Goal: Task Accomplishment & Management: Use online tool/utility

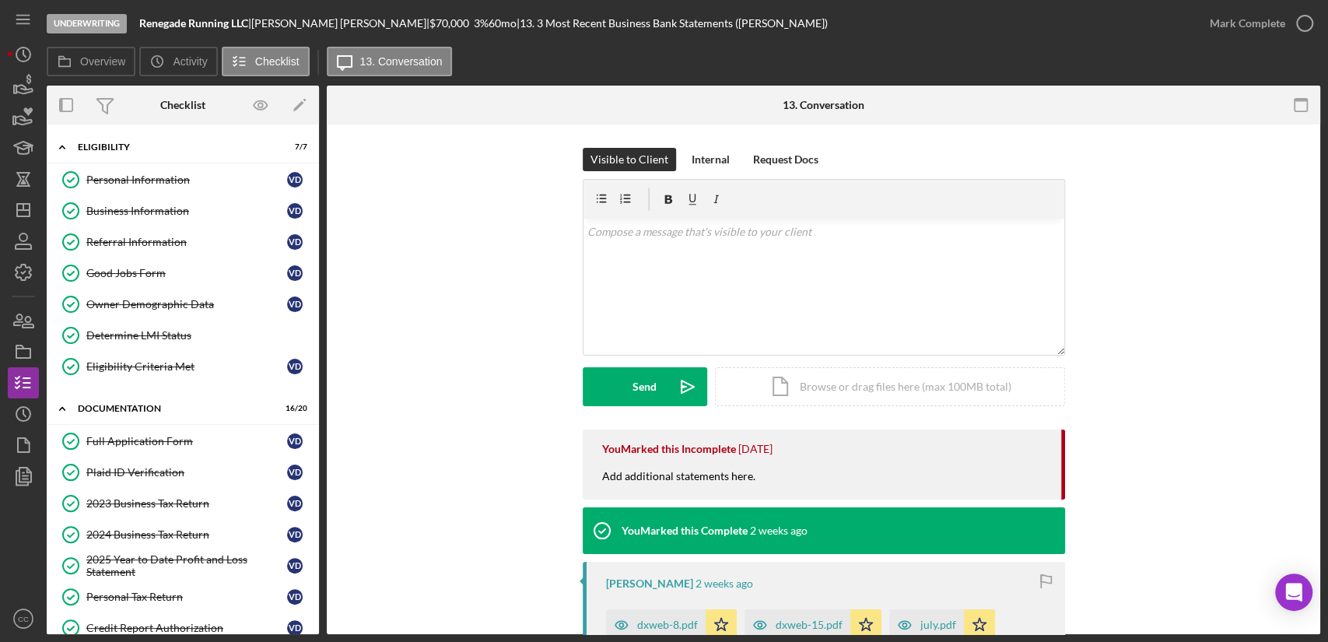
scroll to position [383, 0]
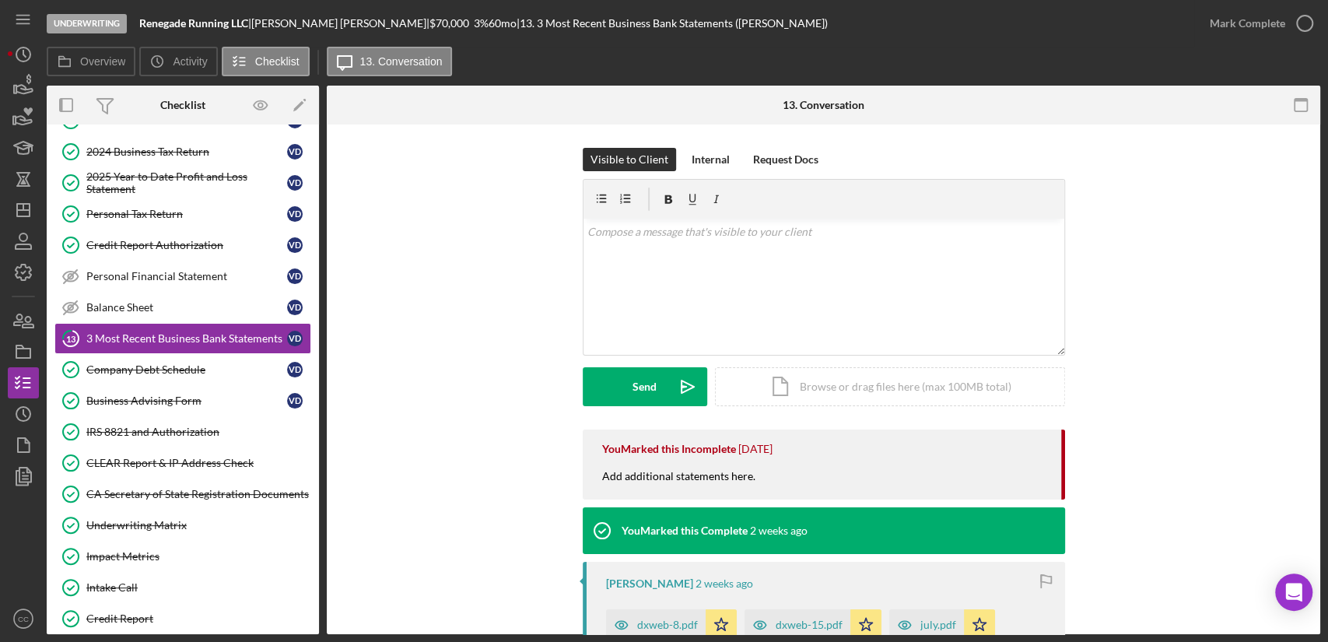
click at [1104, 289] on div "Visible to Client Internal Request Docs v Color teal Color pink Remove color Ad…" at bounding box center [823, 289] width 947 height 282
click at [1208, 232] on div "Visible to Client Internal Request Docs v Color teal Color pink Remove color Ad…" at bounding box center [823, 289] width 947 height 282
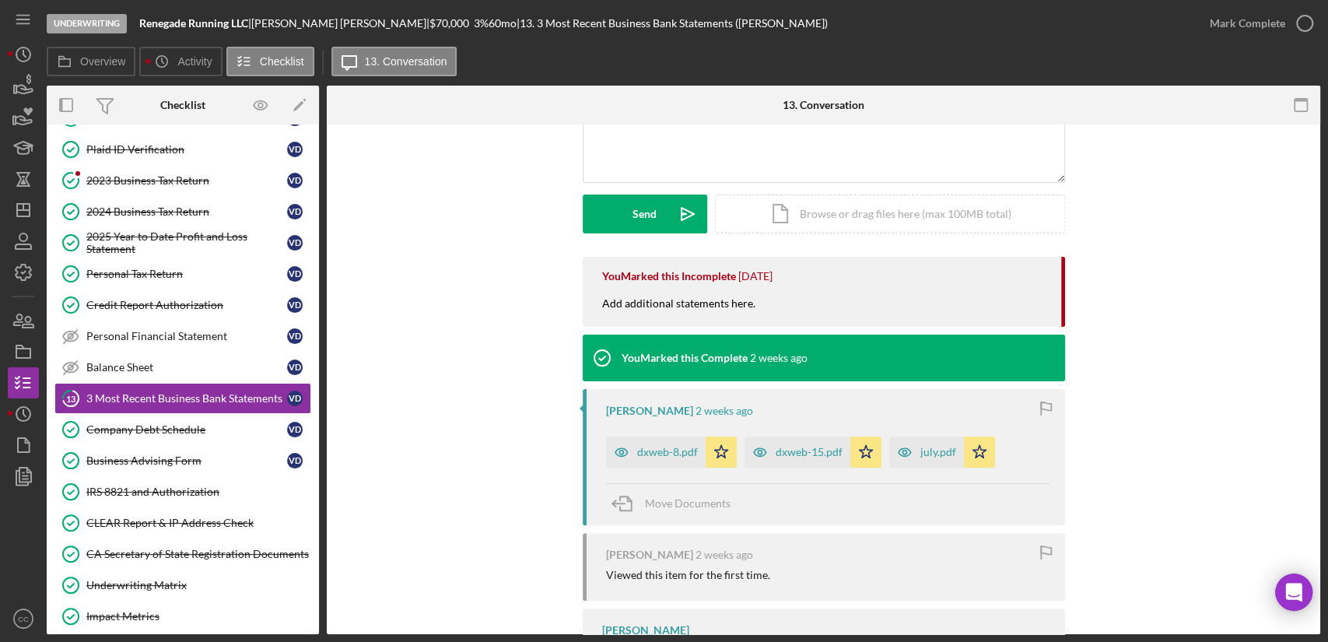
scroll to position [259, 0]
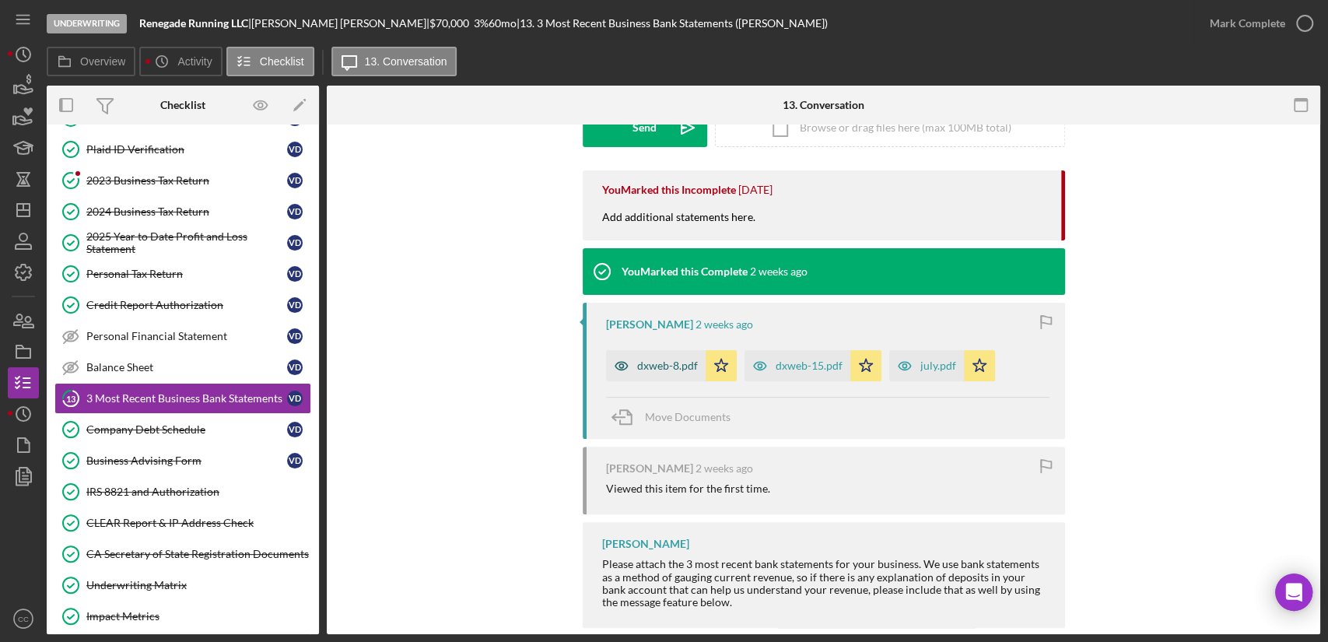
click at [653, 368] on div "dxweb-8.pdf" at bounding box center [667, 366] width 61 height 12
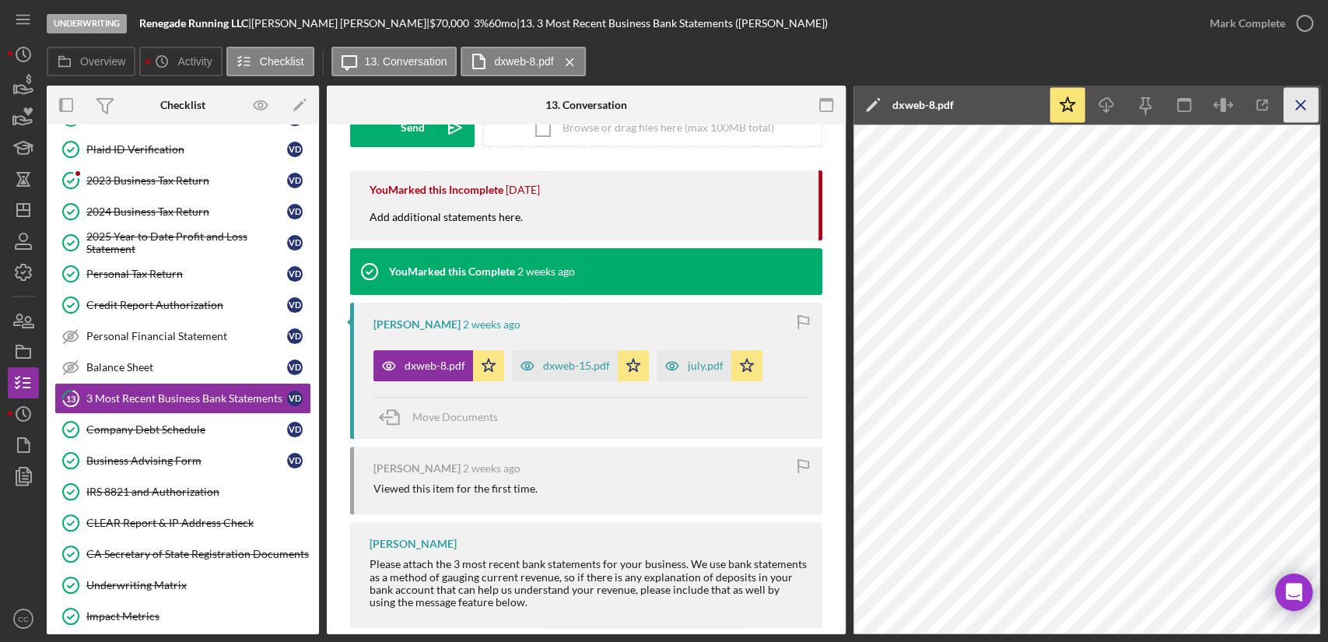
click at [1295, 107] on icon "Icon/Menu Close" at bounding box center [1301, 105] width 35 height 35
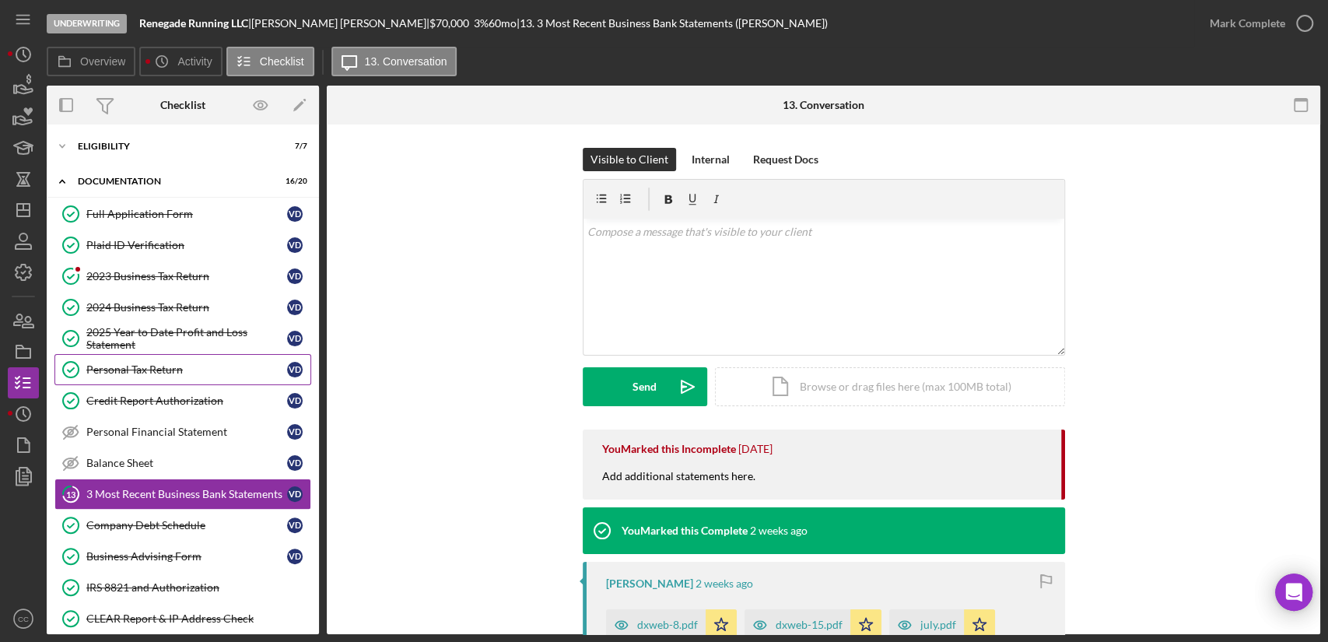
scroll to position [0, 0]
click at [127, 268] on link "2023 Business Tax Return 2023 Business Tax Return V D" at bounding box center [182, 276] width 257 height 31
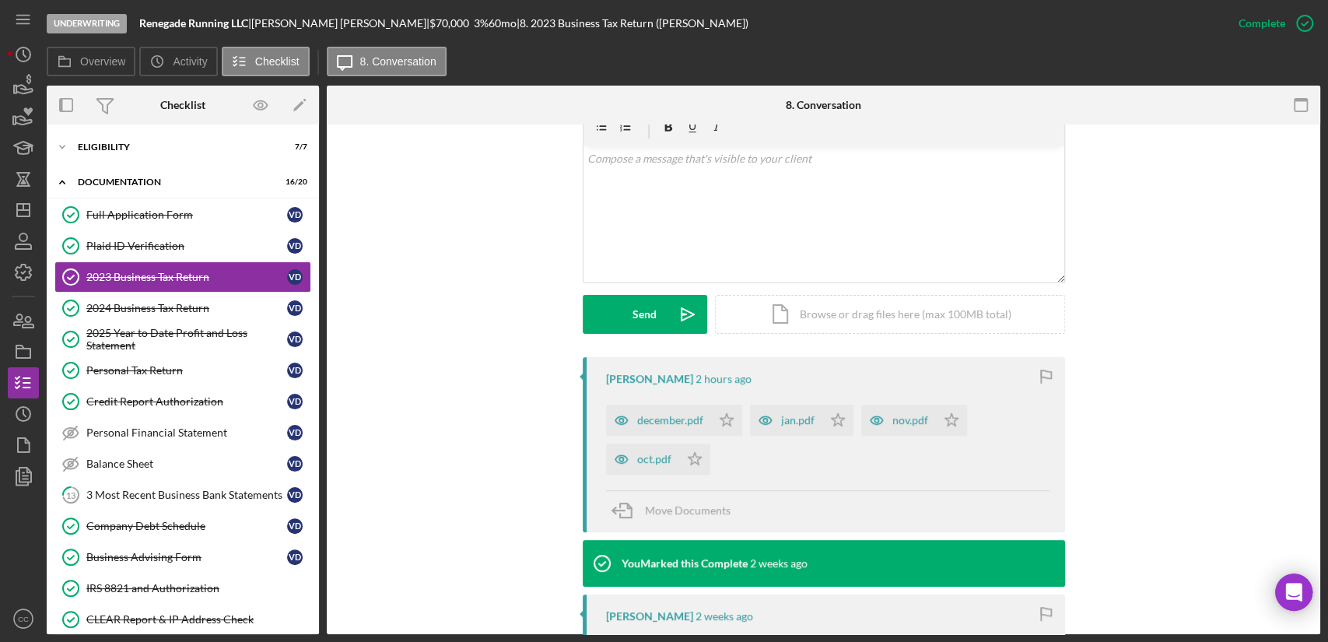
scroll to position [259, 0]
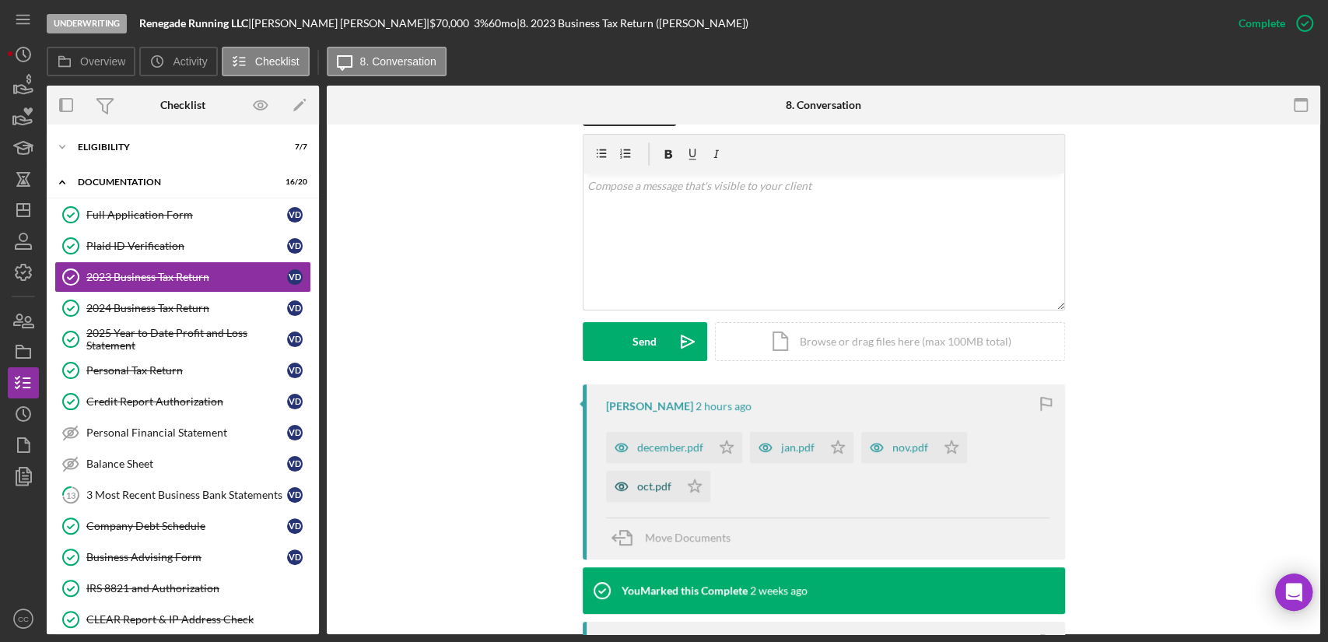
click at [659, 489] on div "oct.pdf" at bounding box center [654, 486] width 34 height 12
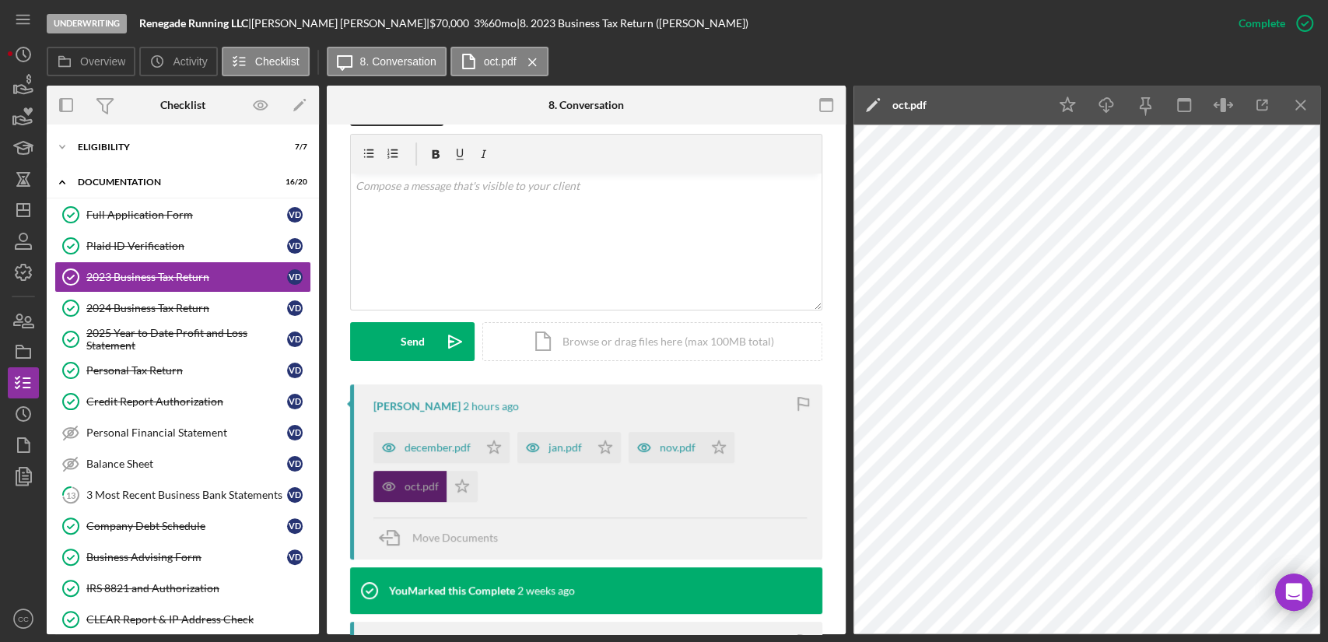
click at [417, 480] on div "oct.pdf" at bounding box center [422, 486] width 34 height 12
click at [460, 534] on span "Move Documents" at bounding box center [455, 537] width 86 height 13
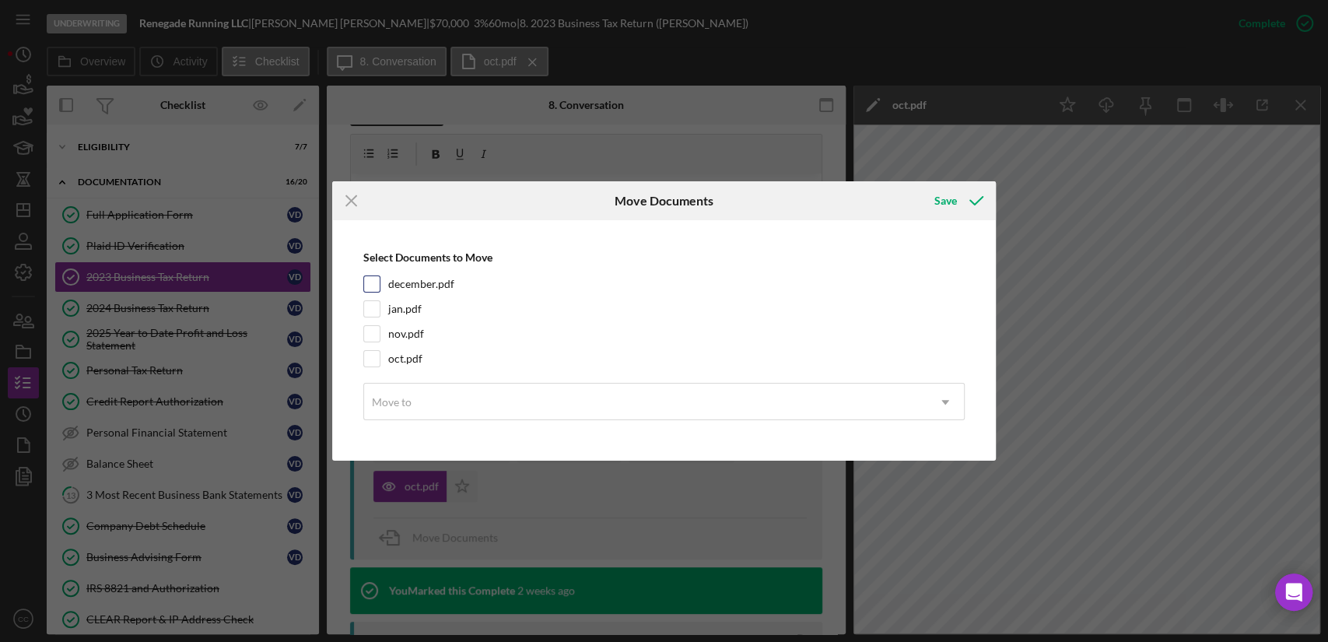
click at [369, 278] on input "december.pdf" at bounding box center [372, 284] width 16 height 16
checkbox input "true"
click at [367, 314] on input "jan.pdf" at bounding box center [372, 309] width 16 height 16
checkbox input "true"
click at [367, 331] on input "nov.pdf" at bounding box center [372, 334] width 16 height 16
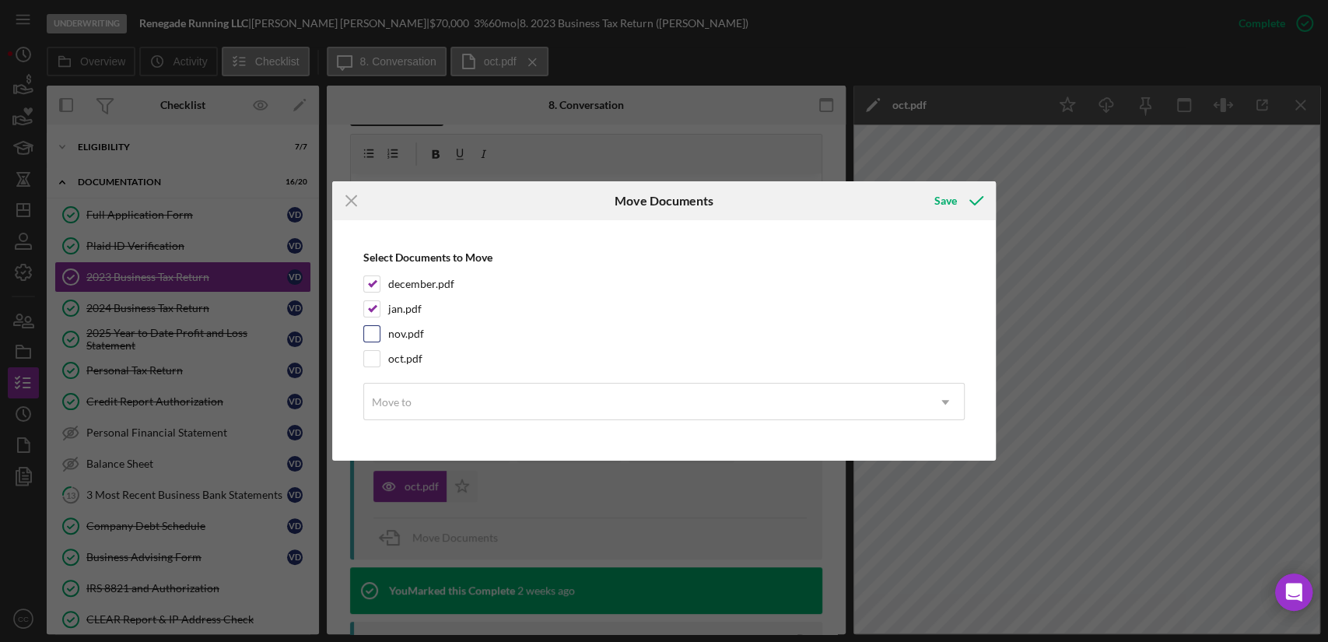
checkbox input "true"
click at [370, 356] on input "oct.pdf" at bounding box center [372, 359] width 16 height 16
checkbox input "true"
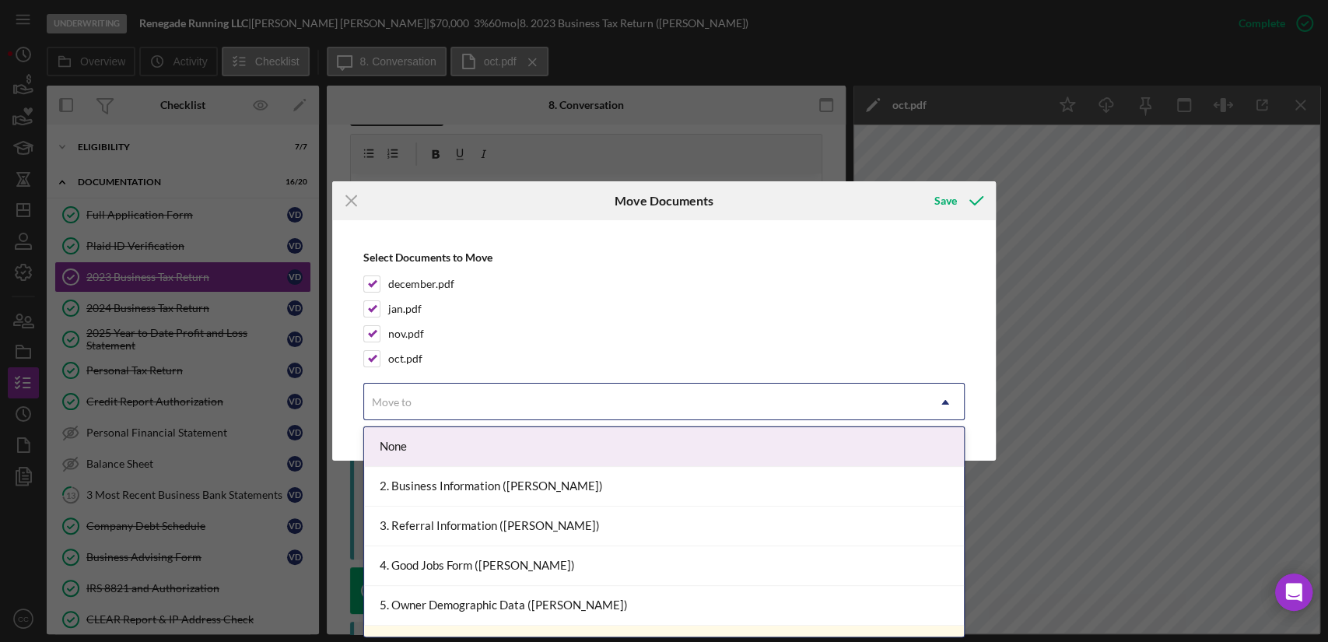
click at [518, 409] on div "Move to" at bounding box center [645, 402] width 563 height 36
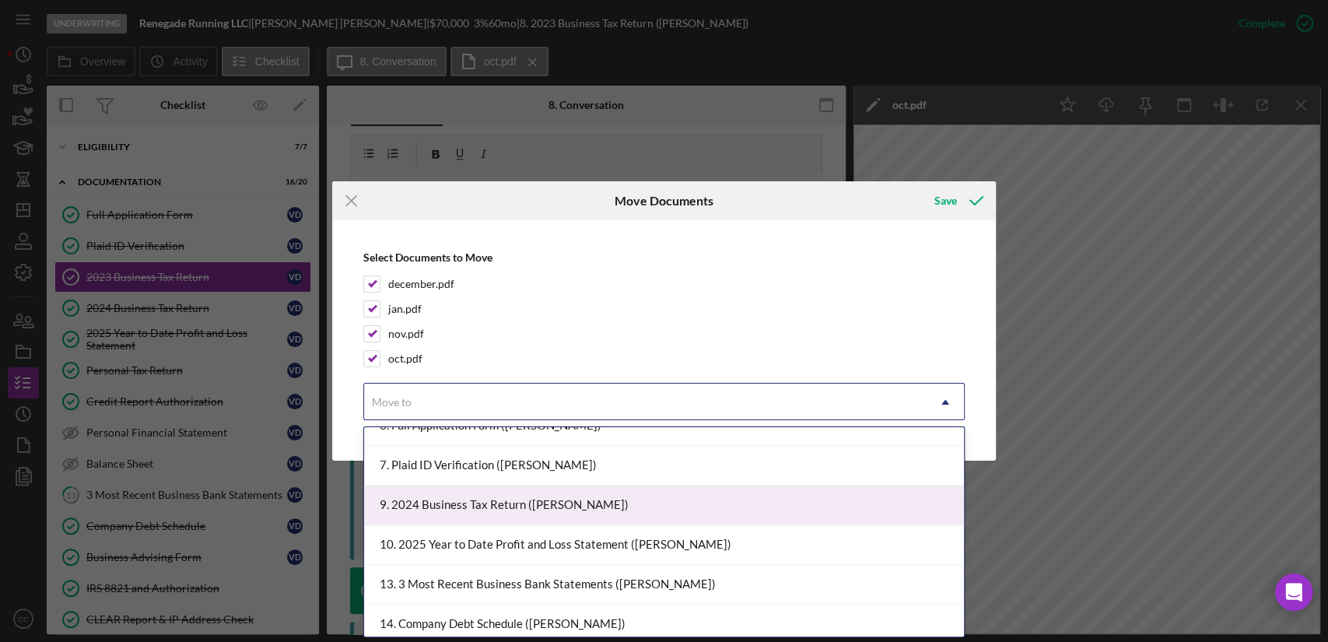
scroll to position [346, 0]
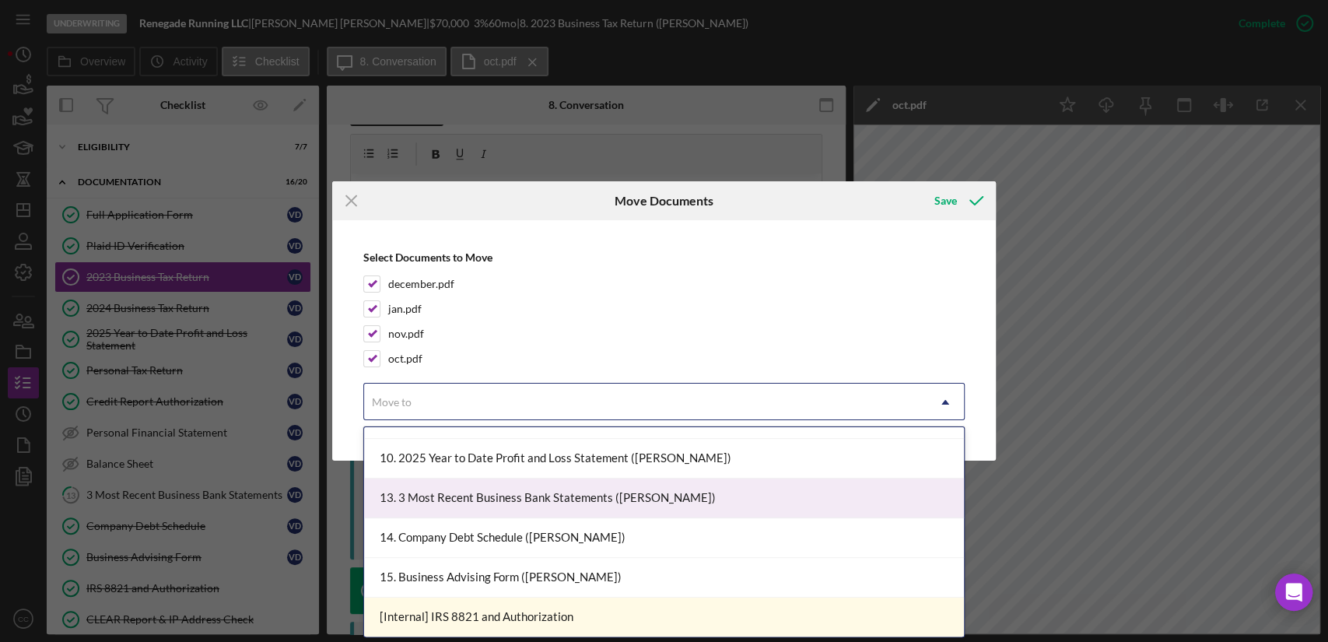
click at [598, 497] on div "13. 3 Most Recent Business Bank Statements (Victor D.)" at bounding box center [664, 499] width 600 height 40
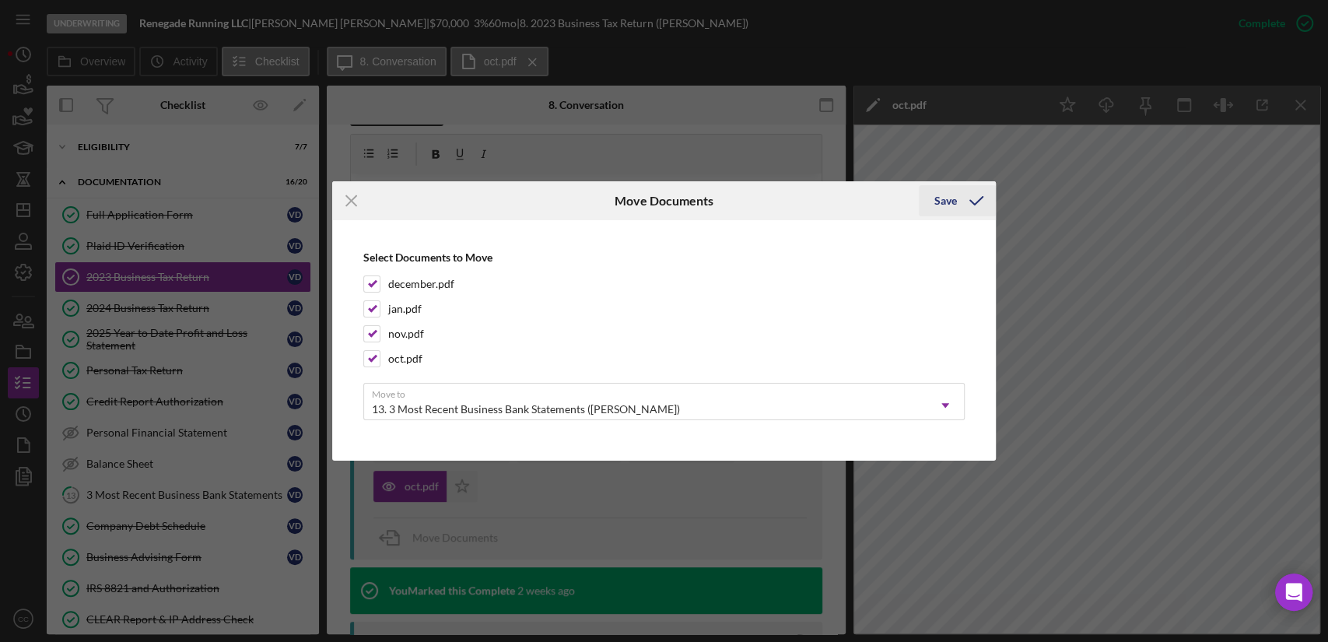
click at [956, 202] on div "Save" at bounding box center [946, 200] width 23 height 31
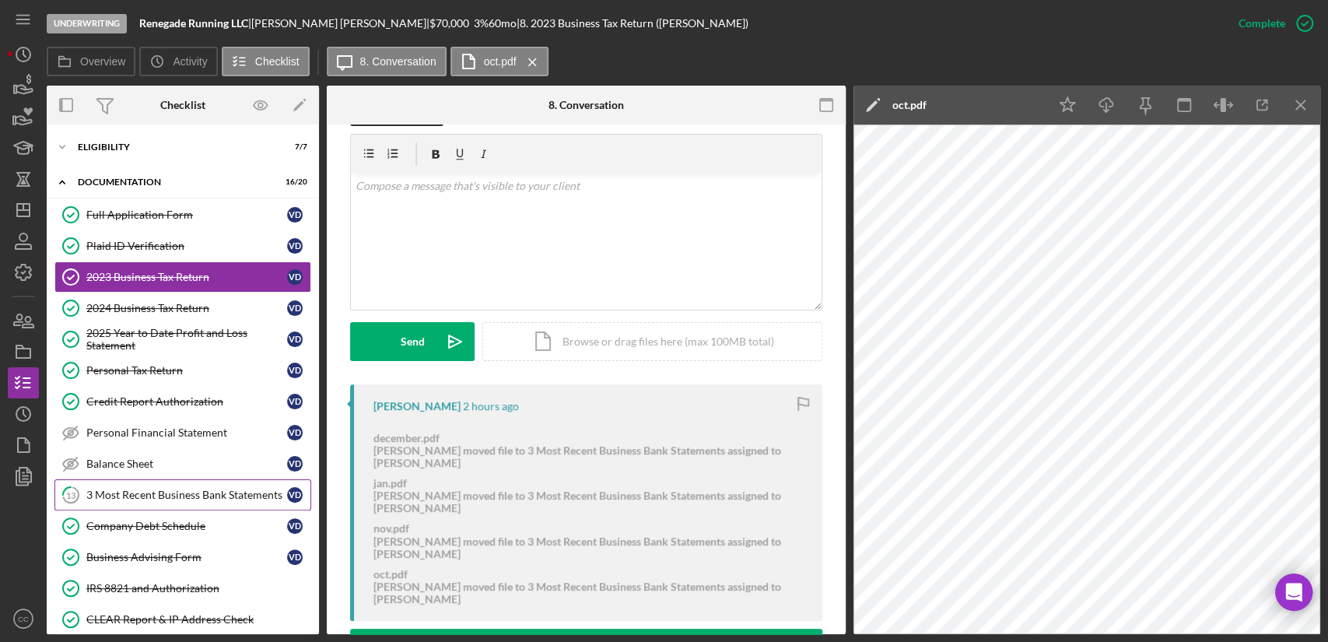
click at [178, 494] on div "3 Most Recent Business Bank Statements" at bounding box center [186, 495] width 201 height 12
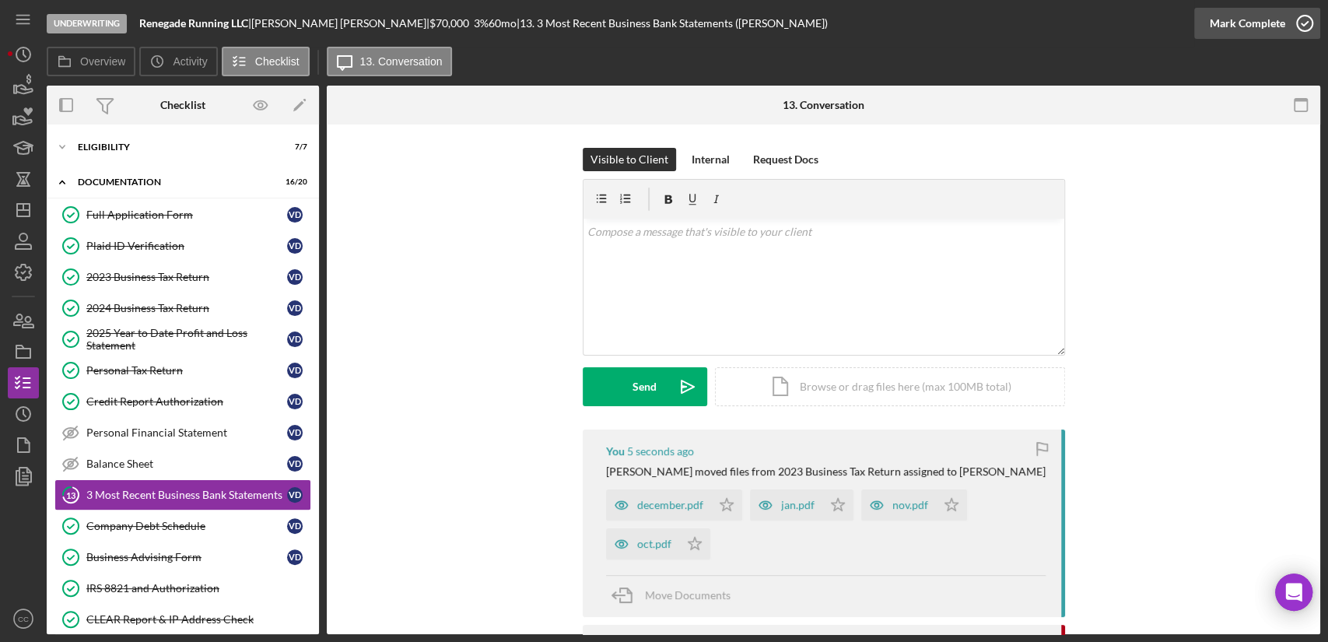
click at [1261, 27] on div "Mark Complete" at bounding box center [1247, 23] width 75 height 31
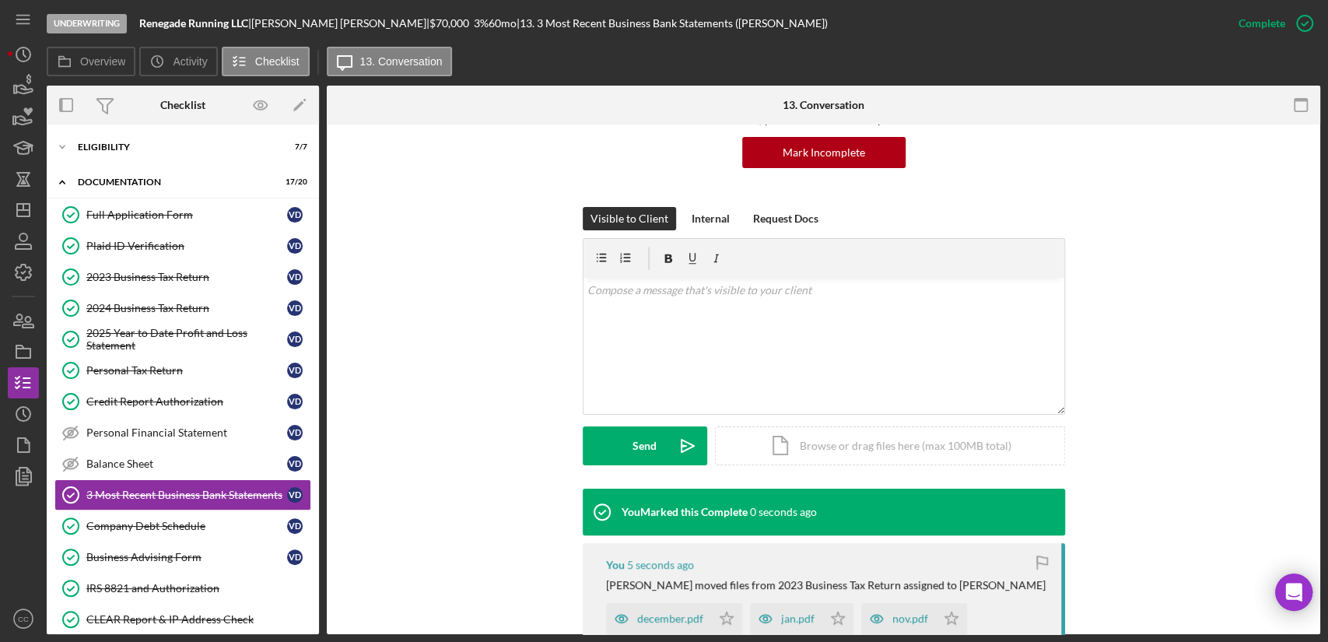
scroll to position [432, 0]
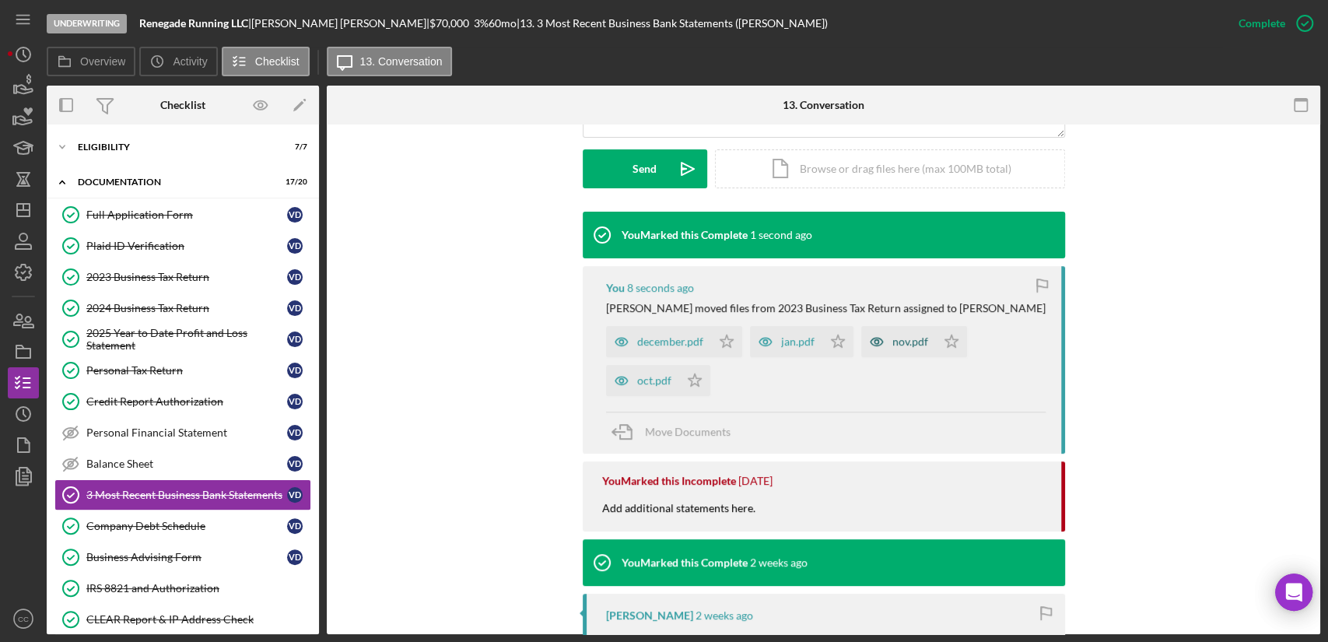
click at [654, 339] on div "december.pdf" at bounding box center [670, 341] width 66 height 12
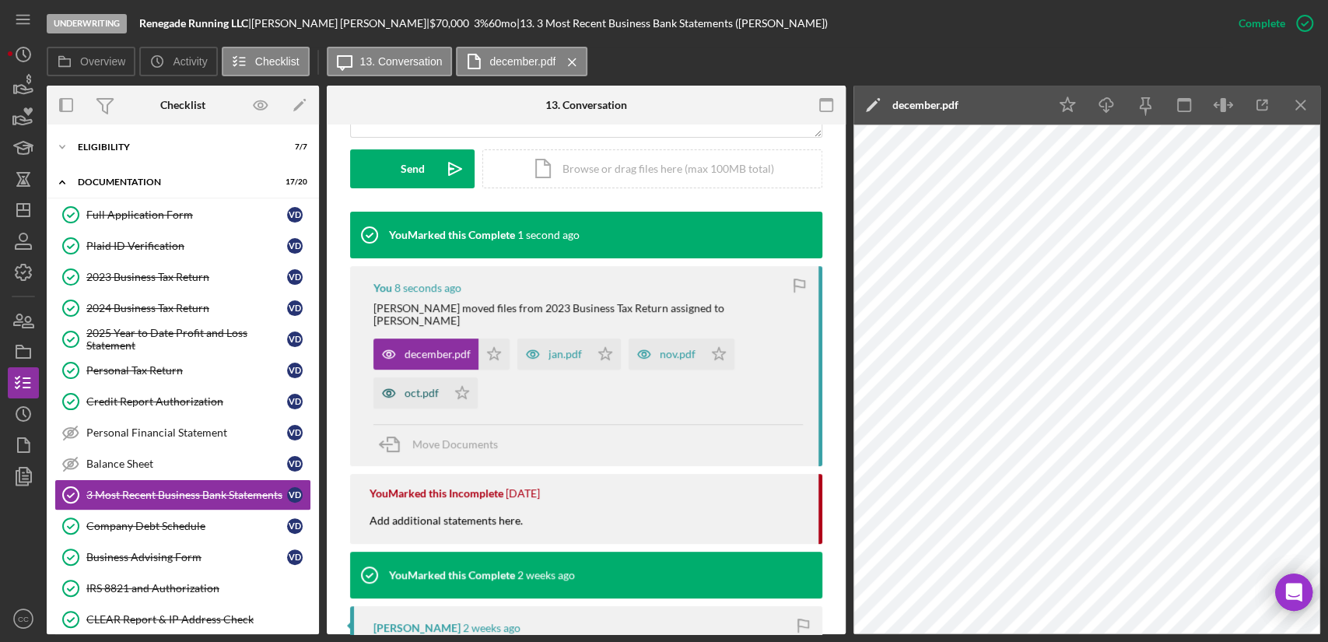
click at [399, 377] on icon "button" at bounding box center [389, 392] width 31 height 31
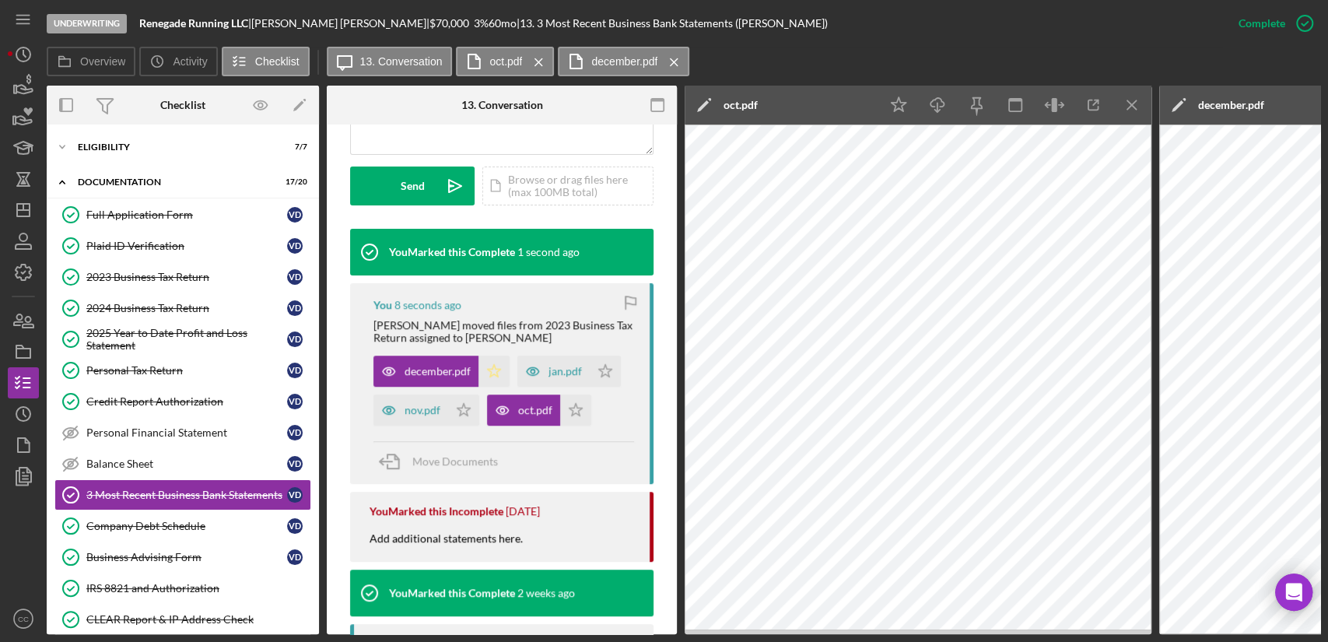
scroll to position [449, 0]
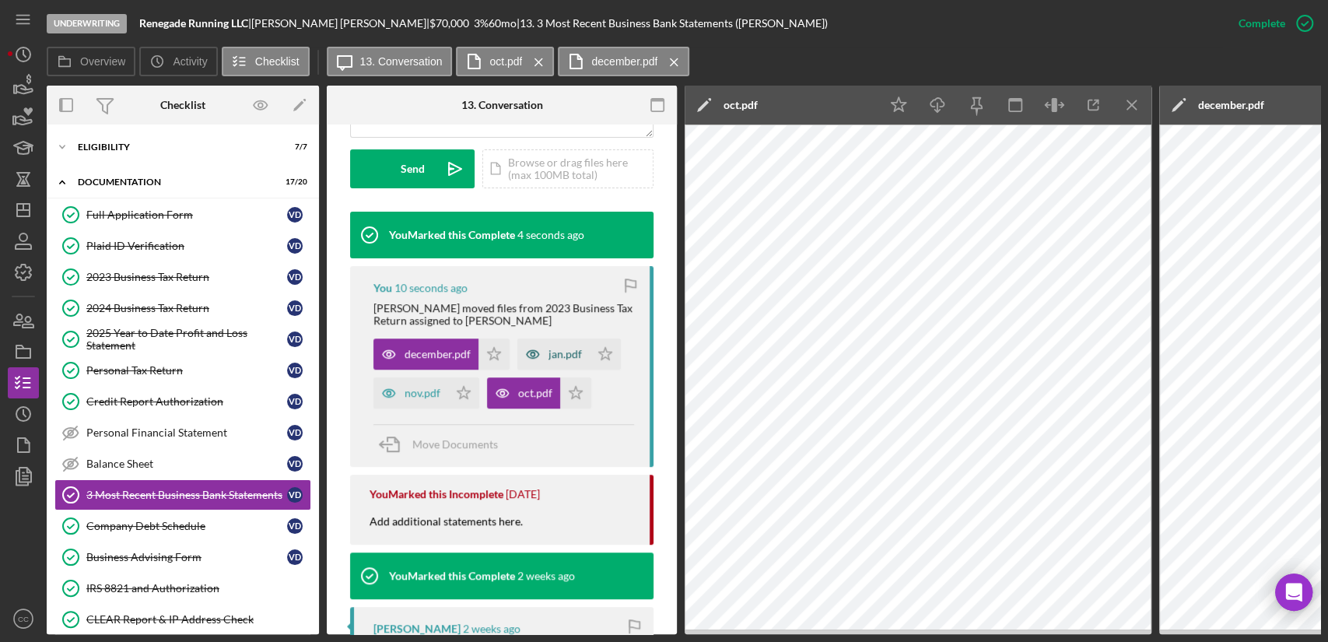
click at [556, 354] on div "jan.pdf" at bounding box center [565, 354] width 33 height 12
click at [429, 387] on div "nov.pdf" at bounding box center [423, 393] width 36 height 12
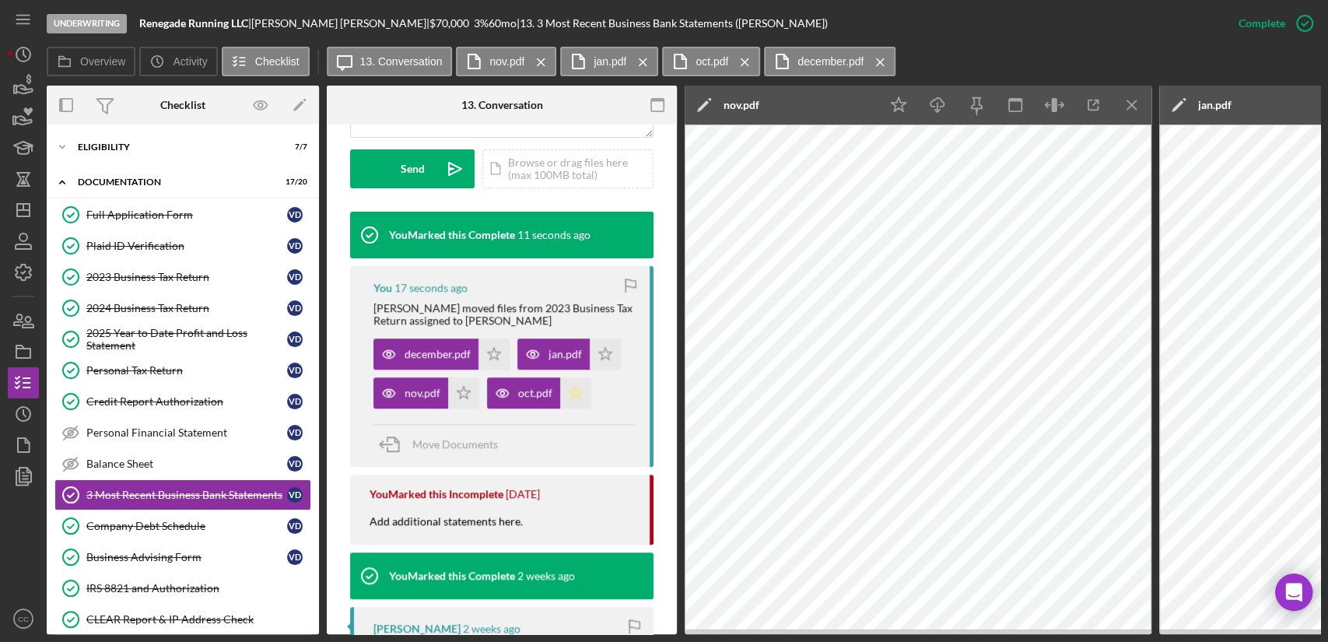
click at [576, 391] on icon "Icon/Star" at bounding box center [575, 392] width 31 height 31
click at [599, 353] on polygon "button" at bounding box center [605, 354] width 13 height 12
click at [492, 349] on polygon "button" at bounding box center [494, 354] width 13 height 12
click at [461, 392] on icon "Icon/Star" at bounding box center [463, 392] width 31 height 31
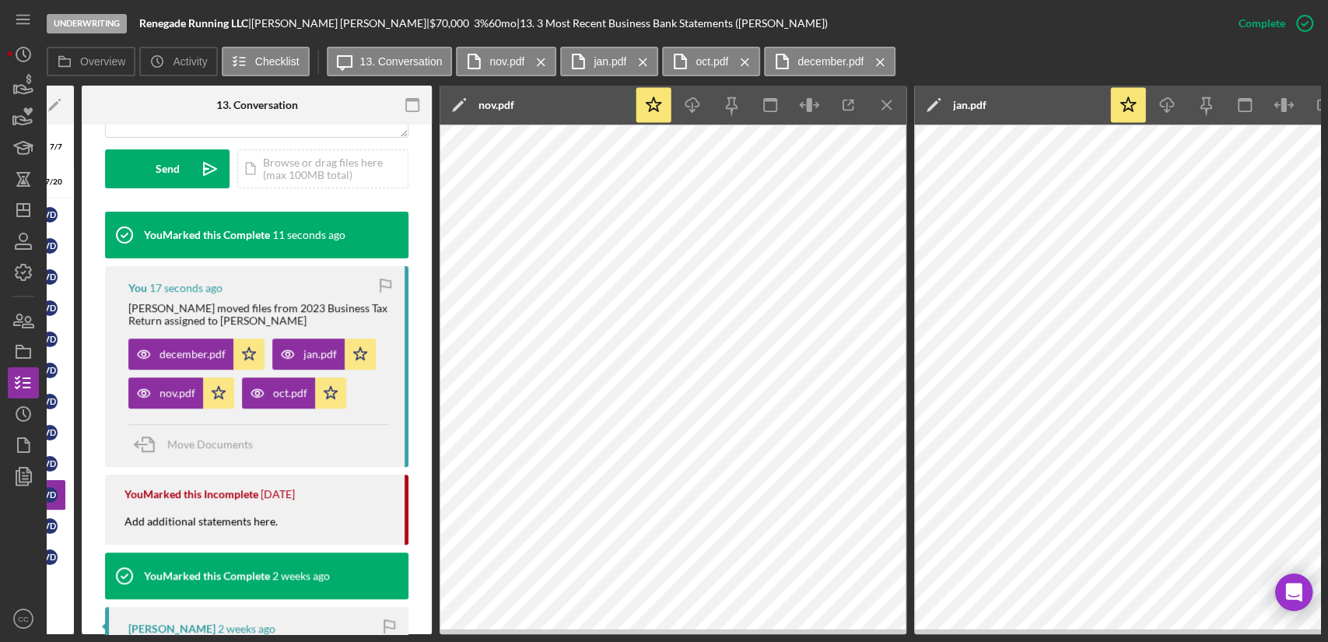
scroll to position [0, 259]
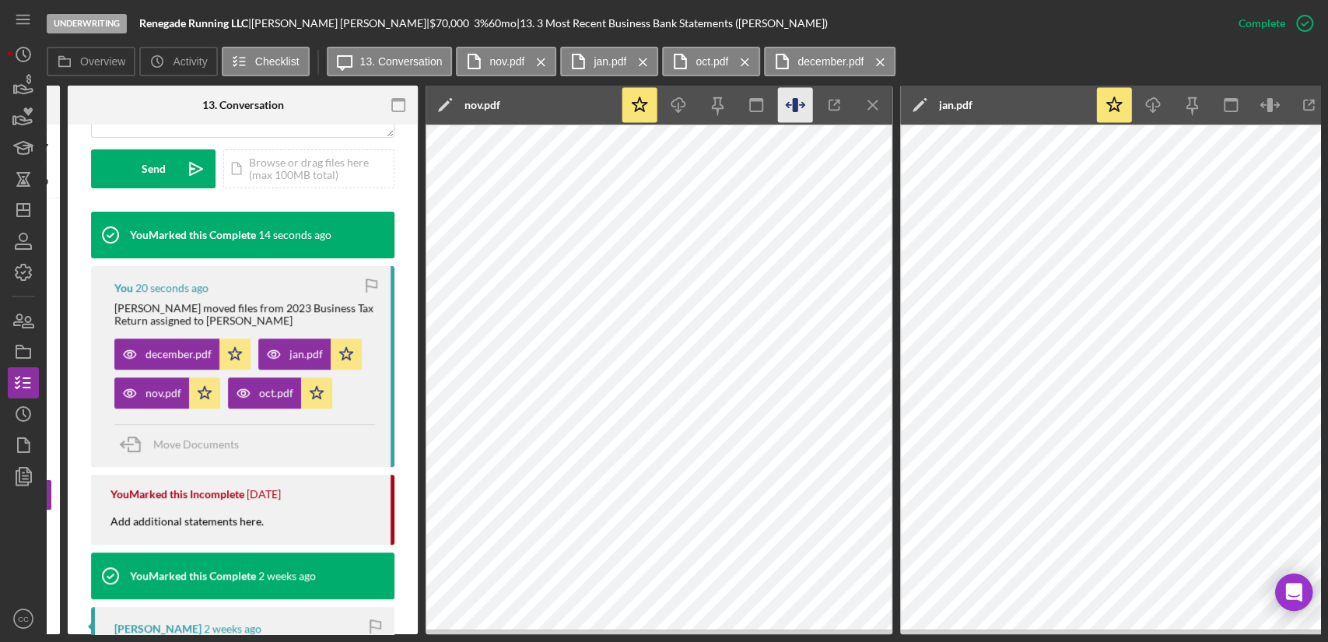
click at [804, 105] on icon "button" at bounding box center [801, 105] width 5 height 5
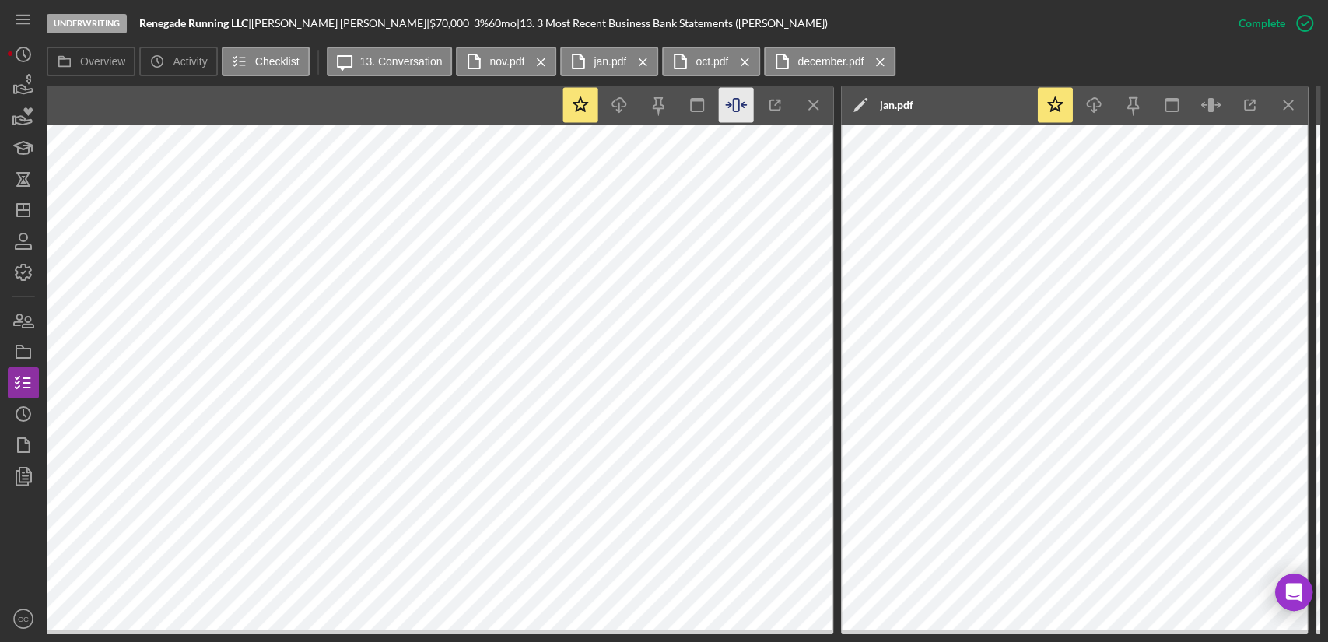
scroll to position [0, 1210]
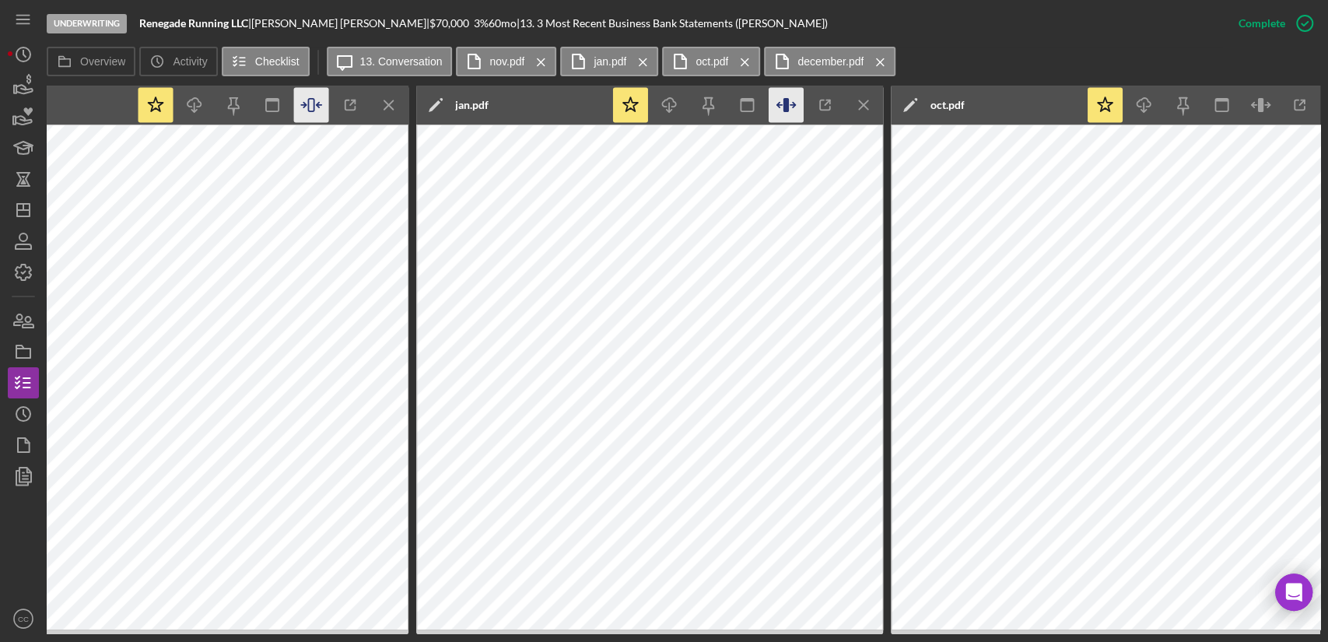
click at [789, 101] on icon "button" at bounding box center [786, 105] width 35 height 35
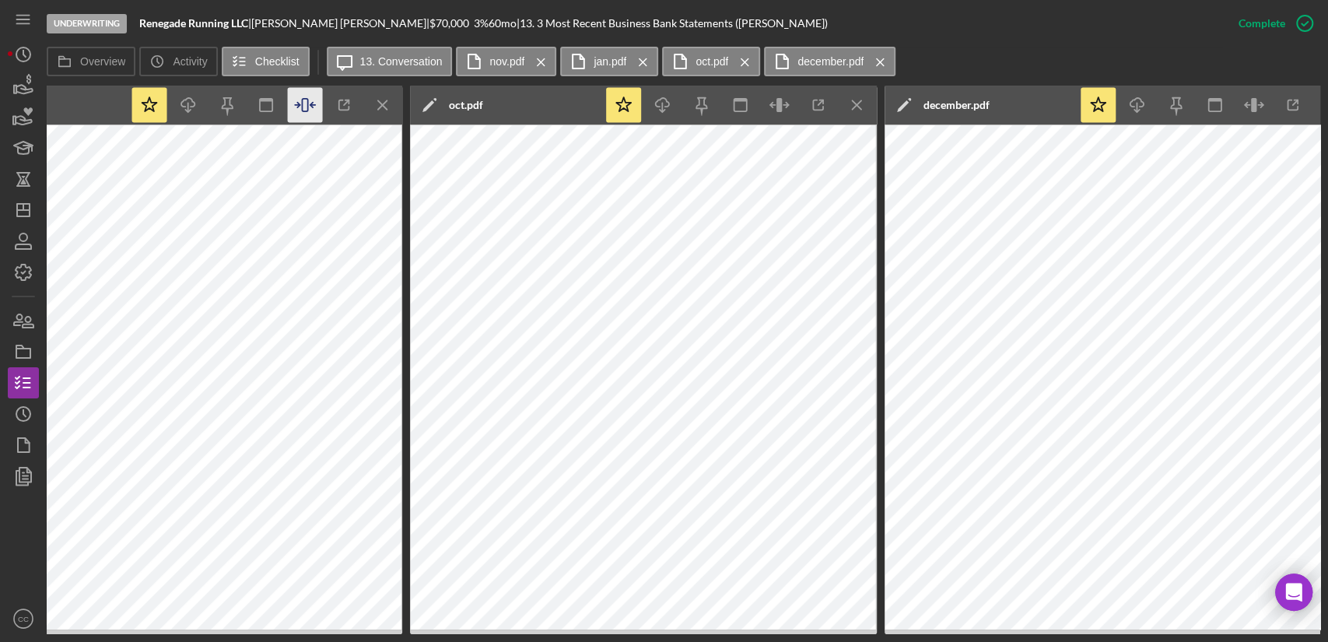
scroll to position [0, 2161]
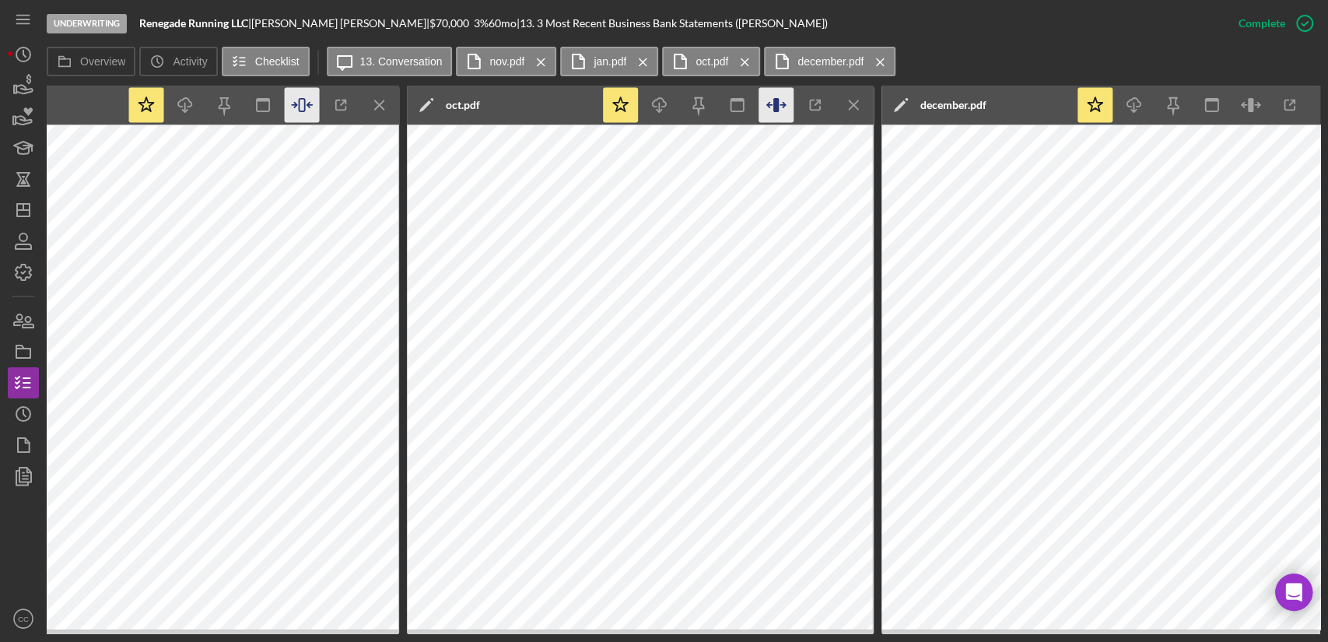
click at [788, 98] on icon "button" at bounding box center [777, 105] width 35 height 35
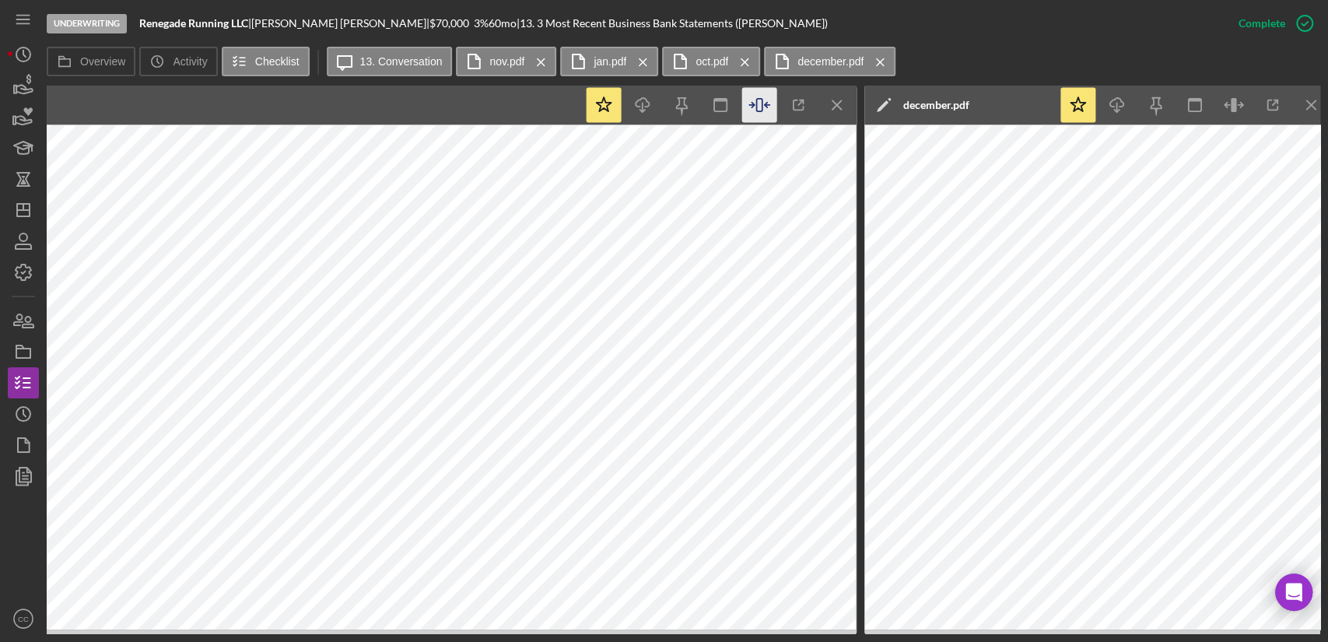
scroll to position [0, 2656]
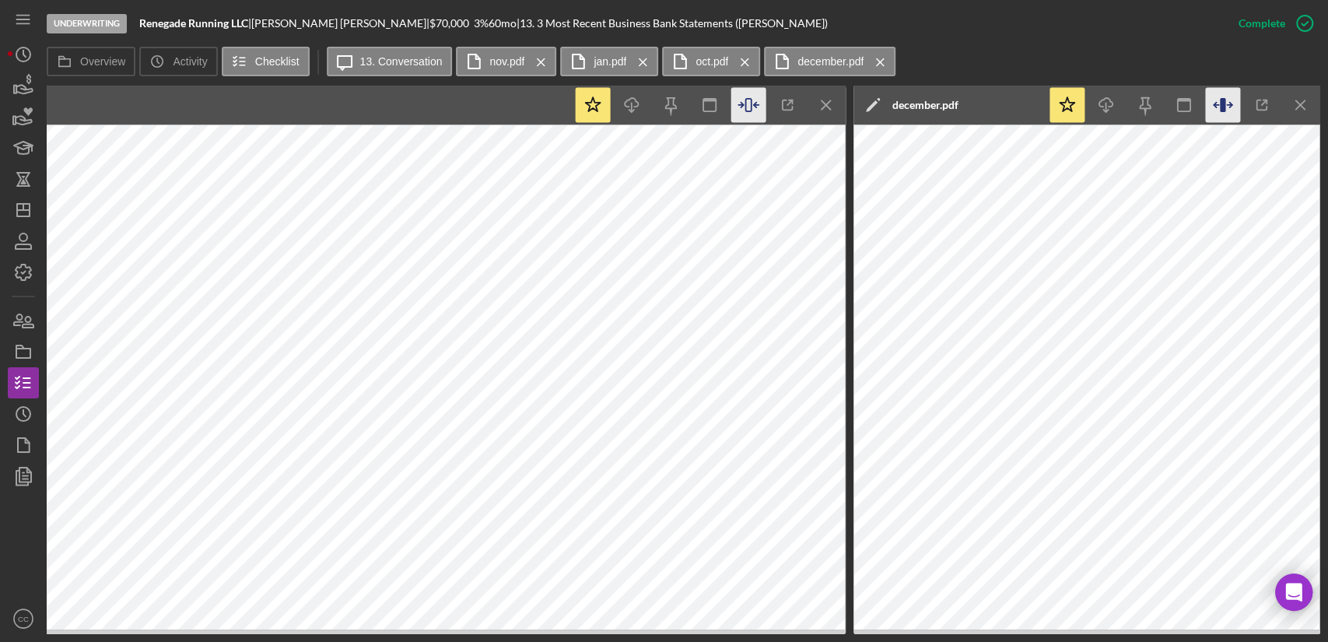
click at [1222, 95] on icon "button" at bounding box center [1223, 105] width 35 height 35
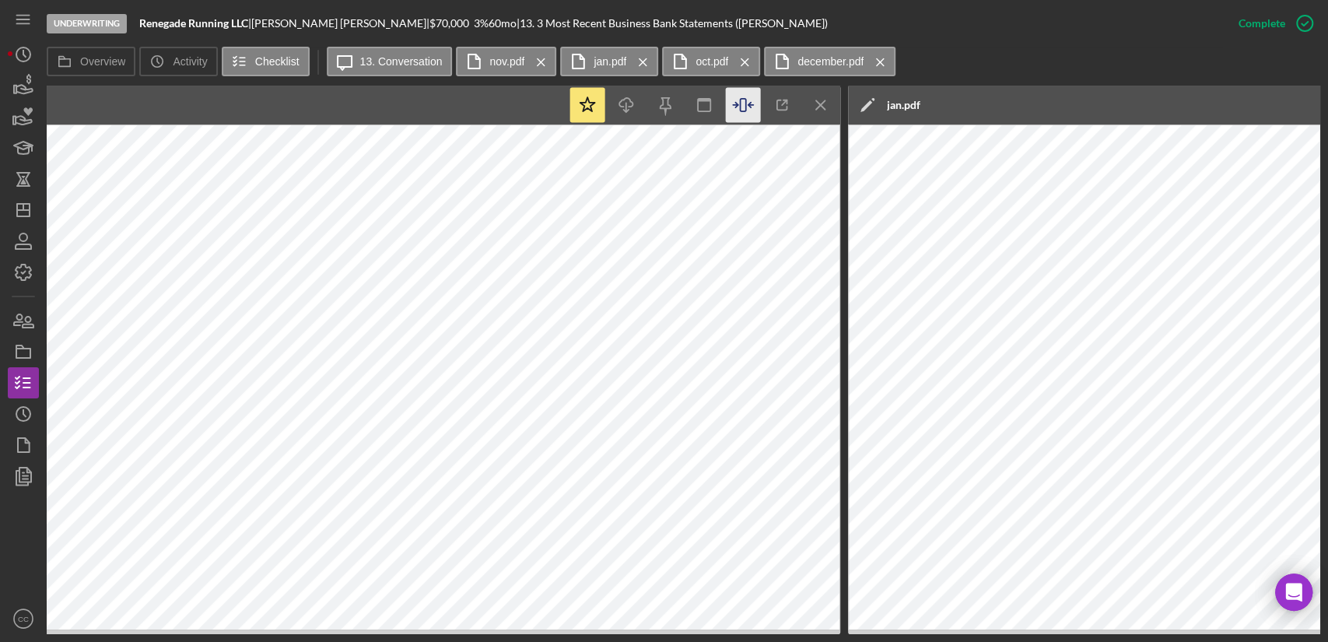
scroll to position [0, 865]
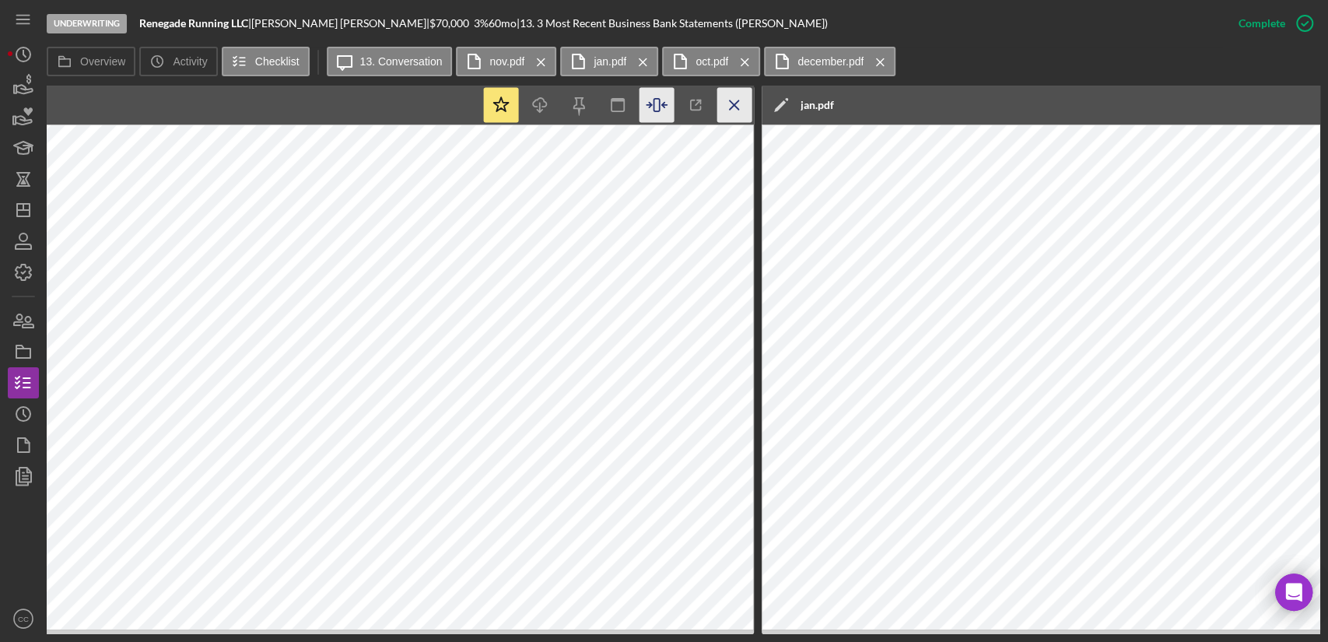
click at [747, 104] on icon "Icon/Menu Close" at bounding box center [735, 105] width 35 height 35
click at [728, 110] on icon "Icon/Menu Close" at bounding box center [735, 105] width 35 height 35
click at [729, 108] on icon "Icon/Menu Close" at bounding box center [735, 105] width 35 height 35
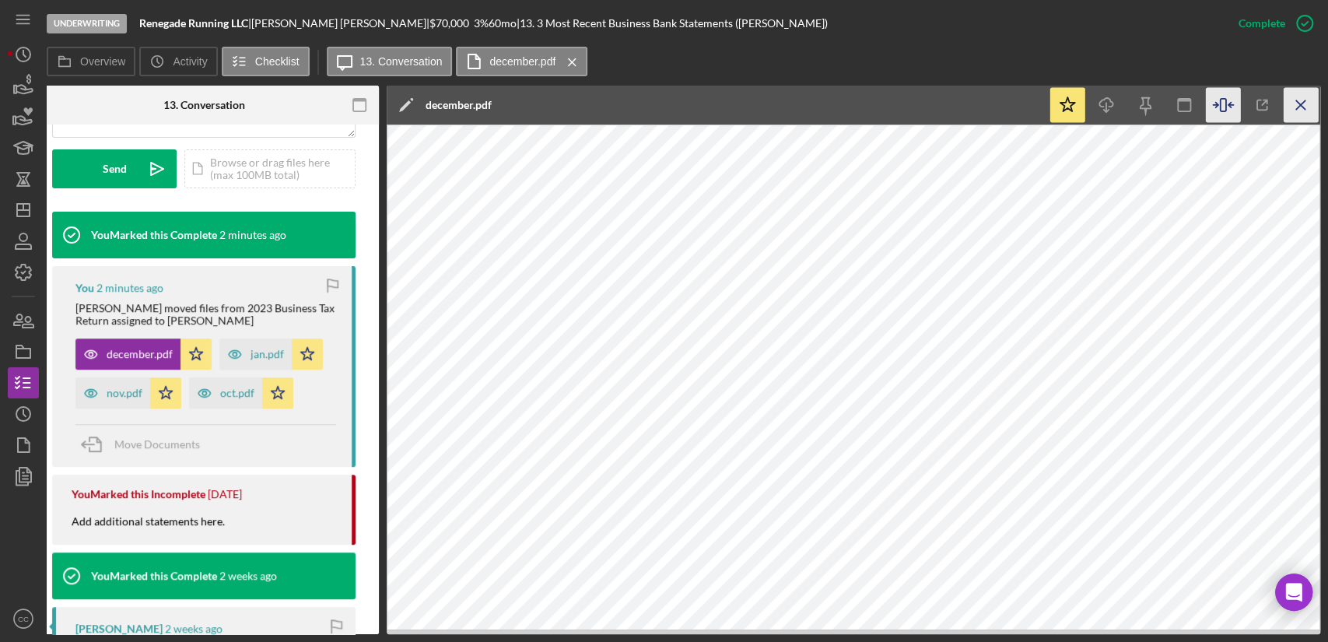
click at [1308, 100] on icon "Icon/Menu Close" at bounding box center [1301, 105] width 35 height 35
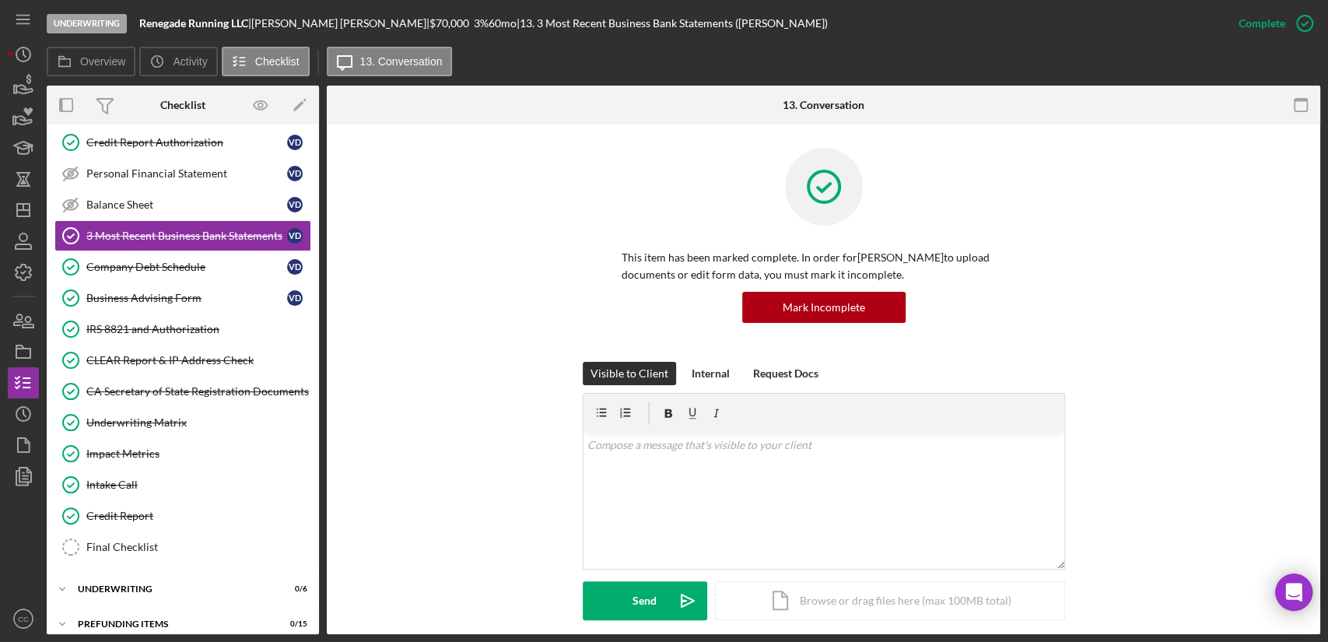
scroll to position [269, 0]
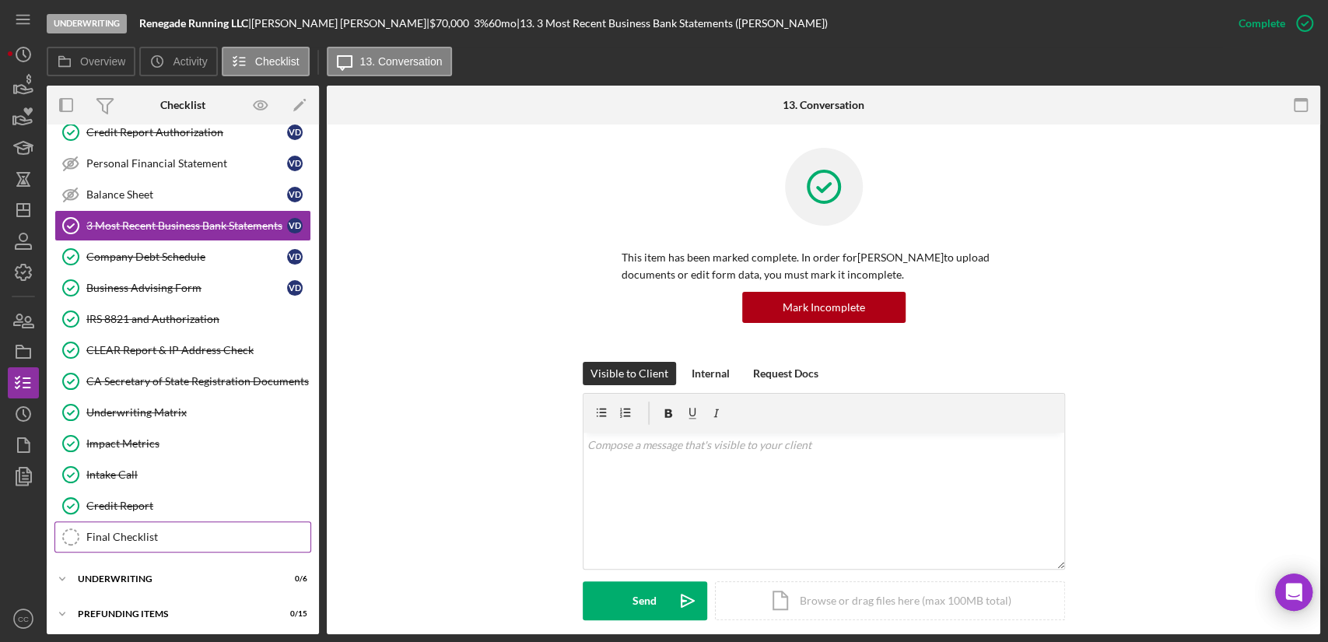
click at [181, 533] on div "Final Checklist" at bounding box center [198, 537] width 224 height 12
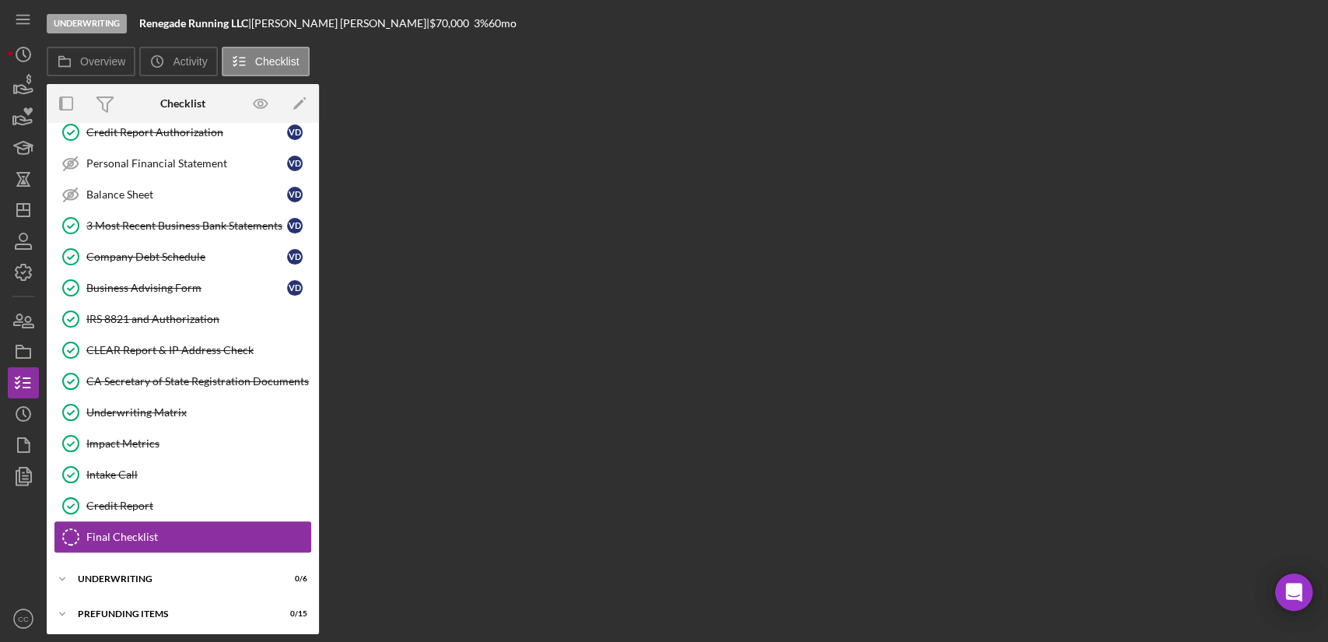
scroll to position [269, 0]
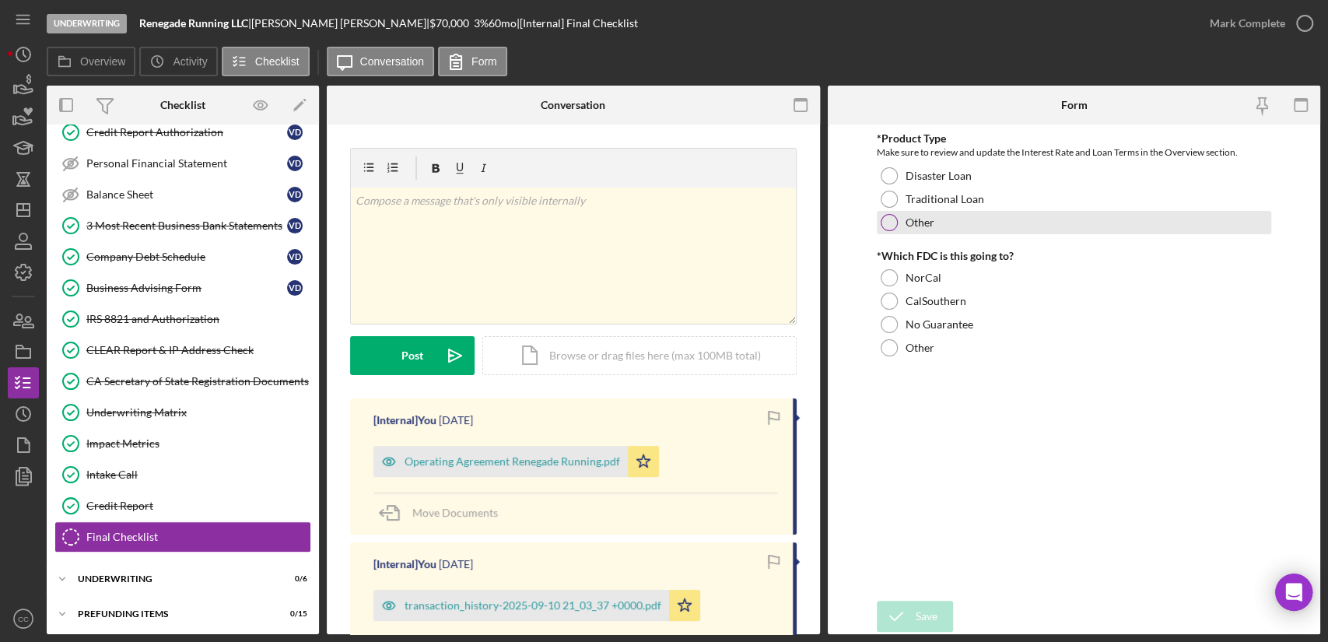
click at [890, 227] on div at bounding box center [889, 222] width 17 height 17
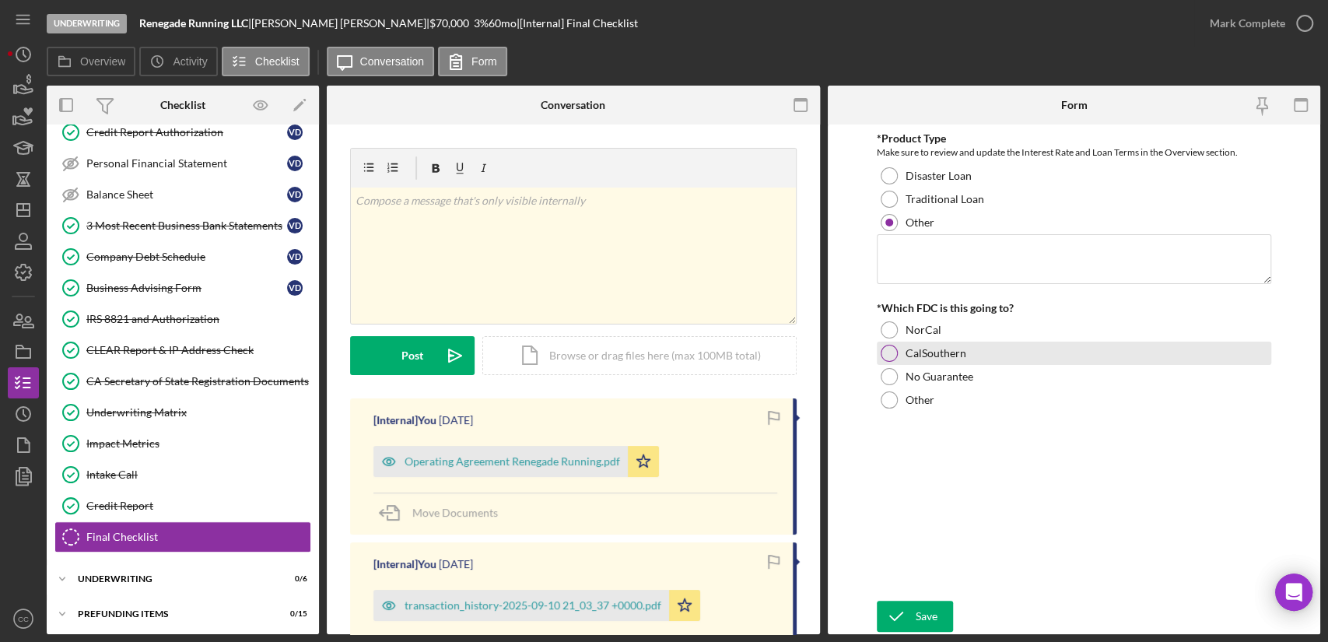
click at [893, 355] on div at bounding box center [889, 353] width 17 height 17
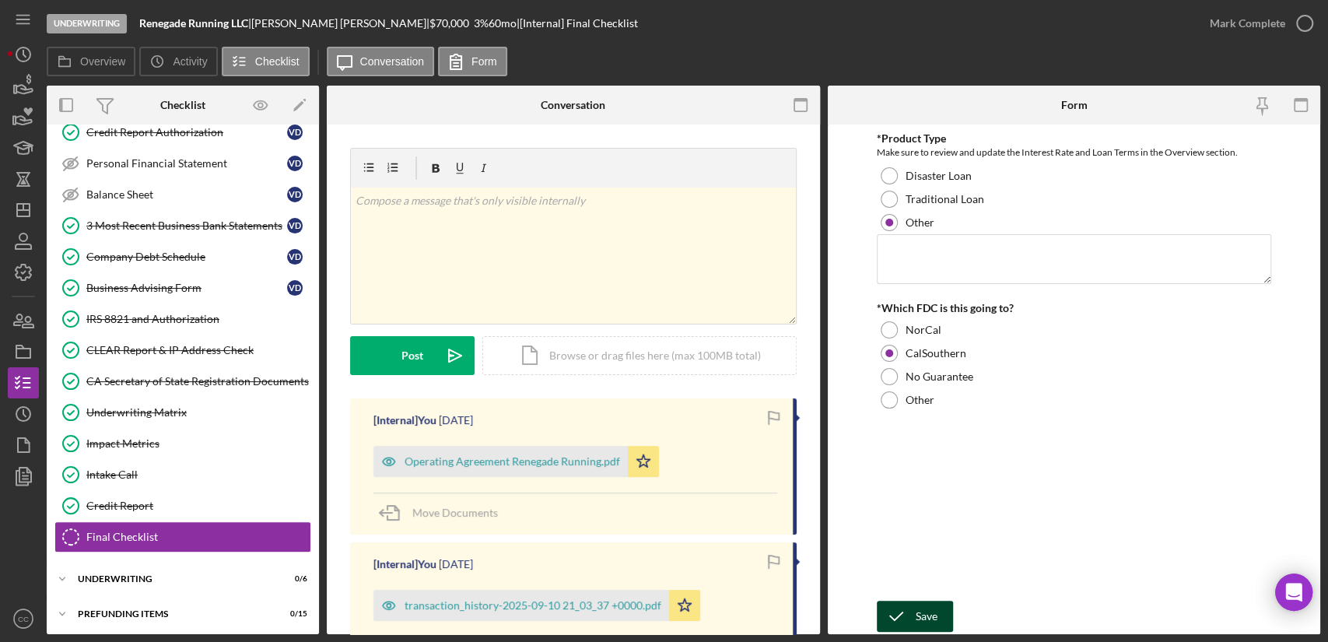
click at [921, 618] on div "Save" at bounding box center [927, 616] width 22 height 31
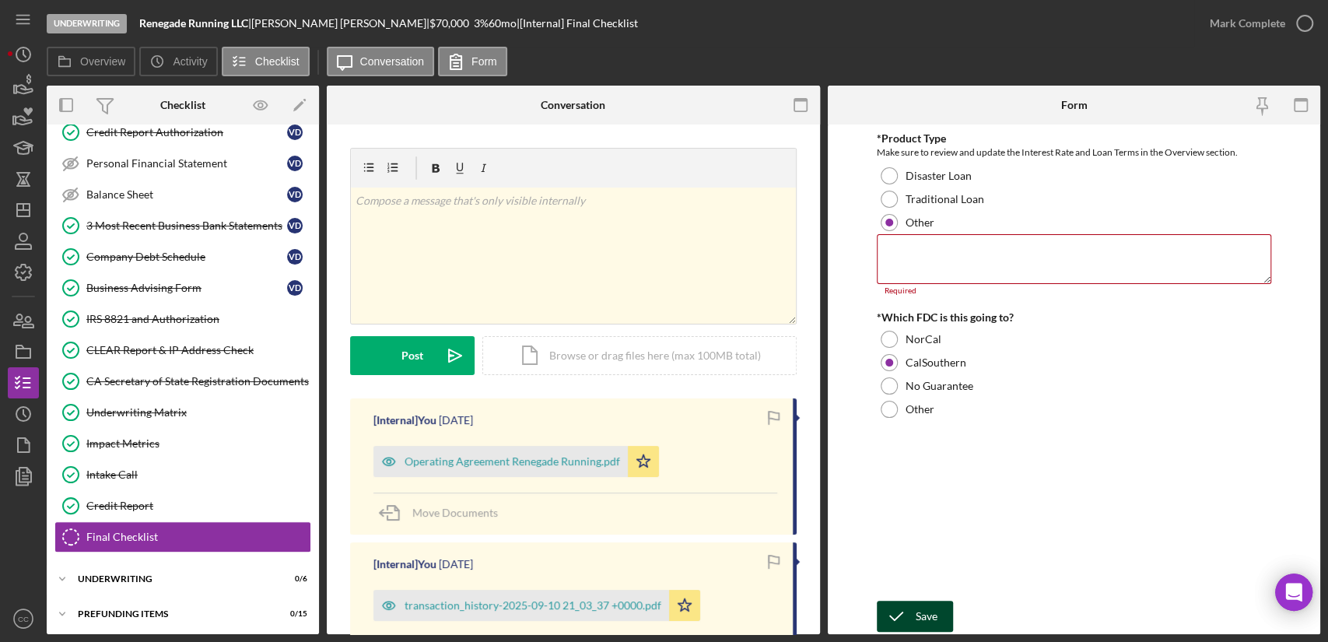
click at [925, 616] on div "Save" at bounding box center [927, 616] width 22 height 31
click at [1302, 23] on polyline "button" at bounding box center [1305, 24] width 6 height 4
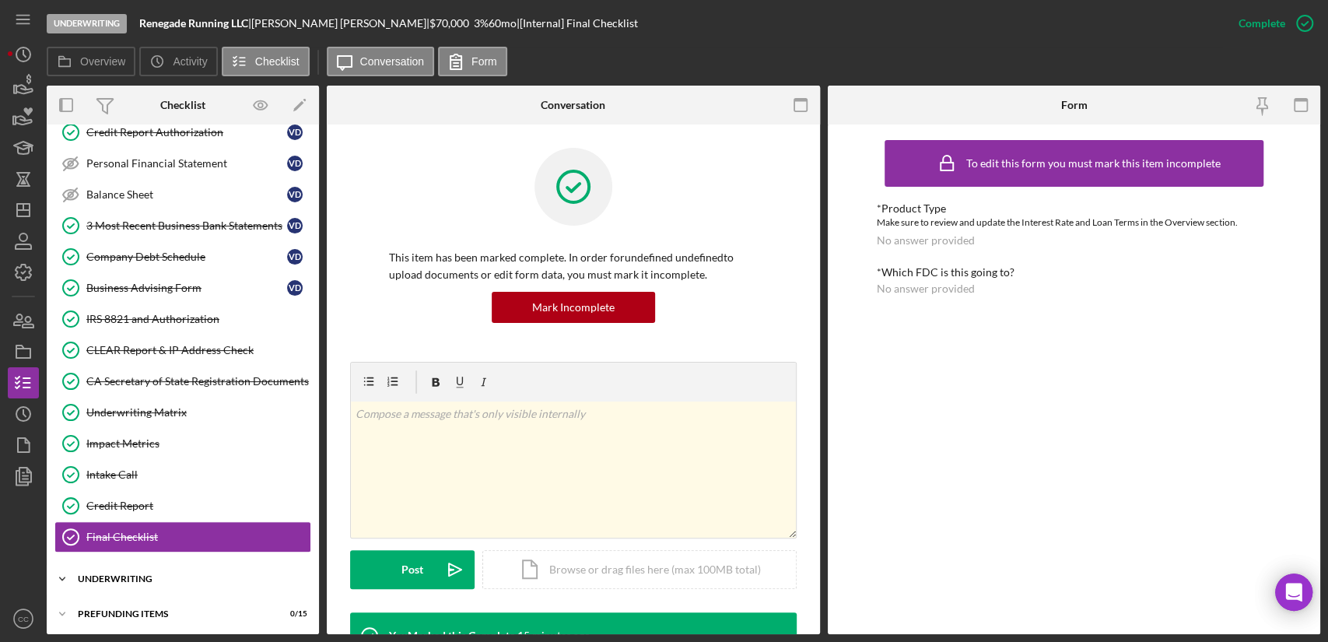
click at [100, 581] on div "Icon/Expander Underwriting 0 / 6" at bounding box center [183, 578] width 272 height 31
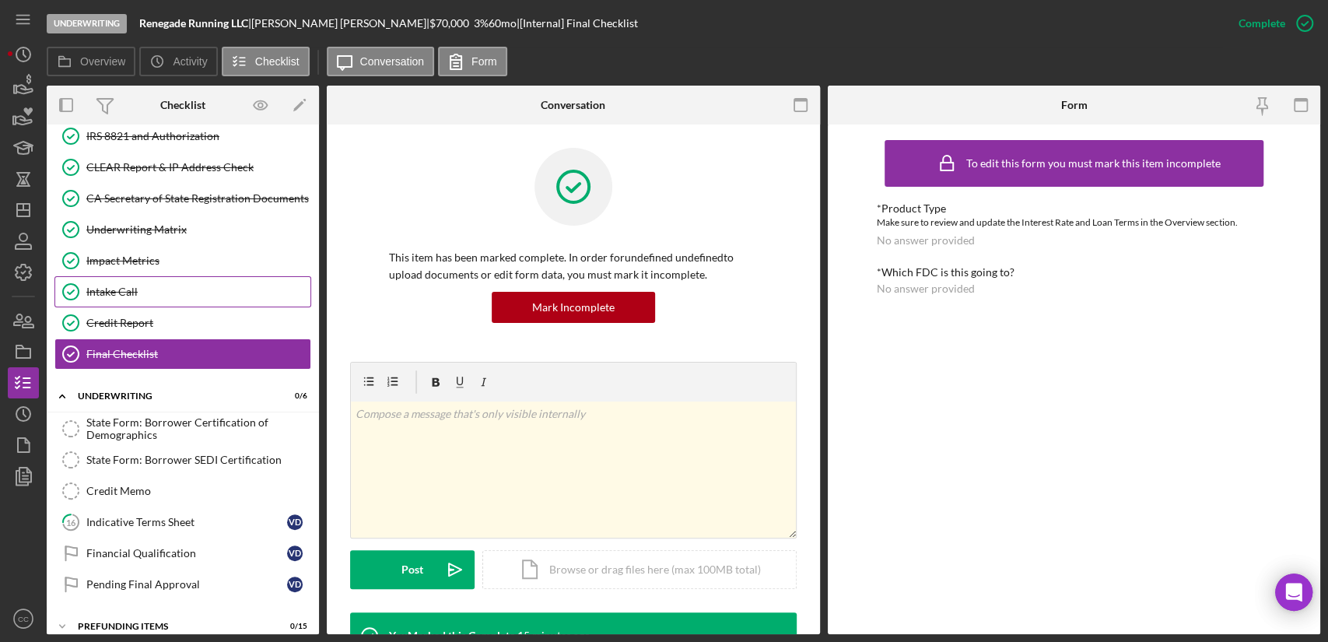
scroll to position [463, 0]
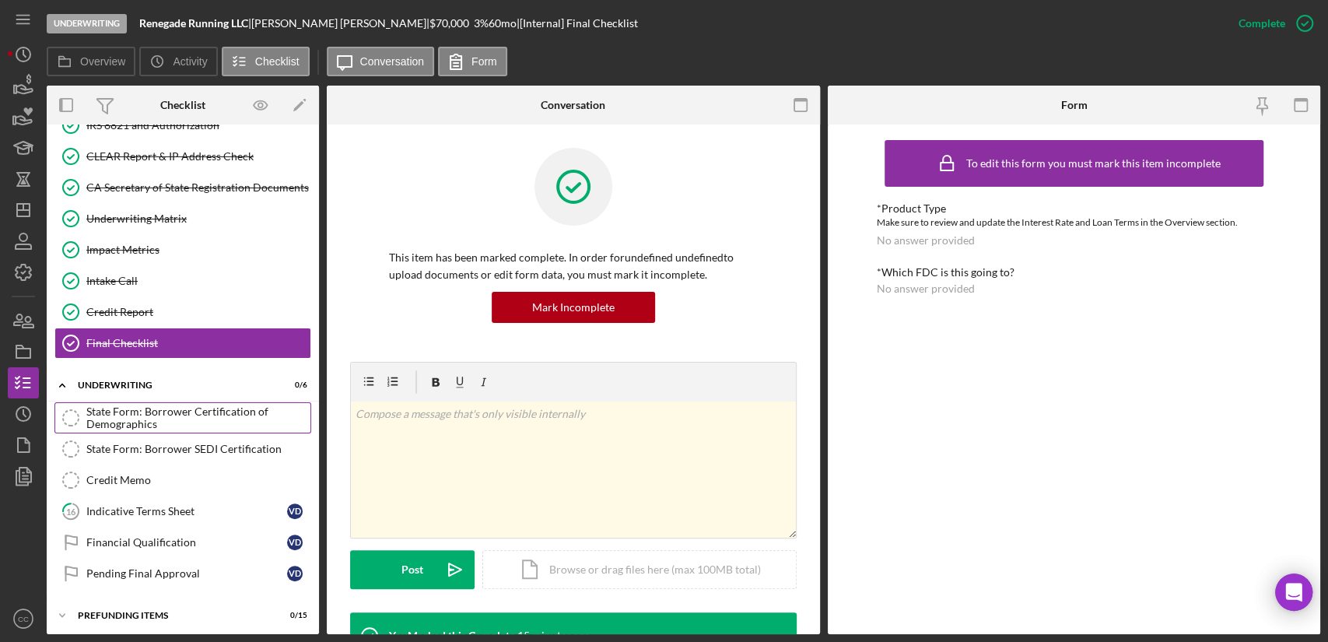
click at [181, 413] on div "State Form: Borrower Certification of Demographics" at bounding box center [198, 417] width 224 height 25
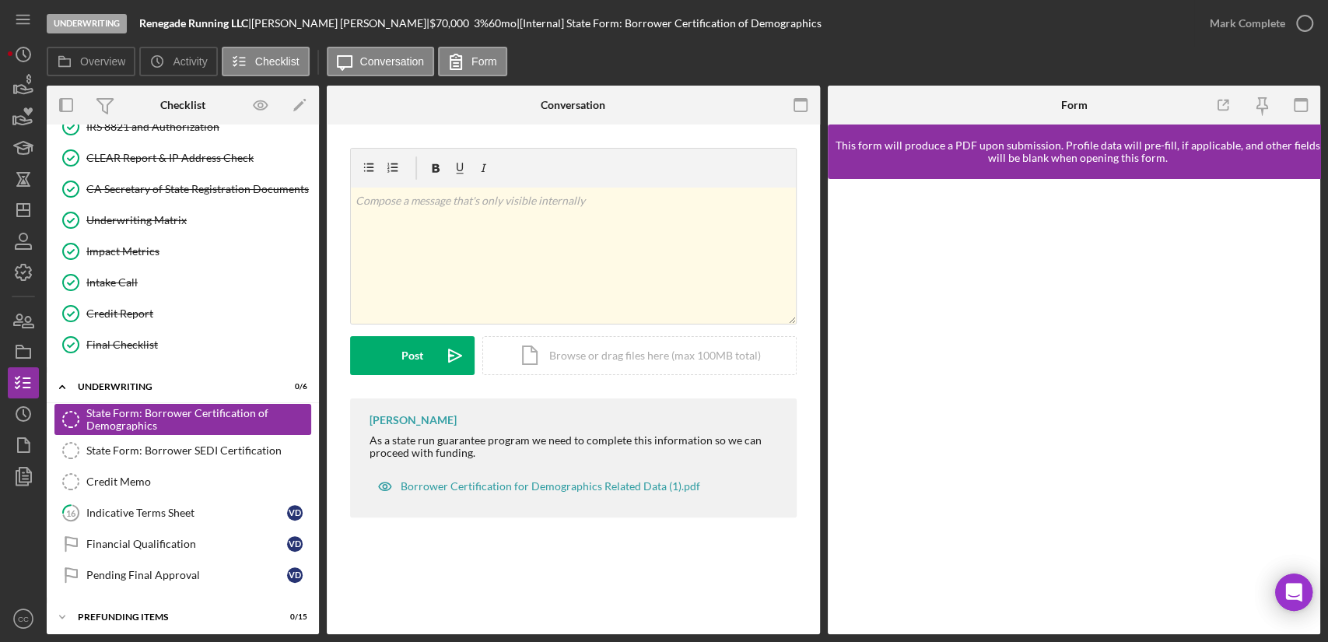
scroll to position [463, 0]
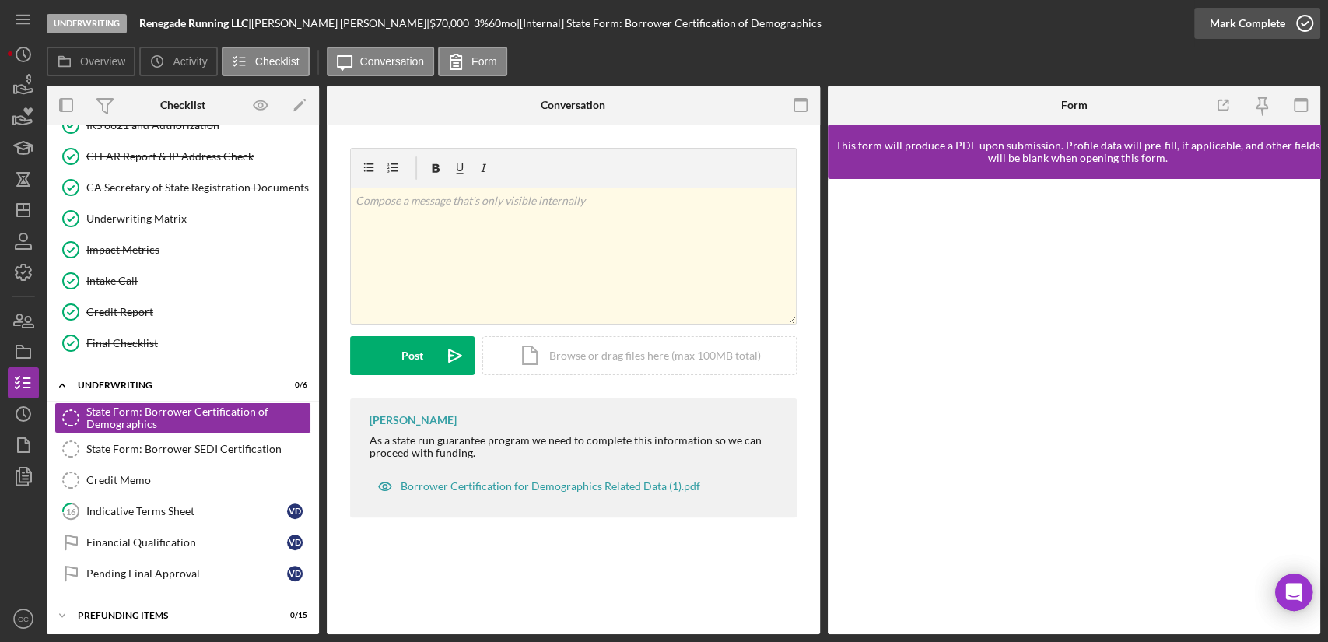
click at [1301, 27] on icon "button" at bounding box center [1305, 23] width 39 height 39
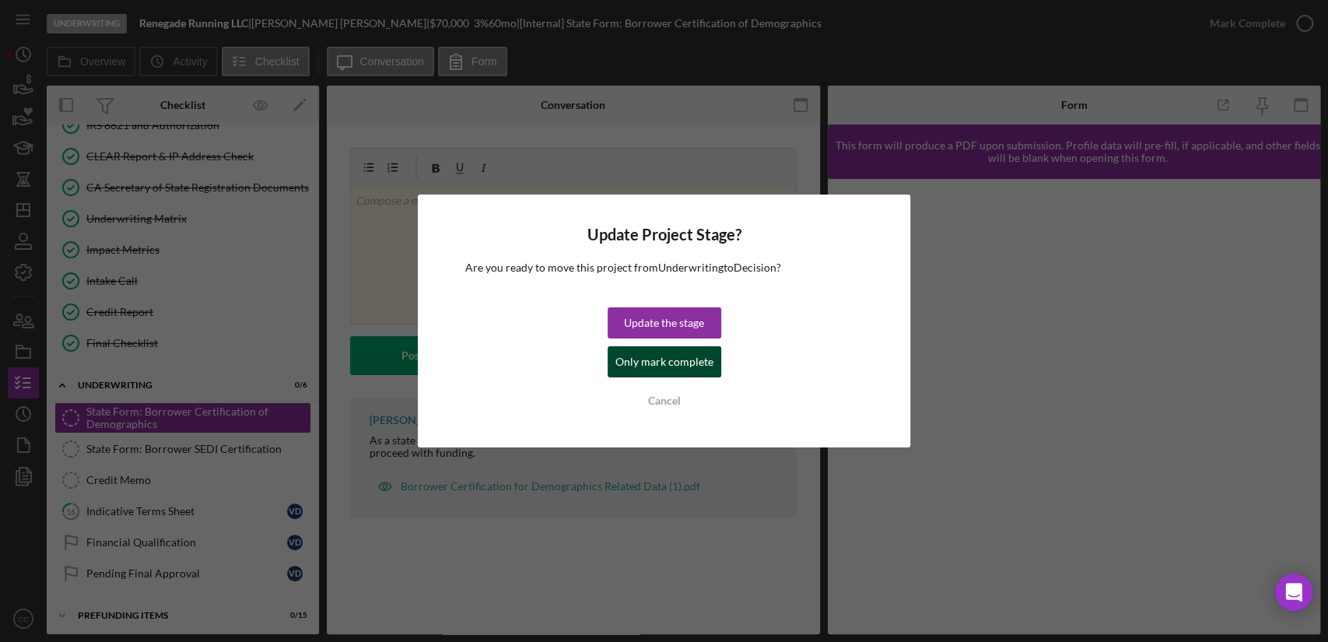
click at [672, 363] on div "Only mark complete" at bounding box center [665, 361] width 98 height 31
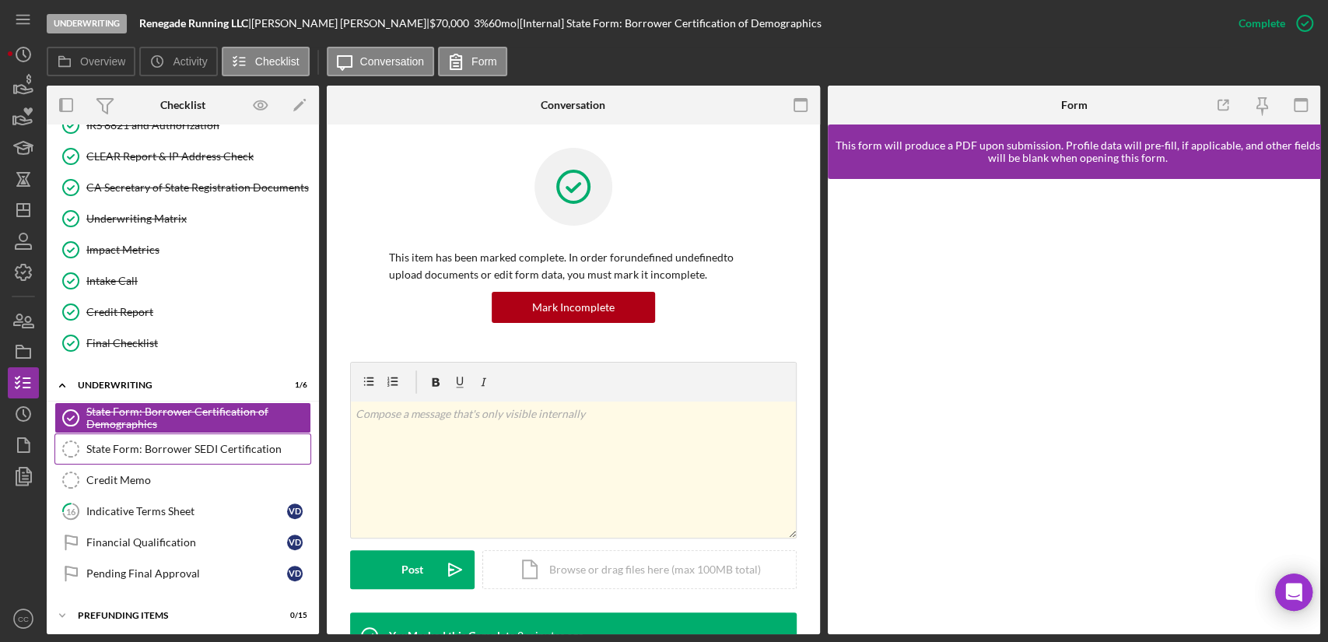
click at [179, 452] on link "State Form: Borrower SEDI Certification State Form: Borrower SEDI Certification" at bounding box center [182, 448] width 257 height 31
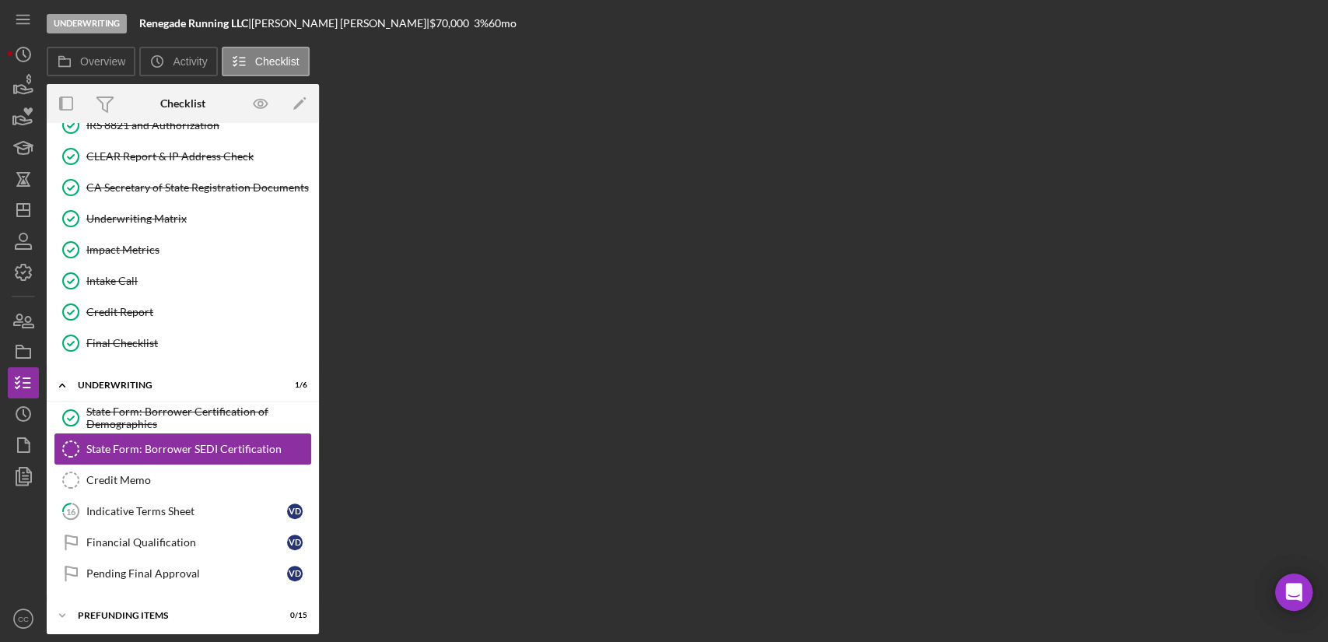
scroll to position [463, 0]
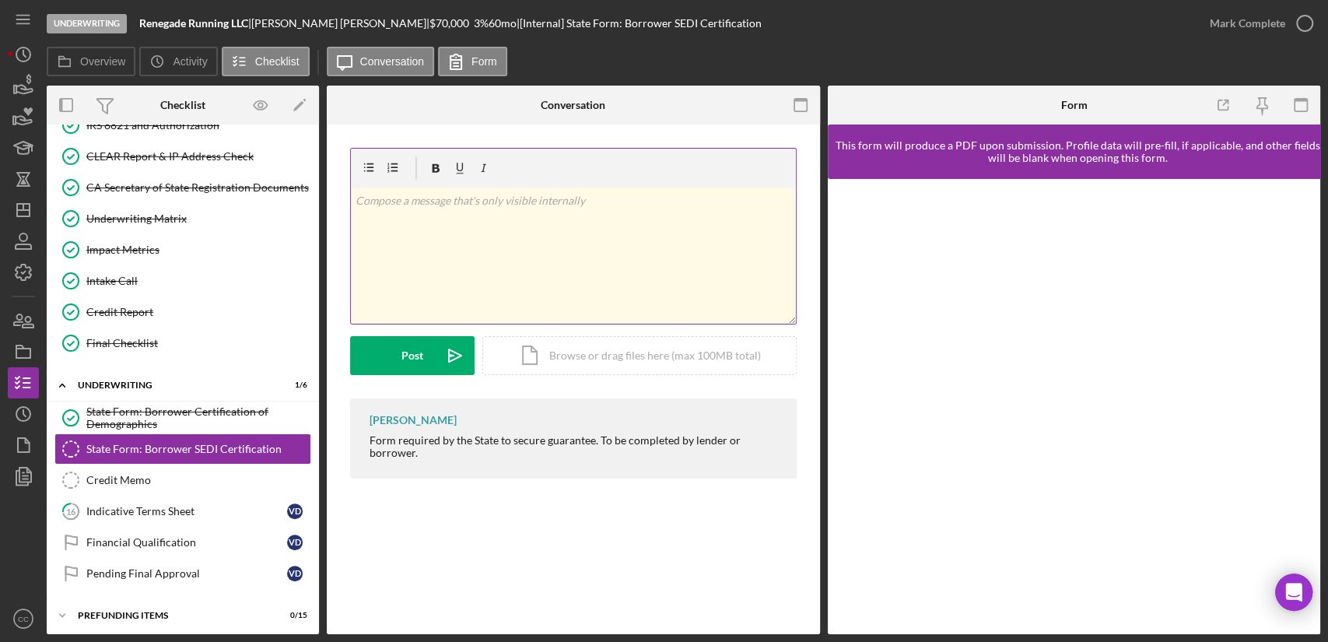
click at [691, 224] on div "v Color teal Color pink Remove color Add row above Add row below Add column bef…" at bounding box center [573, 256] width 445 height 136
click at [533, 521] on div "State Form: Borrower SEDI Certification State Form: Borrower SEDI Certification…" at bounding box center [573, 380] width 493 height 510
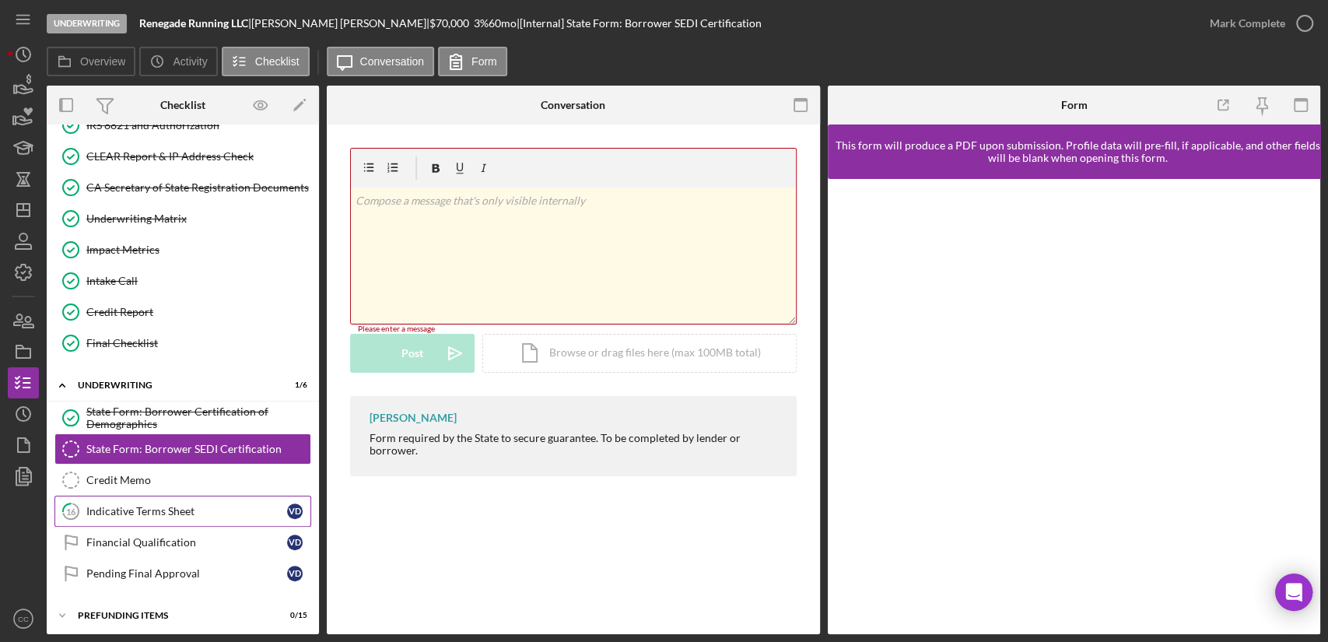
click at [196, 511] on div "Indicative Terms Sheet" at bounding box center [186, 511] width 201 height 12
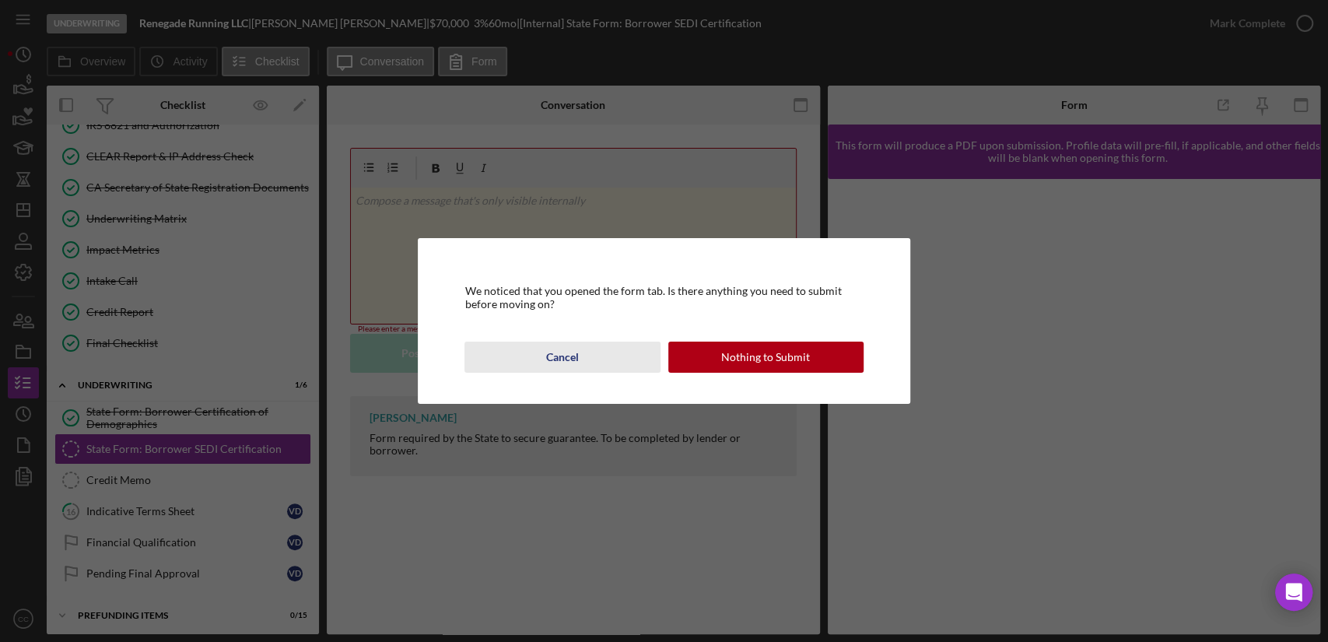
click at [553, 367] on div "Cancel" at bounding box center [562, 357] width 33 height 31
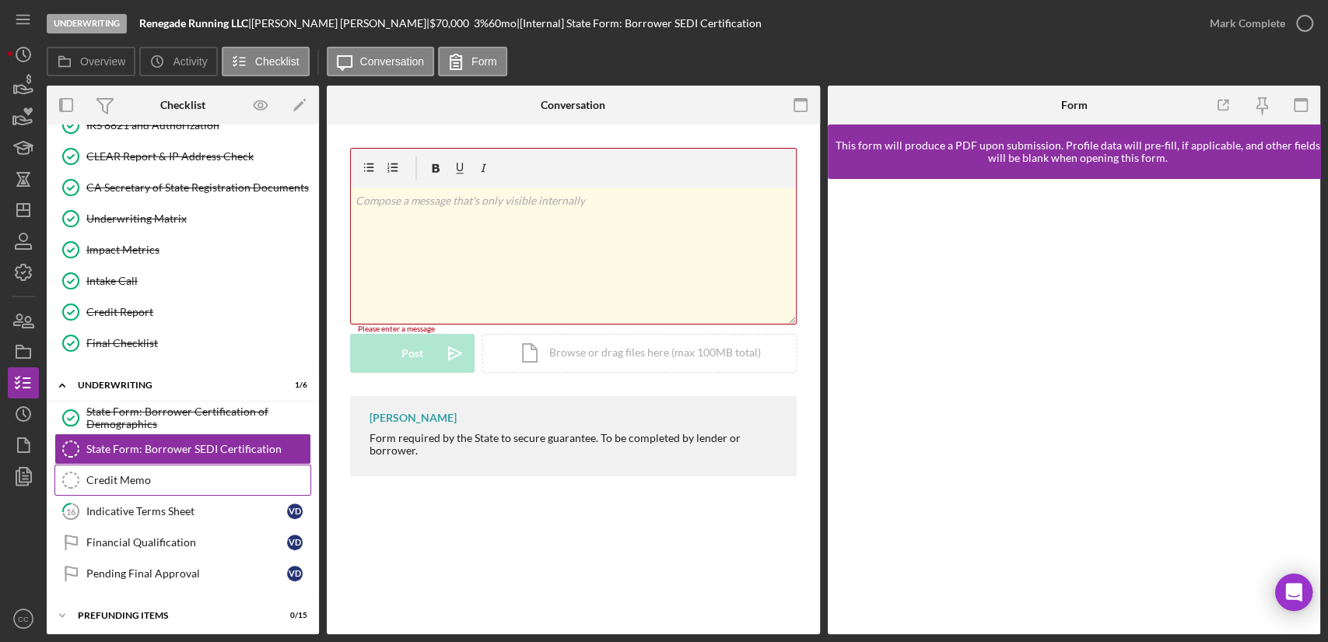
click at [150, 482] on link "Credit Memo Credit Memo" at bounding box center [182, 480] width 257 height 31
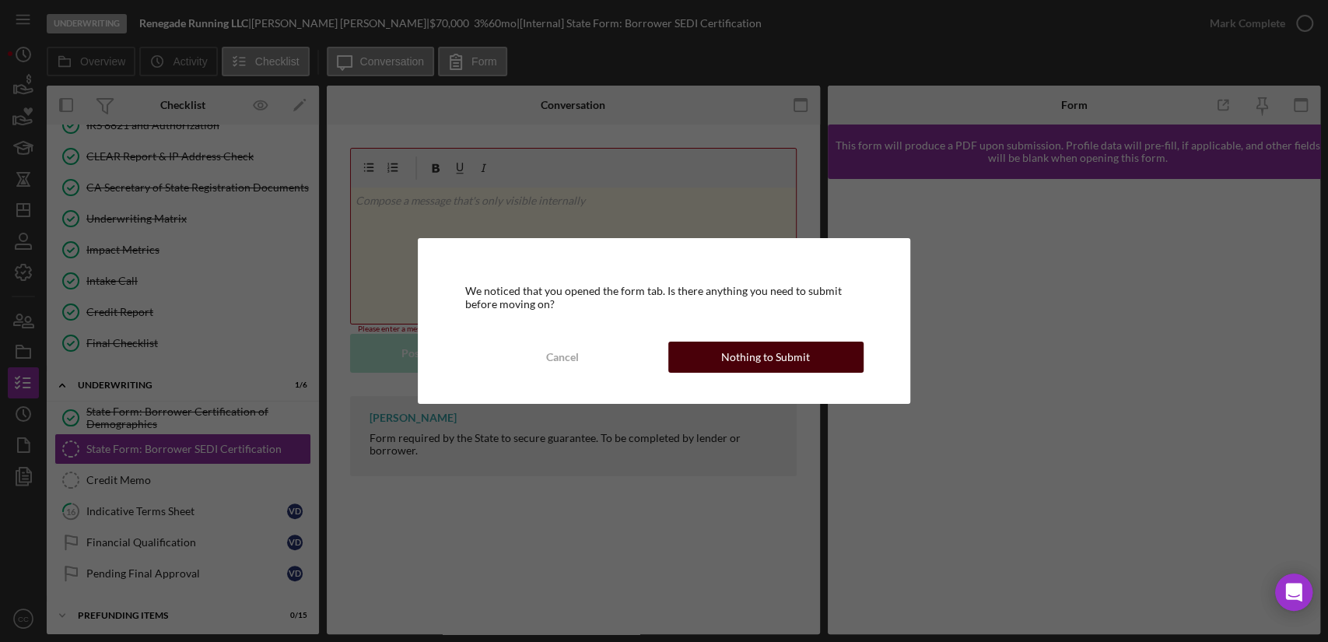
click at [795, 351] on div "Nothing to Submit" at bounding box center [765, 357] width 89 height 31
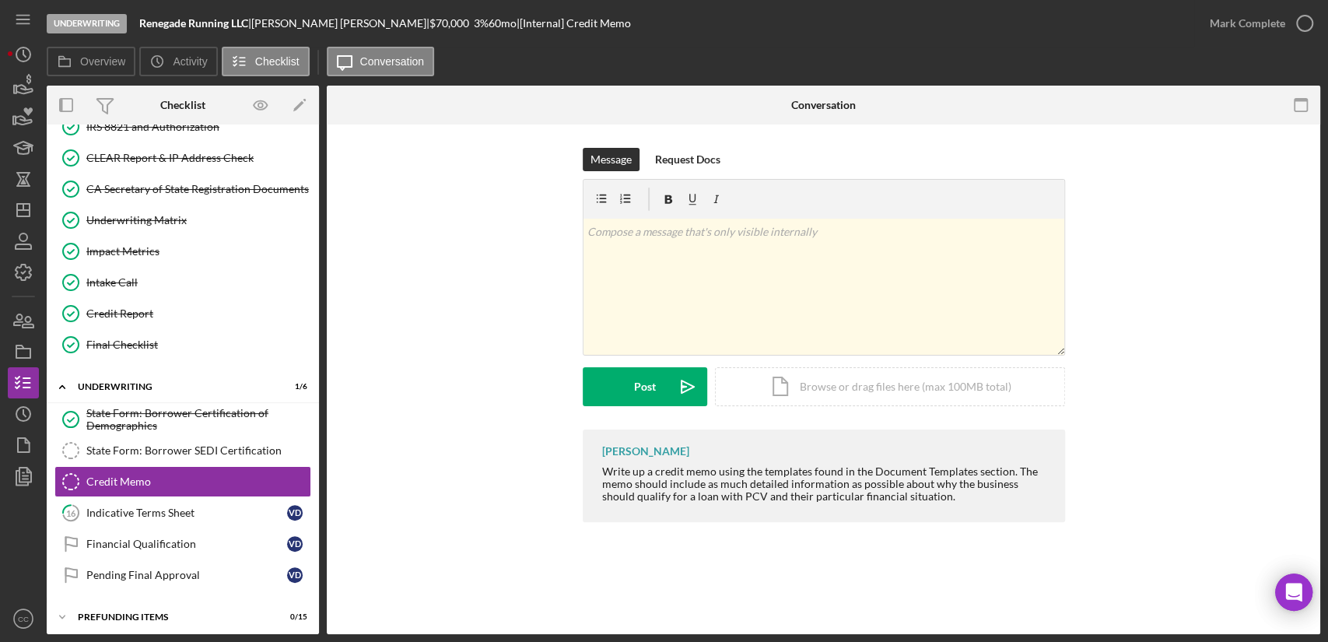
scroll to position [463, 0]
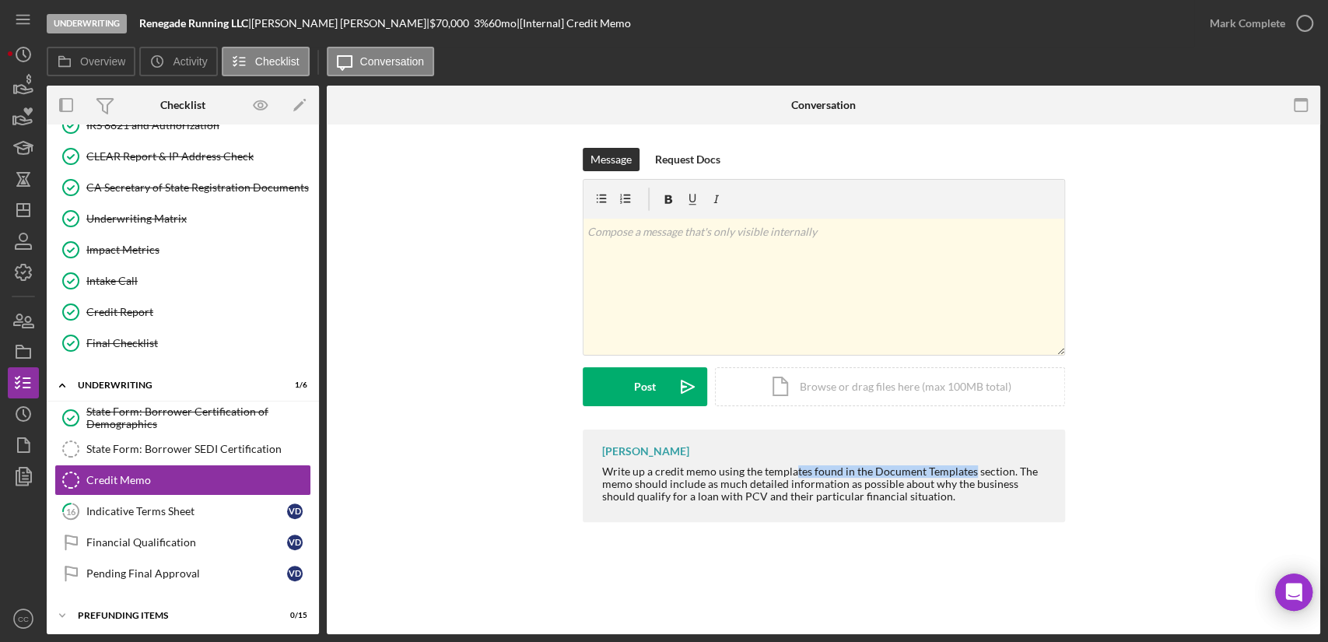
drag, startPoint x: 795, startPoint y: 475, endPoint x: 968, endPoint y: 472, distance: 173.6
click at [968, 472] on div "Write up a credit memo using the templates found in the Document Templates sect…" at bounding box center [825, 483] width 447 height 37
click at [1277, 304] on div "Message Request Docs v Color teal Color pink Remove color Add row above Add row…" at bounding box center [823, 289] width 947 height 282
drag, startPoint x: 254, startPoint y: 24, endPoint x: 141, endPoint y: 24, distance: 112.8
click at [141, 24] on div "Renegade Running LLC |" at bounding box center [195, 23] width 112 height 12
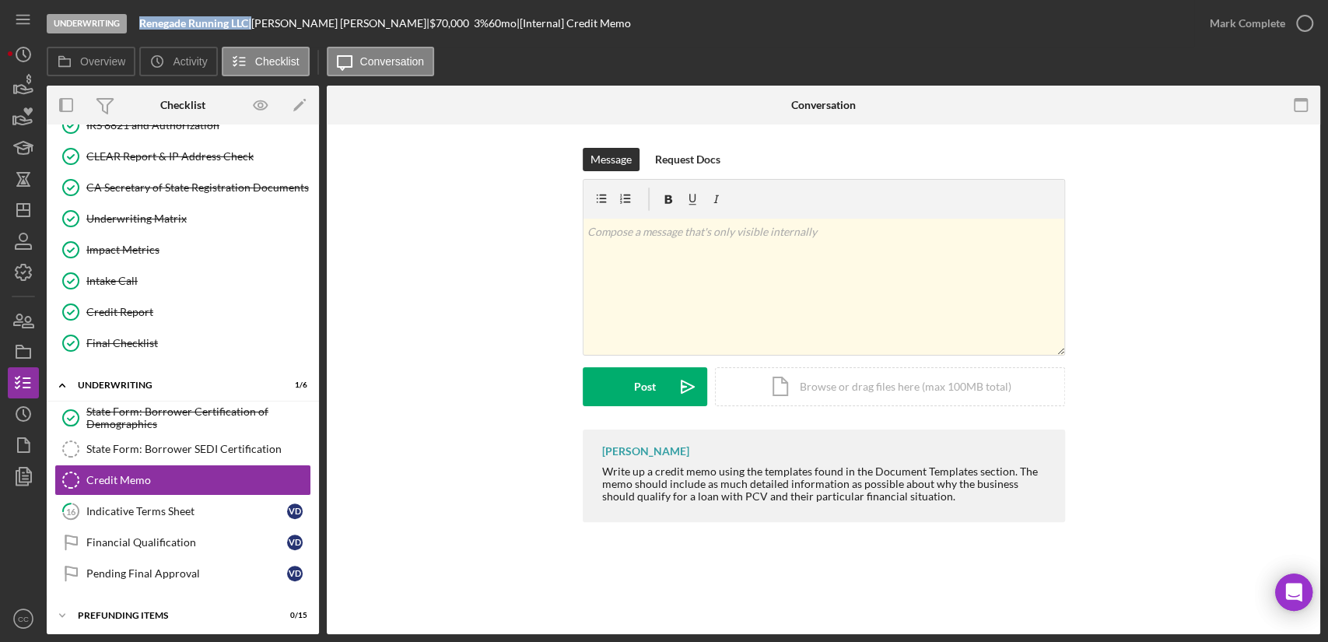
copy div "Renegade Running LLC"
click at [22, 454] on icon "button" at bounding box center [23, 445] width 39 height 39
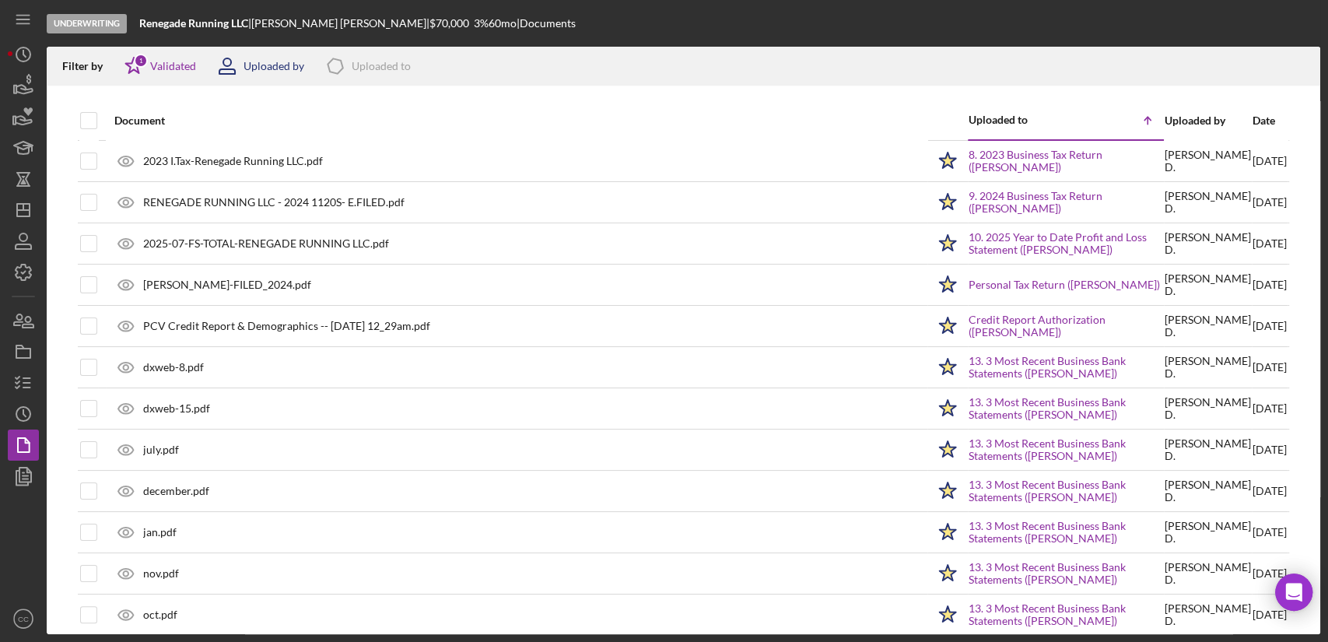
click at [275, 68] on div "Uploaded by" at bounding box center [274, 66] width 61 height 12
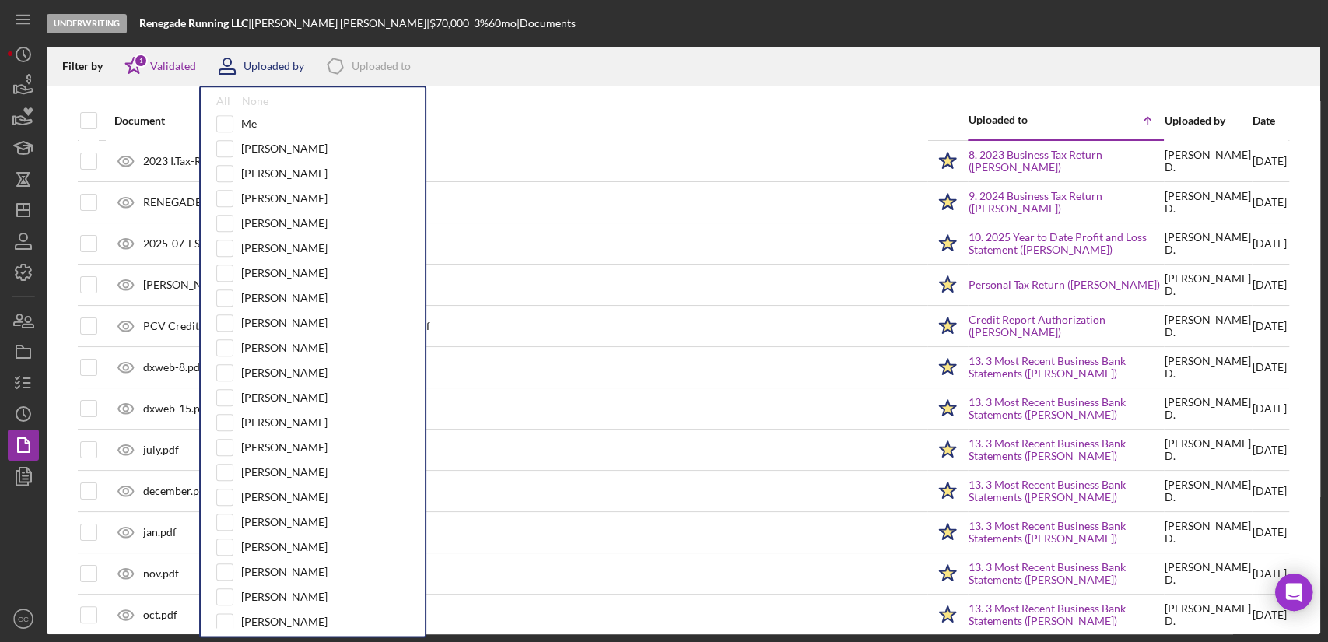
click at [275, 68] on div "Uploaded by" at bounding box center [274, 66] width 61 height 12
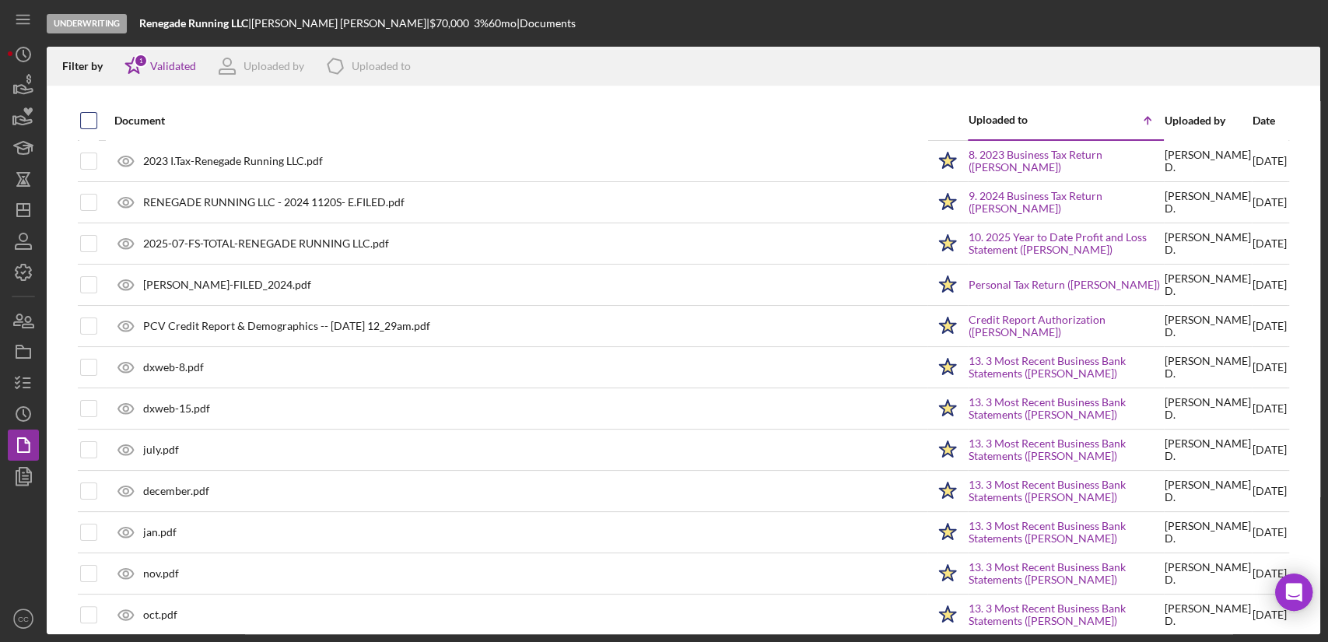
click at [87, 121] on input "checkbox" at bounding box center [89, 121] width 16 height 16
checkbox input "true"
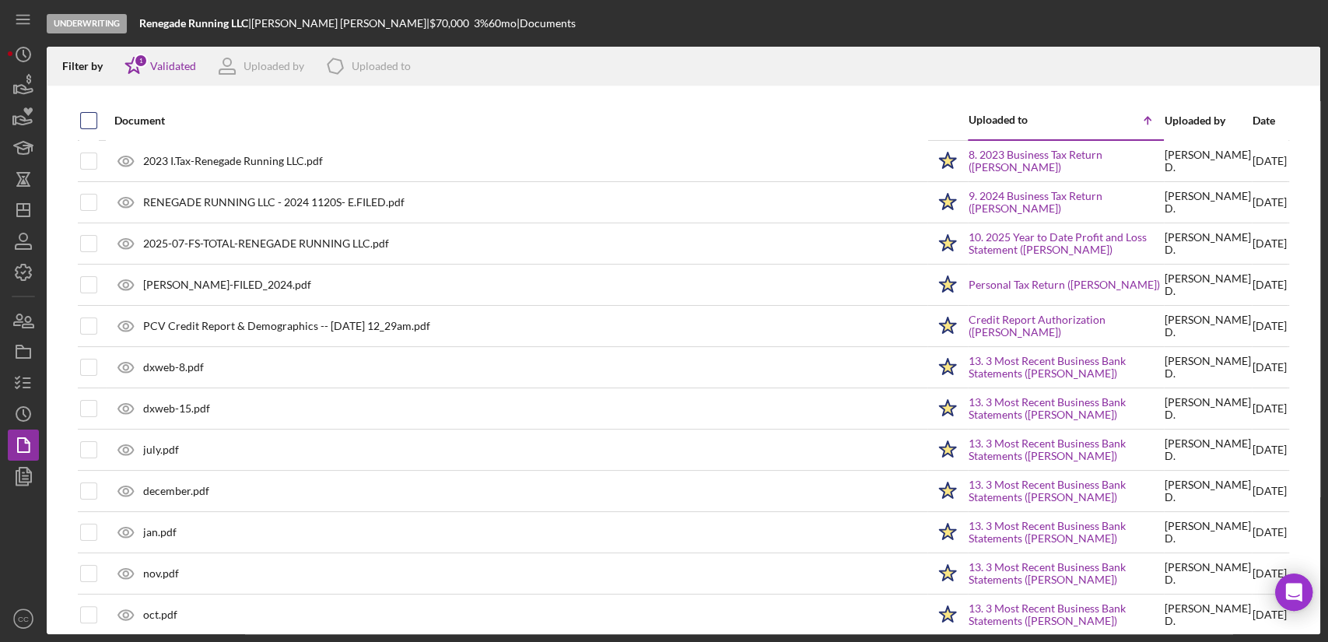
checkbox input "true"
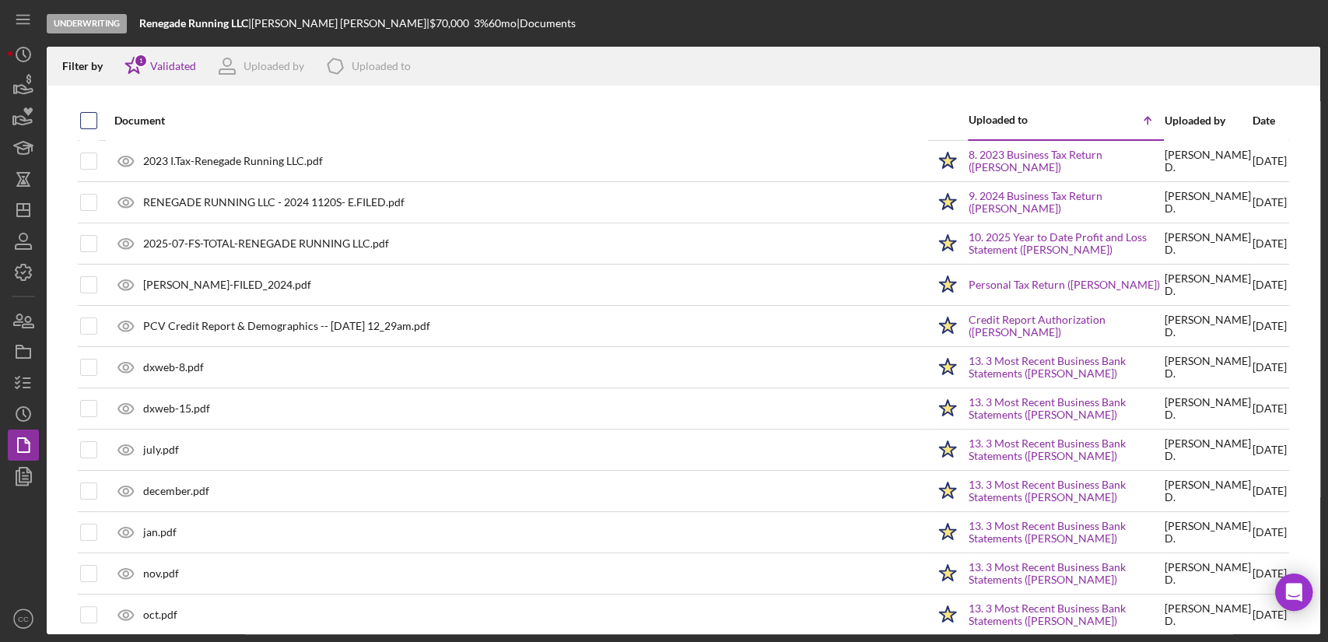
checkbox input "true"
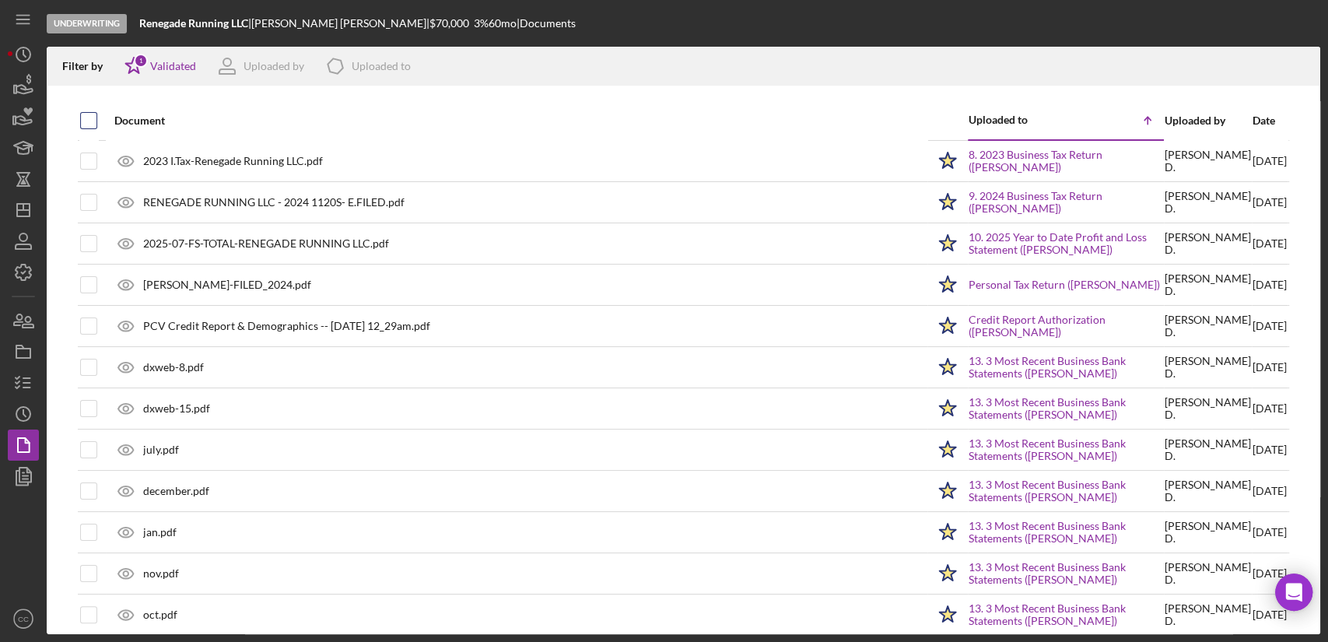
checkbox input "true"
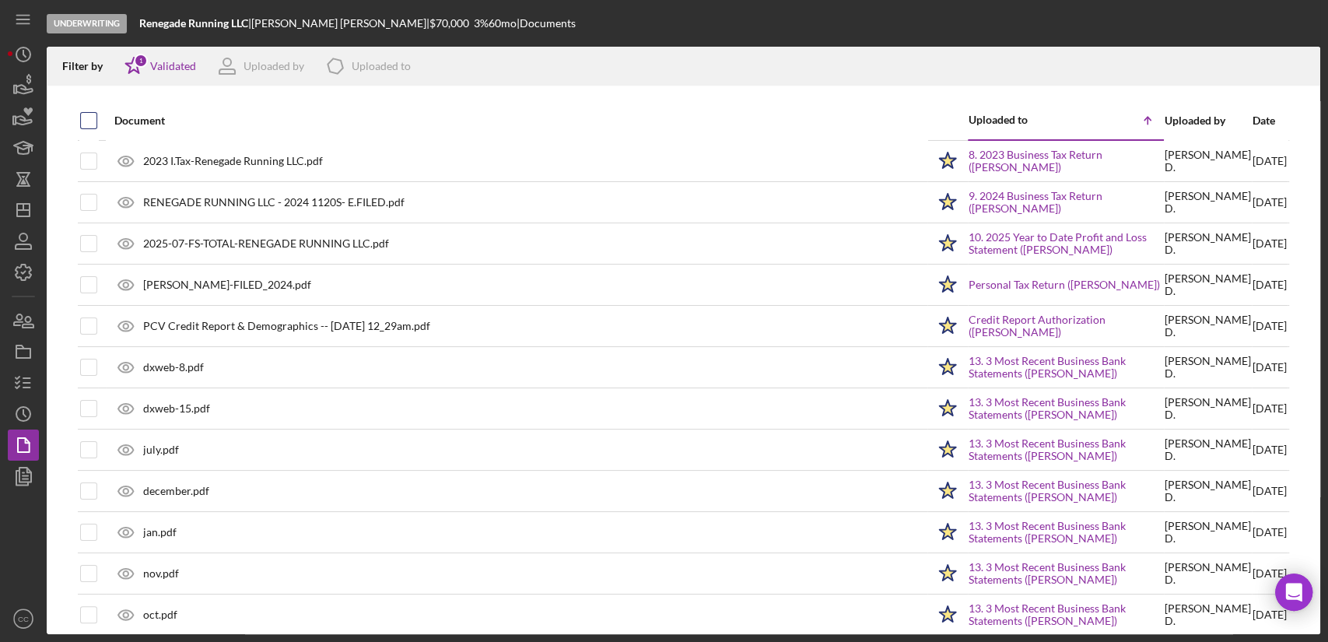
checkbox input "true"
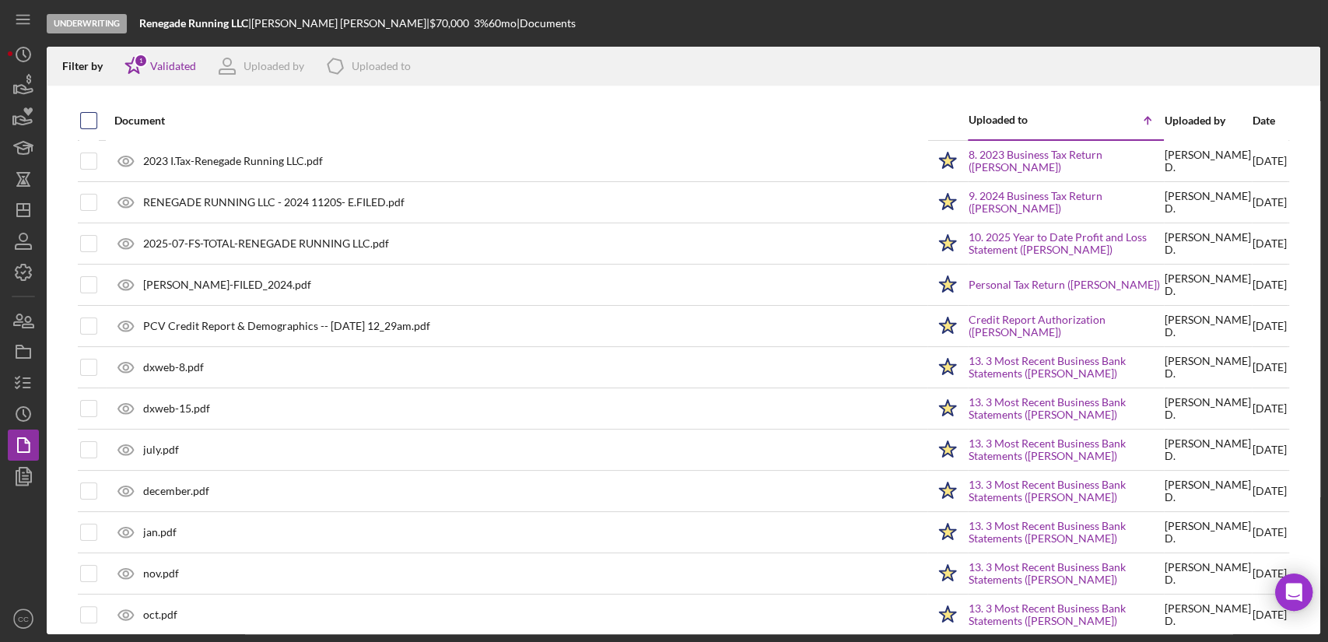
checkbox input "true"
click at [1295, 64] on icon "Icon/Download" at bounding box center [1301, 66] width 35 height 35
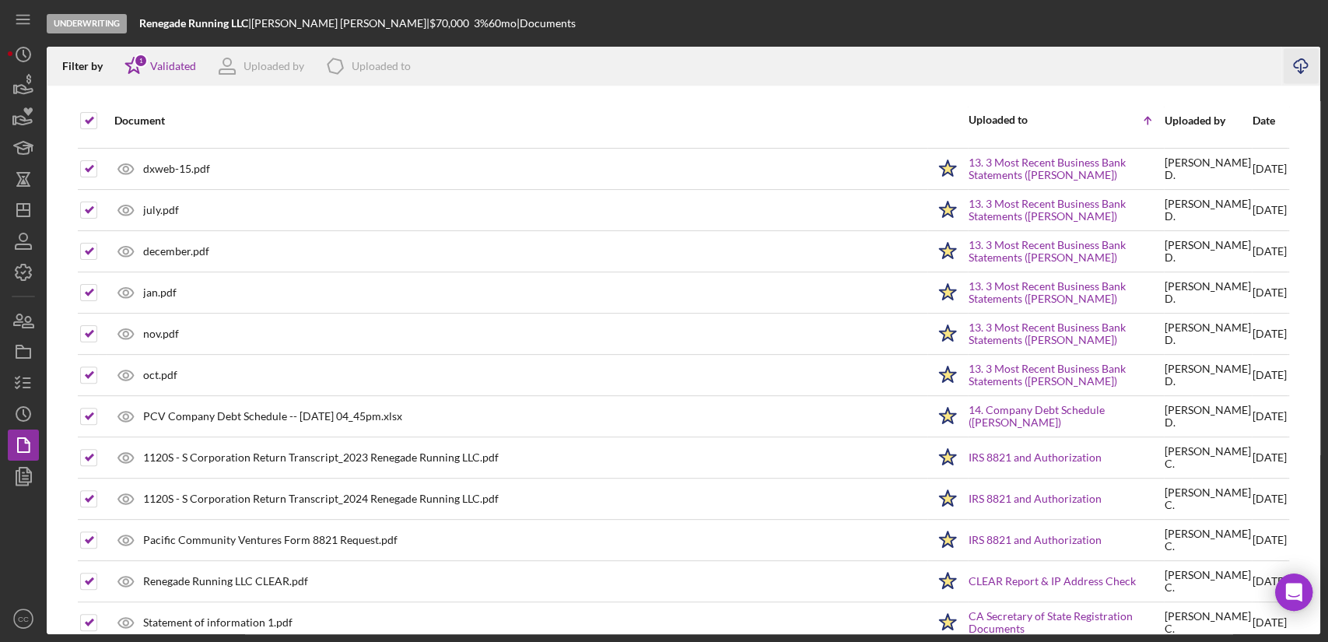
scroll to position [259, 0]
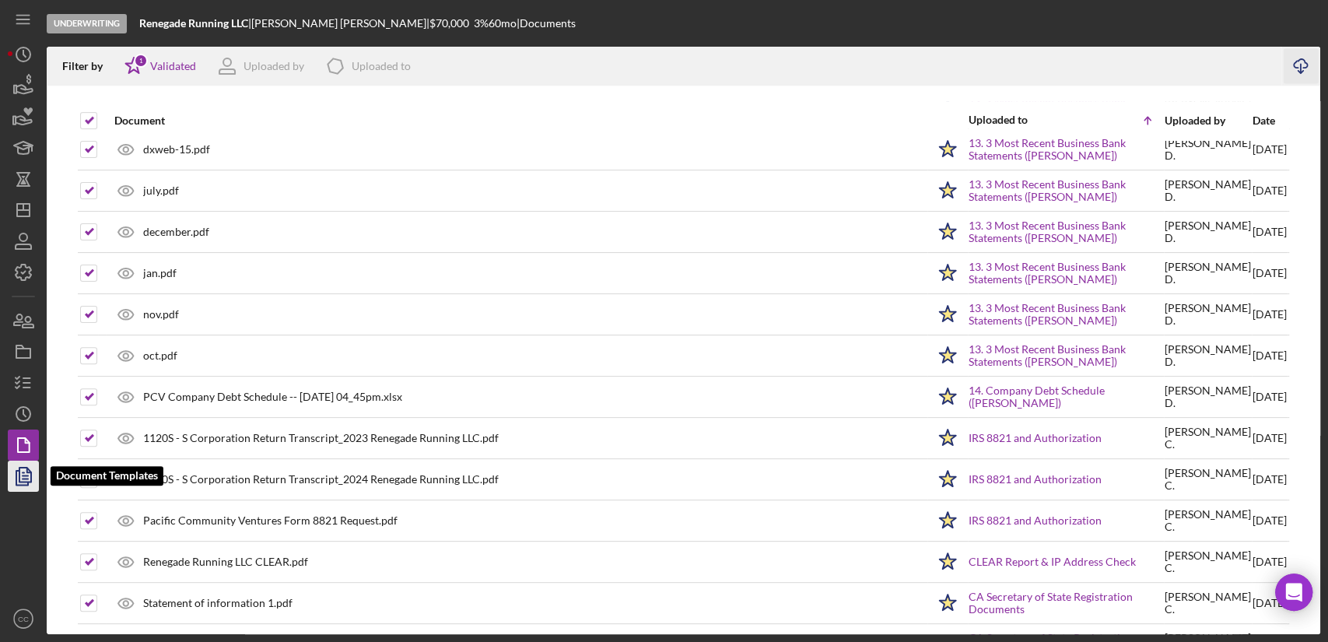
click at [31, 475] on polygon "button" at bounding box center [25, 475] width 12 height 14
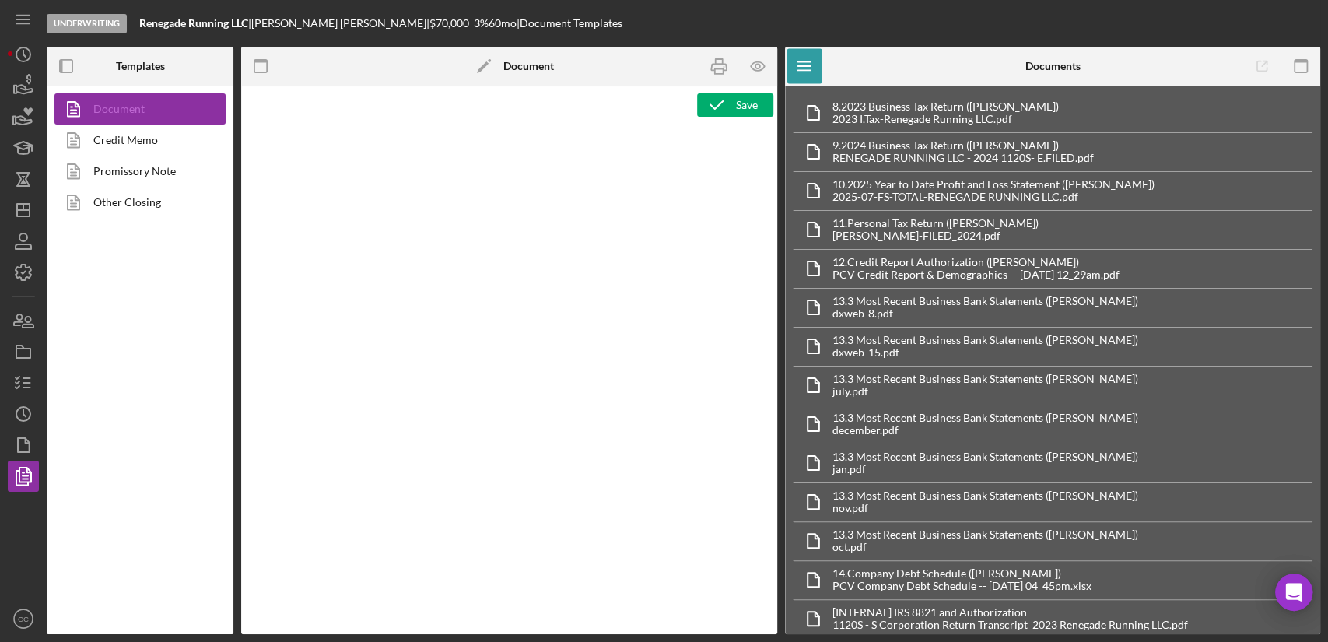
type textarea "<h1 style="text-align: center;">Full Application Form</h1> <h2 style="text-alig…"
click at [144, 107] on link "Document" at bounding box center [135, 108] width 163 height 31
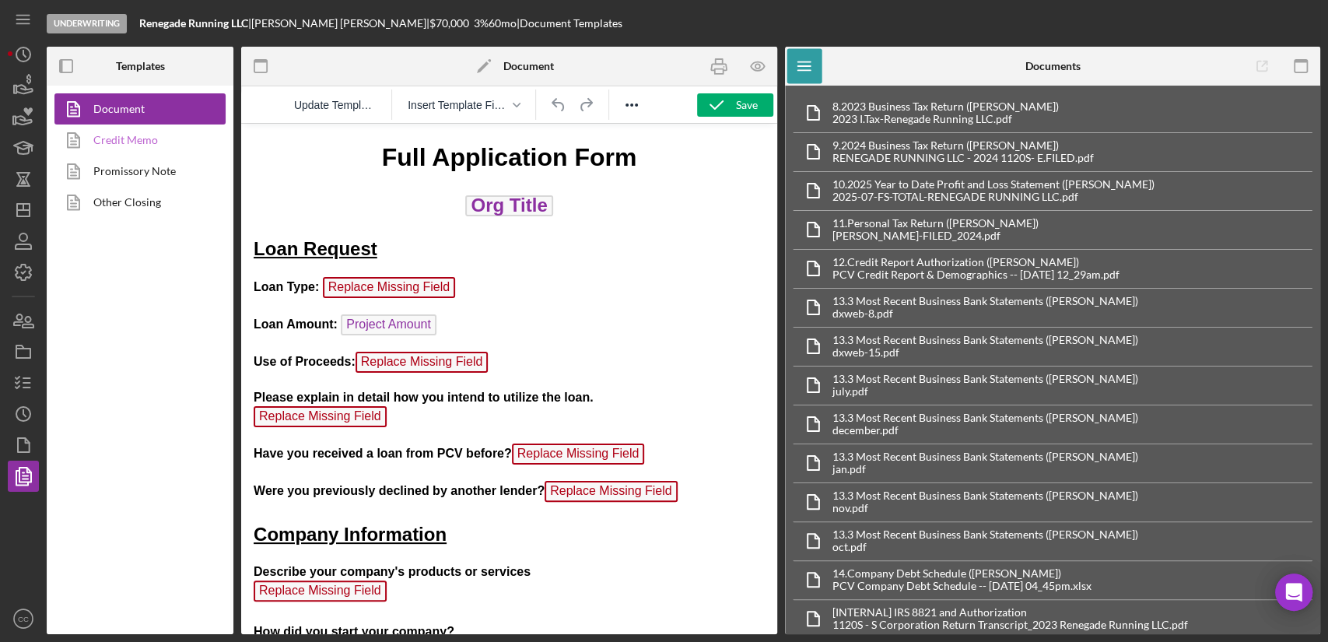
click at [75, 143] on icon at bounding box center [73, 142] width 5 height 6
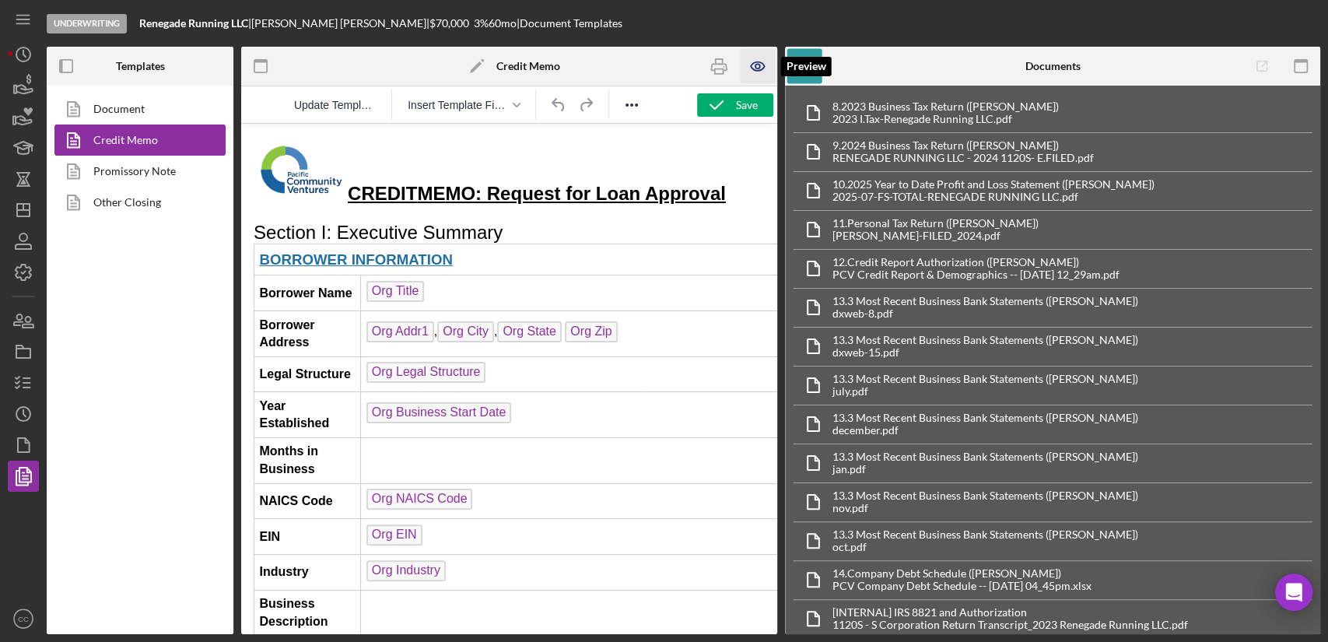
click at [753, 61] on icon "button" at bounding box center [757, 66] width 35 height 35
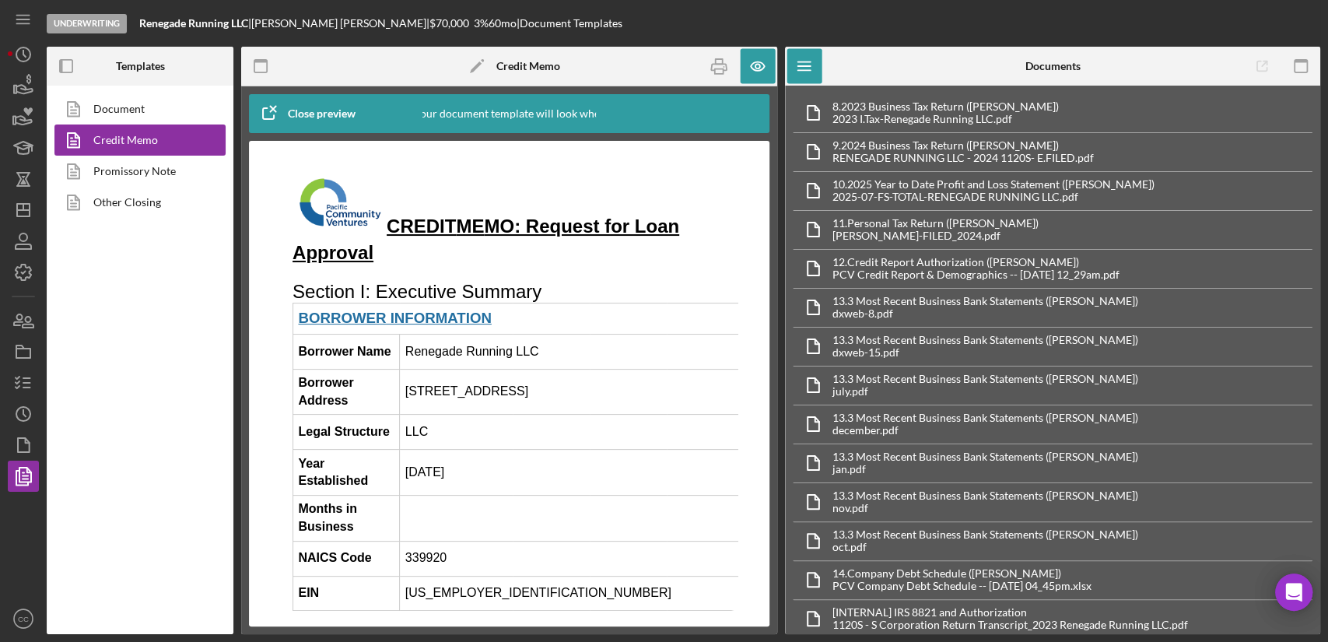
drag, startPoint x: 488, startPoint y: 482, endPoint x: 468, endPoint y: 500, distance: 27.0
click at [487, 482] on td "[DATE]" at bounding box center [590, 473] width 380 height 46
click at [466, 504] on td "Rich Text Area. Press ALT-0 for help." at bounding box center [590, 518] width 380 height 46
click at [758, 63] on icon "button" at bounding box center [757, 66] width 35 height 35
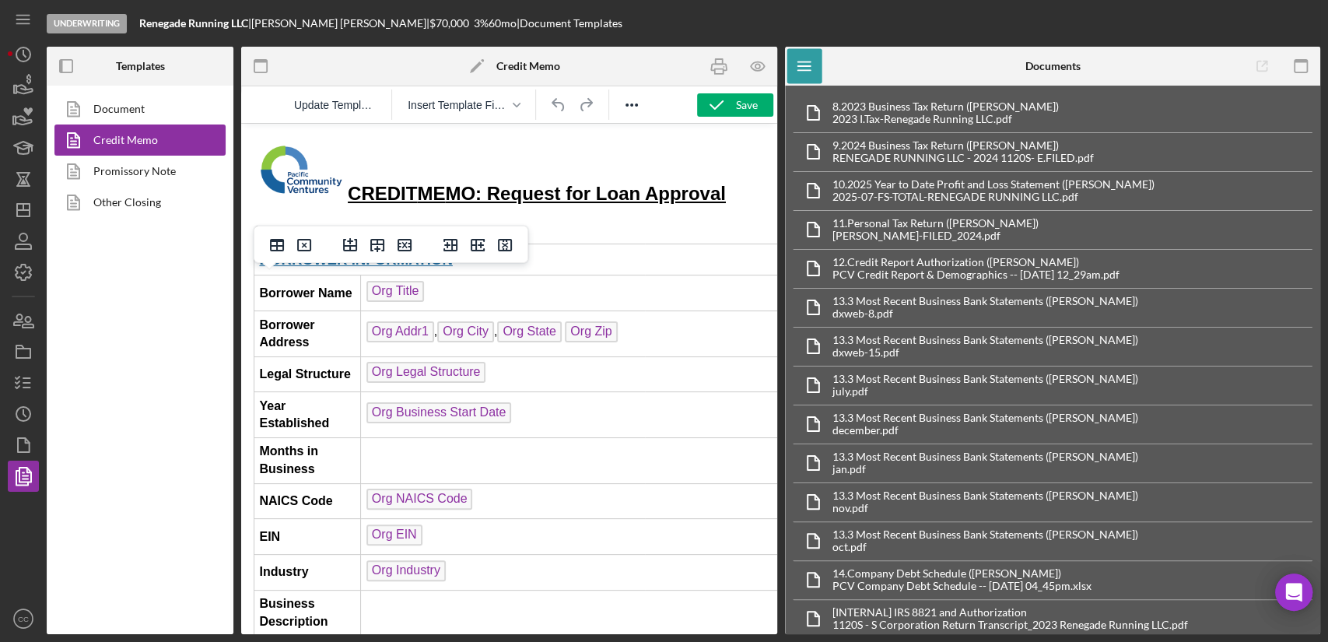
click at [395, 477] on td "Rich Text Area. Press ALT-0 for help." at bounding box center [873, 461] width 1024 height 46
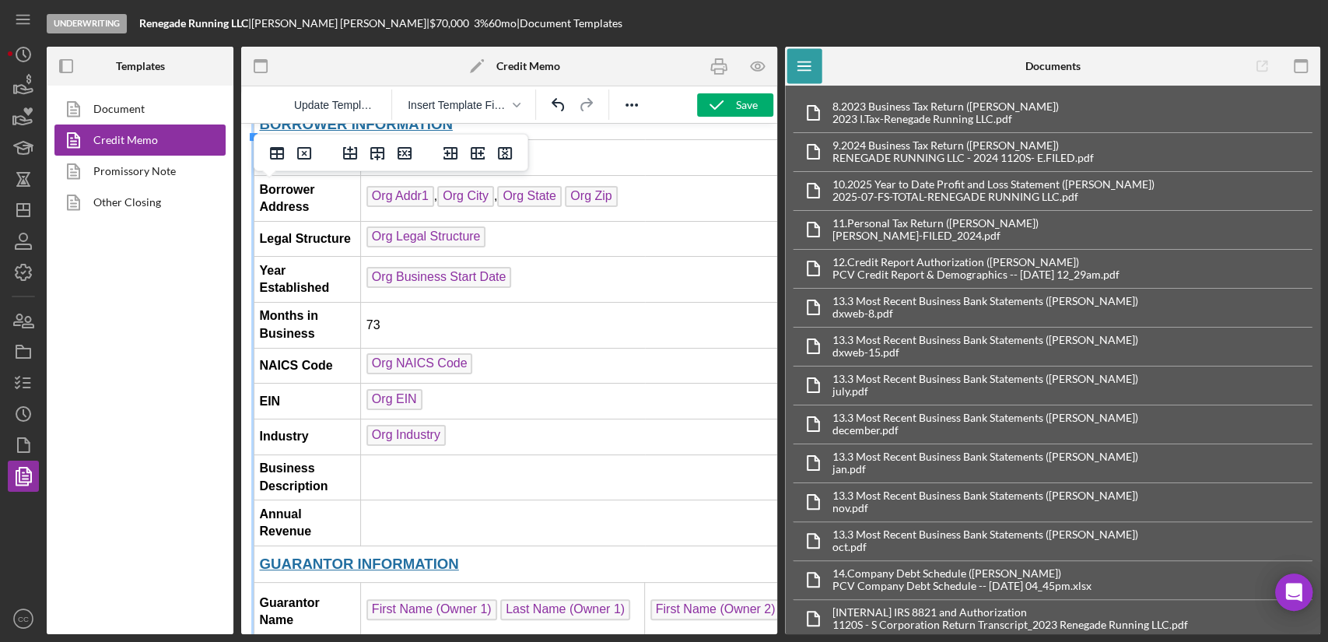
scroll to position [173, 0]
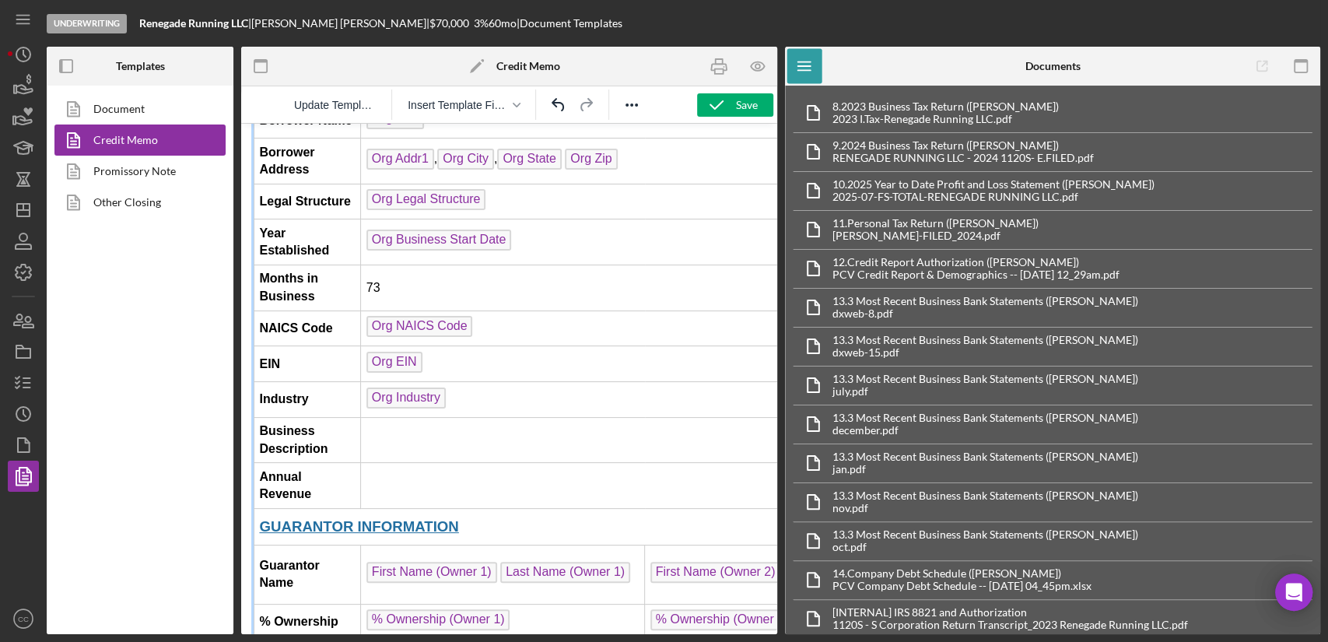
drag, startPoint x: 1293, startPoint y: 72, endPoint x: 1254, endPoint y: 86, distance: 41.4
click at [1293, 72] on icon "button" at bounding box center [1301, 66] width 35 height 35
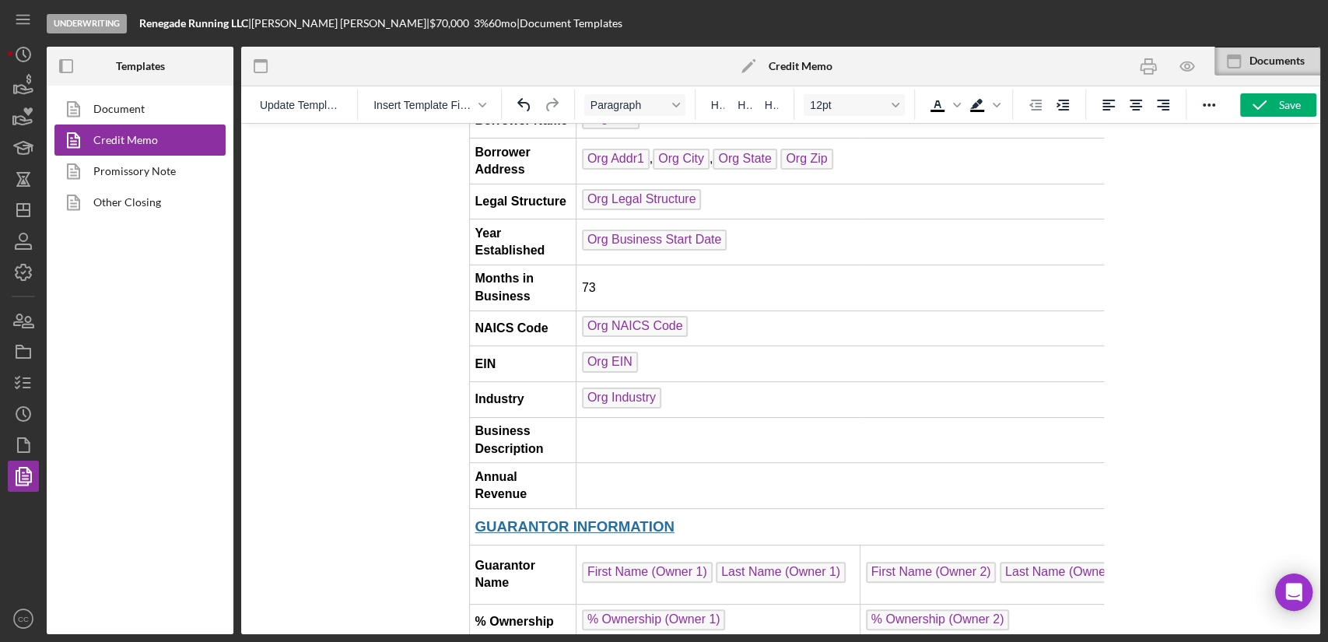
scroll to position [146, 0]
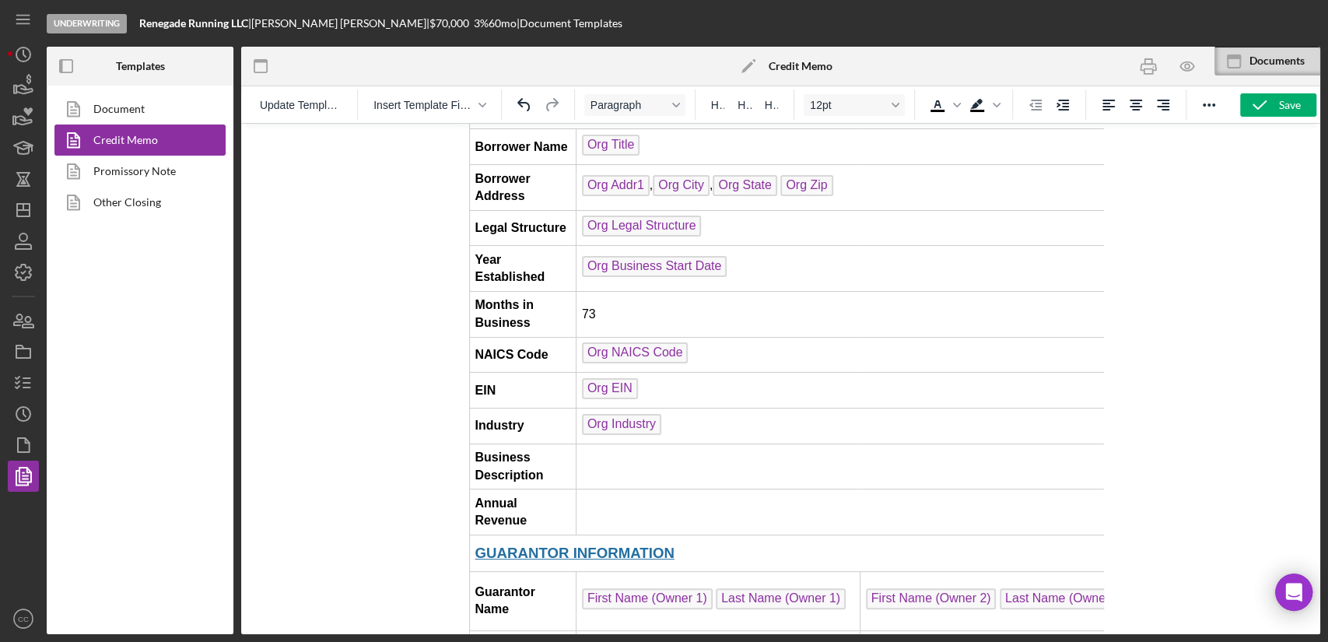
click at [656, 454] on td "Rich Text Area. Press ALT-0 for help." at bounding box center [1089, 467] width 1024 height 46
click at [671, 492] on td "Rich Text Area. Press ALT-0 for help." at bounding box center [1089, 512] width 1024 height 46
click at [1183, 75] on icon "button" at bounding box center [1187, 66] width 35 height 35
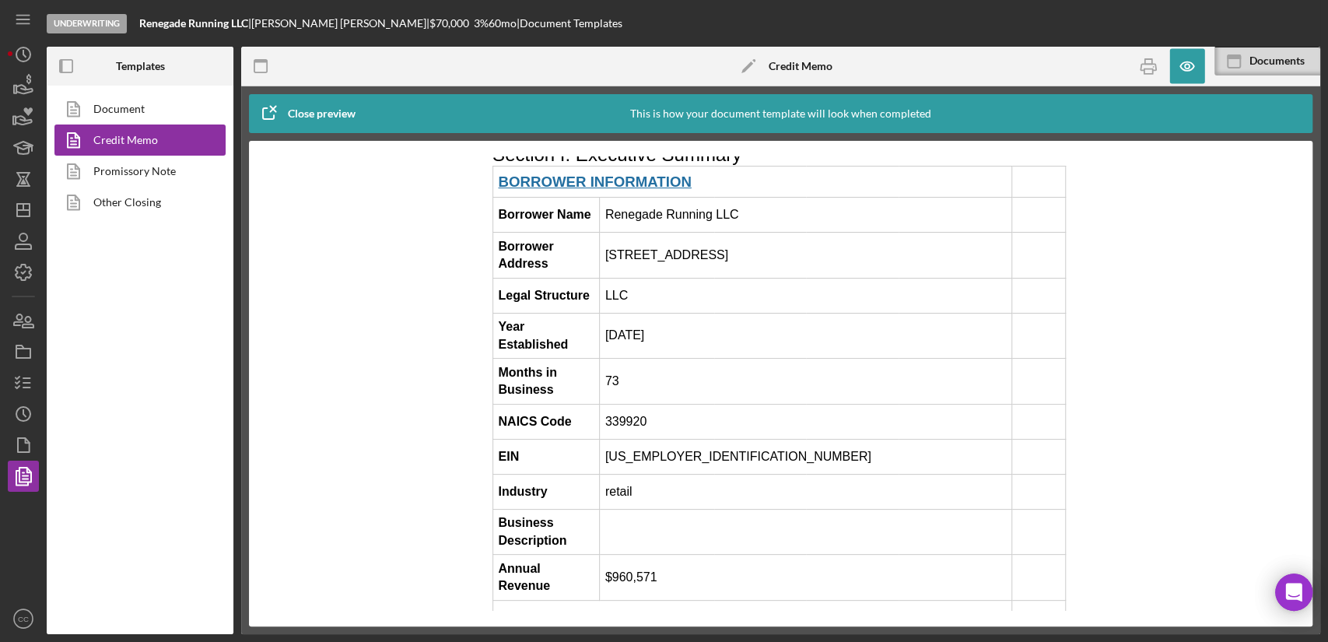
scroll to position [86, 0]
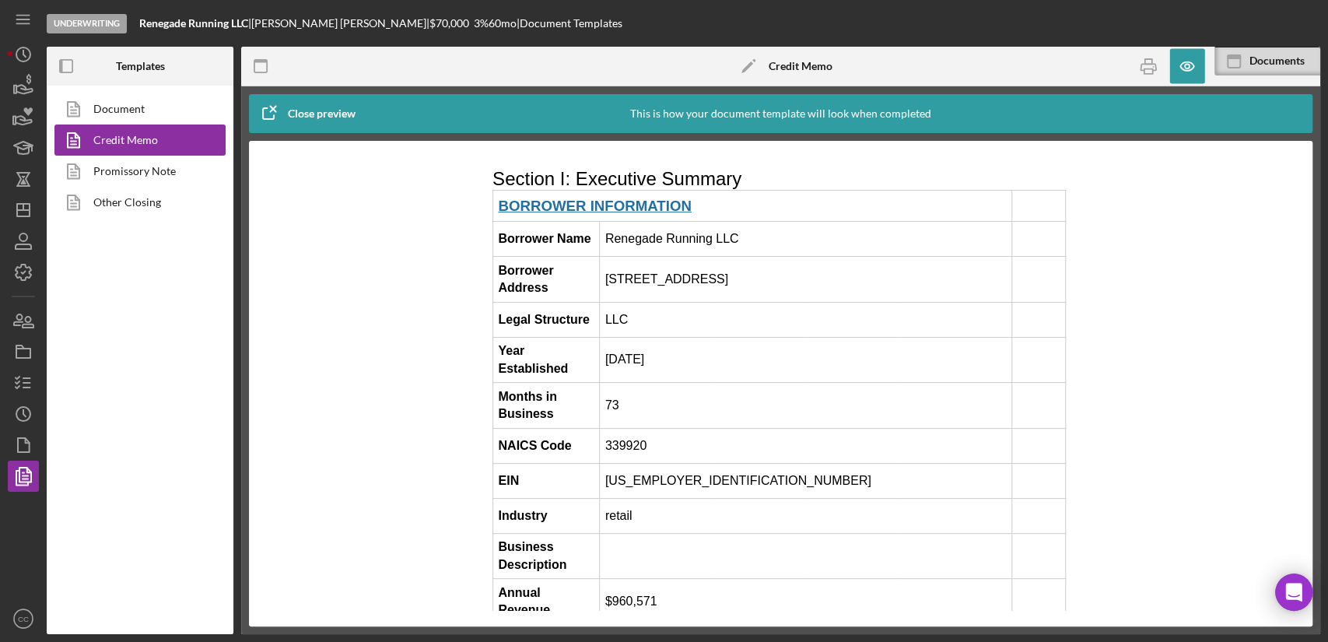
click at [637, 435] on td "339920" at bounding box center [806, 445] width 412 height 35
copy td "339920"
click at [686, 506] on td "retail" at bounding box center [806, 515] width 412 height 35
click at [1185, 68] on icon "button" at bounding box center [1187, 66] width 5 height 5
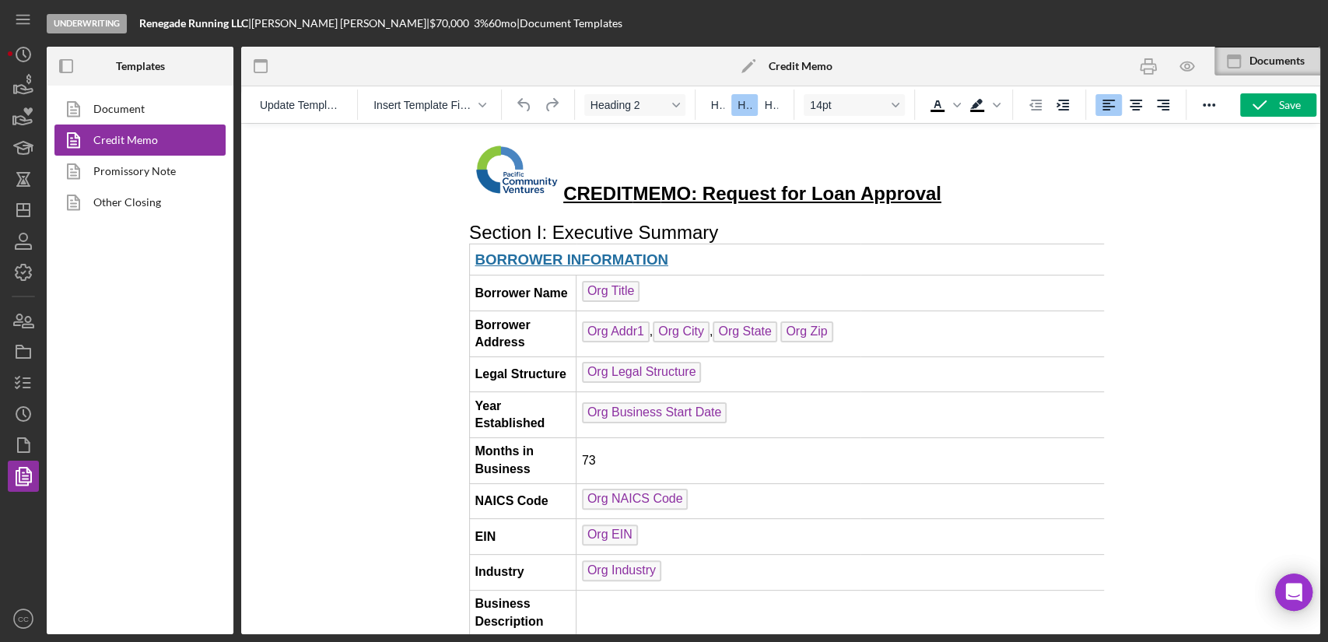
scroll to position [0, 0]
click at [698, 566] on td "Org Industry" at bounding box center [1089, 573] width 1024 height 36
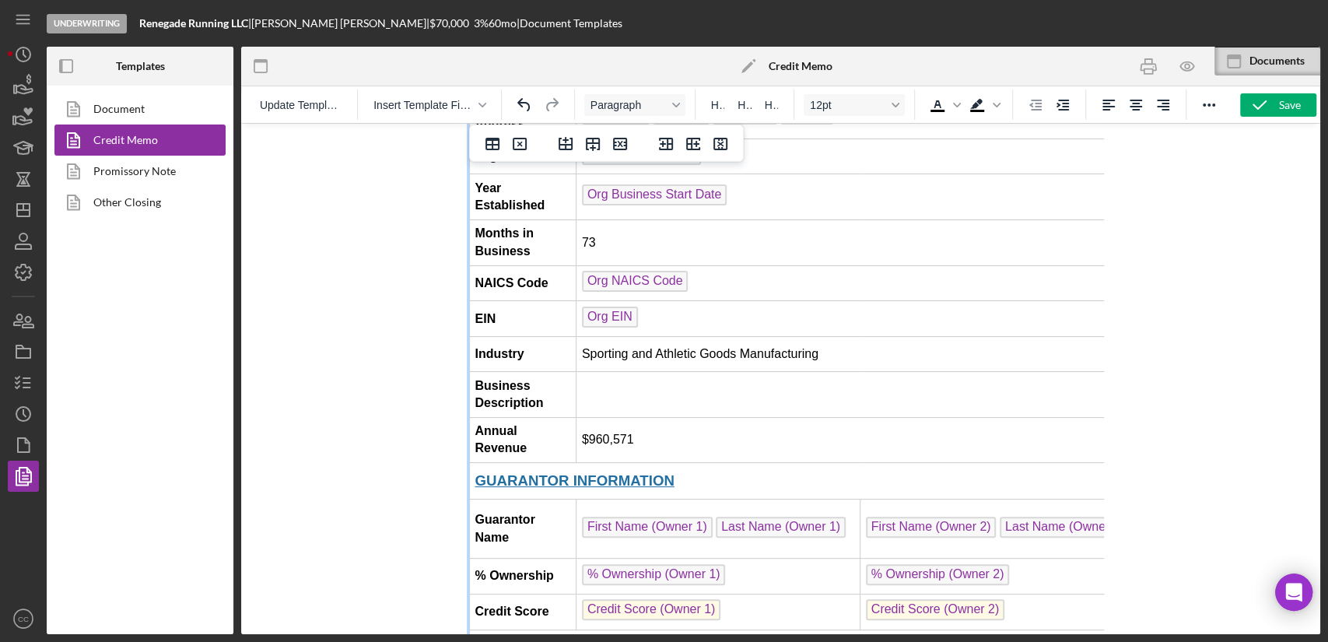
scroll to position [259, 0]
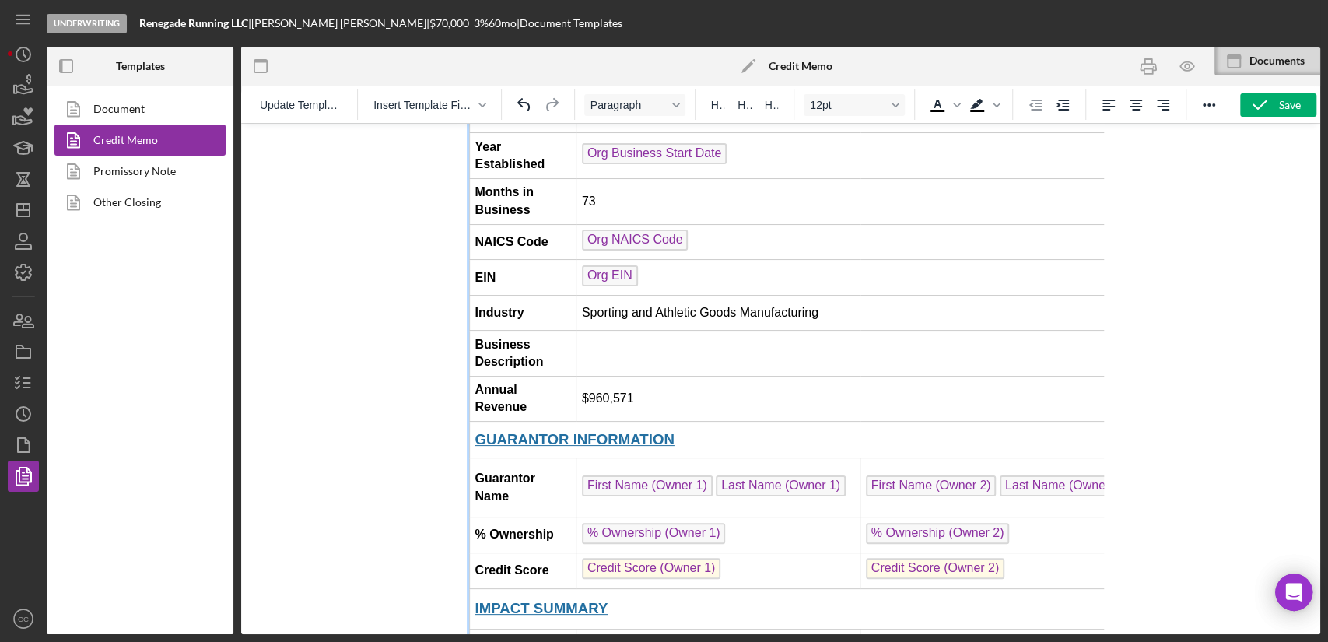
click at [640, 340] on td "Rich Text Area. Press ALT-0 for help." at bounding box center [1089, 354] width 1024 height 46
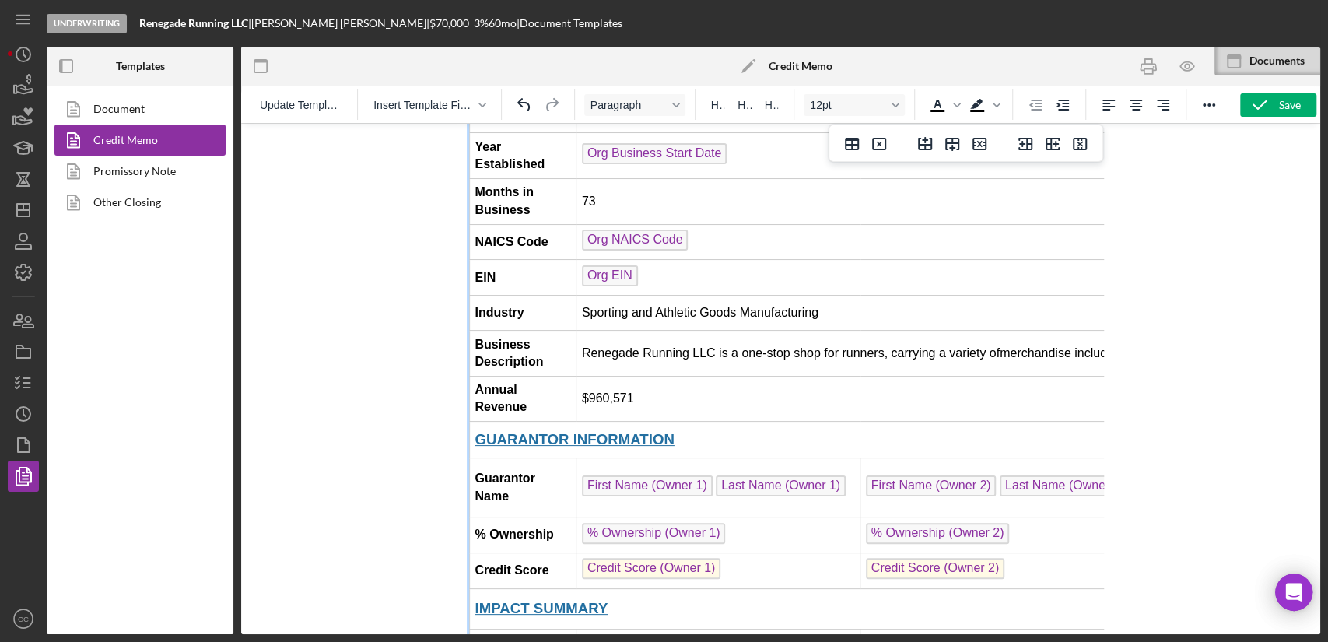
click at [997, 342] on td "Renegade Running LLC is a one-stop shop for runners, carrying a variety ofmerch…" at bounding box center [1089, 354] width 1024 height 46
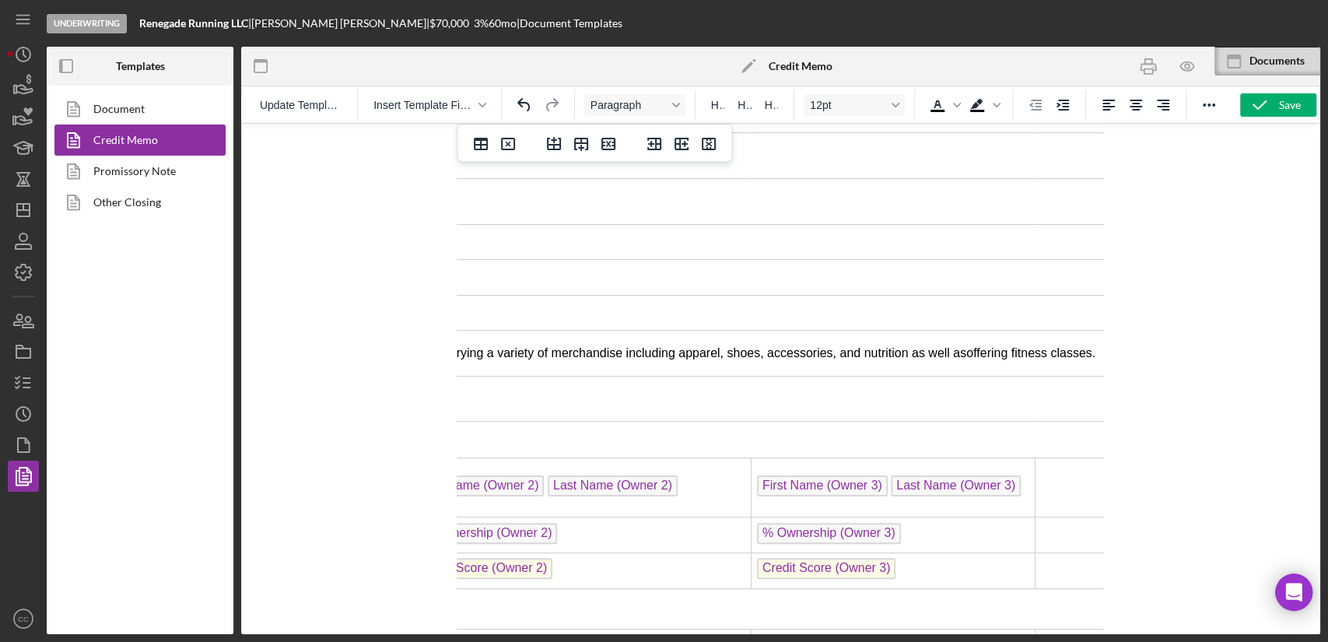
scroll to position [259, 463]
click at [944, 342] on td "Renegade Running LLC is a one-stop shop for runners, carrying a variety of merc…" at bounding box center [626, 354] width 1024 height 46
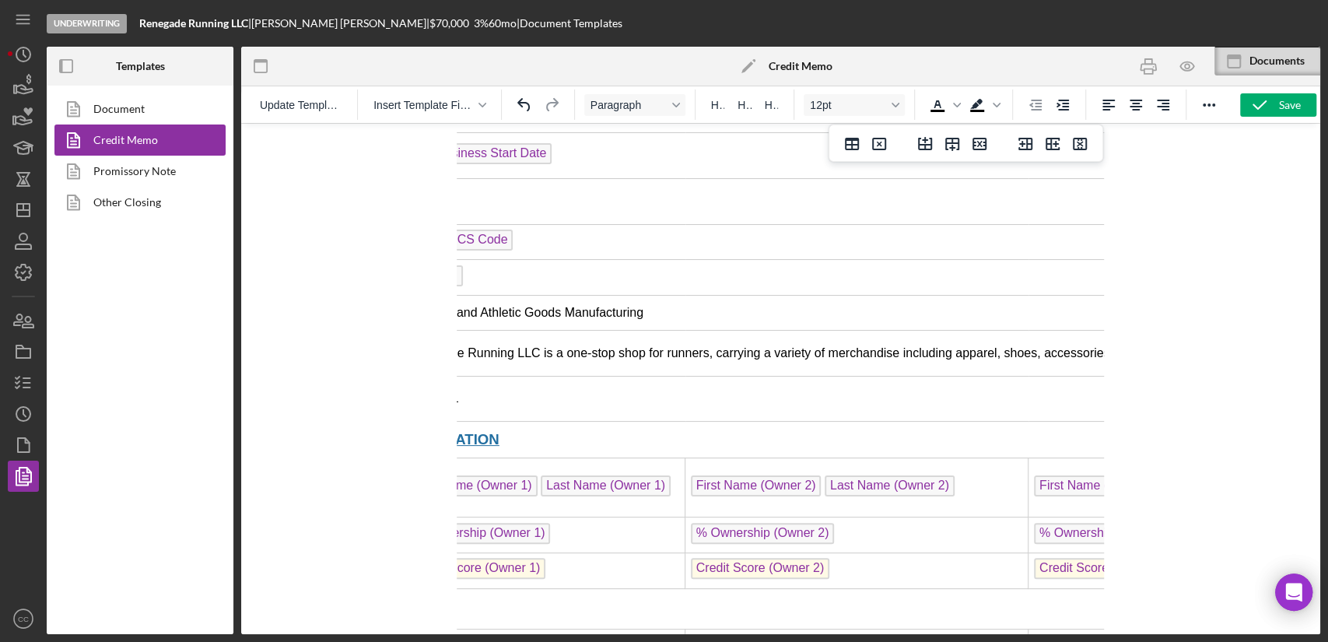
scroll to position [259, 0]
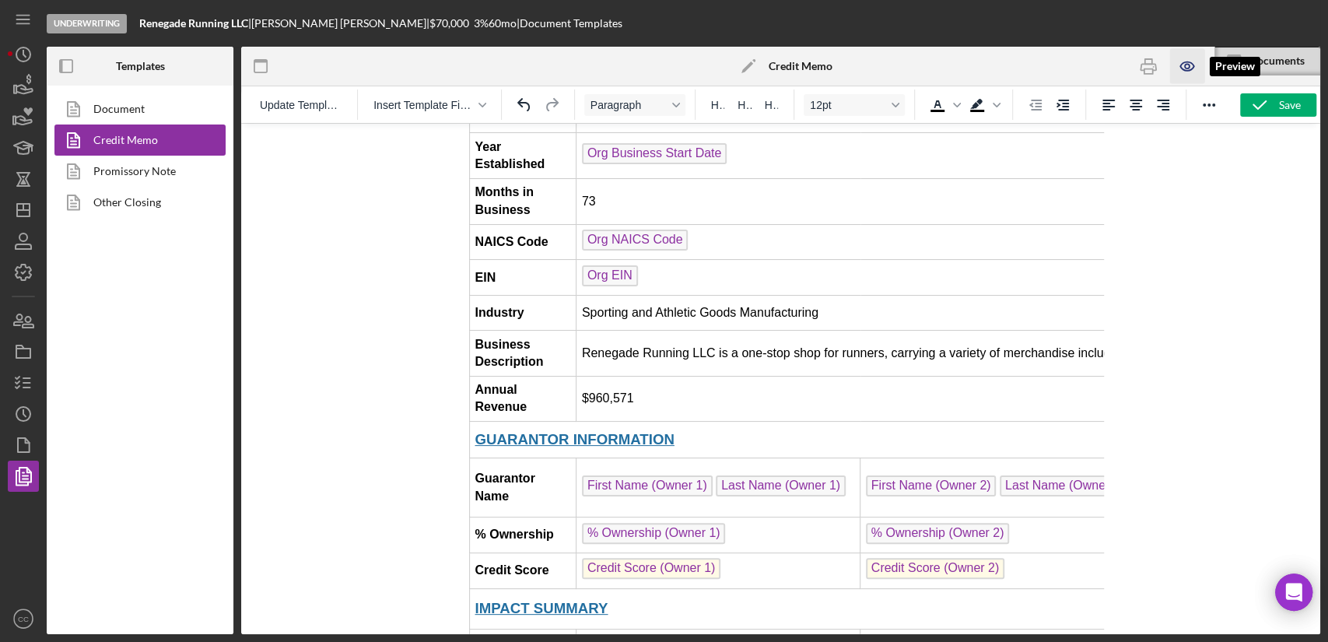
click at [1191, 58] on icon "button" at bounding box center [1187, 66] width 35 height 35
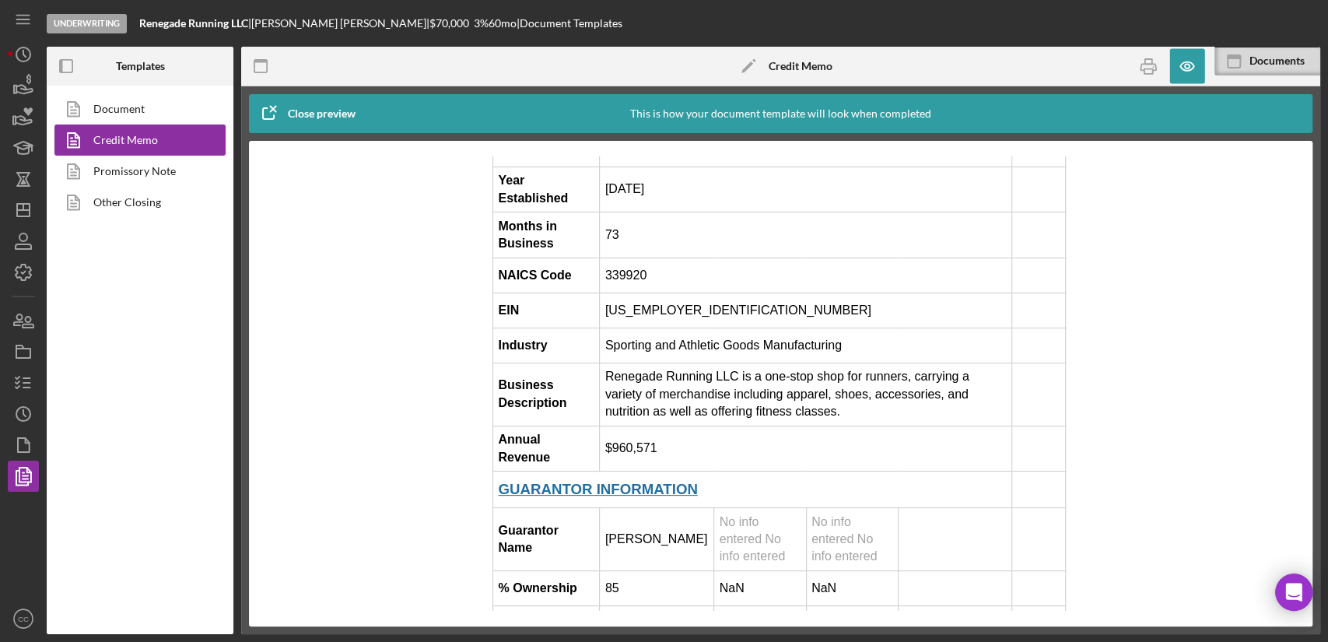
scroll to position [0, 0]
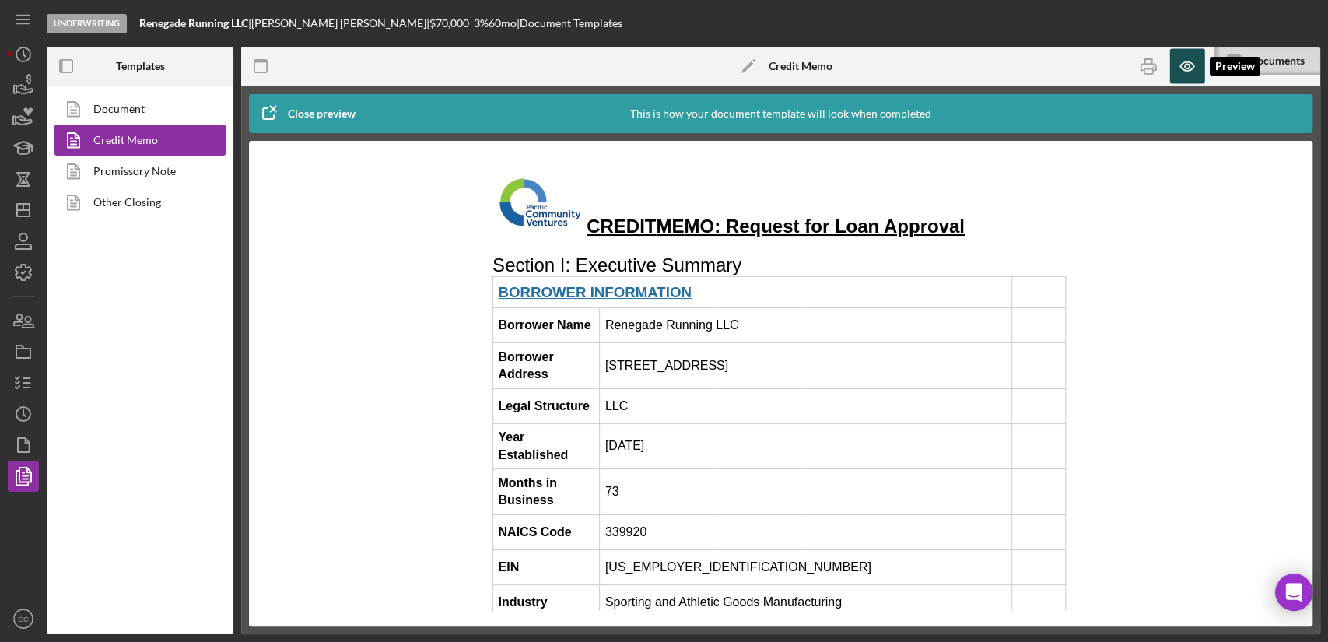
click at [1190, 66] on icon "button" at bounding box center [1187, 66] width 35 height 35
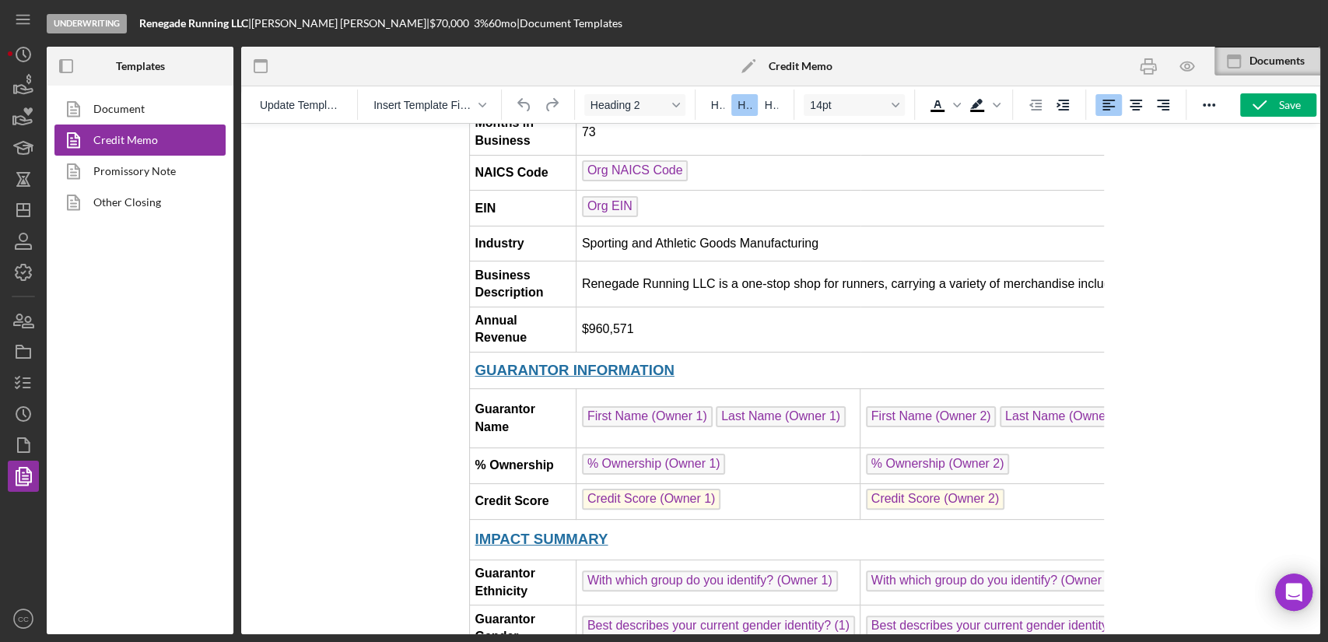
scroll to position [346, 0]
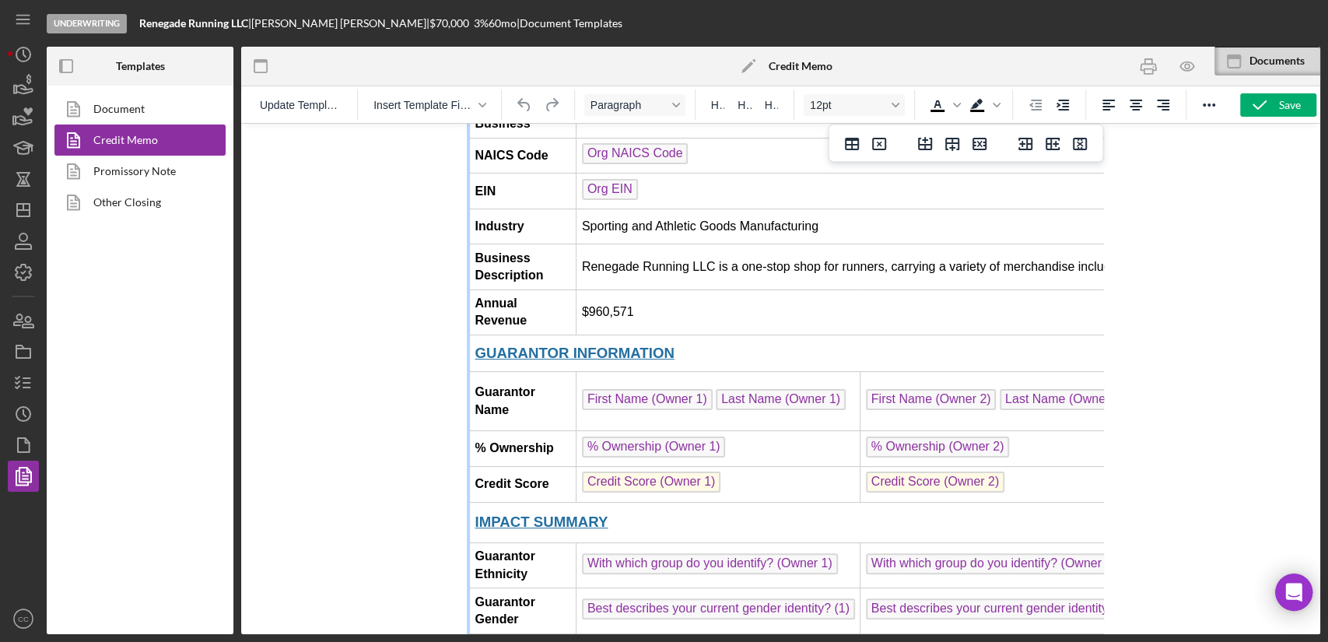
click at [1040, 467] on td "Credit Score (Owner 2) ﻿" at bounding box center [1032, 485] width 343 height 36
click at [1019, 431] on td "% Ownership (Owner 2)" at bounding box center [1032, 449] width 343 height 36
click at [1021, 372] on td "First Name (Owner 2) Last Name (Owner 2)" at bounding box center [1032, 401] width 343 height 59
click at [1040, 372] on td "Last Name (Owner 2) ﻿" at bounding box center [1032, 401] width 343 height 59
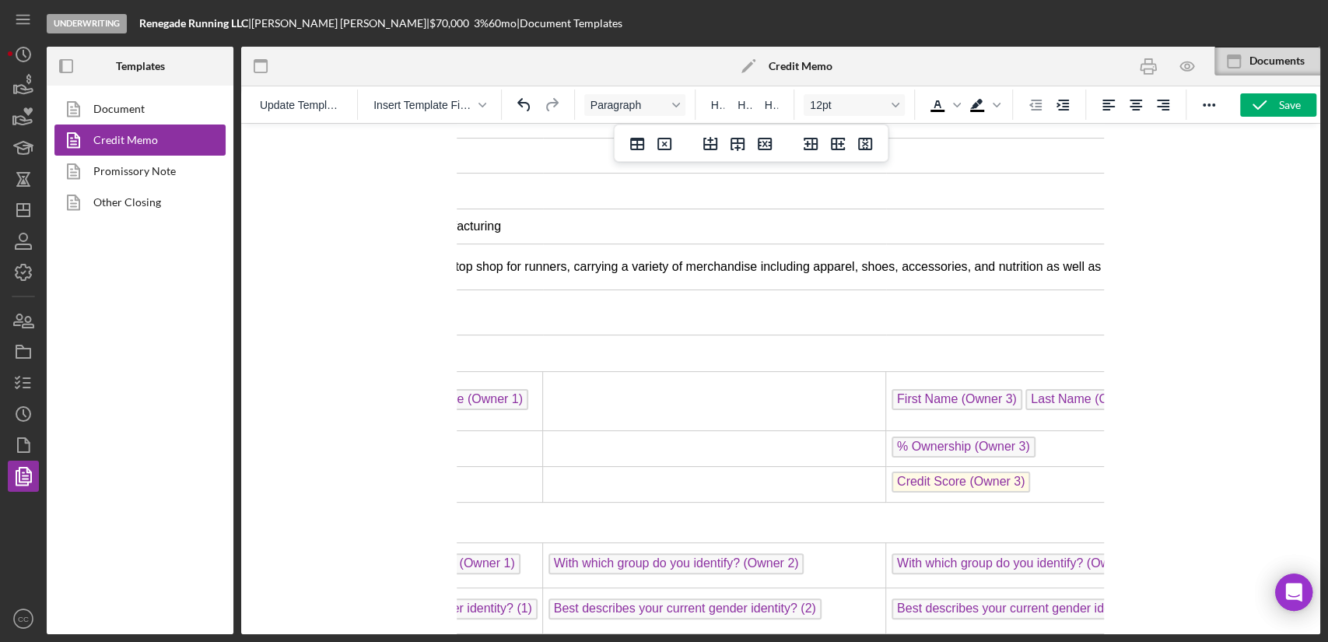
scroll to position [346, 432]
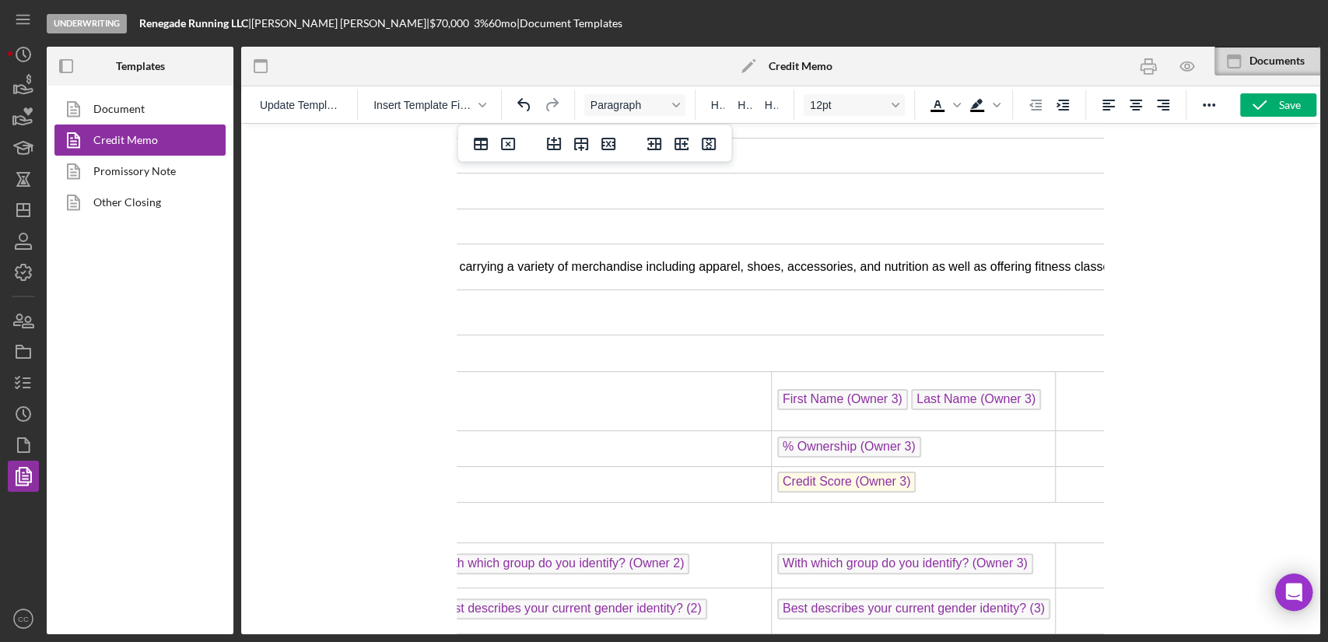
click at [925, 467] on td "Credit Score (Owner 3) ﻿" at bounding box center [914, 485] width 284 height 36
click at [904, 431] on td "% Ownership (Owner 3) ﻿" at bounding box center [914, 449] width 284 height 36
click at [977, 376] on td "First Name (Owner 3) Last Name (Owner 3)" at bounding box center [914, 401] width 284 height 59
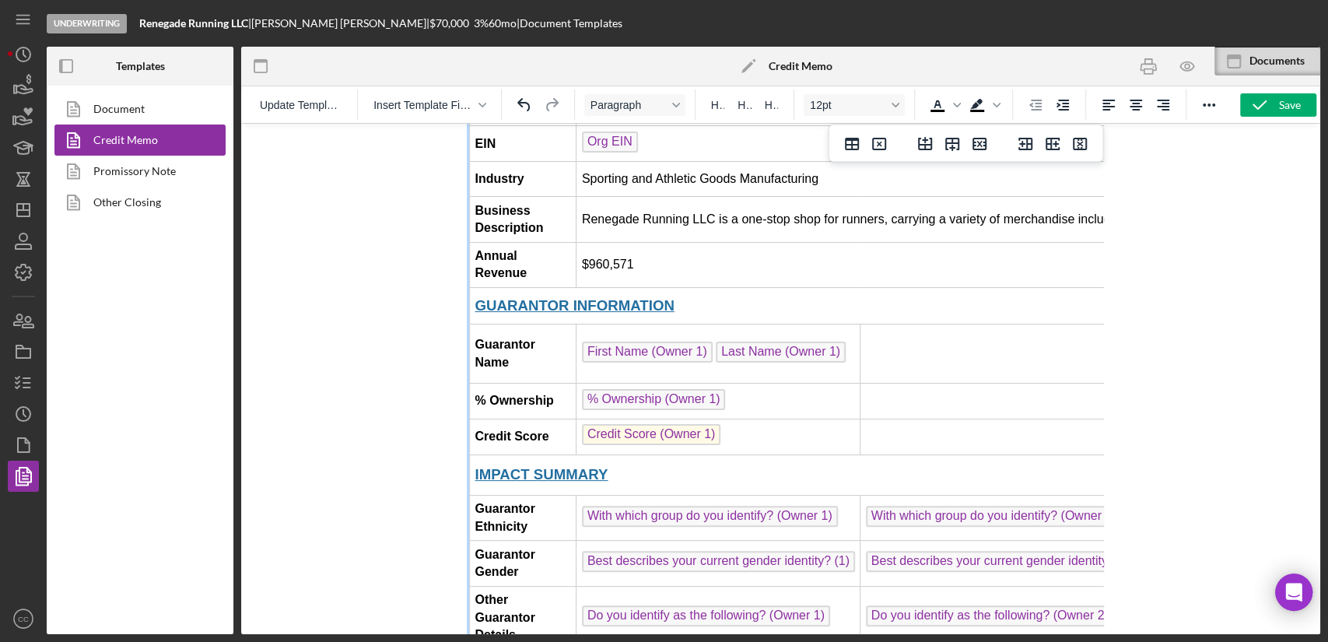
scroll to position [432, 0]
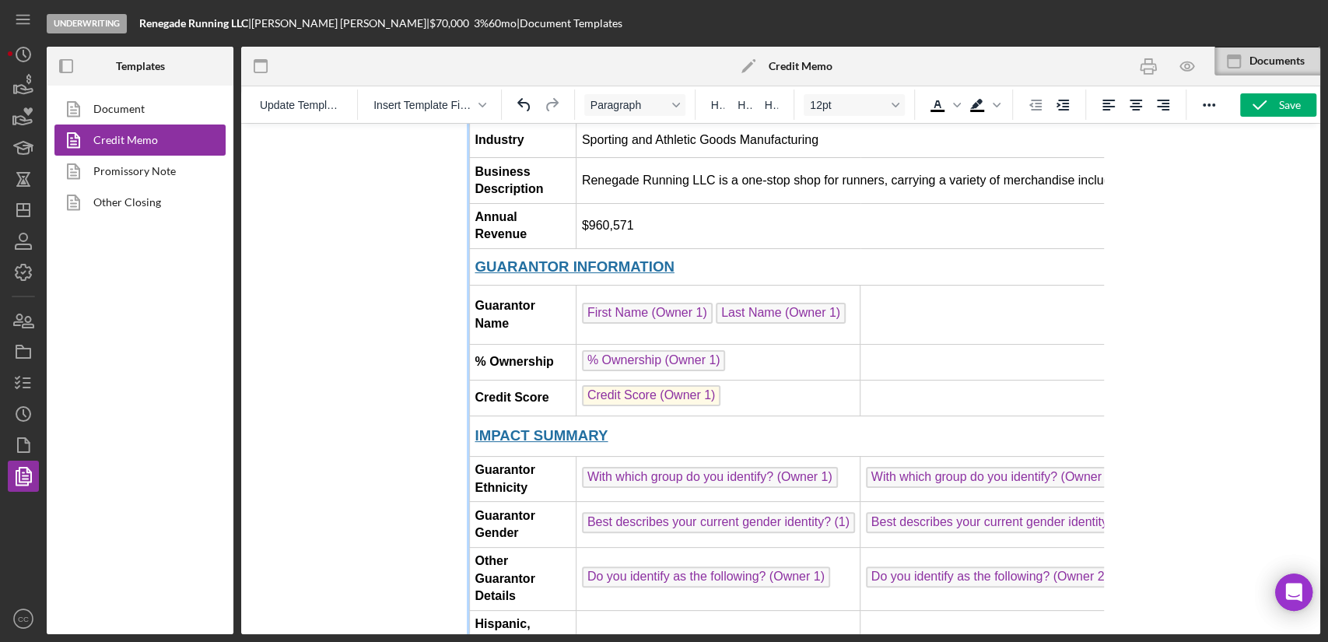
click at [750, 381] on td "Credit Score (Owner 1)" at bounding box center [719, 399] width 284 height 36
click at [1070, 468] on td "With which group do you identify? (Owner 2)" at bounding box center [1032, 479] width 343 height 46
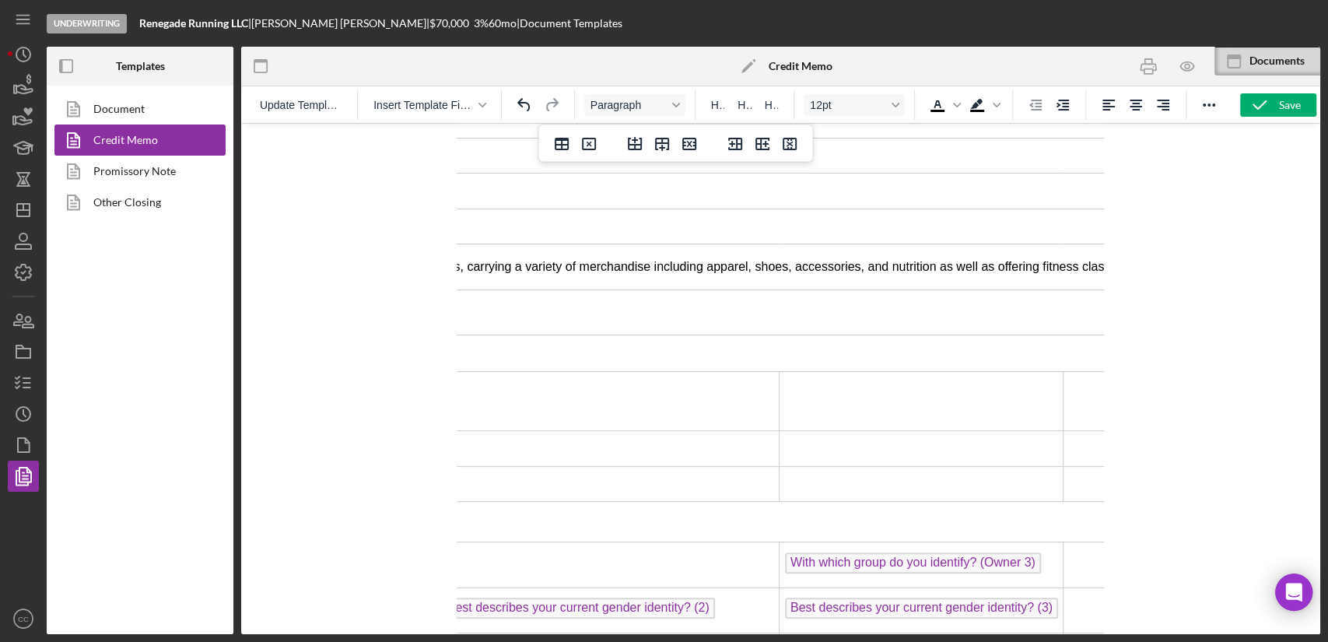
scroll to position [346, 432]
click at [980, 542] on td "With which group do you identify? (Owner 3)" at bounding box center [914, 565] width 284 height 46
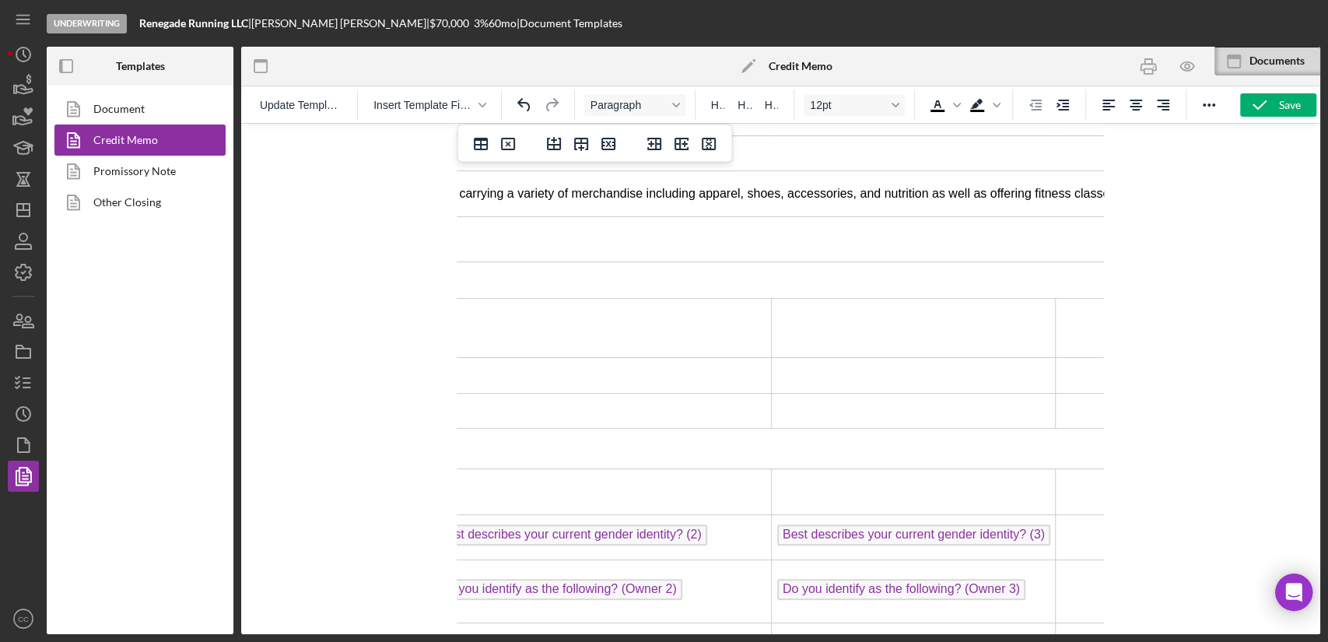
scroll to position [518, 432]
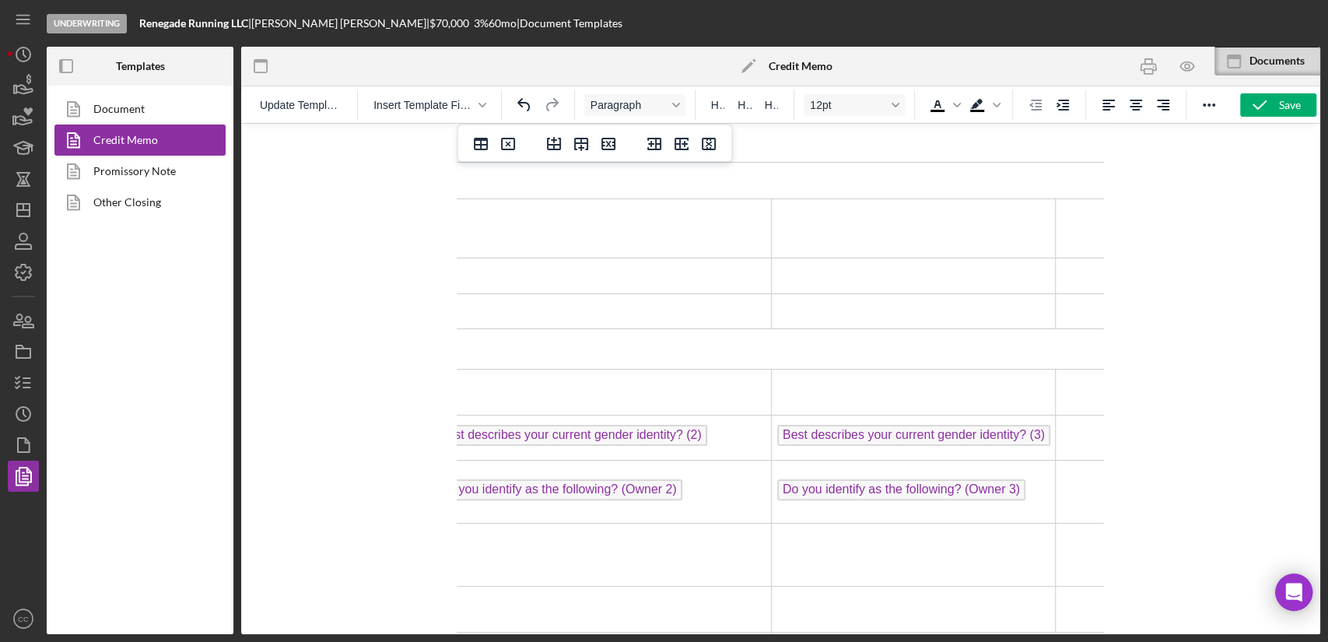
click at [982, 461] on td "Do you identify as the following? (Owner 3) ﻿" at bounding box center [914, 492] width 284 height 63
click at [984, 415] on td "Best describes your current gender identity? (3)" at bounding box center [914, 438] width 284 height 46
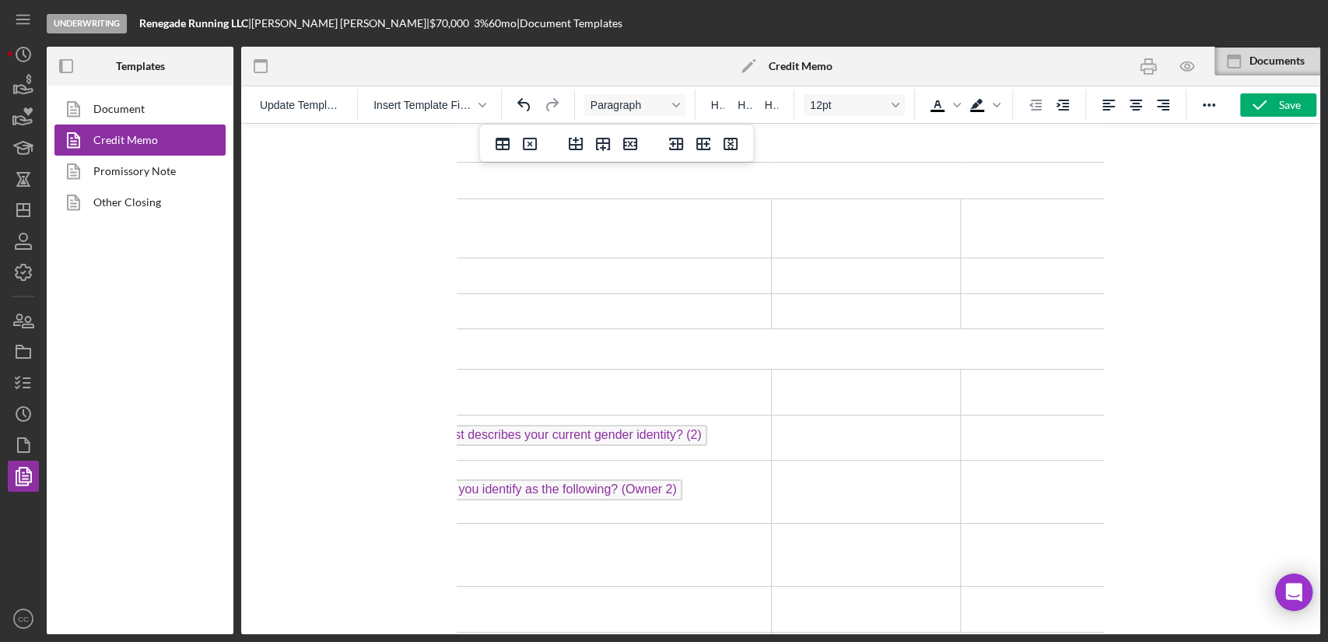
scroll to position [518, 324]
click at [807, 461] on td "Do you identify as the following? (Owner 2)" at bounding box center [708, 492] width 343 height 63
click at [810, 421] on td "Best describes your current gender identity? (2) ﻿" at bounding box center [708, 438] width 343 height 46
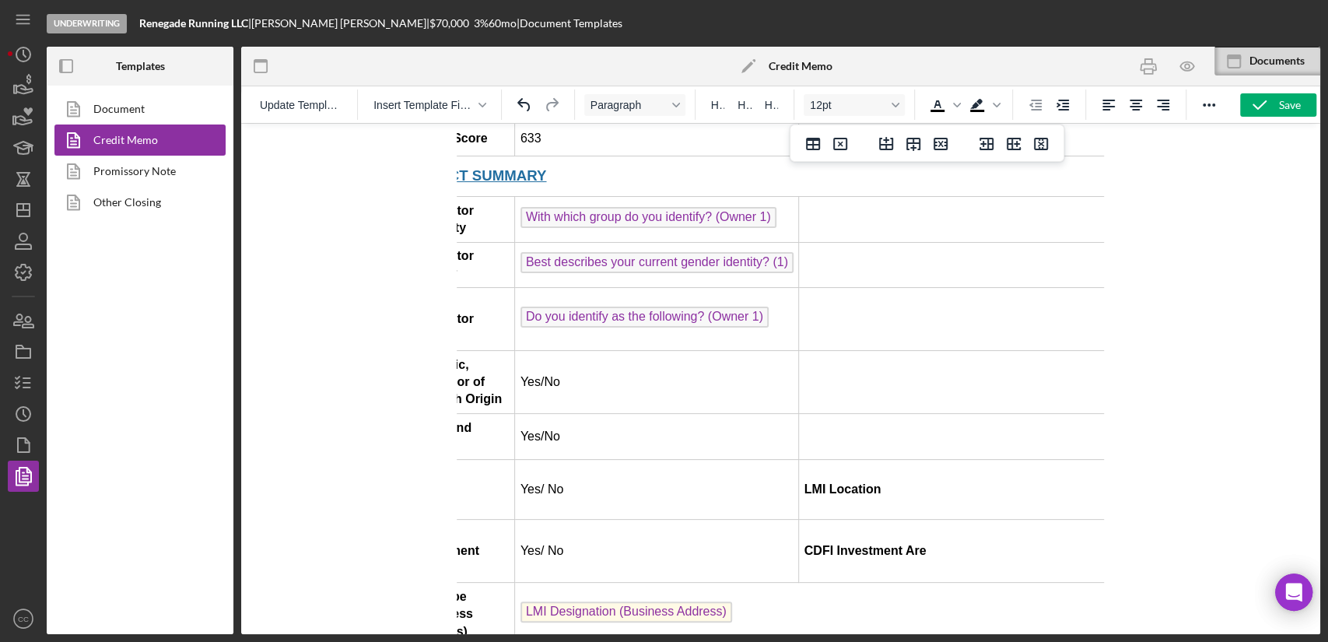
scroll to position [691, 0]
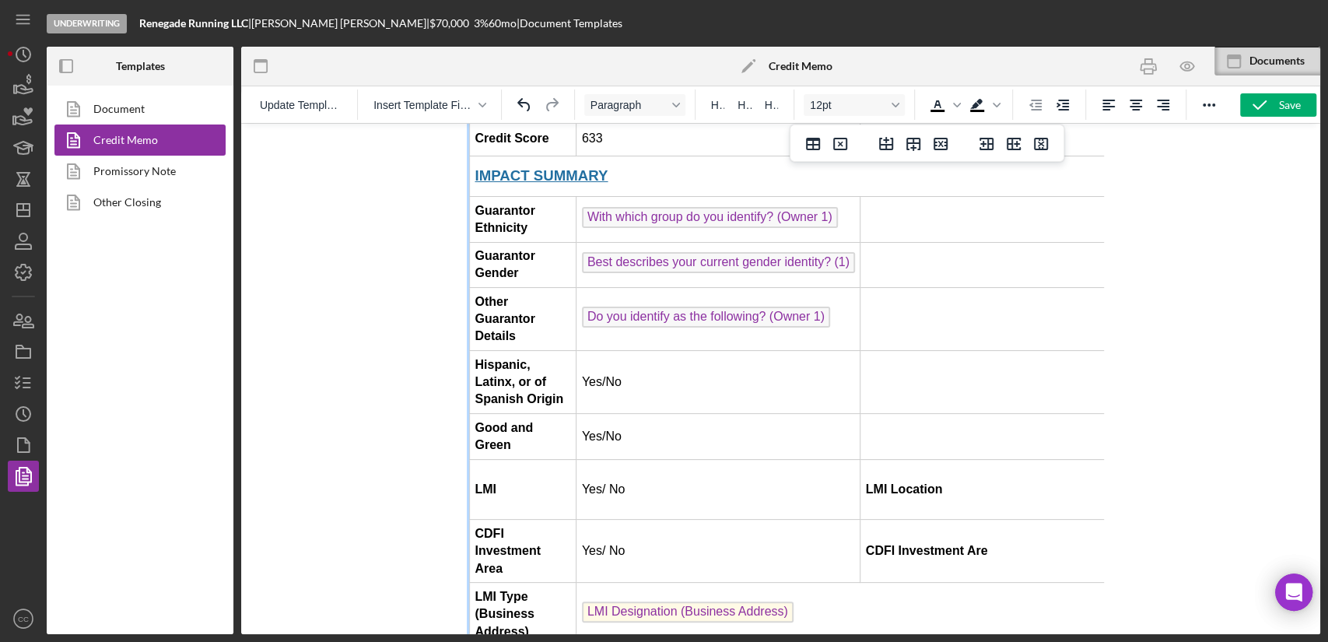
click at [682, 351] on td "Yes/No" at bounding box center [719, 382] width 284 height 63
click at [665, 414] on td "Yes/No" at bounding box center [719, 437] width 284 height 46
click at [604, 414] on td "Yes/No" at bounding box center [719, 437] width 284 height 46
click at [608, 414] on td "Yes/No" at bounding box center [719, 437] width 284 height 46
drag, startPoint x: 615, startPoint y: 419, endPoint x: 613, endPoint y: 458, distance: 38.9
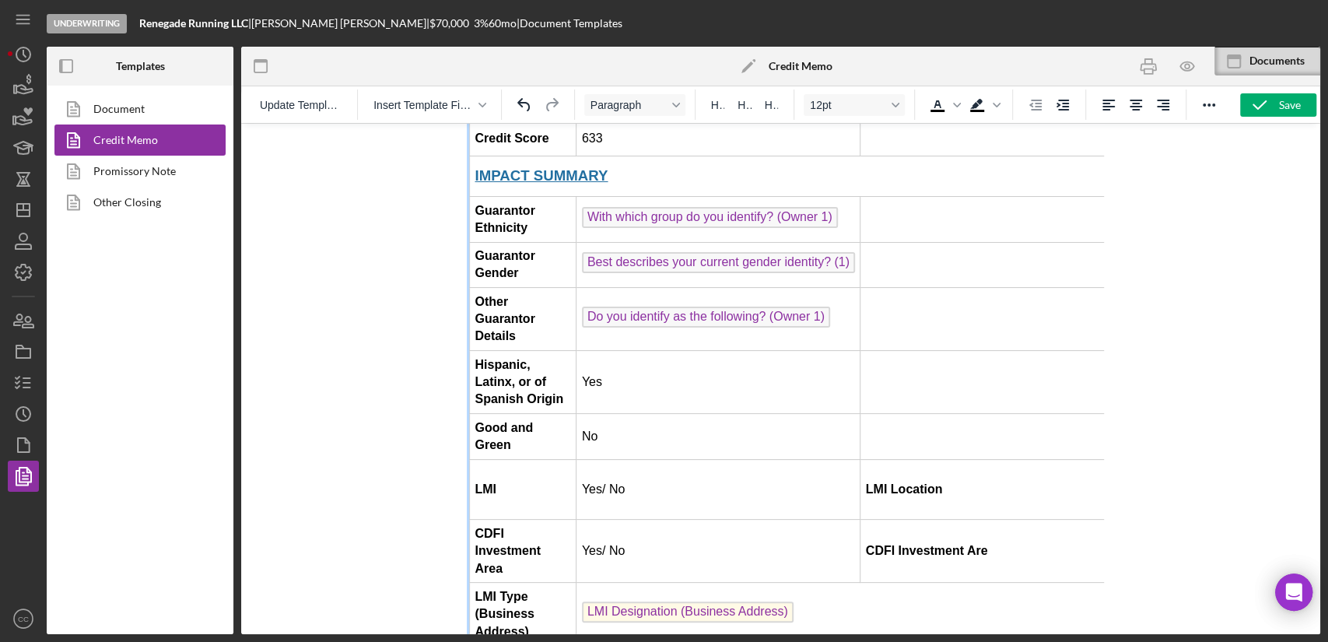
click at [616, 459] on td "Yes/ No" at bounding box center [719, 489] width 284 height 61
click at [611, 459] on td "Yes/ No" at bounding box center [719, 489] width 284 height 61
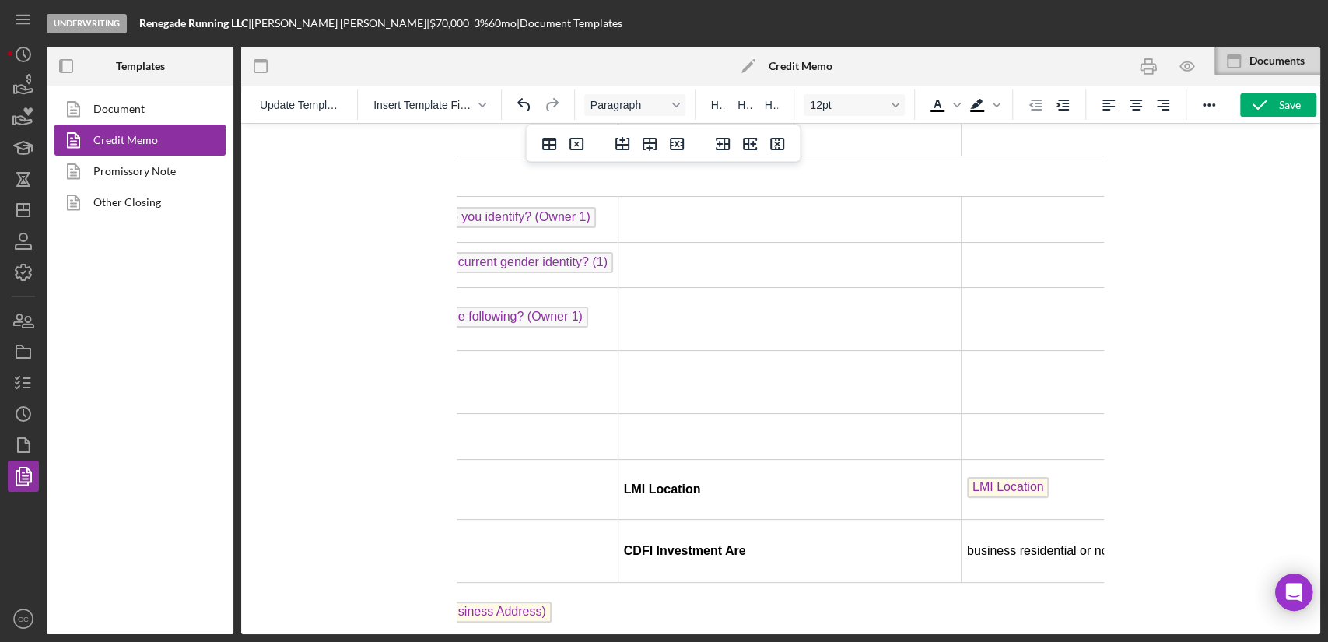
scroll to position [691, 297]
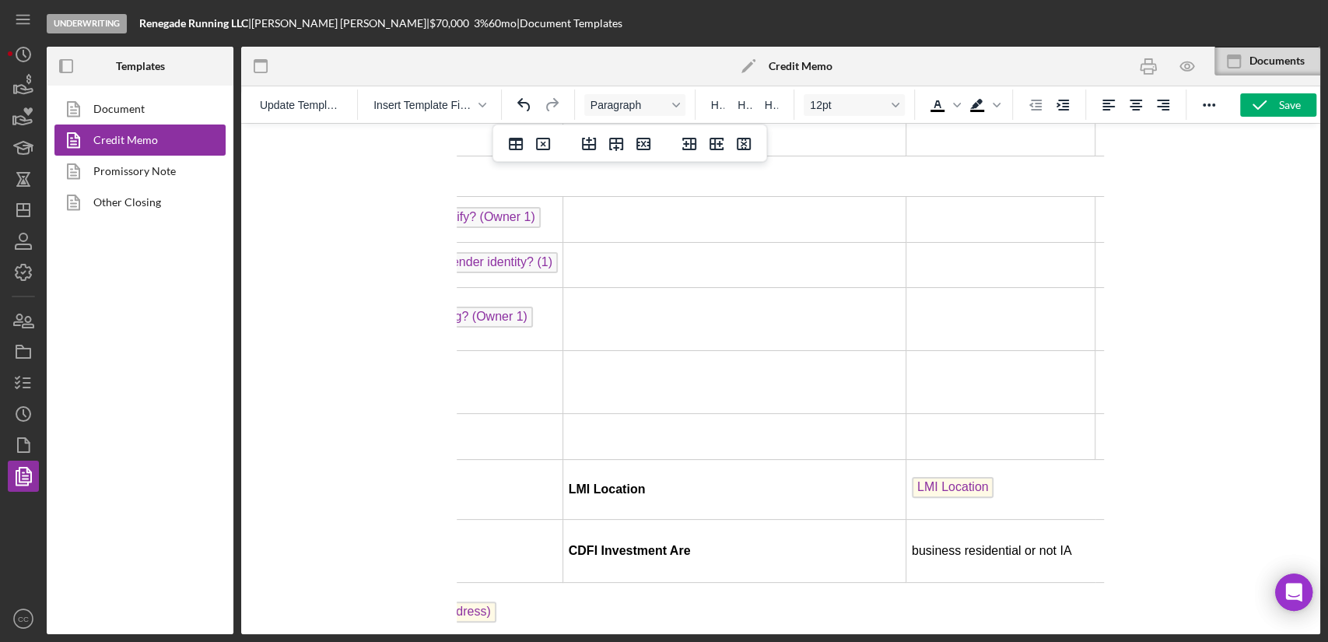
click at [942, 477] on p "LMI Location ﻿" at bounding box center [1078, 489] width 332 height 25
drag, startPoint x: 945, startPoint y: 483, endPoint x: 900, endPoint y: 486, distance: 45.2
click at [912, 542] on p "business residential or not IA" at bounding box center [1078, 550] width 332 height 17
click at [946, 542] on p "business residential or not IA" at bounding box center [1078, 550] width 332 height 17
click at [970, 477] on p "LMI Location" at bounding box center [1078, 489] width 332 height 25
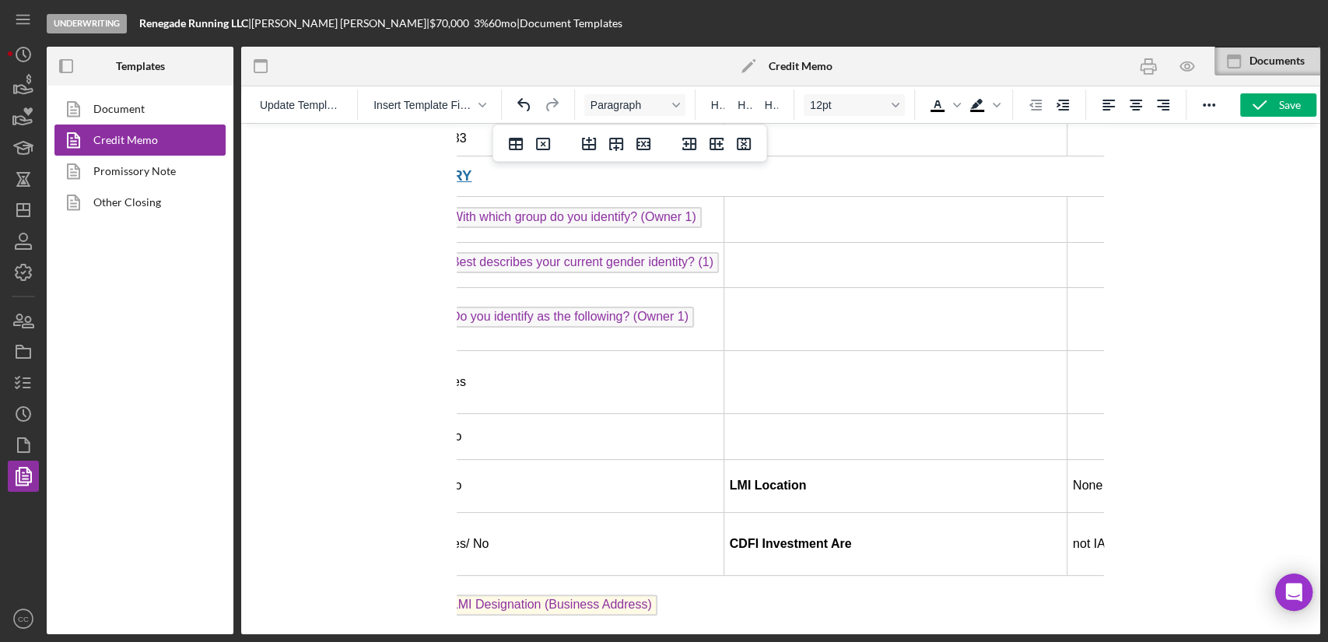
scroll to position [691, 0]
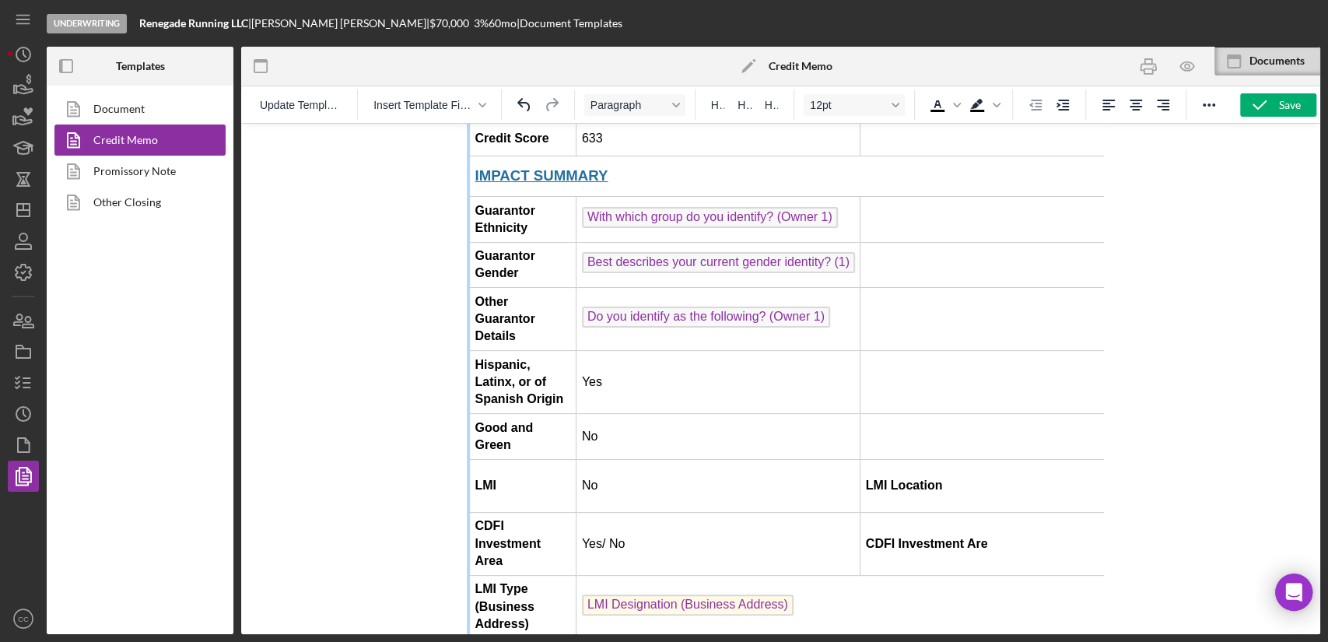
click at [655, 459] on td "No" at bounding box center [719, 485] width 284 height 53
click at [642, 512] on td "Yes/ No" at bounding box center [719, 543] width 284 height 63
click at [1039, 512] on td "CDFI Investment Are" at bounding box center [1032, 543] width 343 height 63
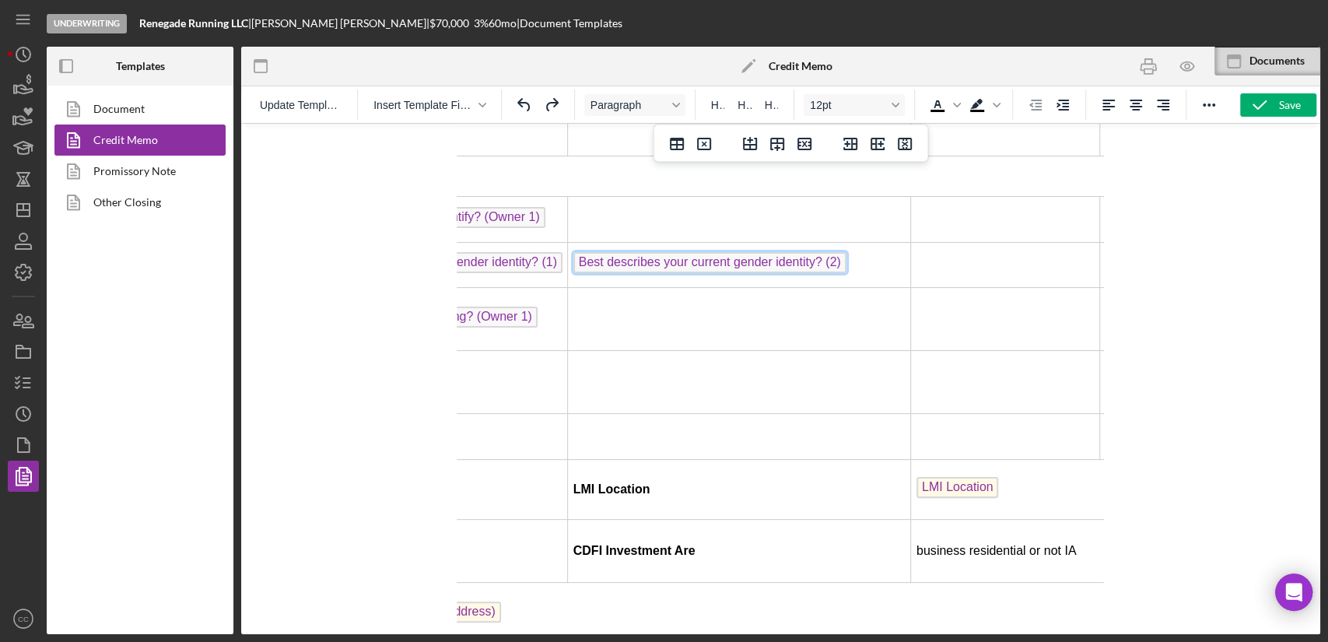
scroll to position [691, 324]
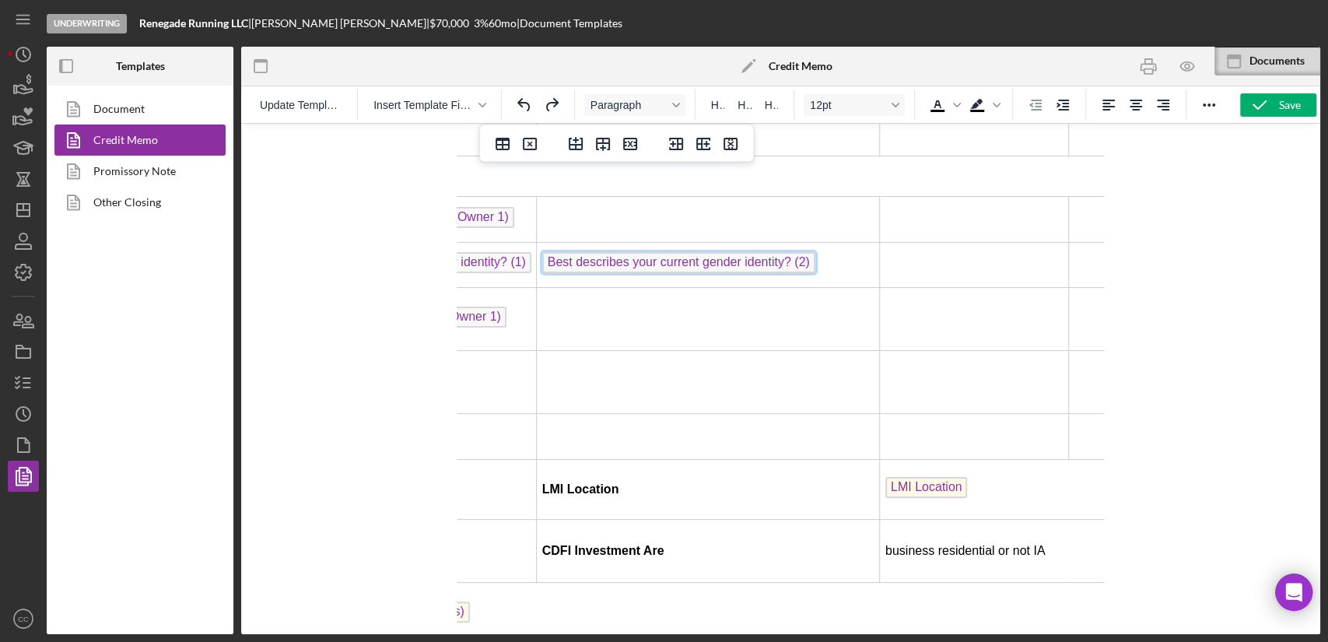
click at [989, 542] on p "business residential or not IA" at bounding box center [1052, 550] width 332 height 17
drag, startPoint x: 994, startPoint y: 489, endPoint x: 868, endPoint y: 487, distance: 125.3
click at [886, 542] on p "business residential or not IA" at bounding box center [1052, 550] width 332 height 17
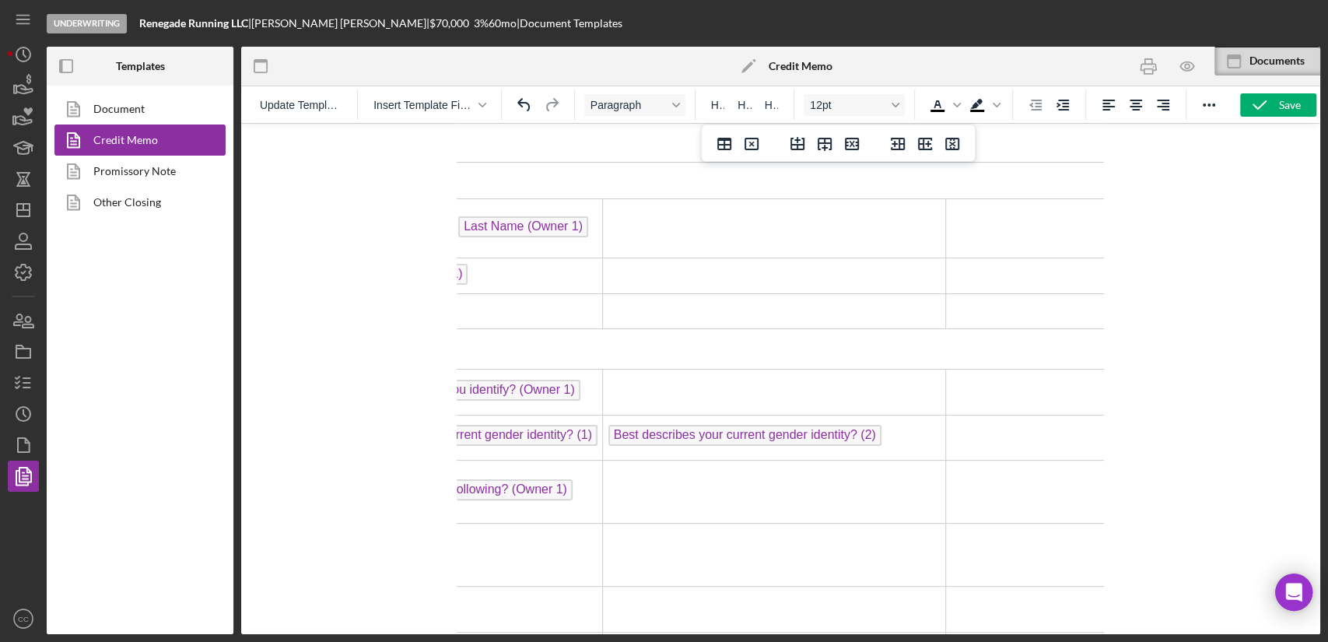
scroll to position [518, 259]
click at [876, 415] on td "Best describes your current gender identity? (2)" at bounding box center [773, 438] width 343 height 46
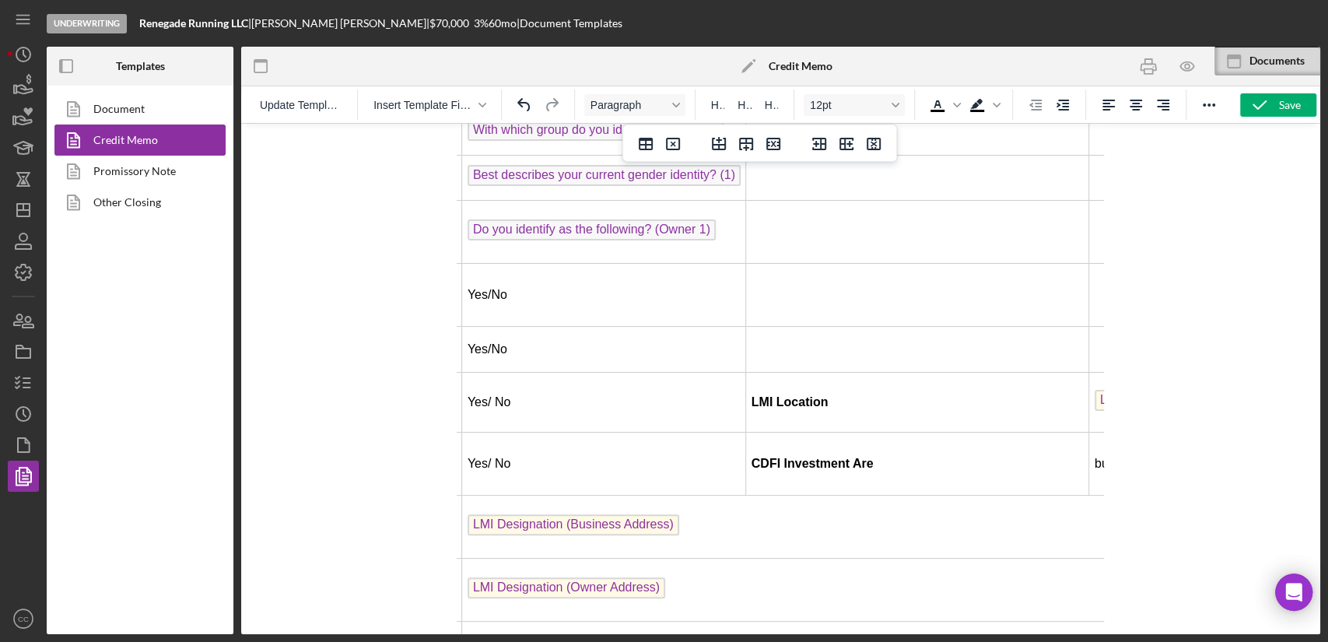
scroll to position [778, 0]
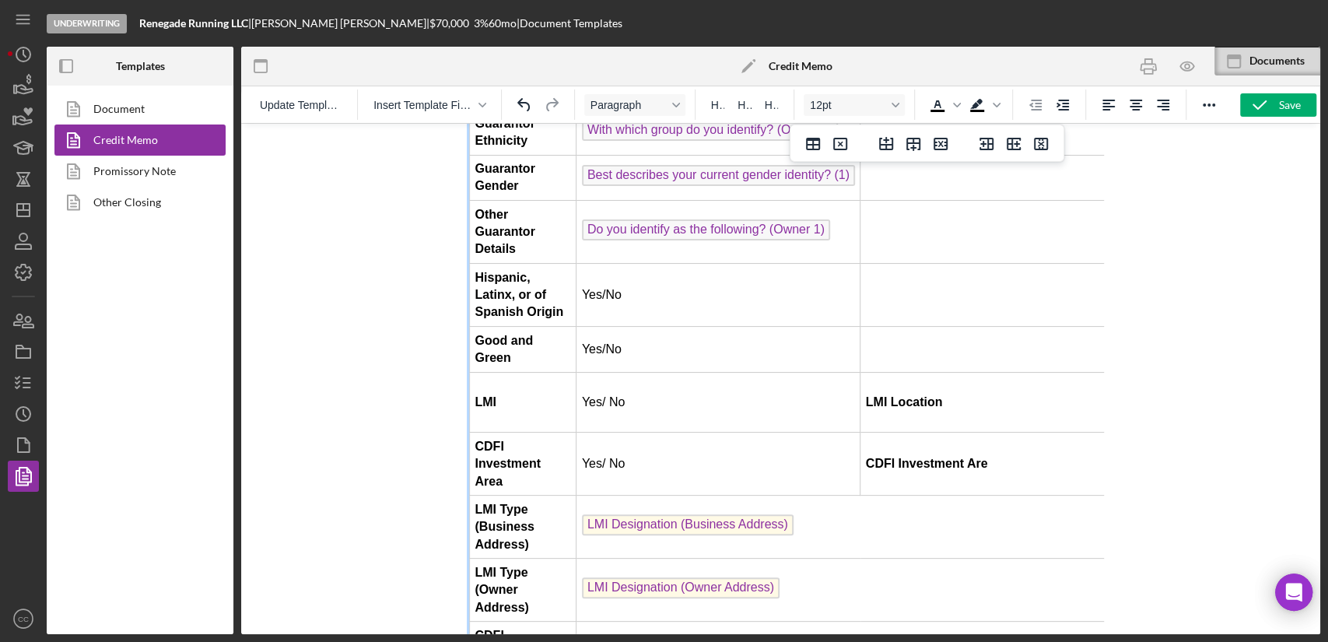
click at [630, 264] on td "Yes/No" at bounding box center [719, 295] width 284 height 63
click at [609, 327] on td "Yes/No" at bounding box center [719, 350] width 284 height 46
click at [611, 372] on td "Yes/ No" at bounding box center [719, 402] width 284 height 61
click at [661, 372] on td "Yes/ No" at bounding box center [719, 402] width 284 height 61
click at [629, 433] on td "Yes/ No" at bounding box center [719, 464] width 284 height 63
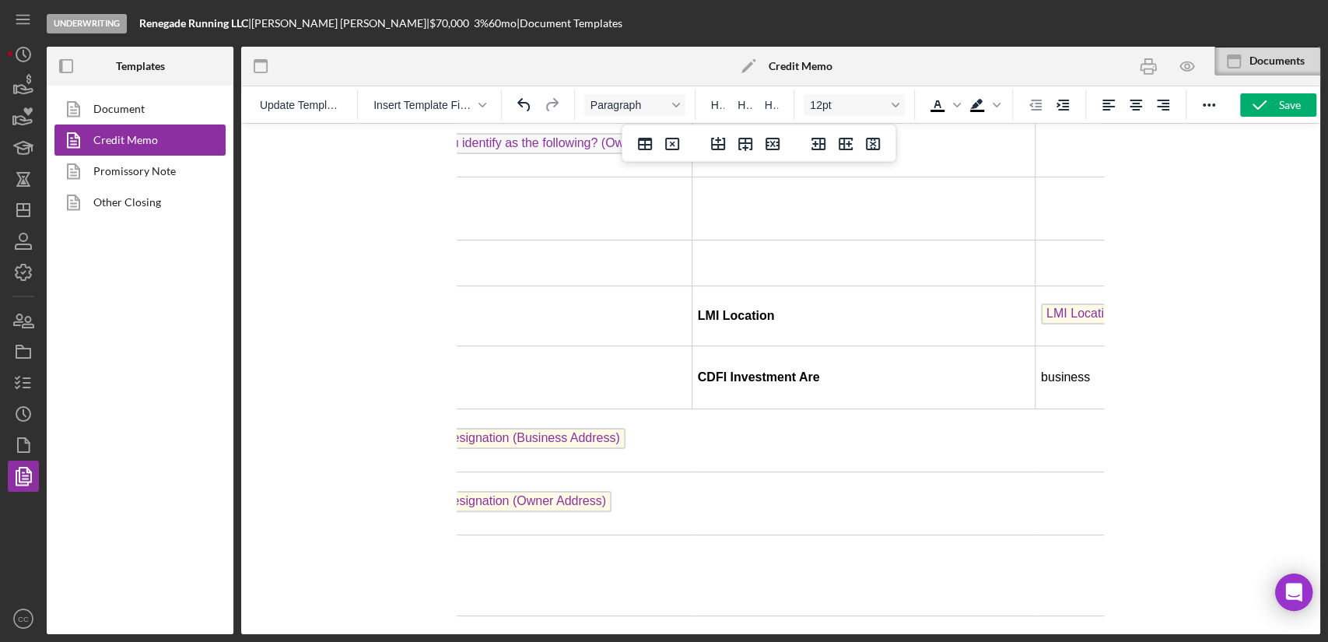
scroll to position [865, 0]
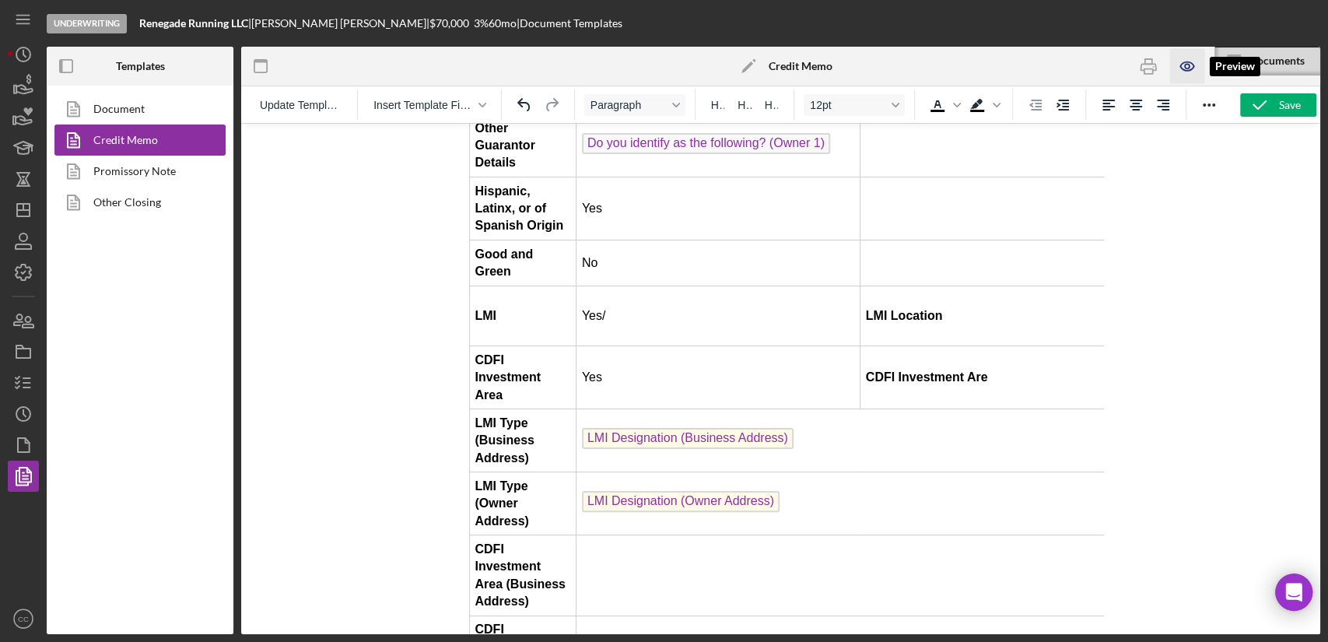
click at [1194, 64] on icon "button" at bounding box center [1187, 66] width 35 height 35
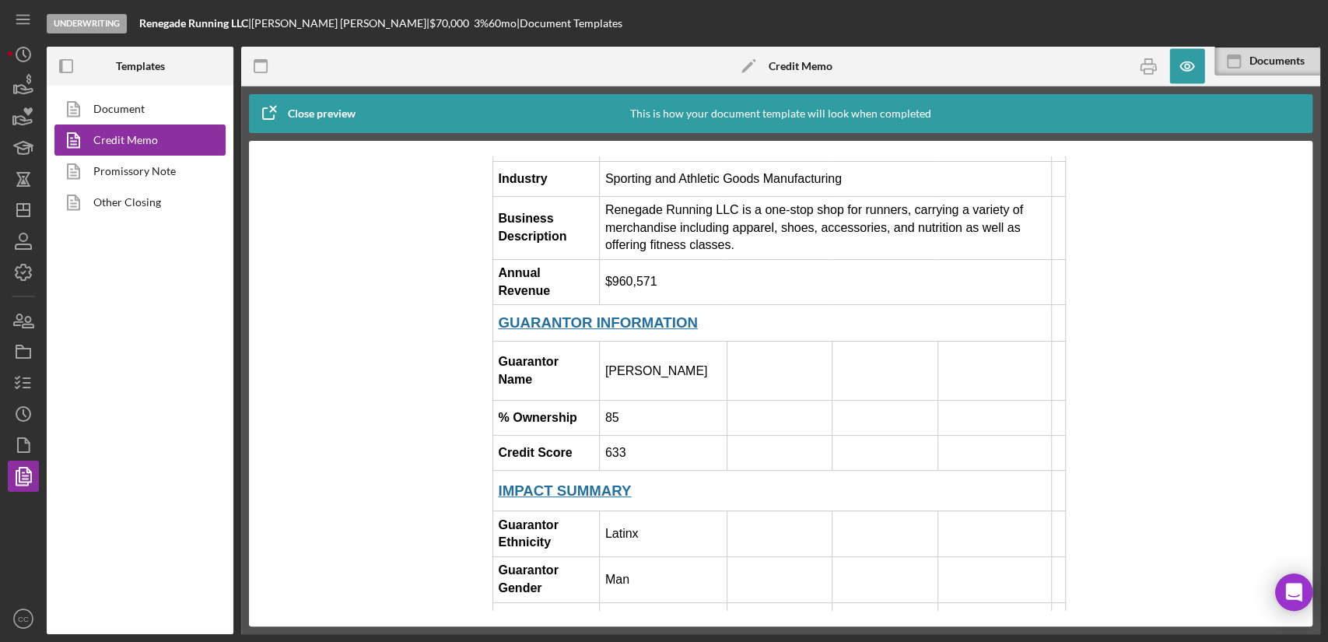
scroll to position [518, 0]
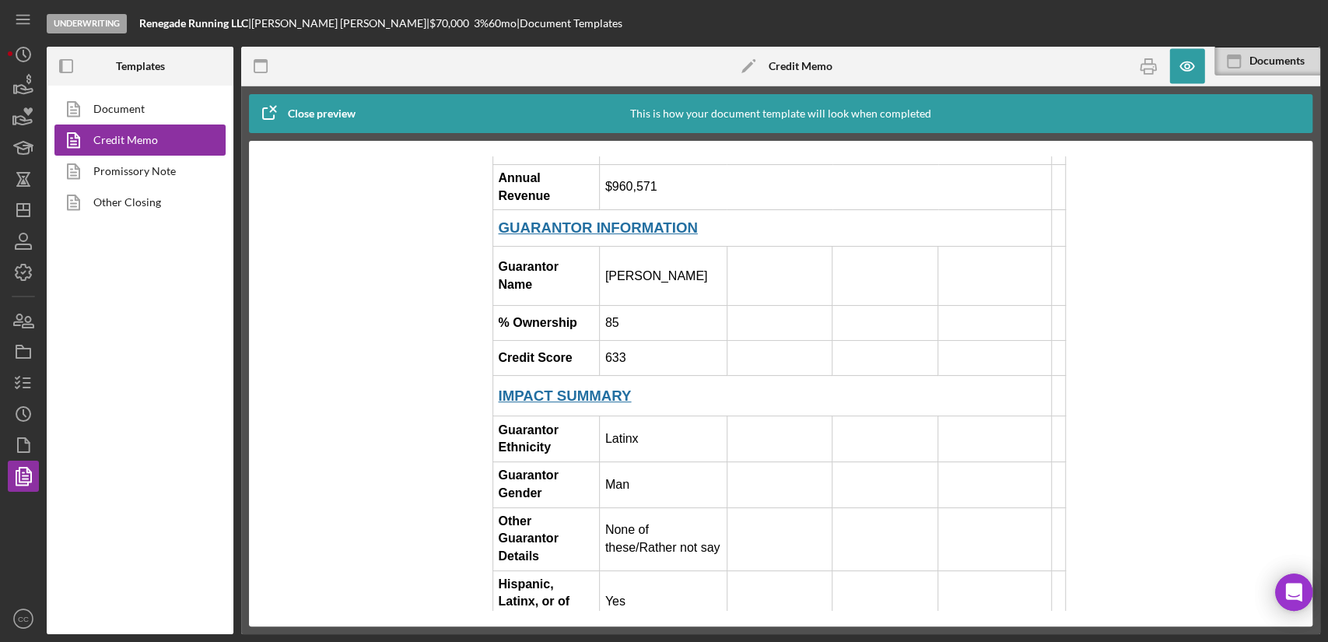
click at [650, 306] on td "85" at bounding box center [664, 323] width 128 height 35
click at [630, 306] on td "85" at bounding box center [664, 323] width 128 height 35
click at [1189, 67] on icon "button" at bounding box center [1187, 66] width 35 height 35
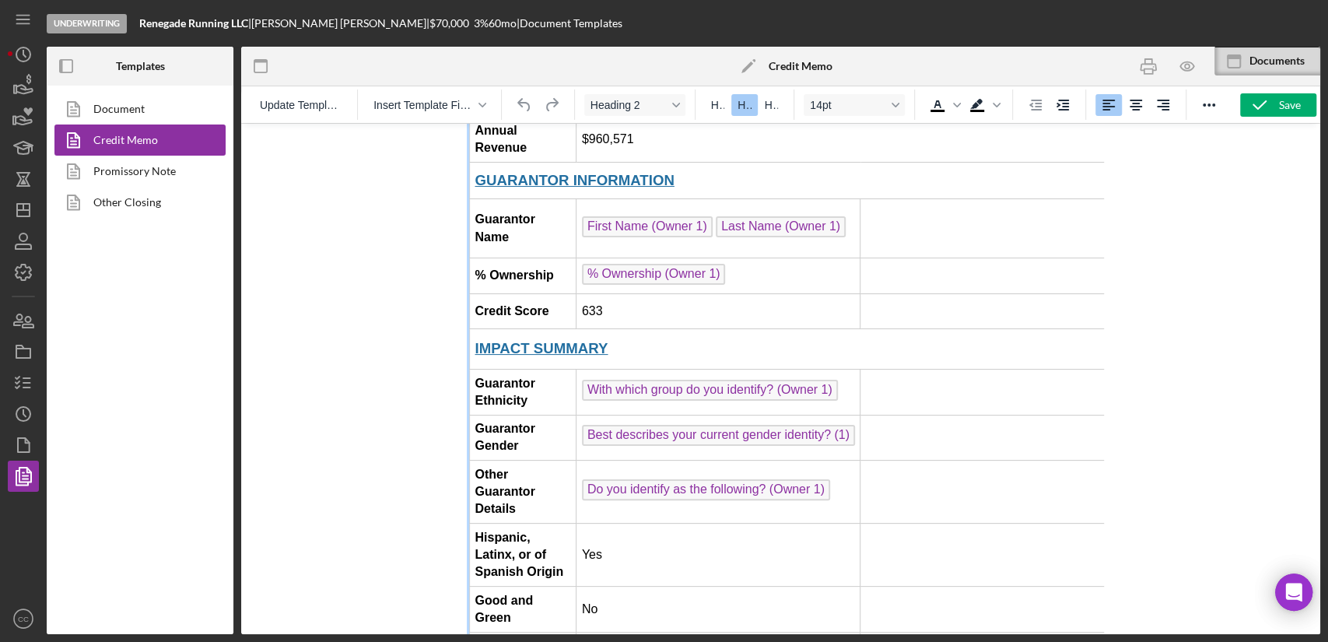
click at [771, 258] on td "% Ownership (Owner 1) ﻿" at bounding box center [719, 276] width 284 height 36
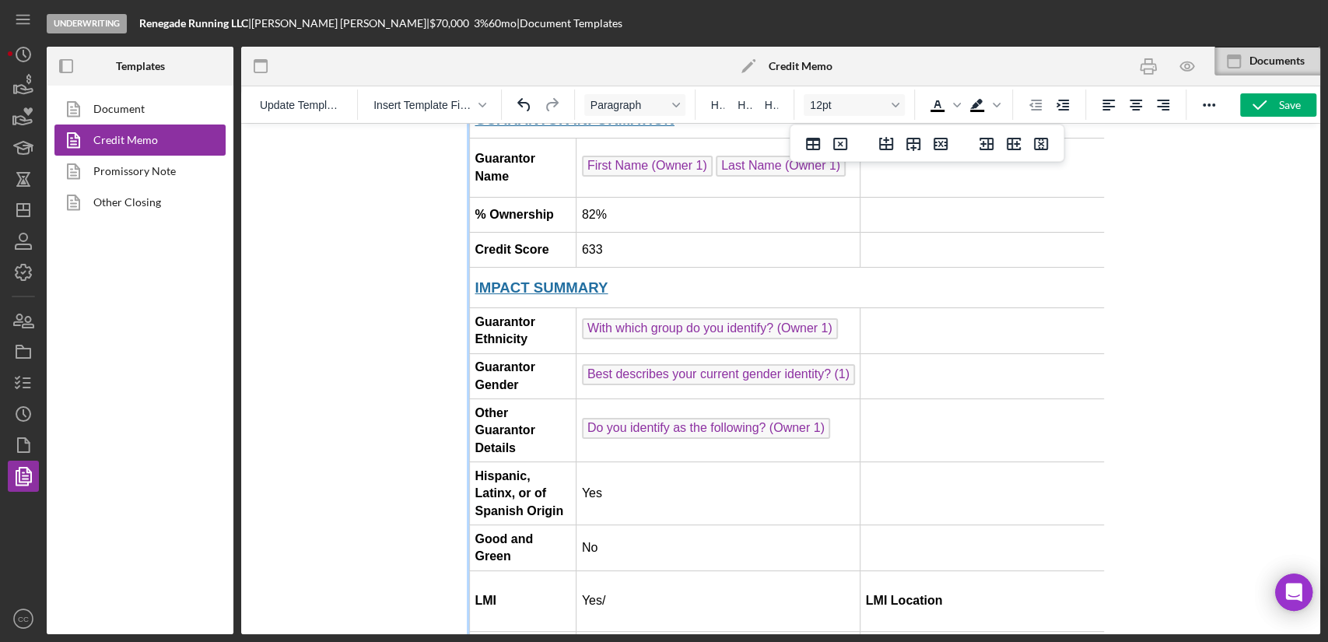
scroll to position [691, 0]
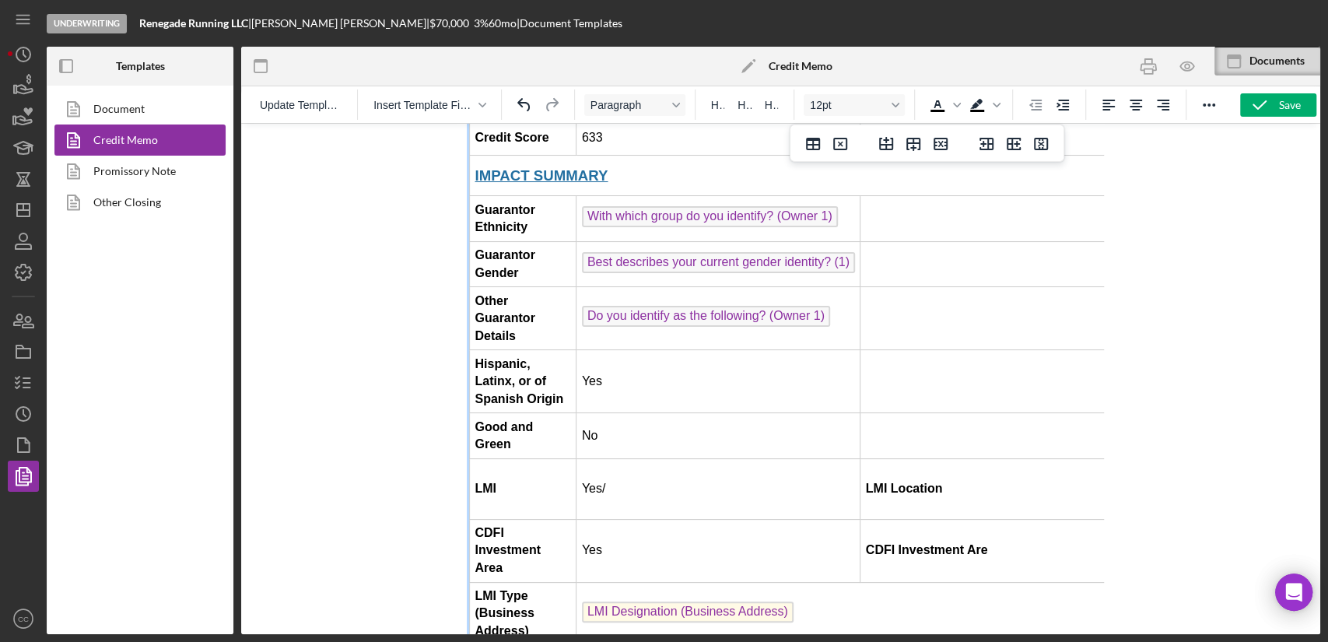
click at [633, 458] on td "Yes/" at bounding box center [719, 488] width 284 height 61
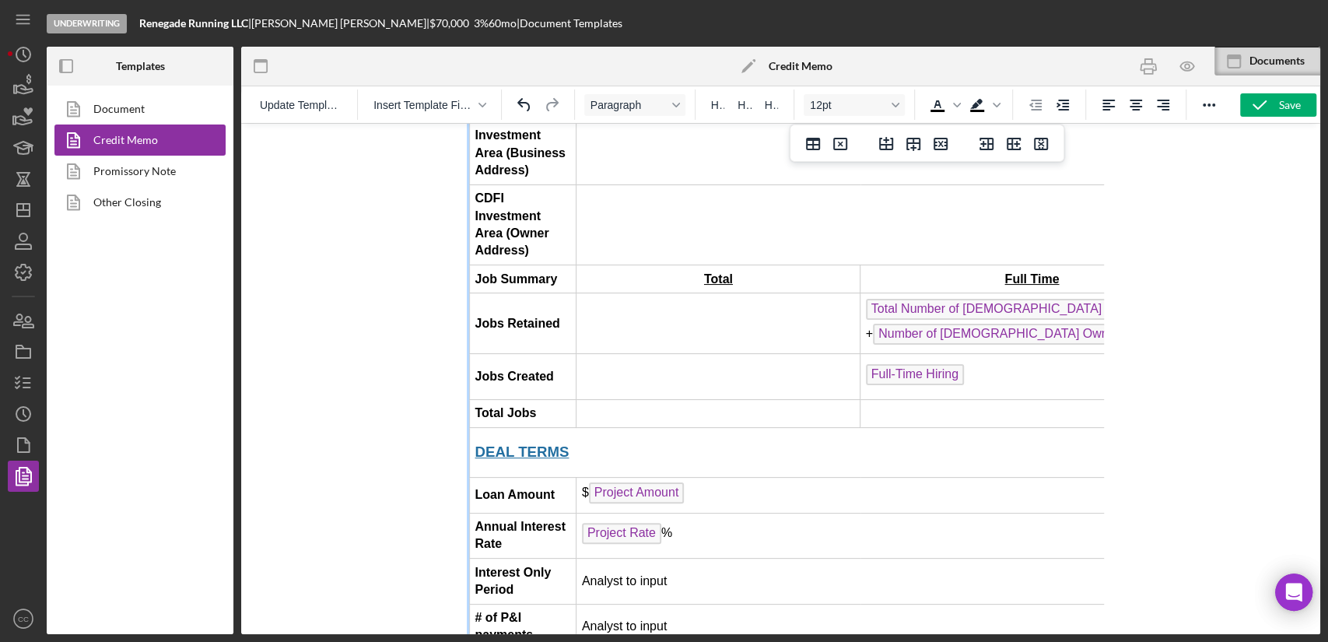
scroll to position [1297, 0]
click at [767, 557] on td "Analyst to input" at bounding box center [890, 580] width 627 height 46
click at [730, 602] on td "Analyst to input" at bounding box center [890, 625] width 627 height 46
click at [723, 602] on td "Analyst to input" at bounding box center [890, 625] width 627 height 46
drag, startPoint x: 676, startPoint y: 491, endPoint x: 662, endPoint y: 500, distance: 16.4
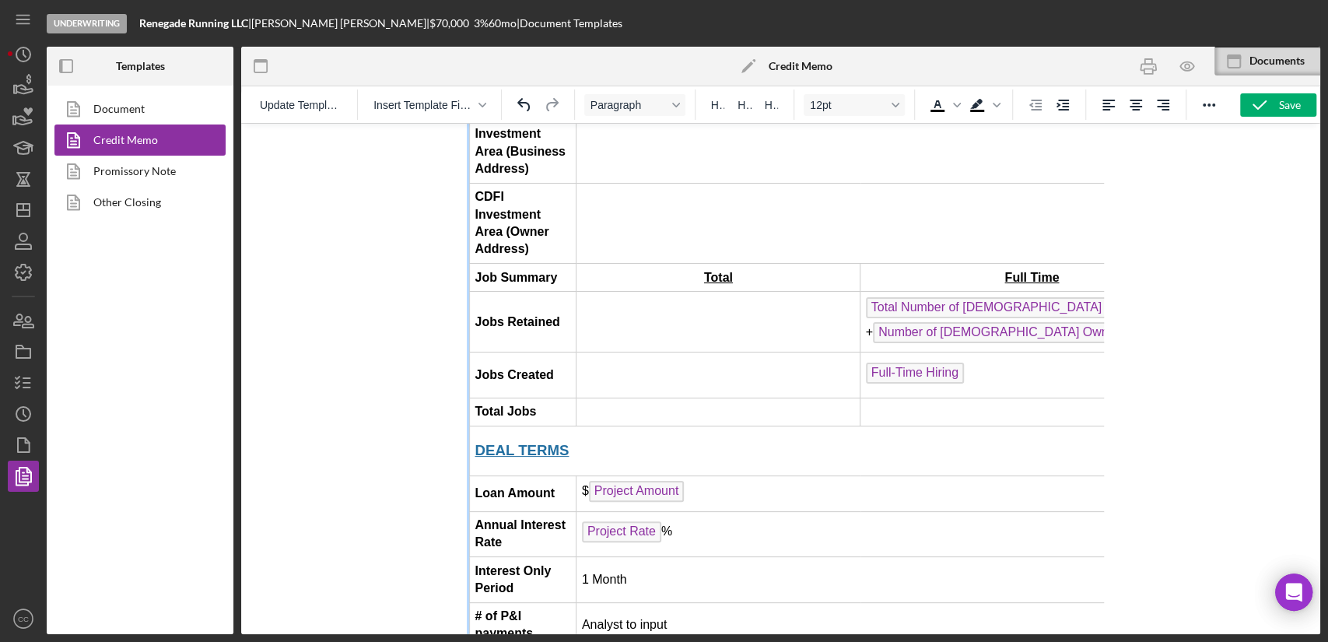
click at [676, 557] on td "1 Month" at bounding box center [890, 580] width 627 height 46
drag, startPoint x: 662, startPoint y: 500, endPoint x: 588, endPoint y: 492, distance: 75.1
click at [588, 557] on td "1 Month" at bounding box center [890, 580] width 627 height 46
drag, startPoint x: 662, startPoint y: 548, endPoint x: 586, endPoint y: 542, distance: 76.5
click at [586, 602] on td "Analyst to input" at bounding box center [890, 625] width 627 height 46
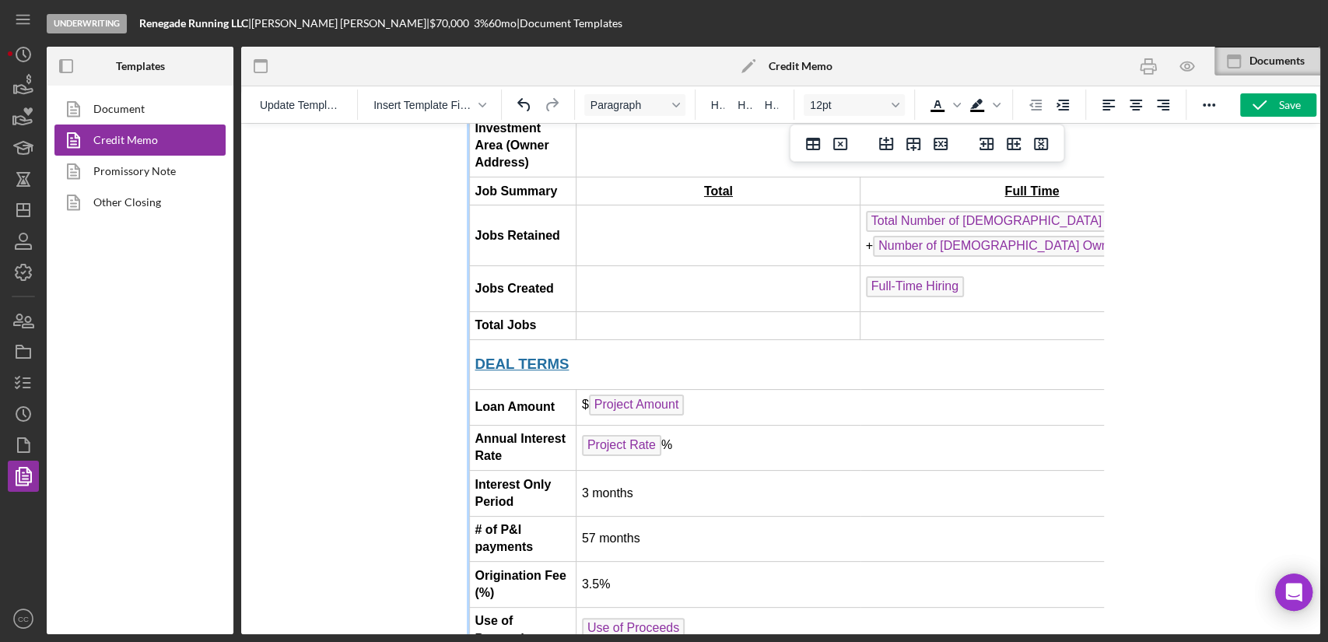
scroll to position [1469, 0]
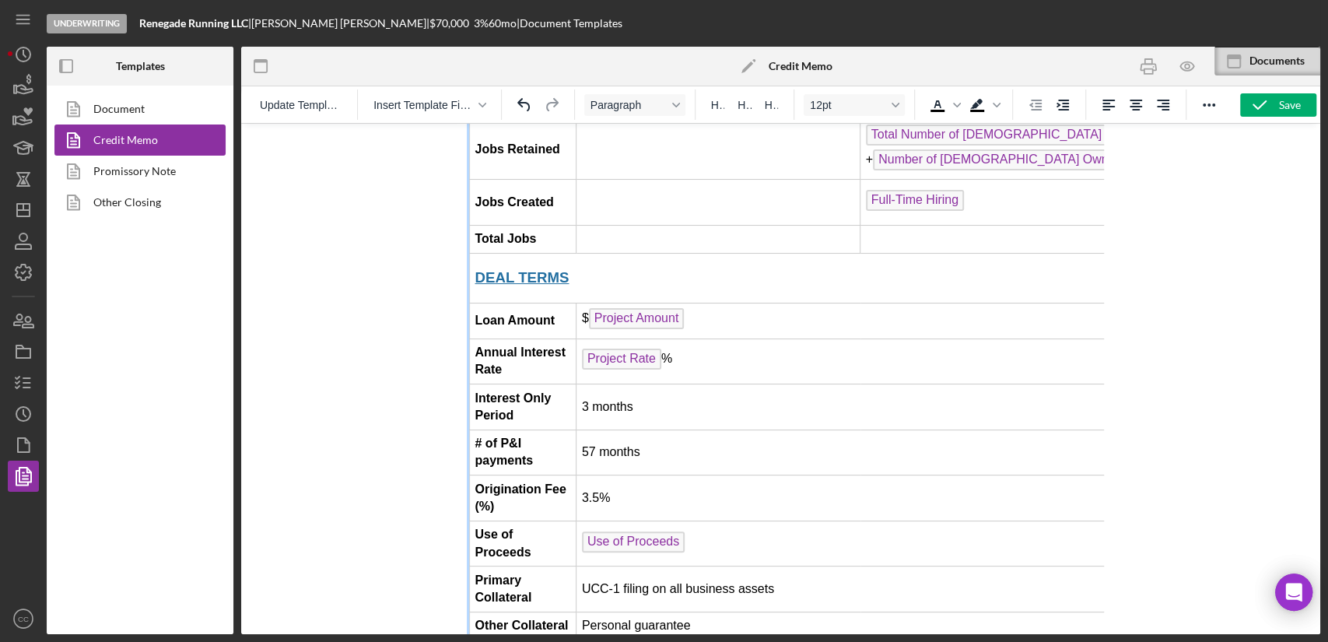
click at [707, 521] on td "Use of Proceeds" at bounding box center [1062, 544] width 970 height 46
drag, startPoint x: 707, startPoint y: 459, endPoint x: 598, endPoint y: 465, distance: 109.1
click at [598, 521] on td "Use of Proceeds ﻿" at bounding box center [1062, 544] width 970 height 46
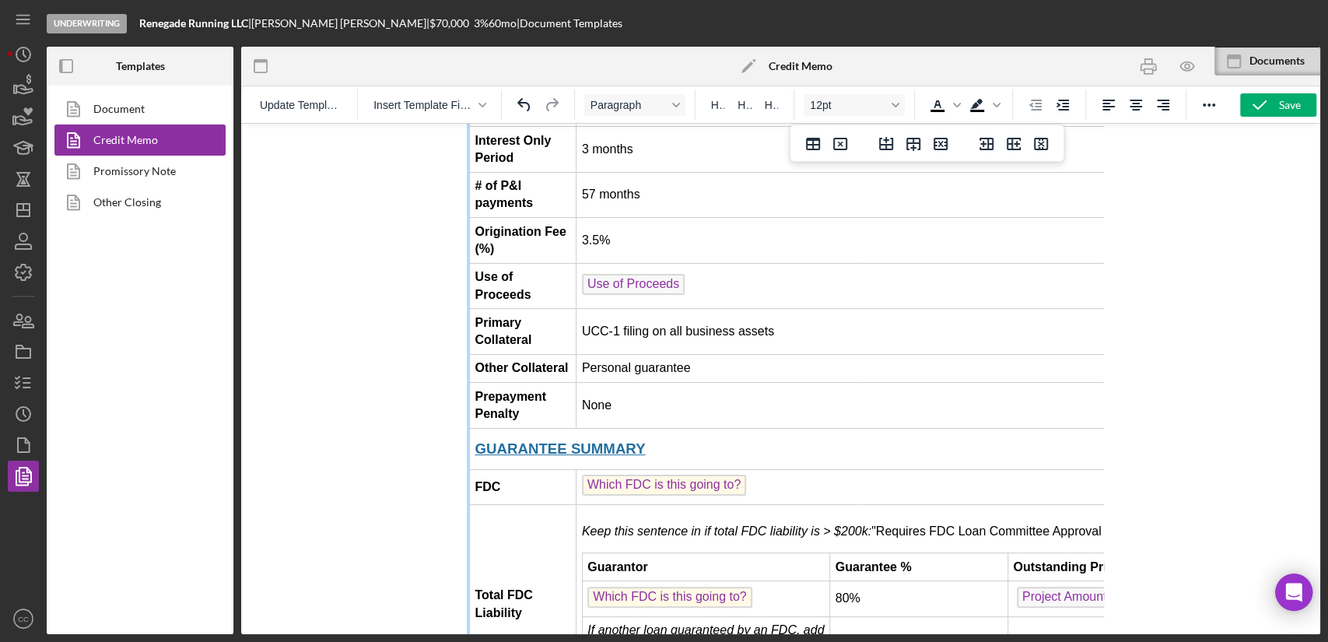
scroll to position [1729, 0]
drag, startPoint x: 652, startPoint y: 451, endPoint x: 591, endPoint y: 441, distance: 62.3
click at [591, 521] on p "Keep this sentence in if total FDC liability is > $200k: "Requires FDC Loan Com…" at bounding box center [1062, 529] width 960 height 17
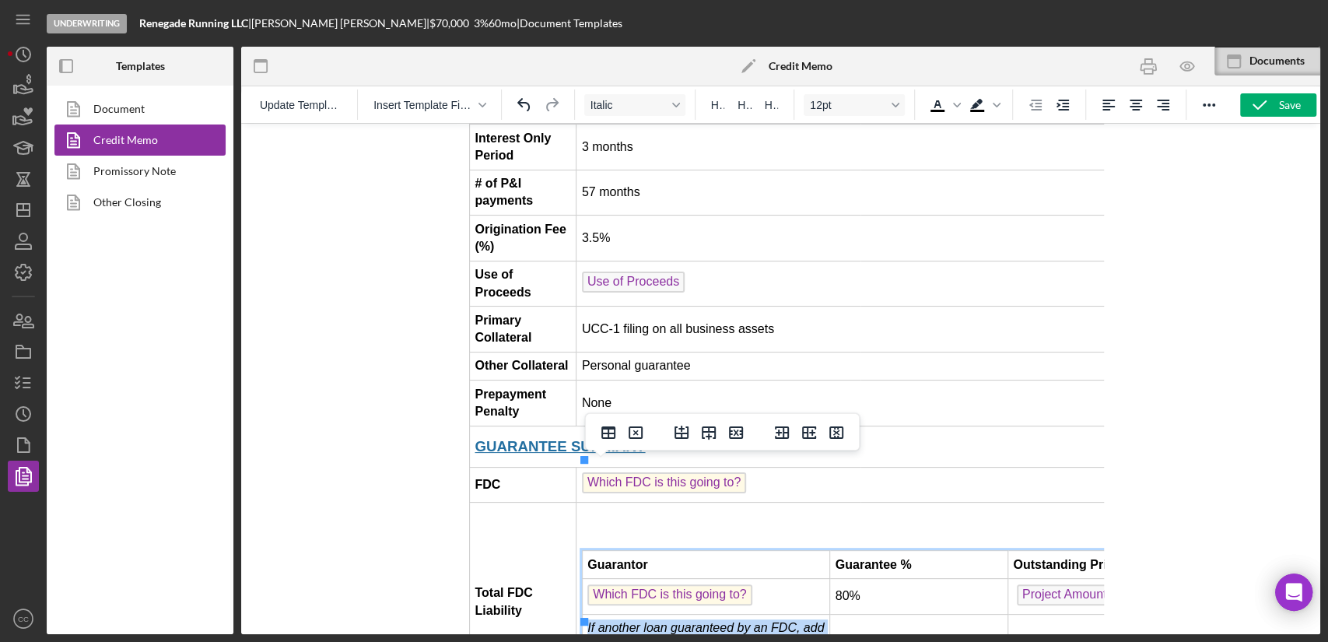
drag, startPoint x: 661, startPoint y: 573, endPoint x: 585, endPoint y: 536, distance: 84.6
click at [585, 615] on td "If another loan guaranteed by an FDC, add here. If not, delete this row." at bounding box center [705, 638] width 247 height 46
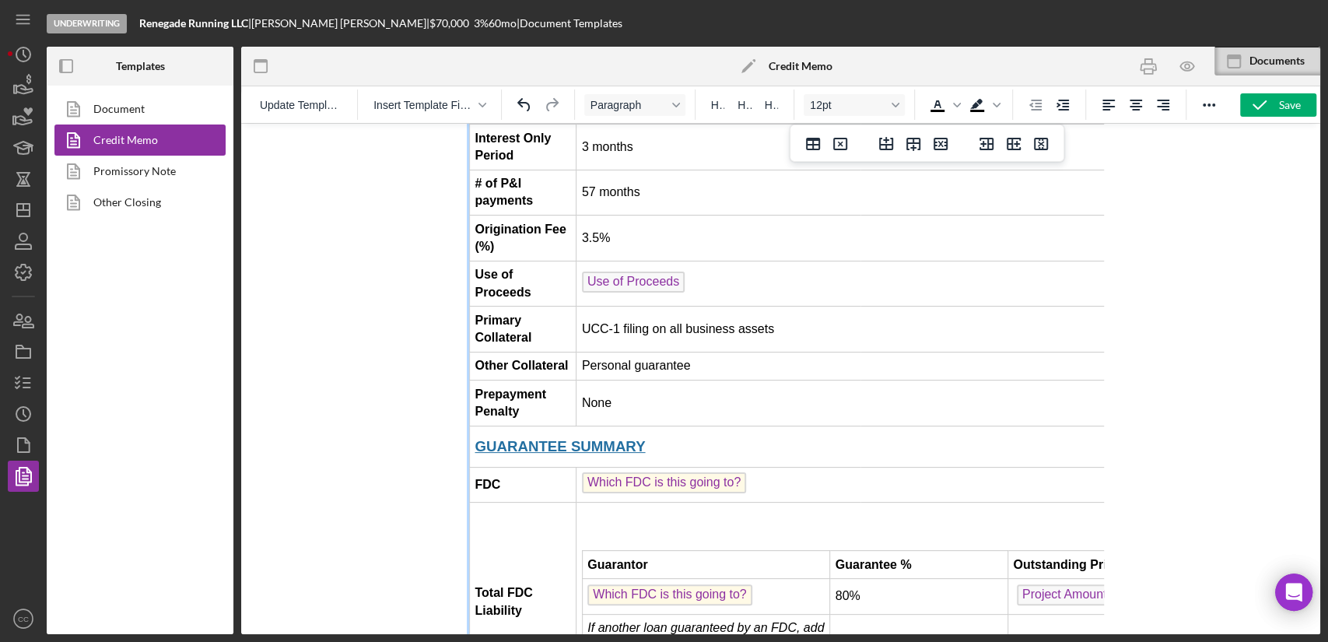
click at [596, 621] on em "If another loan guaranteed by an FDC, add here. If not, delete this row." at bounding box center [706, 636] width 237 height 30
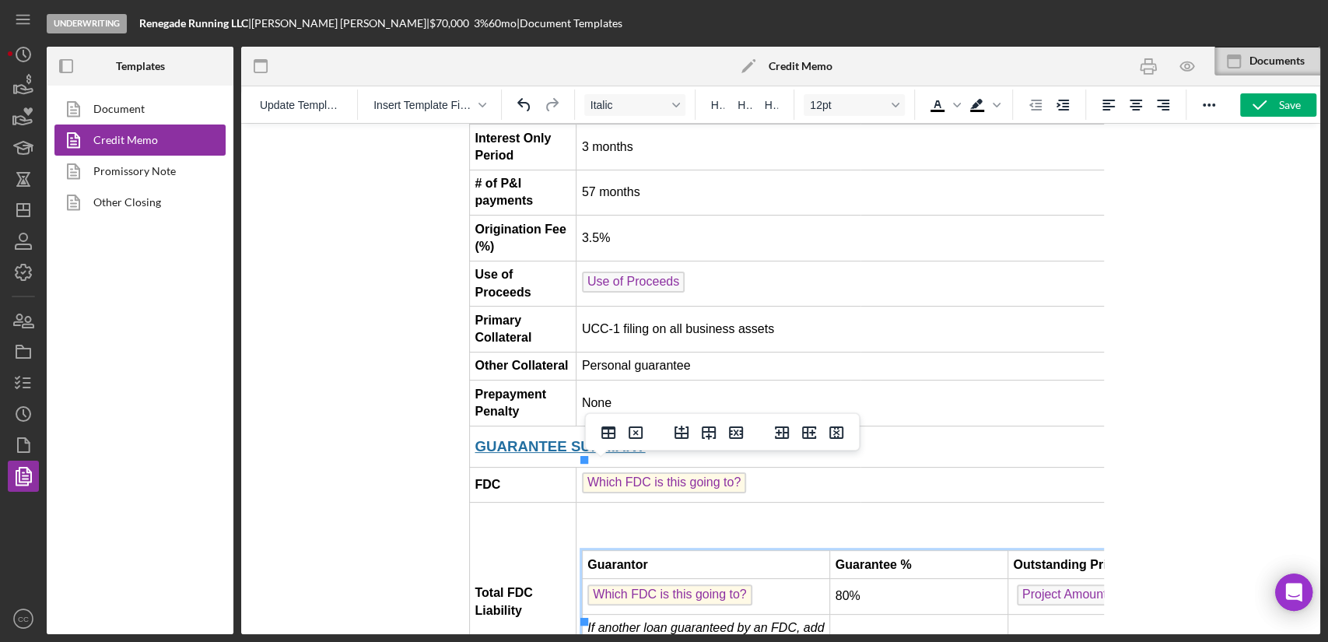
drag, startPoint x: 596, startPoint y: 549, endPoint x: 605, endPoint y: 552, distance: 9.6
click at [605, 621] on em "If another loan guaranteed by an FDC, add here. If not, delete this row." at bounding box center [706, 636] width 237 height 30
click at [639, 433] on icon "Delete table" at bounding box center [635, 432] width 19 height 19
click at [740, 430] on icon "Delete row" at bounding box center [736, 432] width 14 height 12
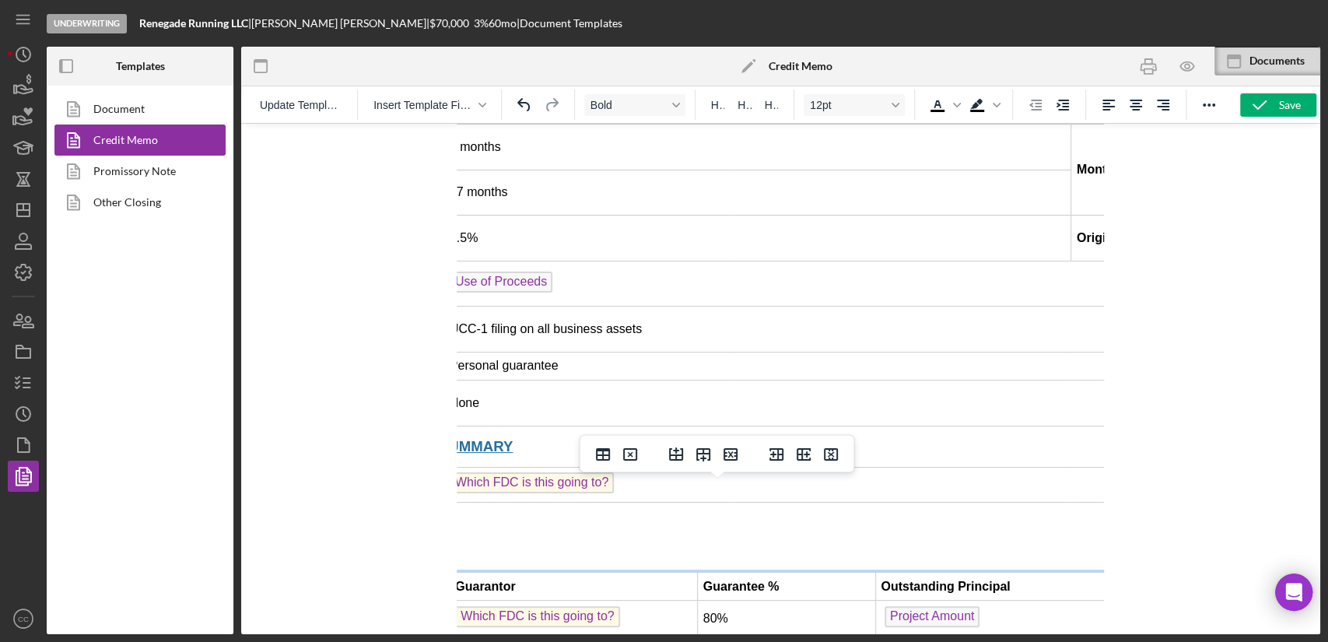
scroll to position [1729, 293]
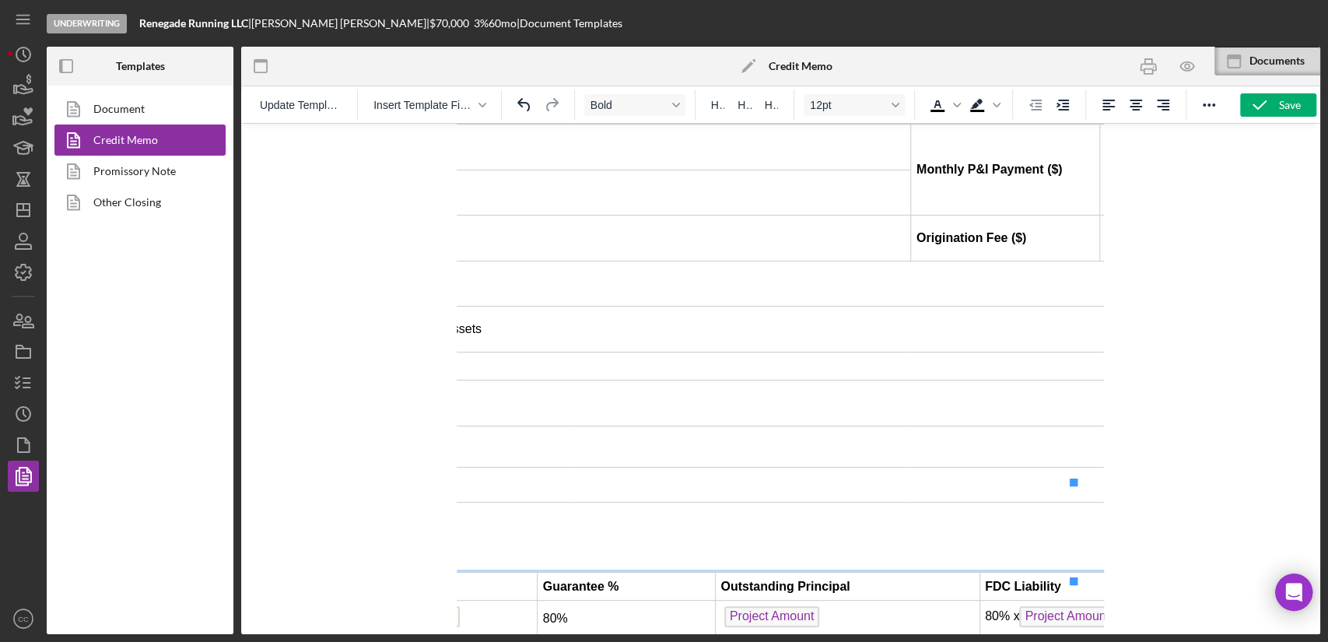
drag, startPoint x: 1019, startPoint y: 535, endPoint x: 1020, endPoint y: 517, distance: 18.0
click at [1019, 601] on td "80% x Project Amount" at bounding box center [1115, 619] width 271 height 36
drag, startPoint x: 1016, startPoint y: 524, endPoint x: 865, endPoint y: 523, distance: 151.0
click at [980, 601] on td "80% x Project Amount ﻿" at bounding box center [1115, 619] width 271 height 36
drag, startPoint x: 1005, startPoint y: 528, endPoint x: 864, endPoint y: 521, distance: 141.0
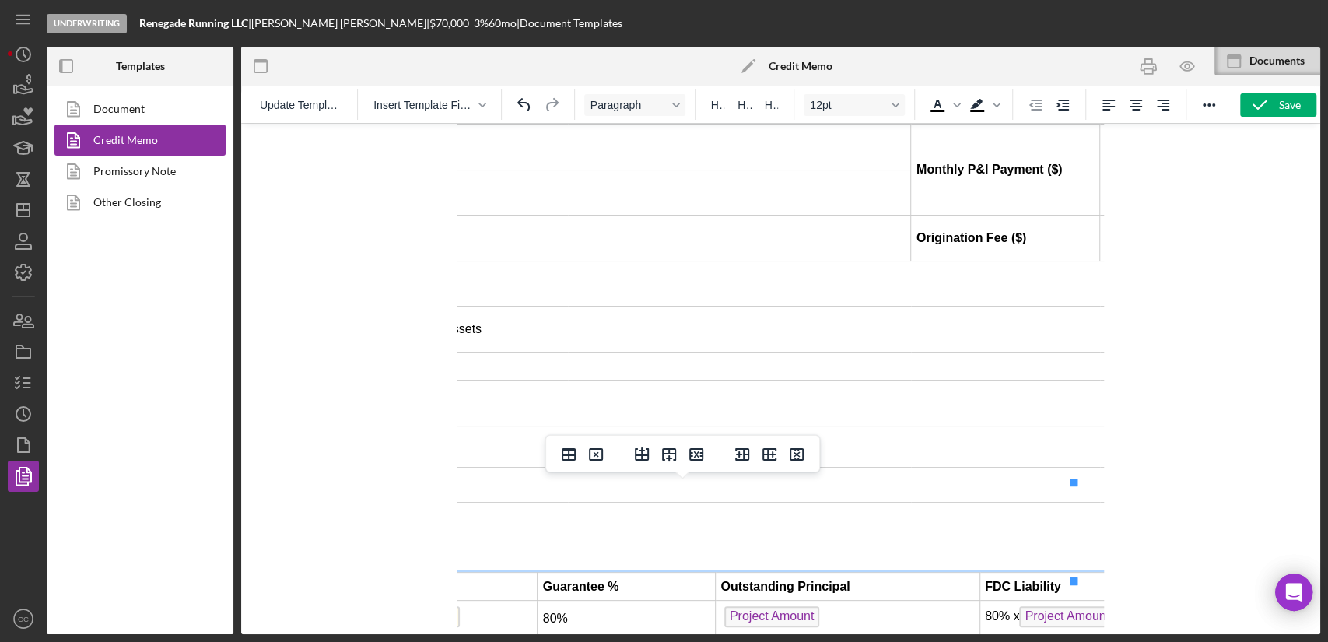
click at [980, 601] on td "80% x Project Amount ﻿" at bounding box center [1115, 619] width 271 height 36
drag, startPoint x: 949, startPoint y: 528, endPoint x: 858, endPoint y: 523, distance: 91.2
click at [980, 601] on td "$56,000.00" at bounding box center [1115, 619] width 271 height 36
copy td "$56,000.00"
click at [1028, 637] on td "80% x Project Amount" at bounding box center [1115, 655] width 271 height 36
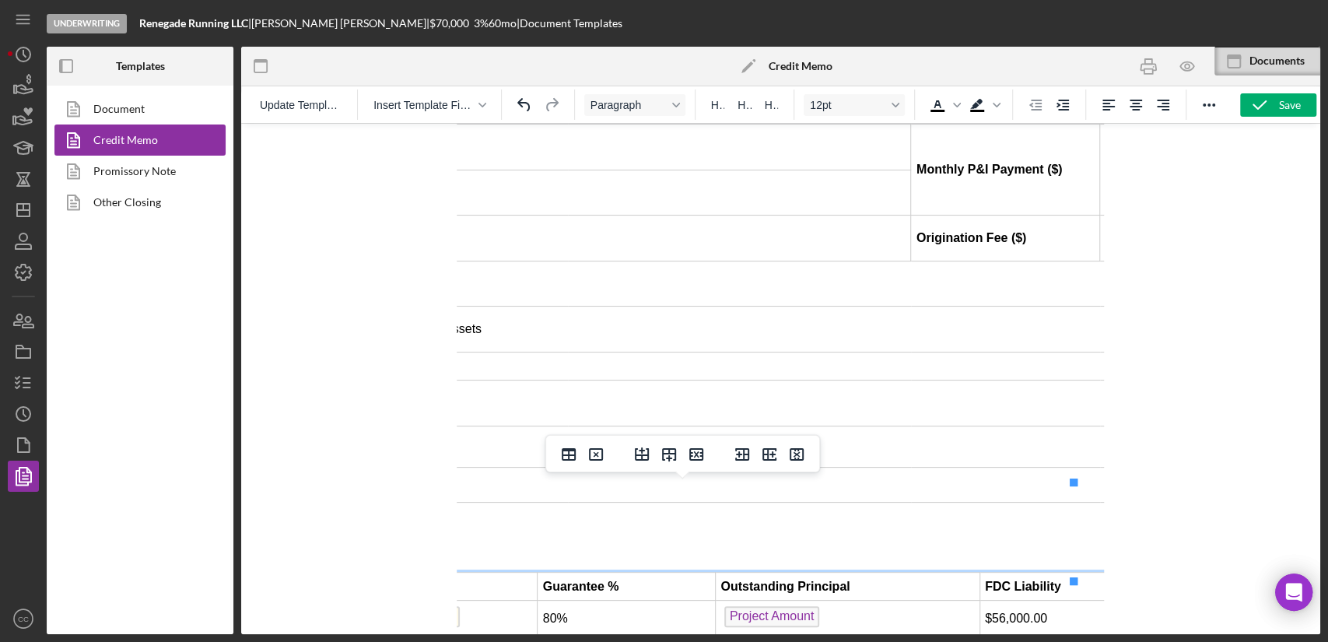
drag, startPoint x: 1043, startPoint y: 563, endPoint x: 875, endPoint y: 560, distance: 167.3
click at [980, 637] on td "80% x Project Amount ﻿" at bounding box center [1115, 655] width 271 height 36
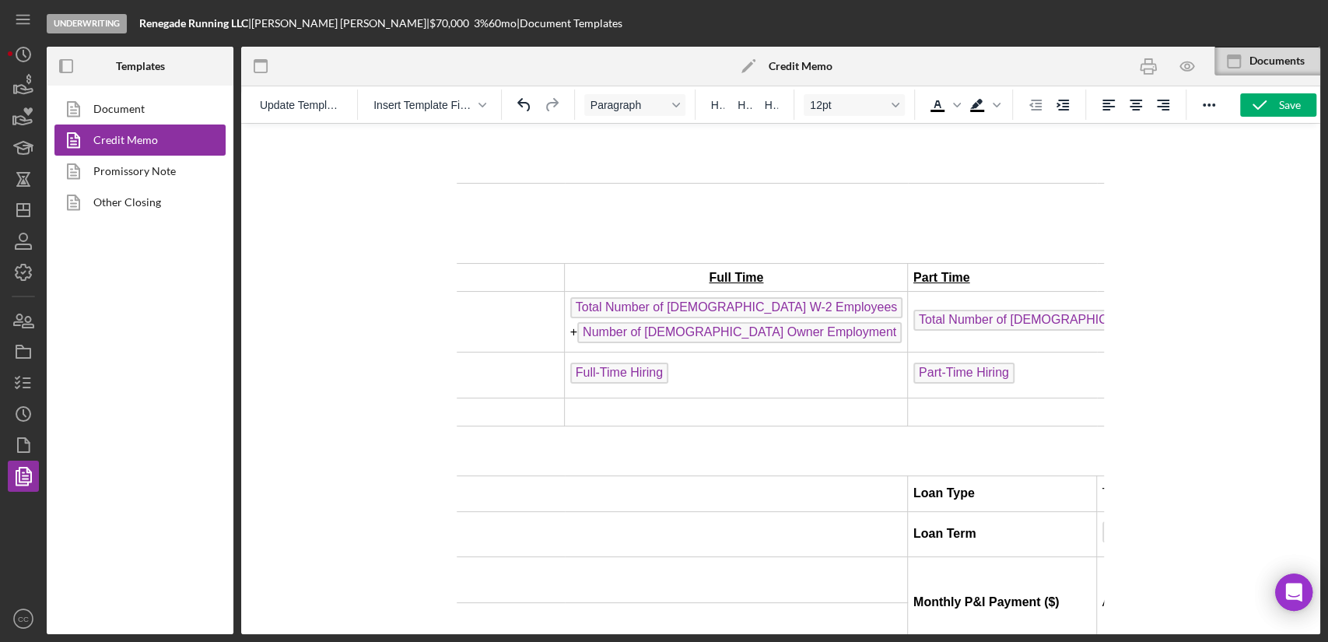
scroll to position [1297, 293]
click at [1100, 557] on td "Analyst to input" at bounding box center [1177, 602] width 155 height 91
drag, startPoint x: 1050, startPoint y: 514, endPoint x: 1012, endPoint y: 516, distance: 38.2
click at [1100, 557] on td "Analyst to input" at bounding box center [1177, 602] width 155 height 91
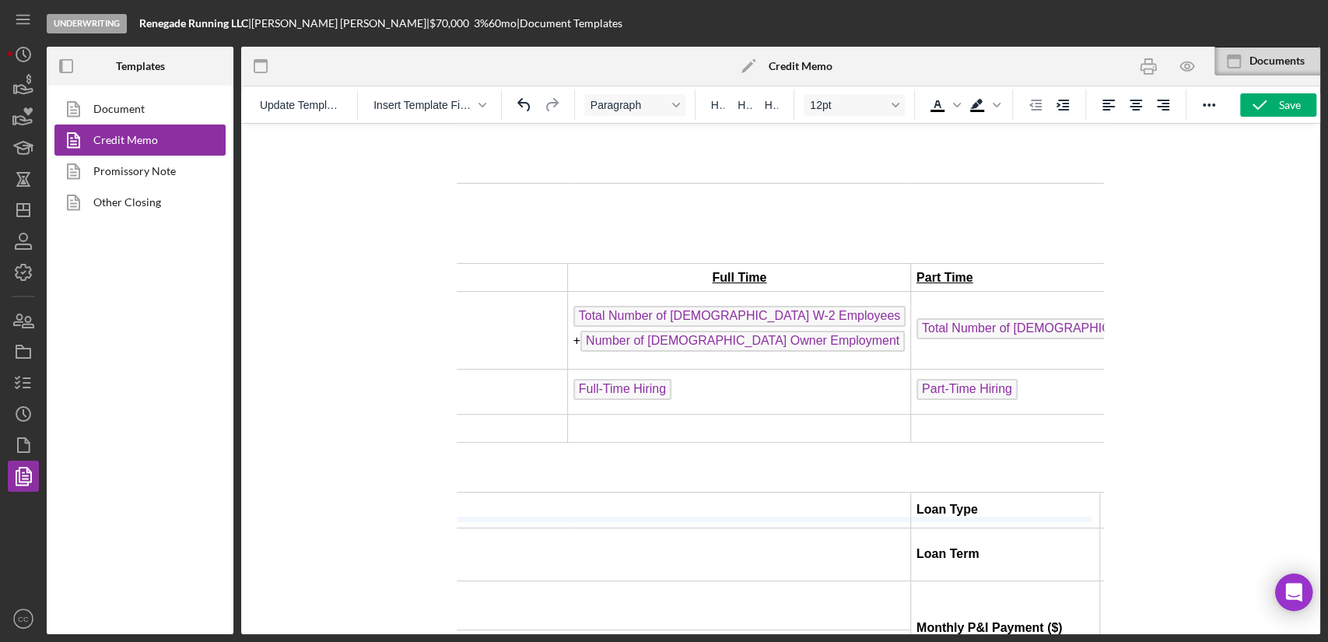
drag, startPoint x: 1052, startPoint y: 519, endPoint x: 1020, endPoint y: 517, distance: 32.0
click at [1100, 581] on td "Analyst to input" at bounding box center [1177, 627] width 155 height 93
click at [1100, 581] on td "Analyst to input" at bounding box center [1177, 628] width 155 height 94
drag, startPoint x: 1044, startPoint y: 511, endPoint x: 949, endPoint y: 515, distance: 94.3
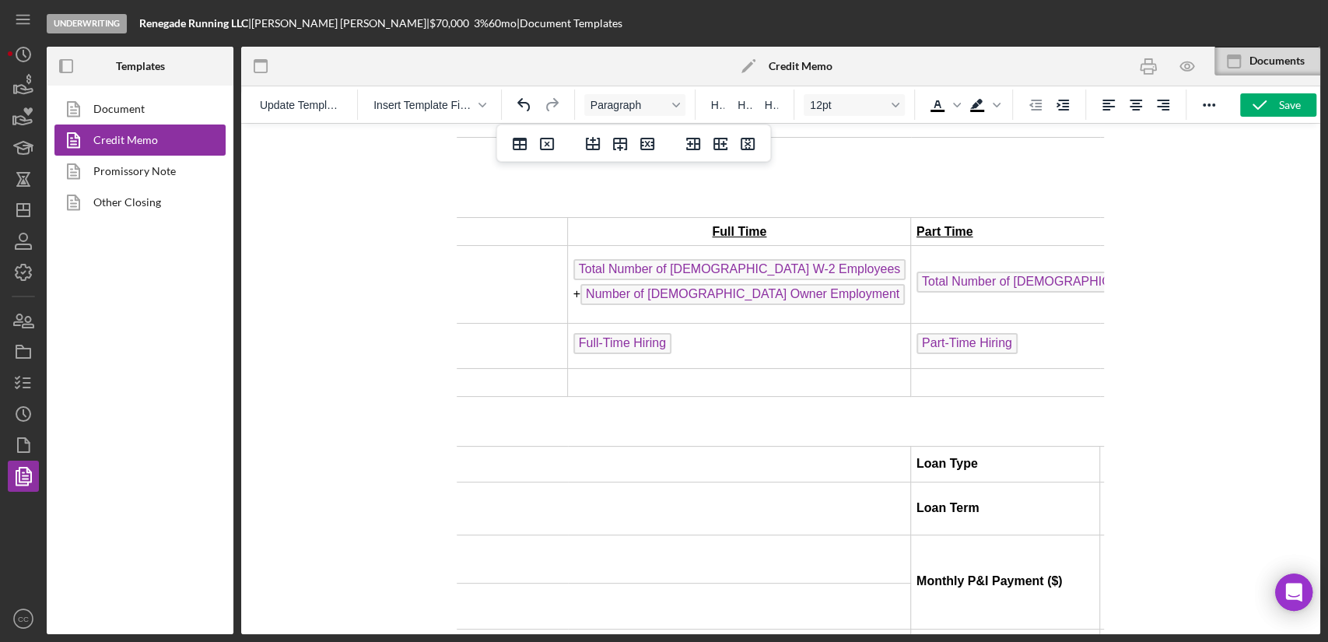
scroll to position [1383, 293]
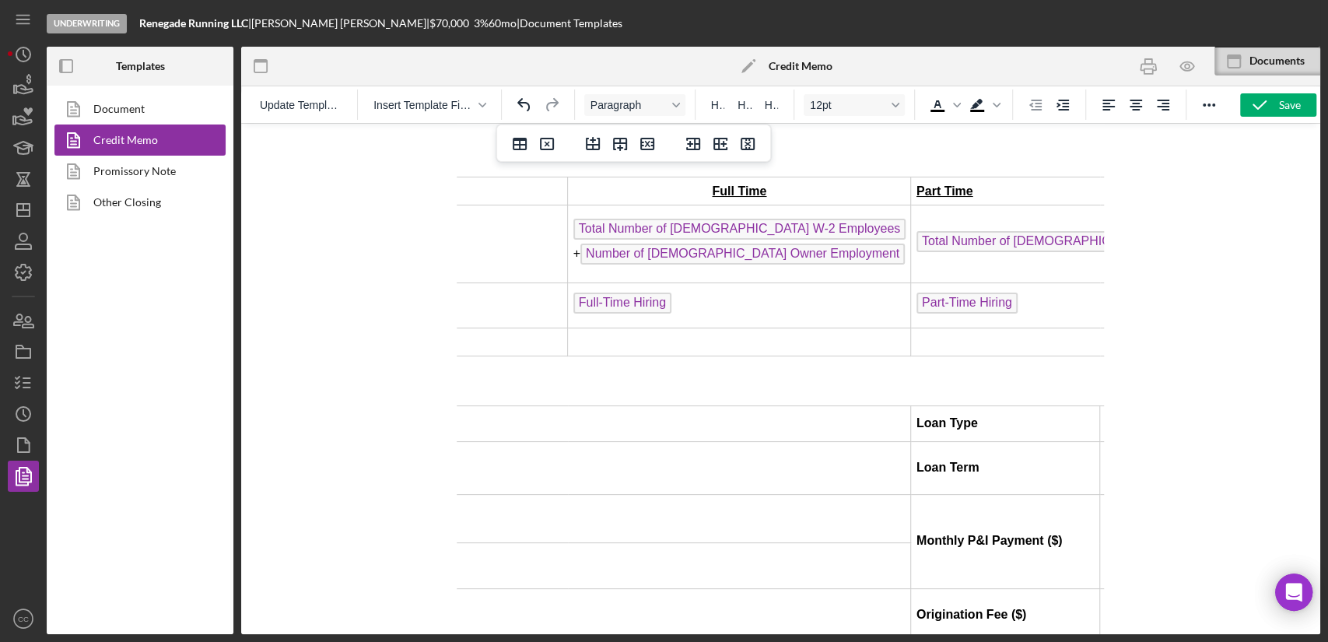
drag, startPoint x: 1056, startPoint y: 509, endPoint x: 942, endPoint y: 488, distance: 115.5
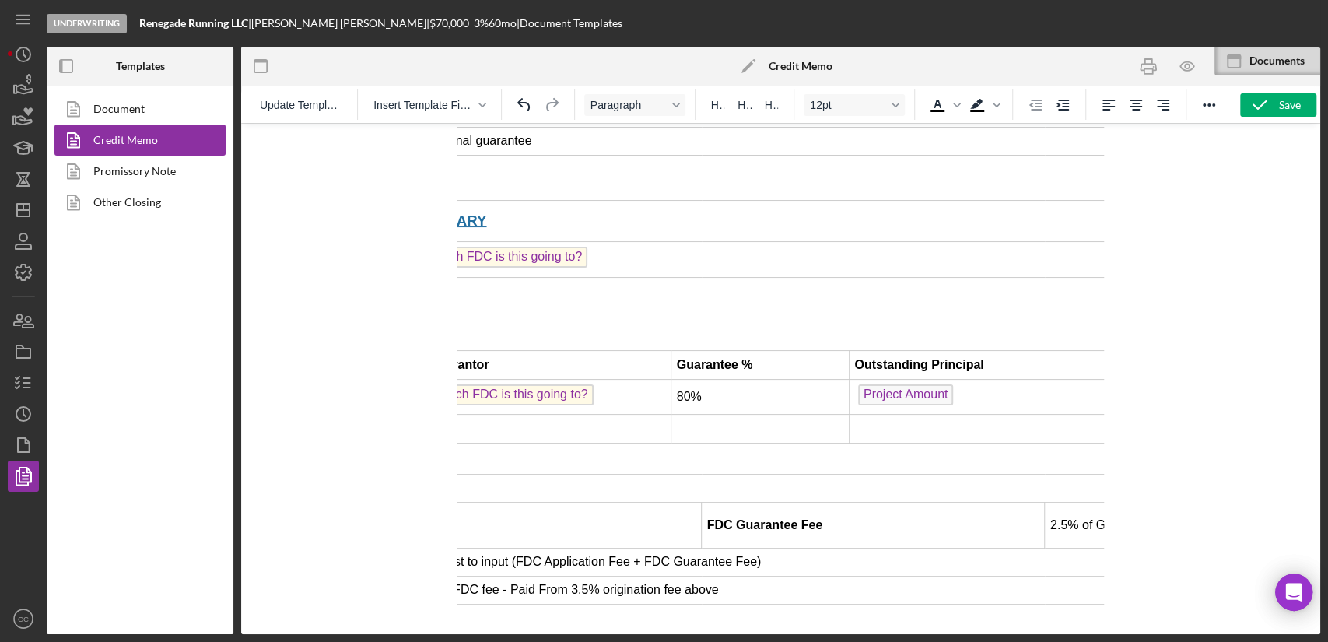
scroll to position [1988, 86]
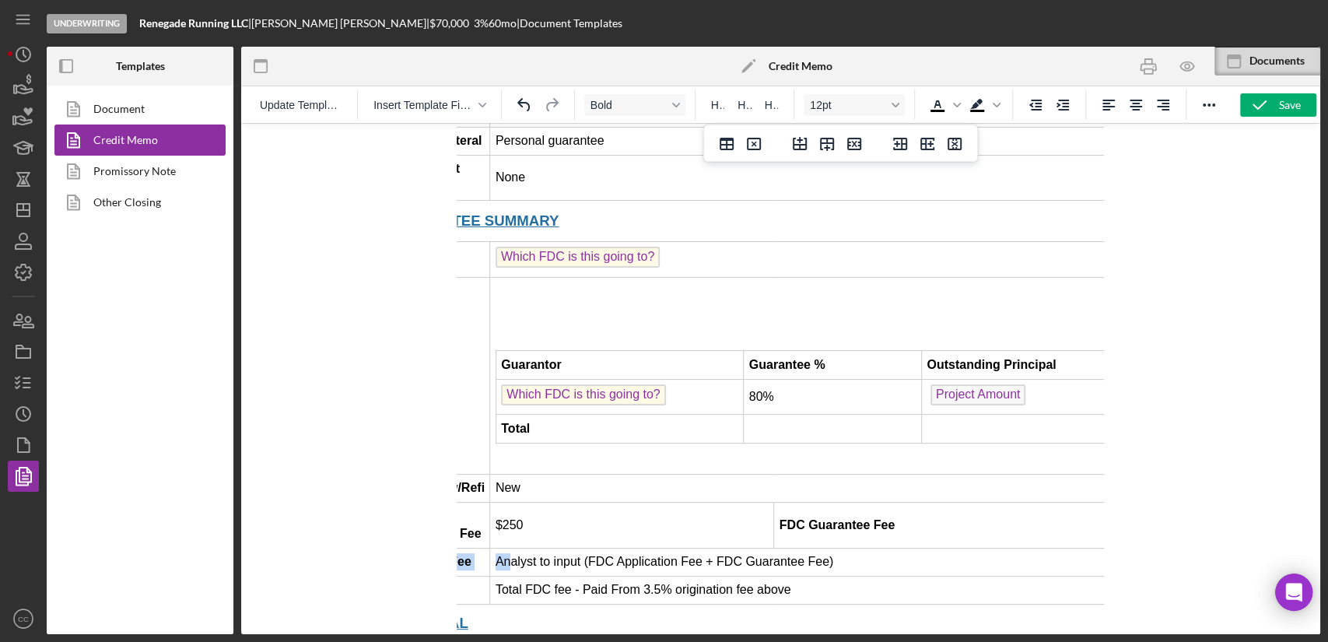
drag, startPoint x: 864, startPoint y: 440, endPoint x: 684, endPoint y: 473, distance: 182.7
click at [514, 548] on td "Analyst to input (FDC Application Fee + FDC Guarantee Fee)" at bounding box center [975, 562] width 970 height 28
click at [763, 576] on td "Total FDC fee - Paid From 3.5% origination fee above" at bounding box center [975, 590] width 970 height 28
drag, startPoint x: 843, startPoint y: 437, endPoint x: 508, endPoint y: 432, distance: 334.7
click at [508, 548] on td "Analyst to input (FDC Application Fee + FDC Guarantee Fee)" at bounding box center [975, 562] width 970 height 28
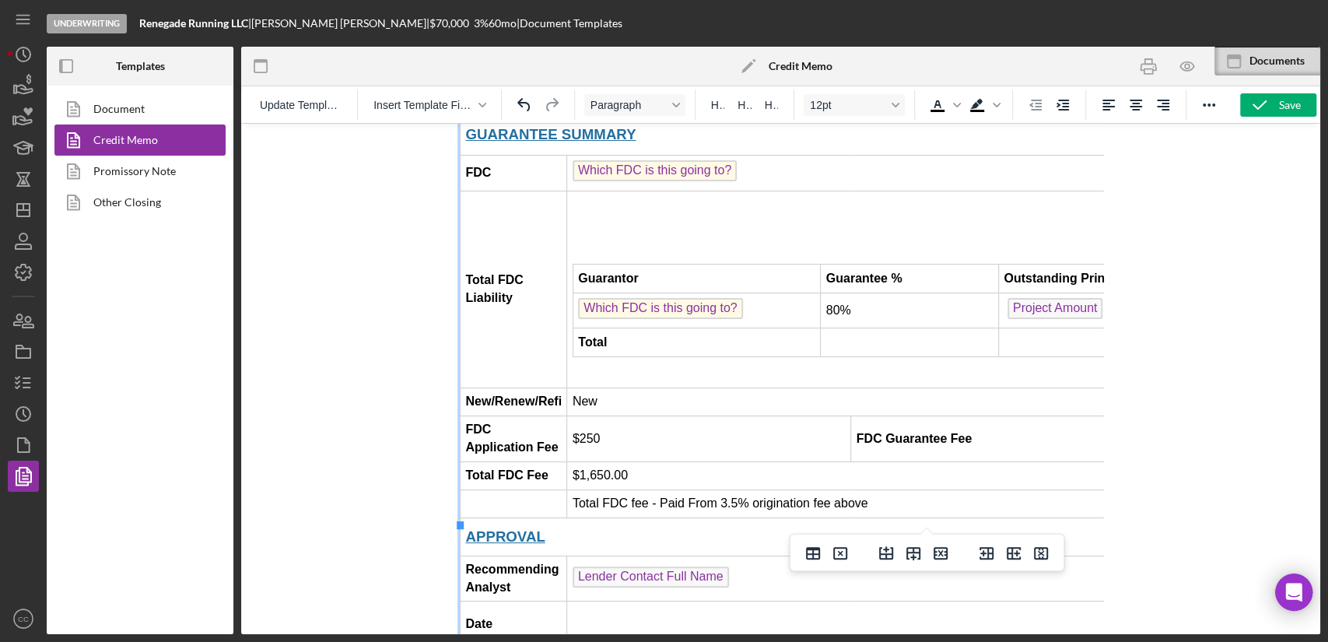
scroll to position [2075, 0]
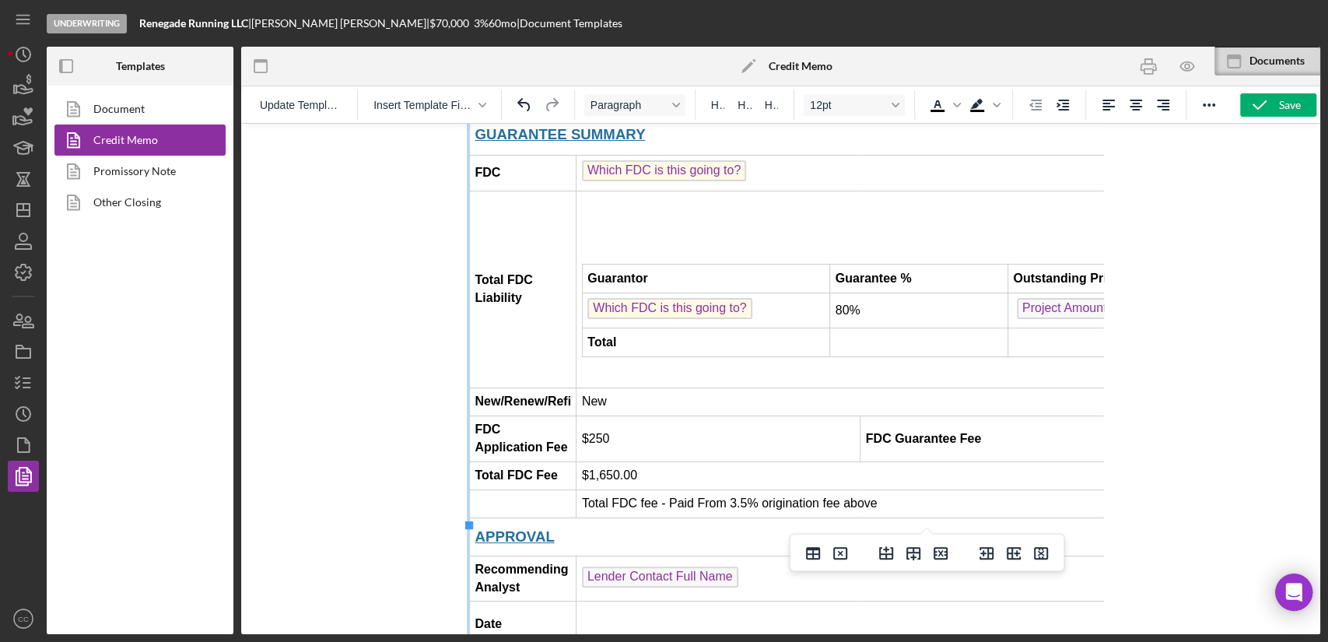
click at [668, 556] on td "Lender Contact Full Name ﻿" at bounding box center [890, 579] width 627 height 46
click at [666, 602] on td "Rich Text Area. Press ALT-0 for help." at bounding box center [890, 625] width 627 height 46
click at [687, 602] on td "09/15/2025" at bounding box center [890, 625] width 627 height 46
drag, startPoint x: 678, startPoint y: 500, endPoint x: 577, endPoint y: 500, distance: 100.4
click at [577, 500] on html "CREDIT ME MO: Request for Loan Approval Section I: Executive Summary BORROWER I…" at bounding box center [780, 319] width 647 height 4541
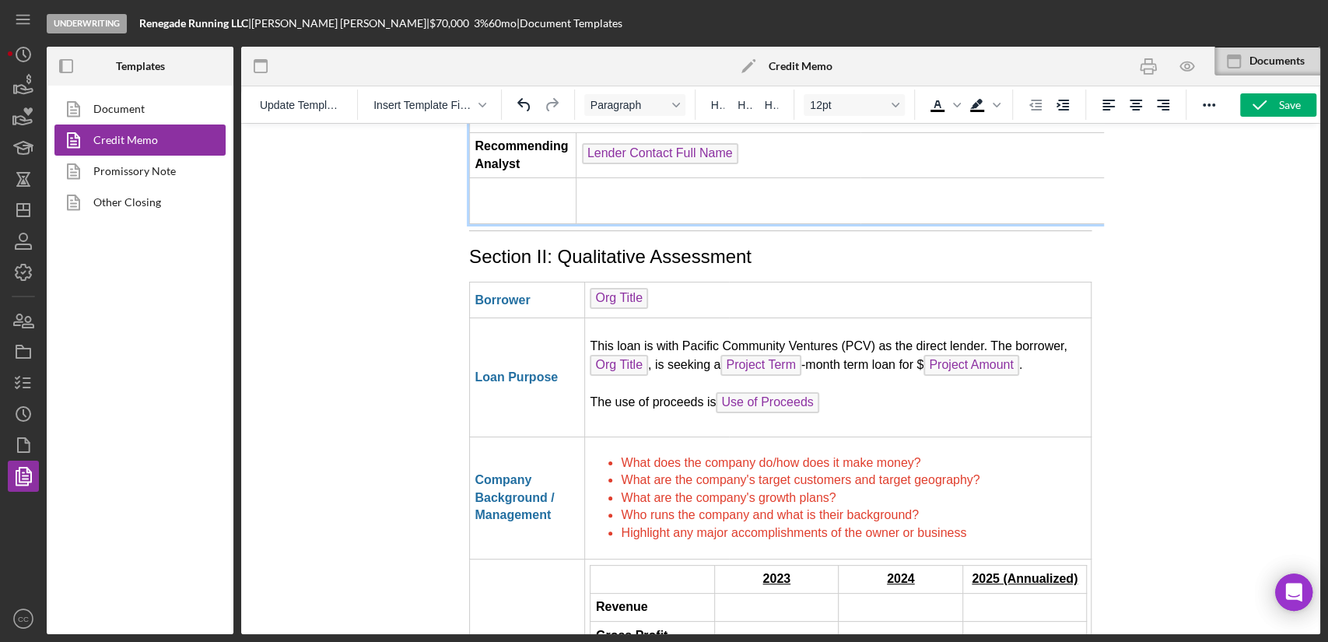
scroll to position [2507, 0]
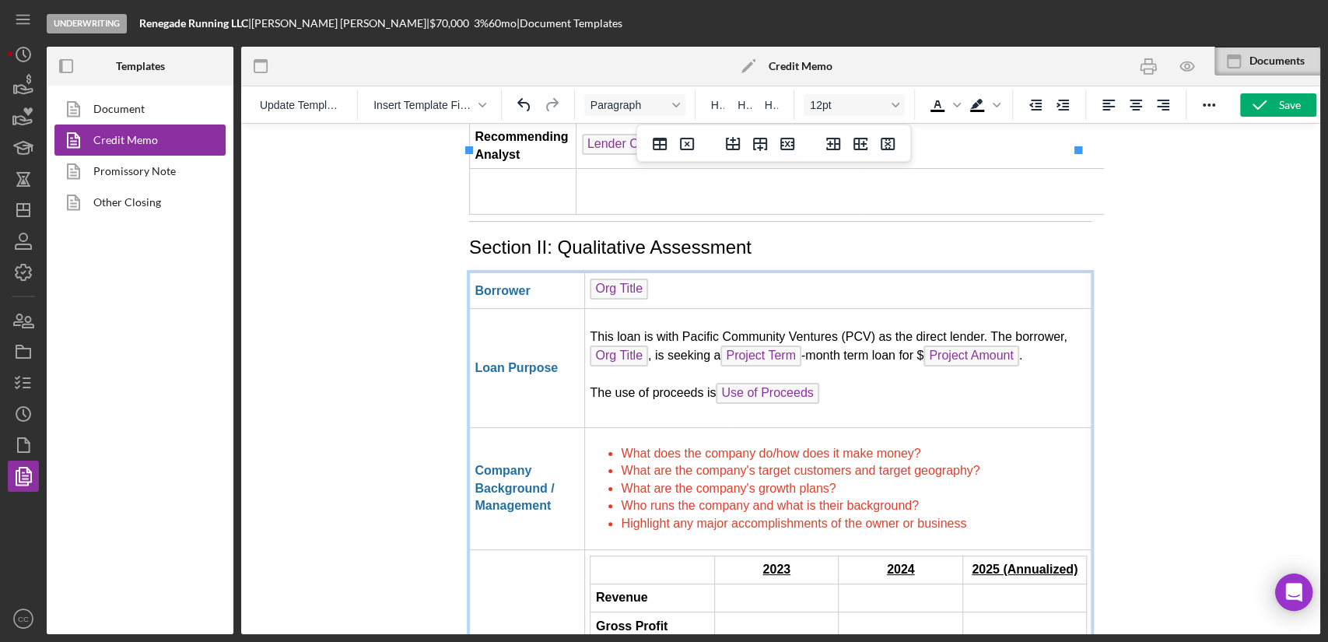
drag, startPoint x: 981, startPoint y: 403, endPoint x: 604, endPoint y: 336, distance: 382.6
click at [604, 445] on ul "What does the company do/how does it make money? What are the company's target …" at bounding box center [838, 488] width 496 height 87
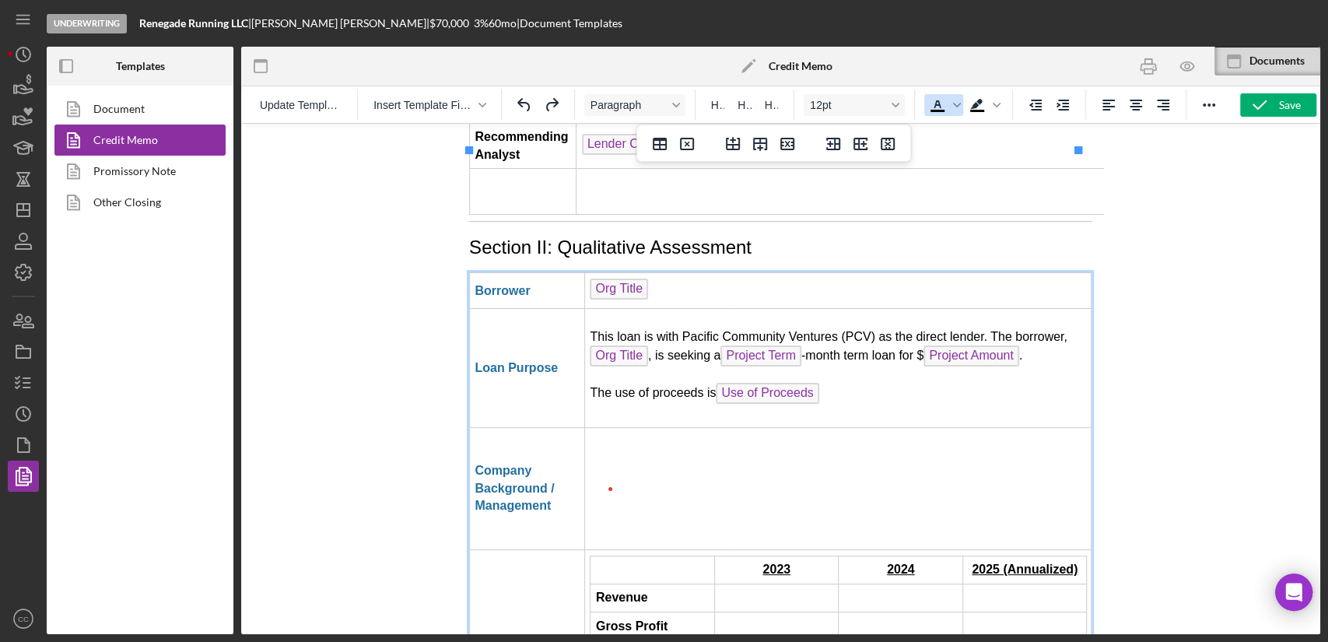
click at [936, 107] on icon "Text color Black" at bounding box center [937, 105] width 19 height 19
drag, startPoint x: 673, startPoint y: 364, endPoint x: 587, endPoint y: 363, distance: 86.4
click at [587, 427] on td "﻿vdgv" at bounding box center [838, 488] width 507 height 123
click at [933, 100] on icon "Text color Black" at bounding box center [937, 105] width 19 height 19
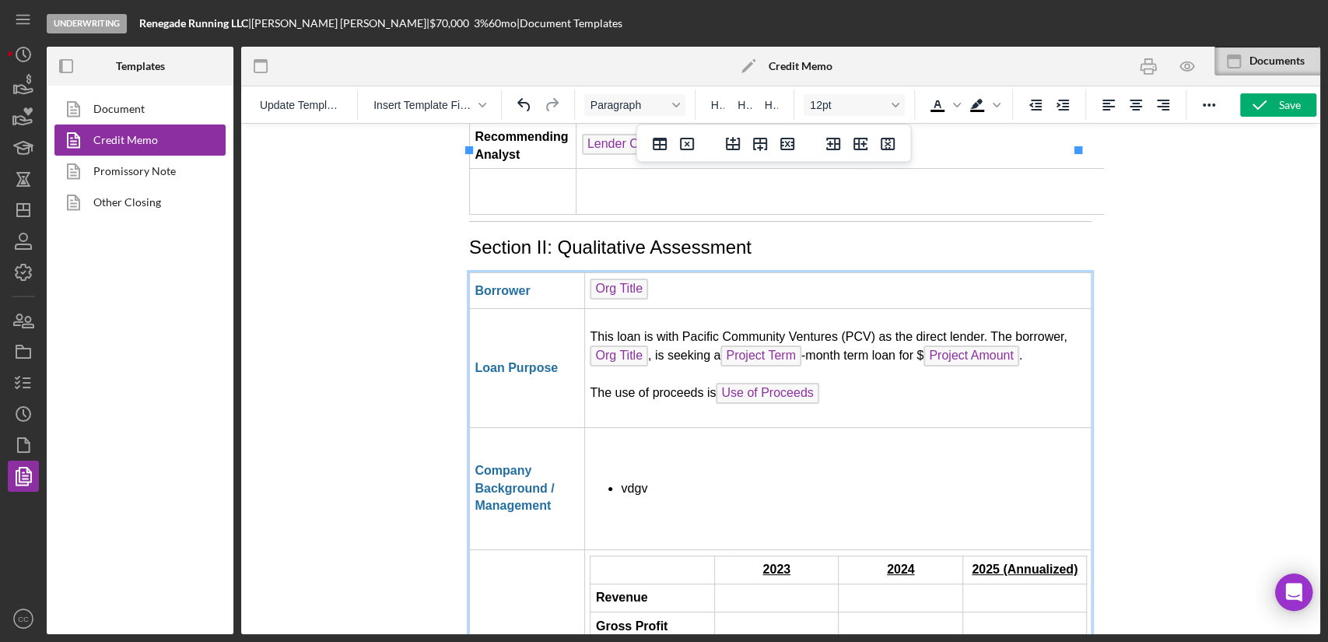
click at [711, 480] on li "﻿vdgv" at bounding box center [853, 488] width 465 height 17
click at [637, 482] on span "﻿vdgv" at bounding box center [634, 488] width 26 height 13
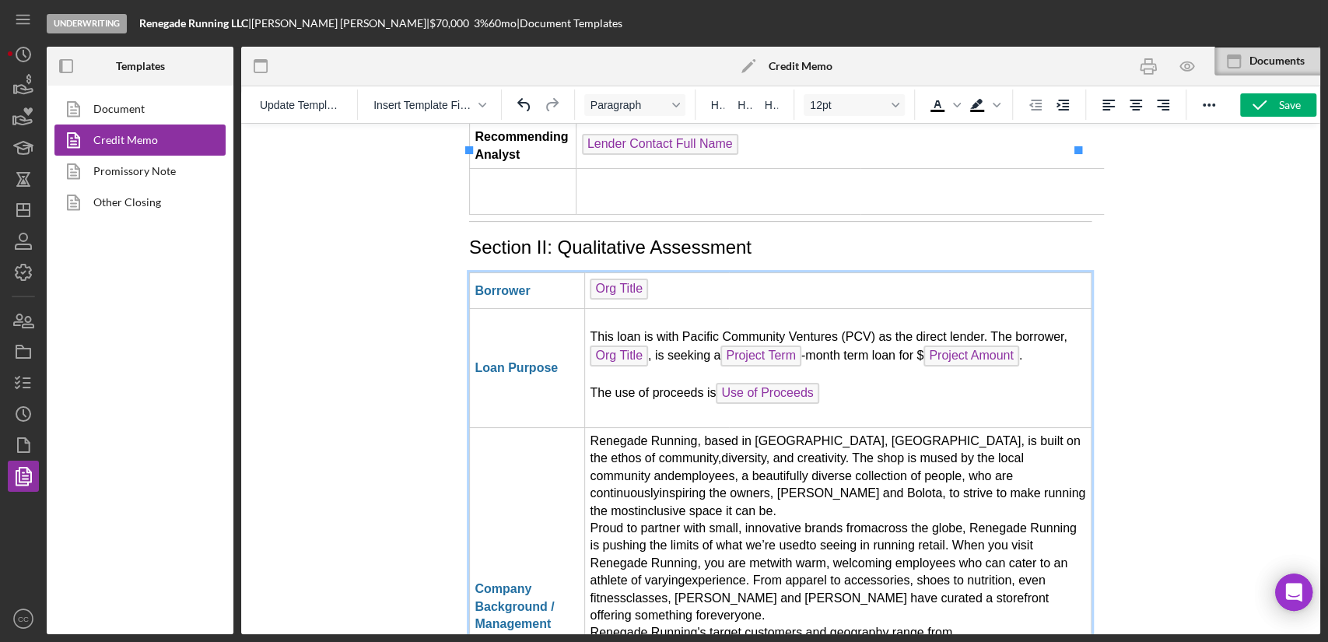
scroll to position [2513, 0]
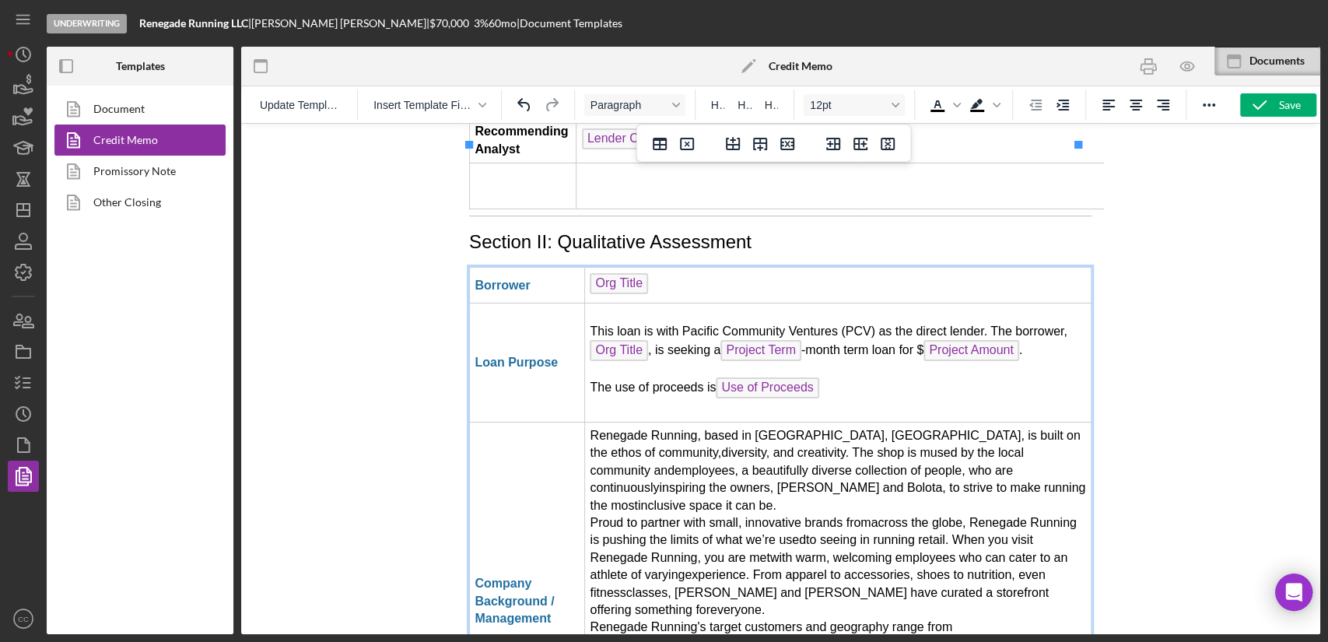
click at [700, 422] on td "Renegade Running, based in Oakland, CA, is built on the ethos of community,dive…" at bounding box center [838, 602] width 507 height 360
click at [980, 422] on td "Renegade Running, LA, CA location, is built on the ethos of community,diversity…" at bounding box center [838, 602] width 507 height 360
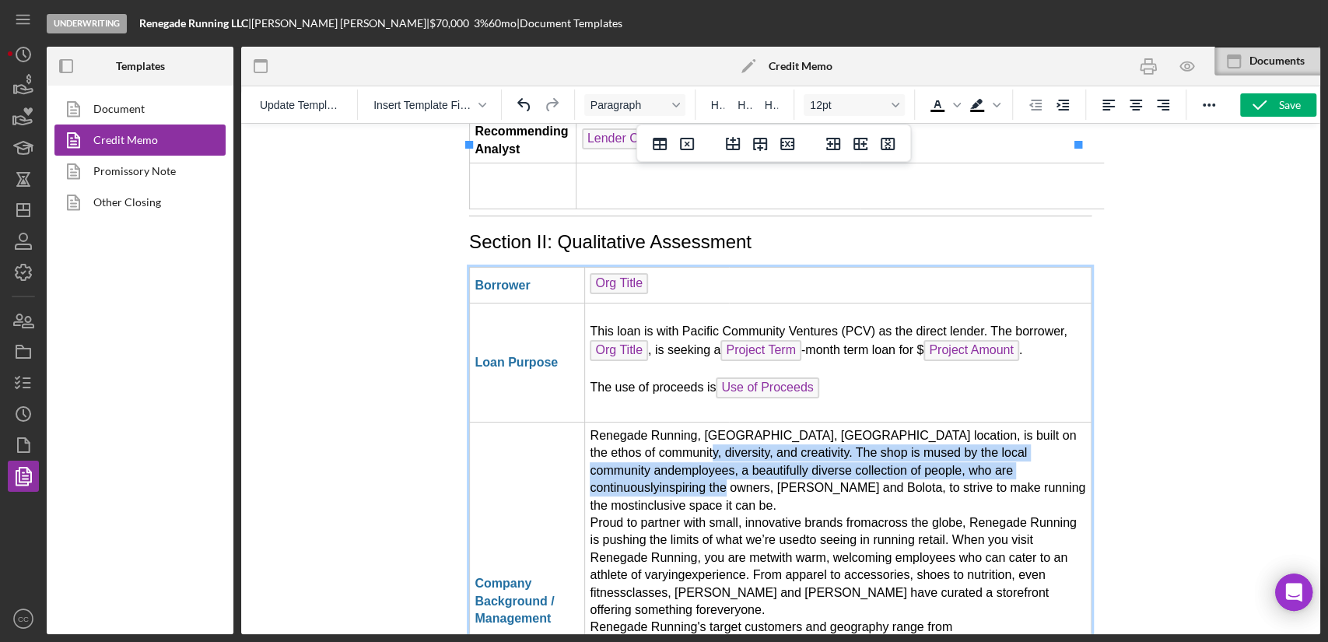
drag, startPoint x: 647, startPoint y: 329, endPoint x: 640, endPoint y: 374, distance: 44.8
click at [640, 422] on td "Renegade Running, LA, CA location, is built on the ethos of community, diversit…" at bounding box center [838, 602] width 507 height 360
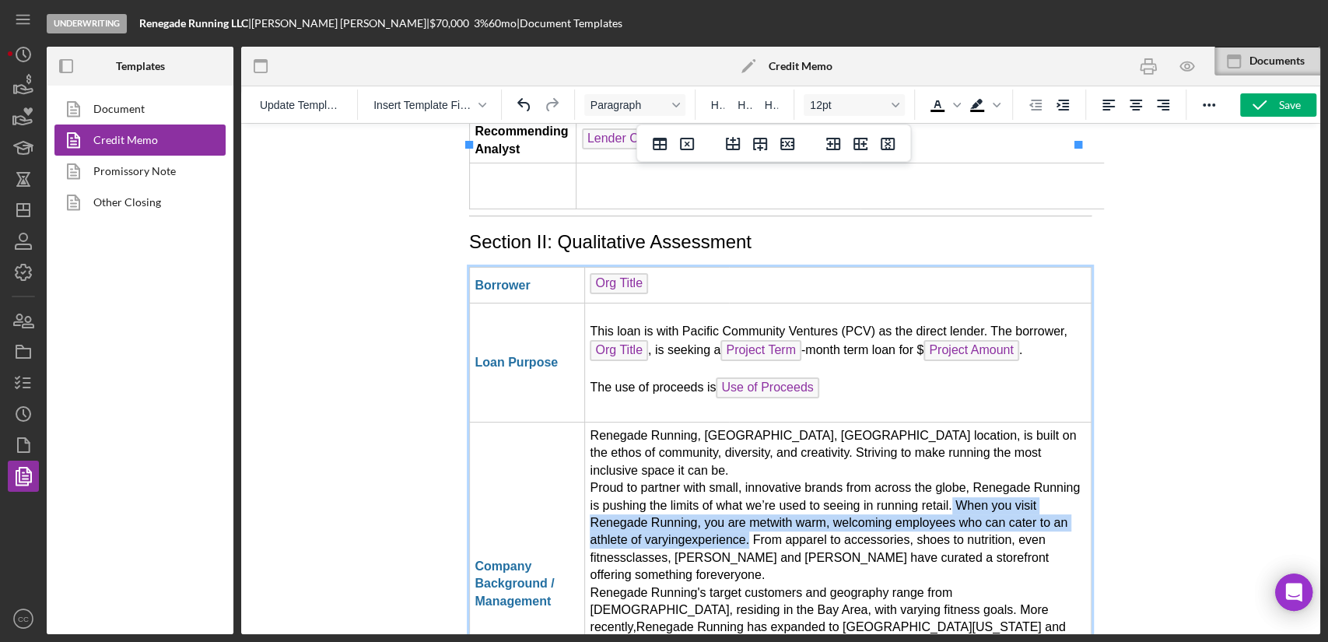
drag, startPoint x: 1003, startPoint y: 364, endPoint x: 763, endPoint y: 397, distance: 241.9
click at [763, 422] on td "Renegade Running, LA, CA location, is built on the ethos of community, diversit…" at bounding box center [838, 584] width 507 height 325
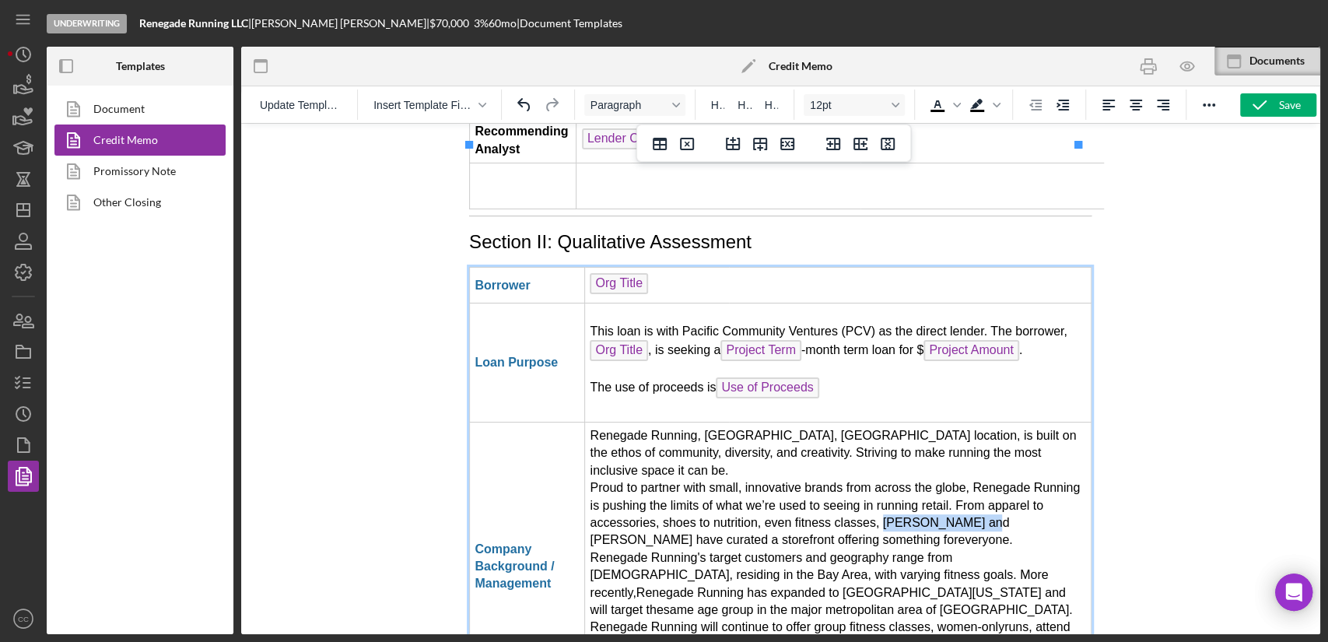
drag, startPoint x: 932, startPoint y: 382, endPoint x: 1020, endPoint y: 379, distance: 88.8
click at [1020, 422] on td "Renegade Running, LA, CA location, is built on the ethos of community, diversit…" at bounding box center [838, 566] width 507 height 289
click at [823, 422] on td "Renegade Running, LA, CA location, is built on the ethos of community, diversit…" at bounding box center [838, 566] width 507 height 289
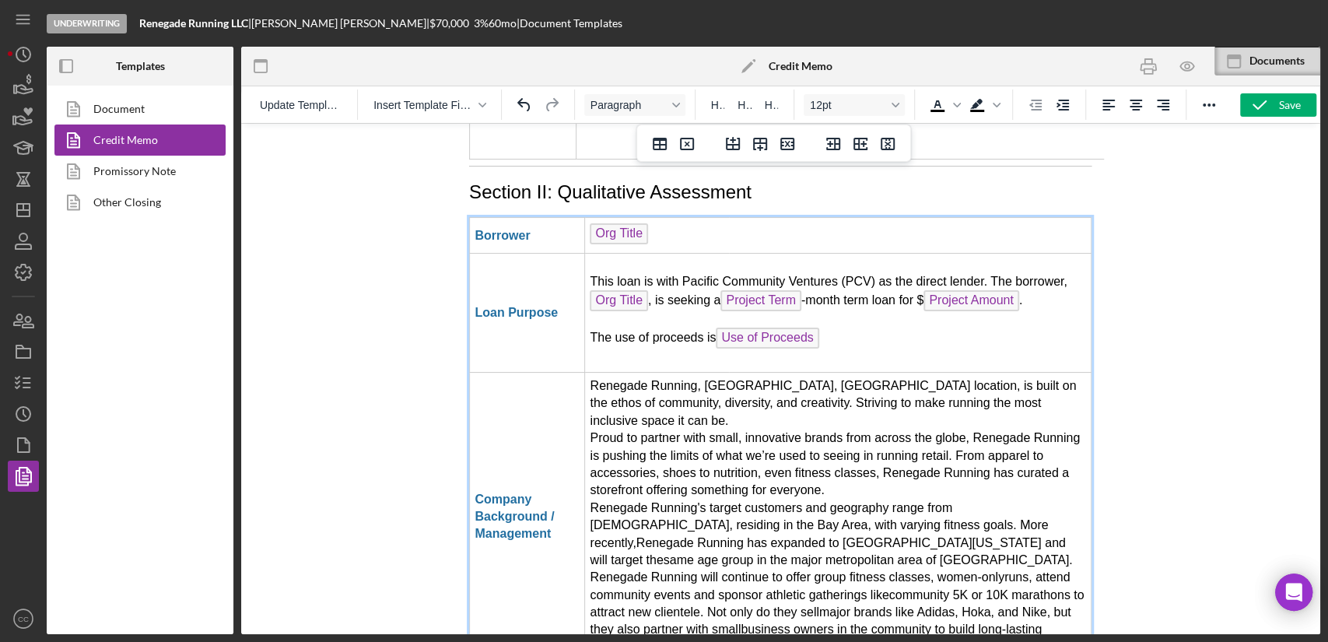
scroll to position [2599, 0]
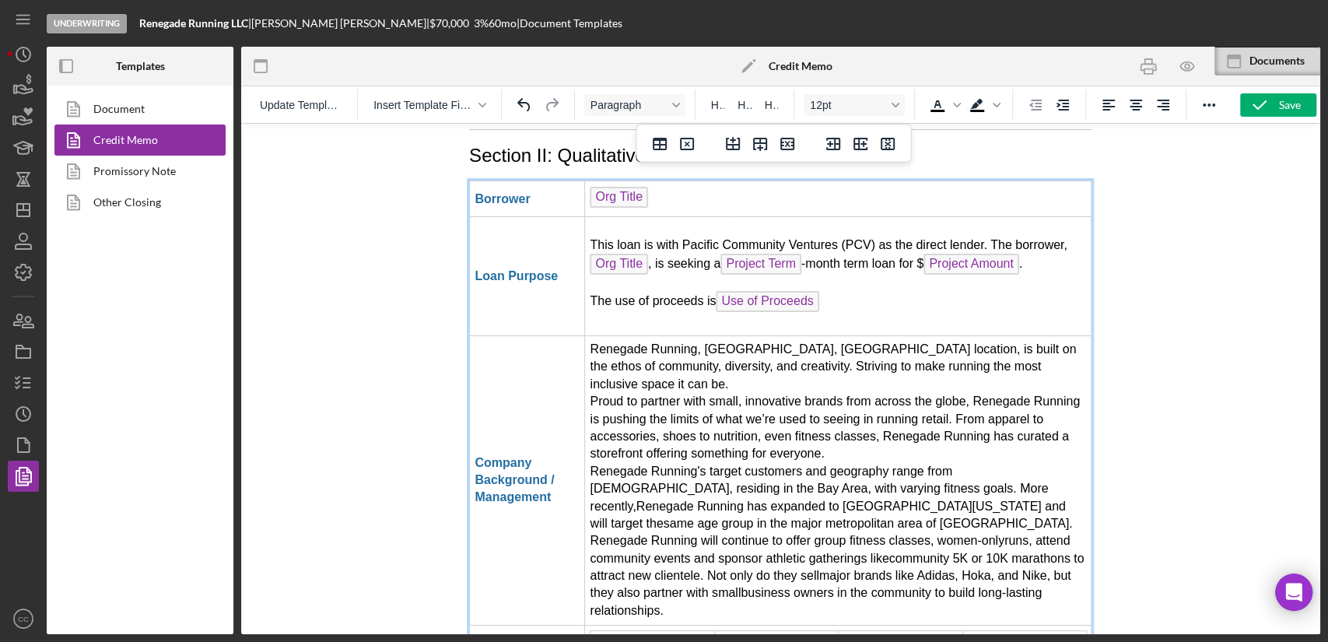
click at [650, 348] on td "Renegade Running, LA, CA location, is built on the ethos of community, diversit…" at bounding box center [838, 479] width 507 height 289
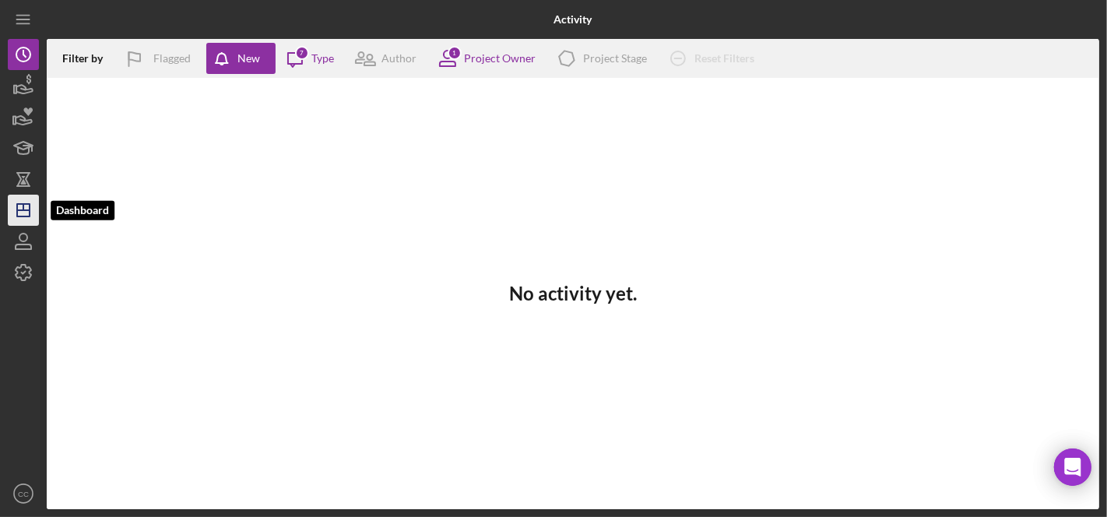
click at [34, 211] on icon "Icon/Dashboard" at bounding box center [23, 210] width 39 height 39
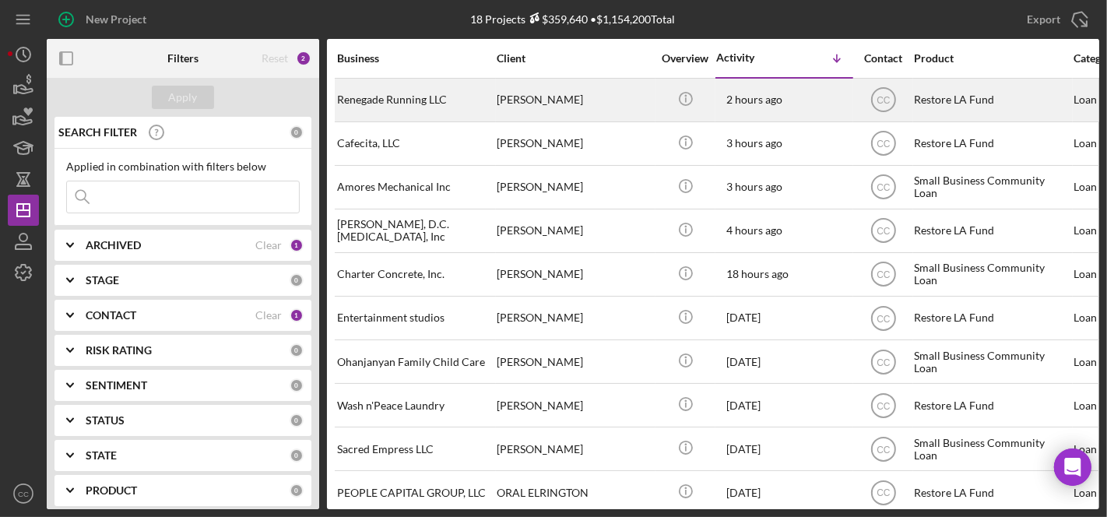
click at [407, 89] on div "Renegade Running LLC" at bounding box center [415, 99] width 156 height 41
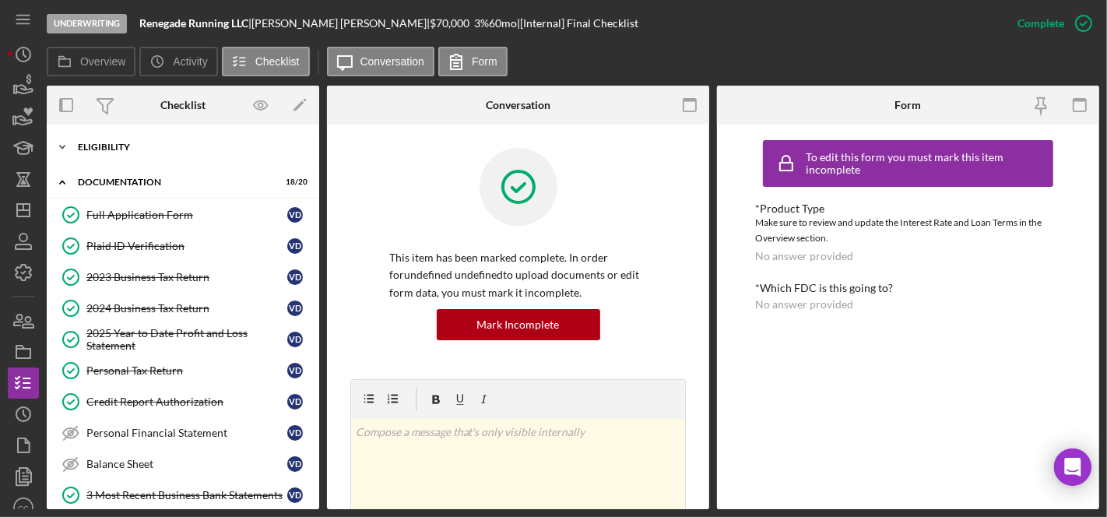
click at [104, 146] on div "Eligibility" at bounding box center [189, 146] width 222 height 9
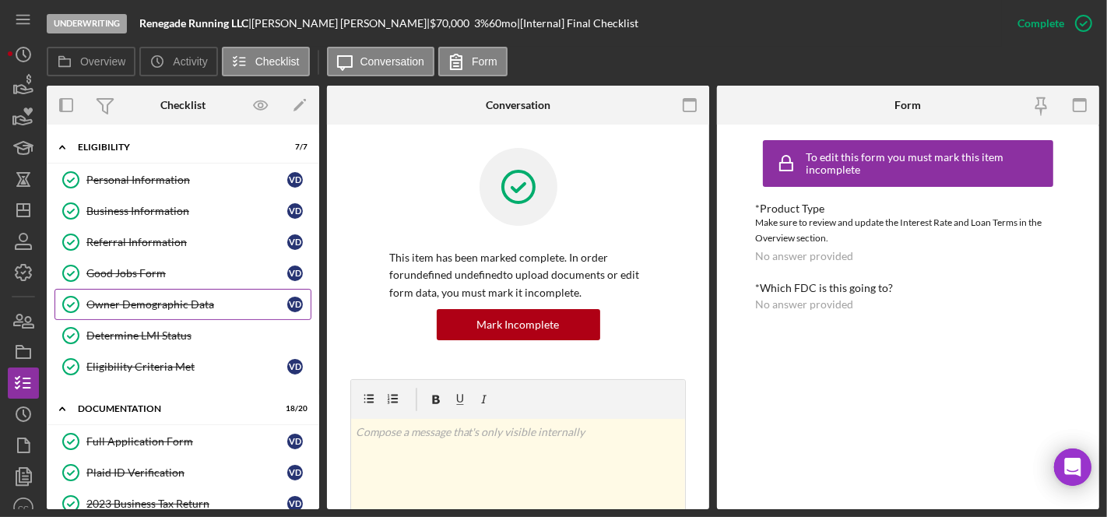
click at [135, 300] on div "Owner Demographic Data" at bounding box center [186, 304] width 201 height 12
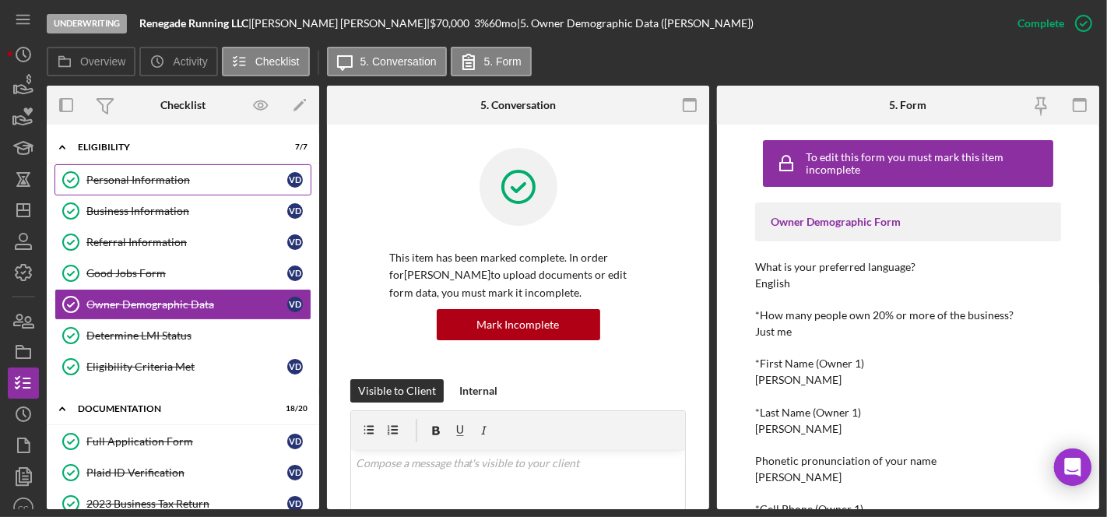
drag, startPoint x: 133, startPoint y: 174, endPoint x: 152, endPoint y: 174, distance: 18.7
click at [133, 174] on div "Personal Information" at bounding box center [186, 180] width 201 height 12
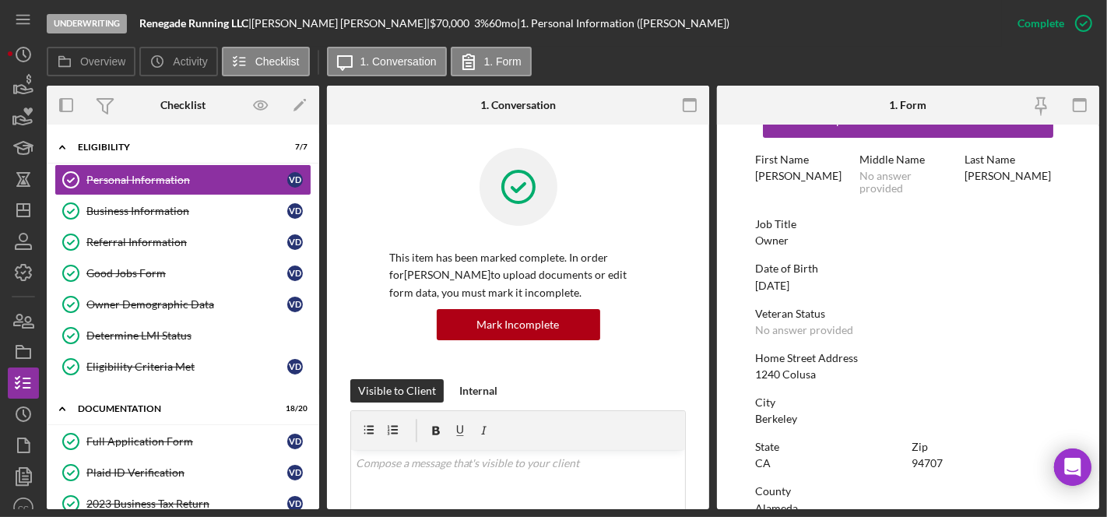
scroll to position [86, 0]
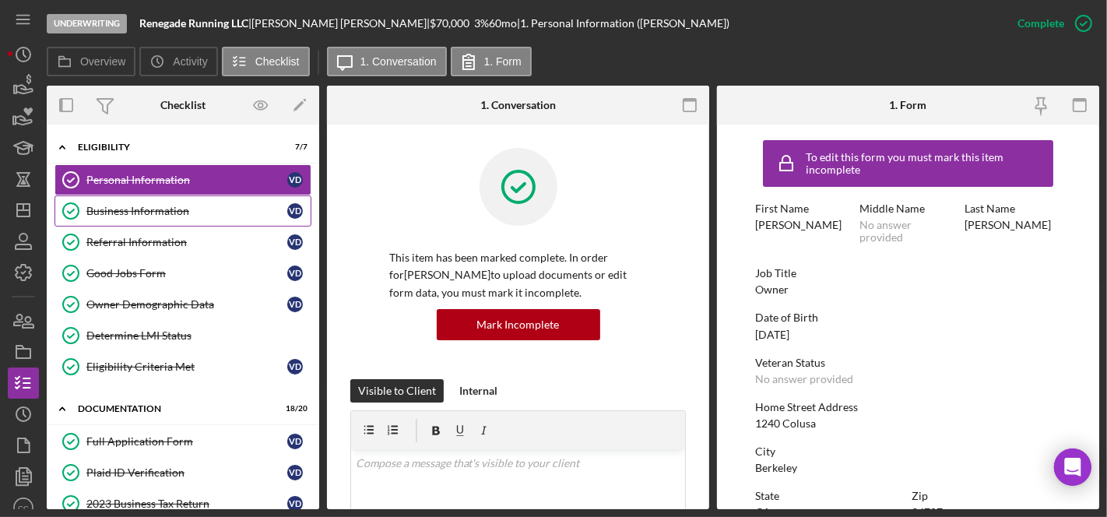
scroll to position [86, 0]
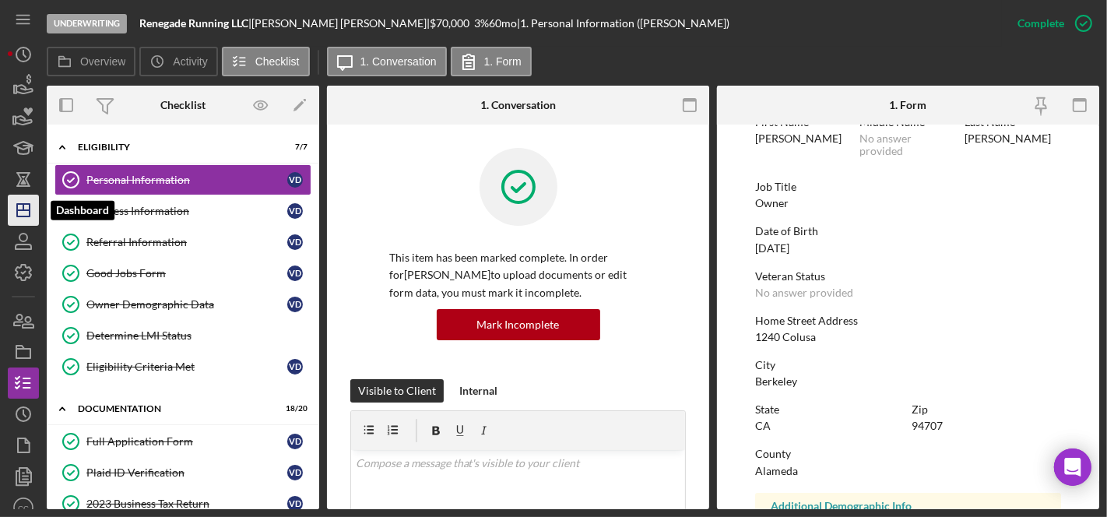
click at [27, 219] on icon "Icon/Dashboard" at bounding box center [23, 210] width 39 height 39
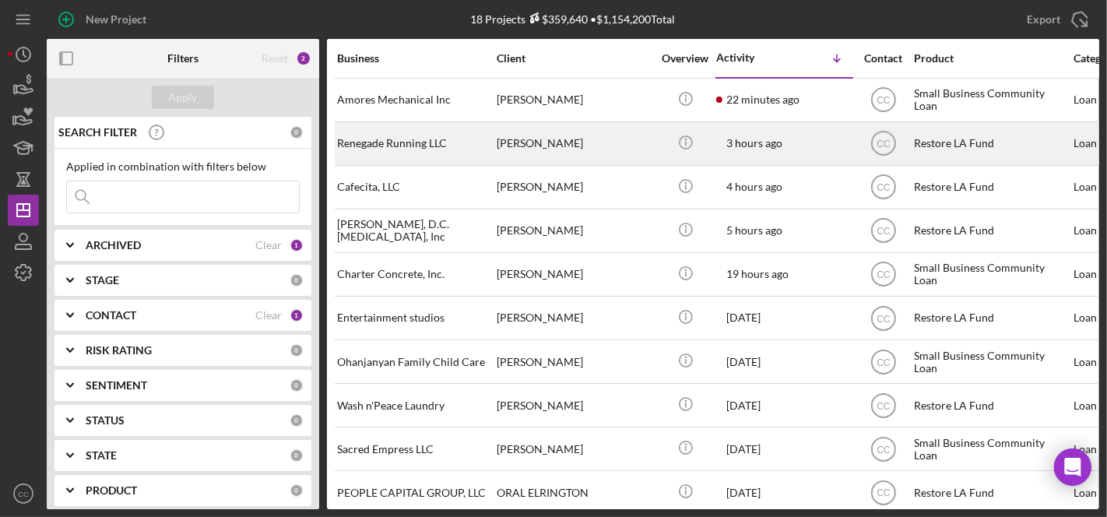
click at [411, 141] on div "Renegade Running LLC" at bounding box center [415, 143] width 156 height 41
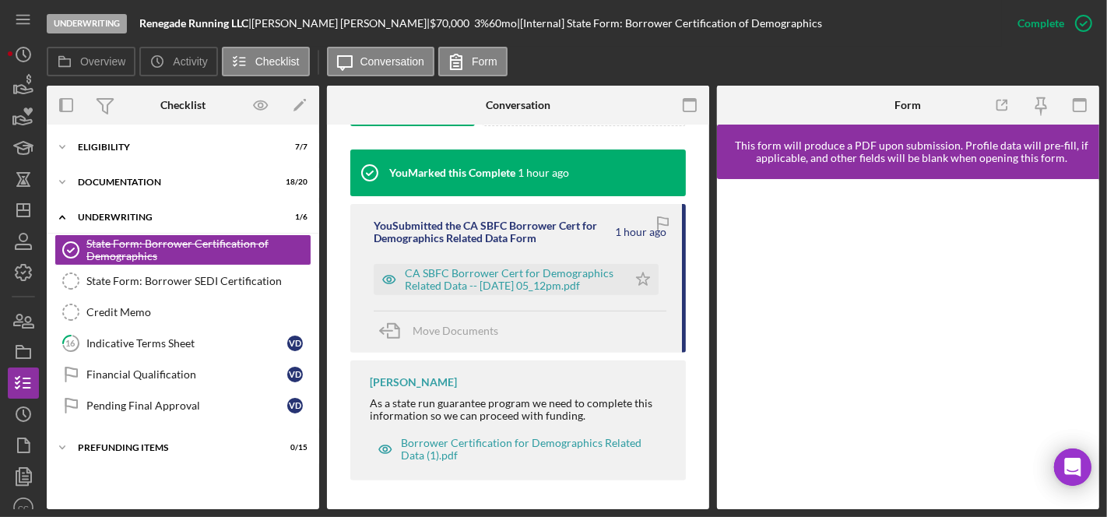
scroll to position [394, 0]
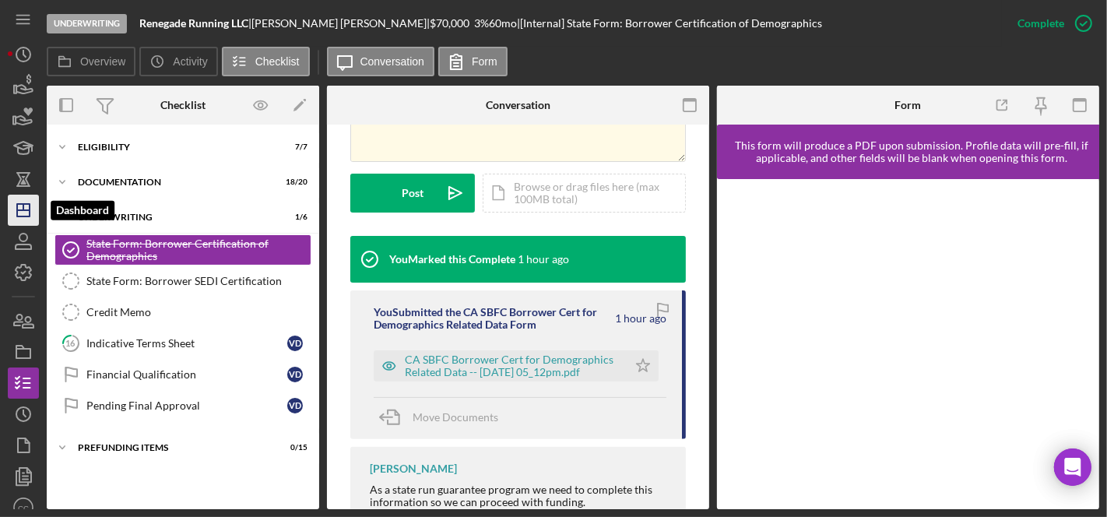
click at [32, 214] on icon "Icon/Dashboard" at bounding box center [23, 210] width 39 height 39
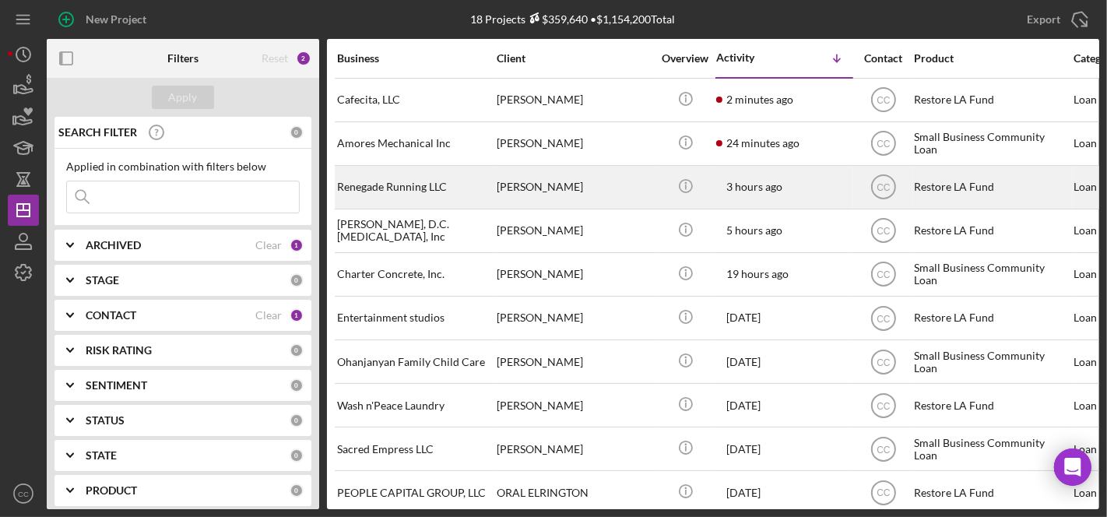
click at [434, 180] on div "Renegade Running LLC" at bounding box center [415, 187] width 156 height 41
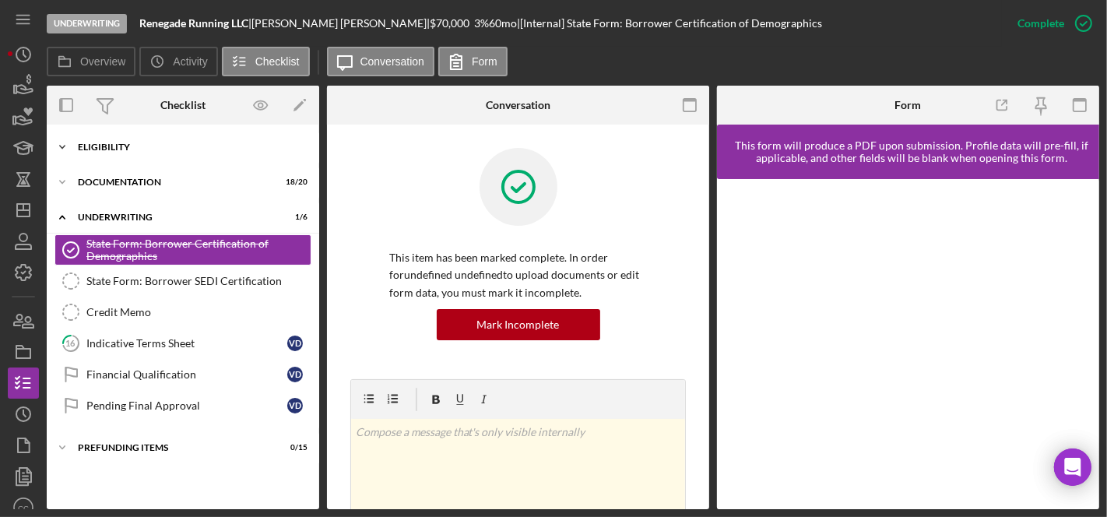
click at [118, 141] on div "Icon/Expander Eligibility 7 / 7" at bounding box center [183, 147] width 272 height 31
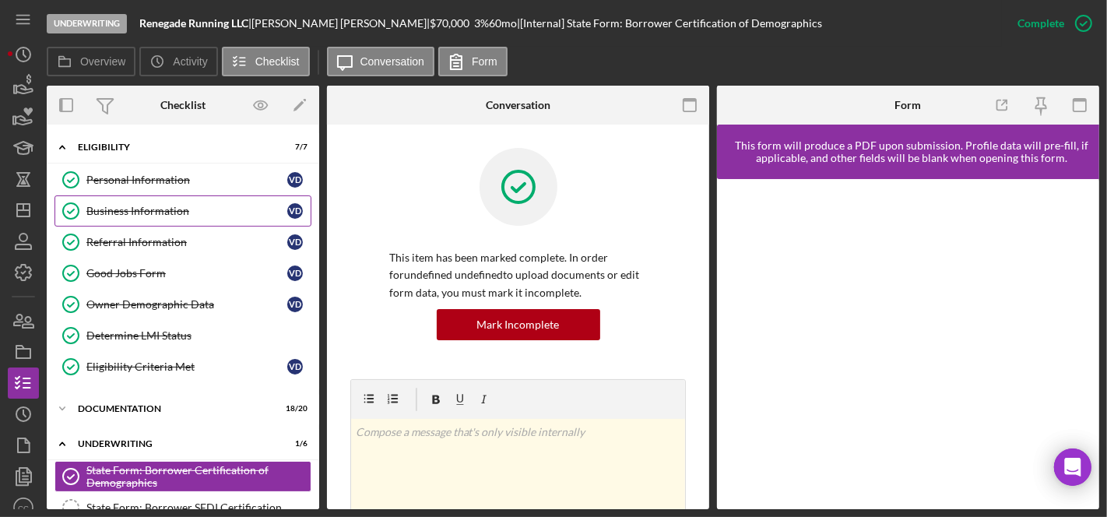
click at [140, 216] on div "Business Information" at bounding box center [186, 211] width 201 height 12
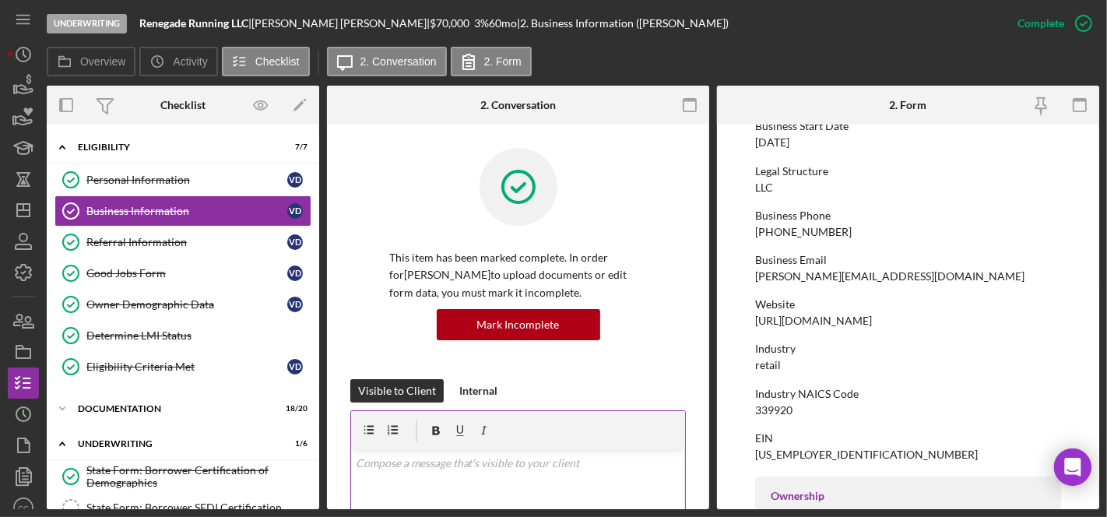
scroll to position [173, 0]
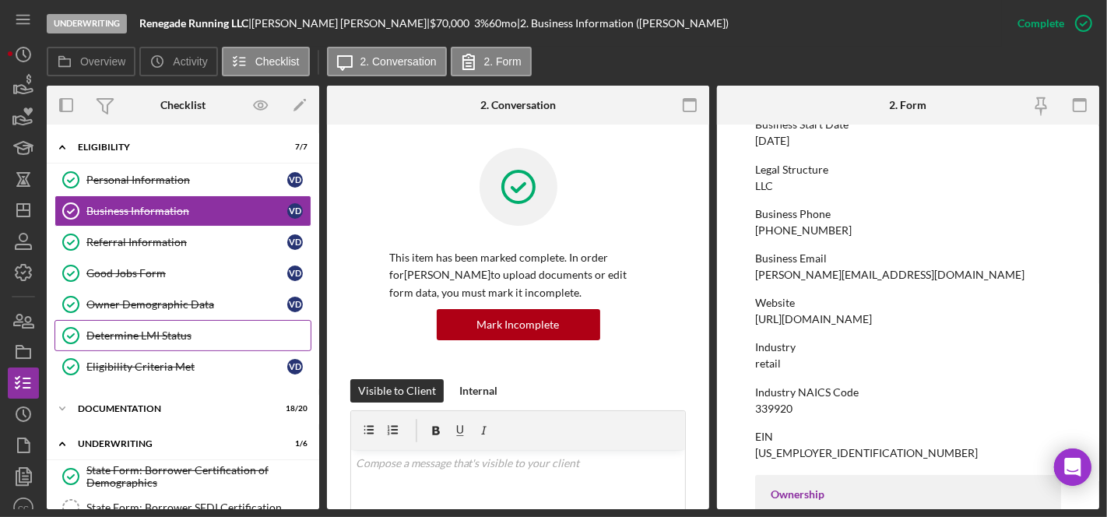
click at [149, 335] on div "Determine LMI Status" at bounding box center [198, 335] width 224 height 12
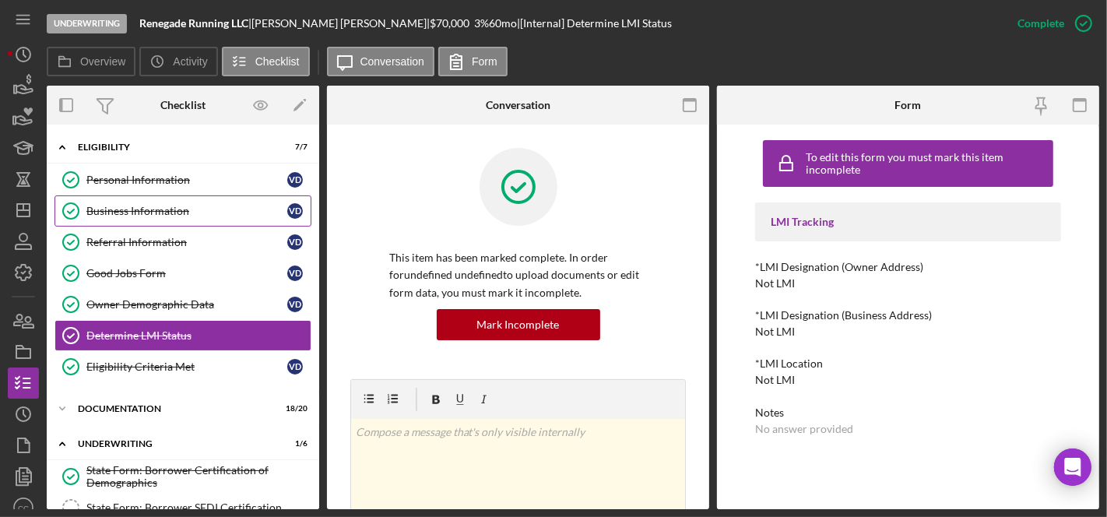
click at [111, 209] on div "Business Information" at bounding box center [186, 211] width 201 height 12
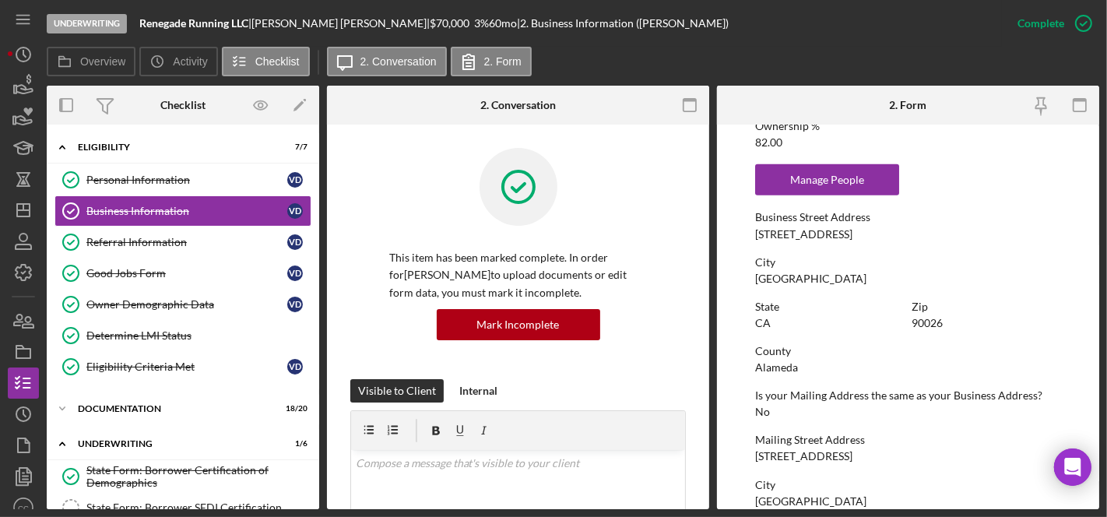
scroll to position [691, 0]
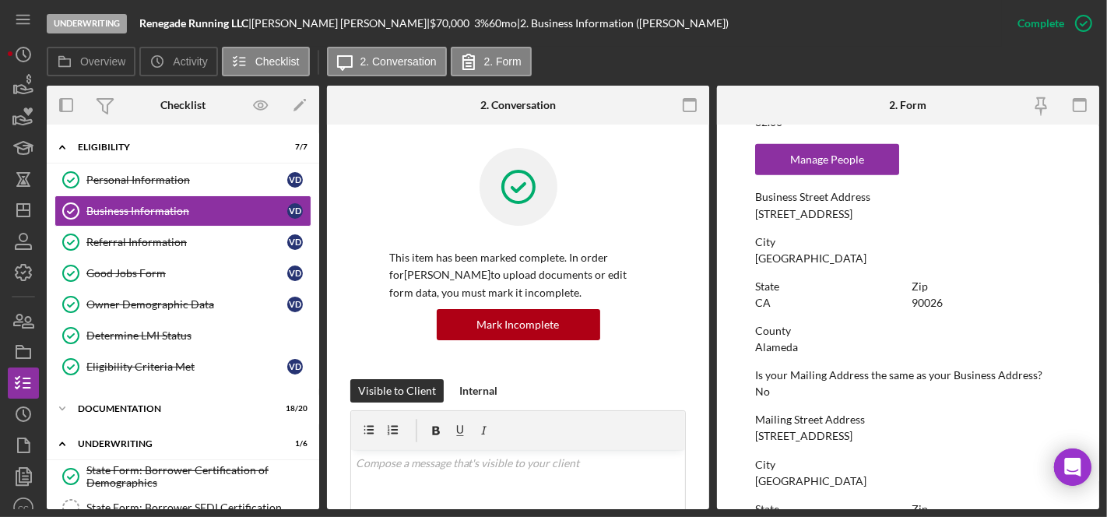
drag, startPoint x: 842, startPoint y: 210, endPoint x: 731, endPoint y: 216, distance: 111.4
click at [731, 216] on form "To edit this form you must mark this item incomplete Business Name Renegade Run…" at bounding box center [908, 317] width 382 height 384
copy div "3120 W Sunset Blvd"
drag, startPoint x: 146, startPoint y: 342, endPoint x: 717, endPoint y: 384, distance: 572.7
click at [146, 342] on link "Determine LMI Status Determine LMI Status" at bounding box center [182, 335] width 257 height 31
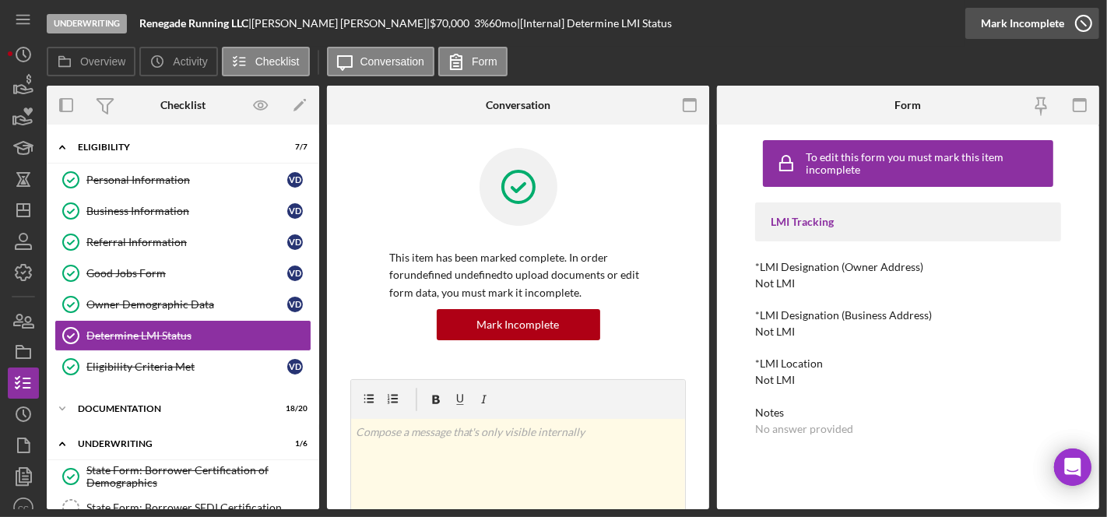
click at [1068, 25] on icon "button" at bounding box center [1083, 23] width 39 height 39
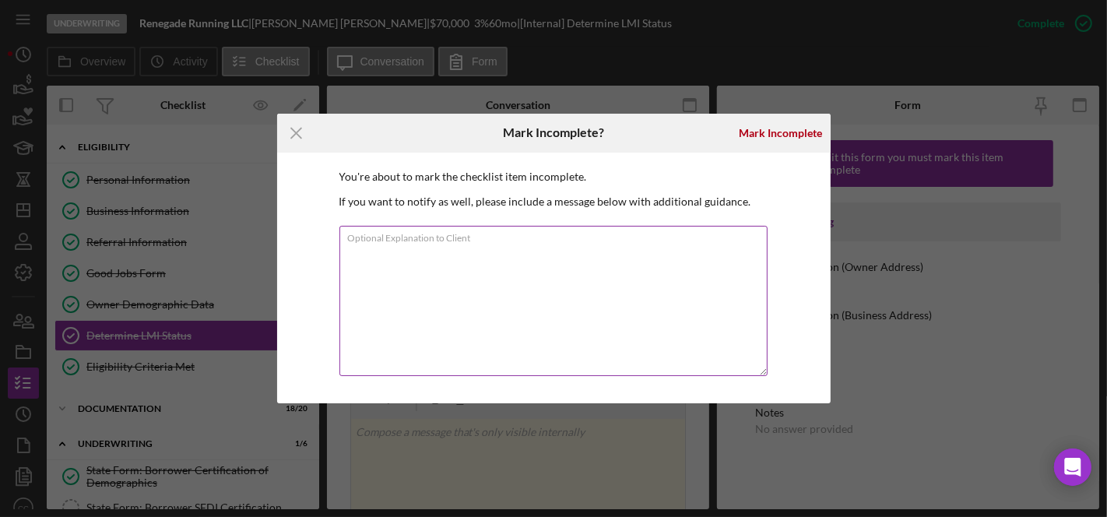
click at [608, 264] on textarea "Optional Explanation to Client" at bounding box center [553, 301] width 428 height 150
type textarea "Updating on my end"
click at [539, 304] on textarea "Updating on my end" at bounding box center [553, 301] width 428 height 150
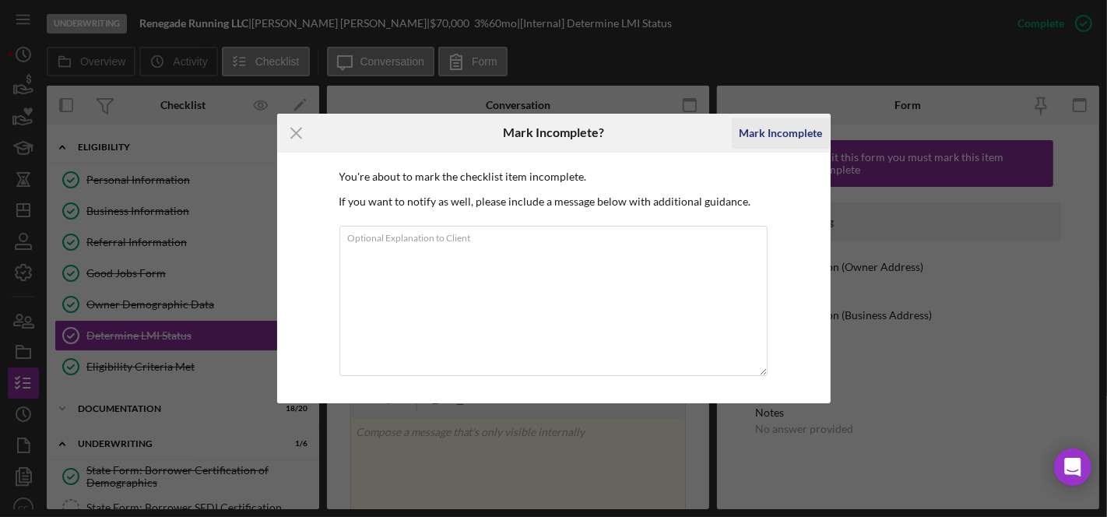
click at [772, 128] on div "Mark Incomplete" at bounding box center [780, 133] width 83 height 31
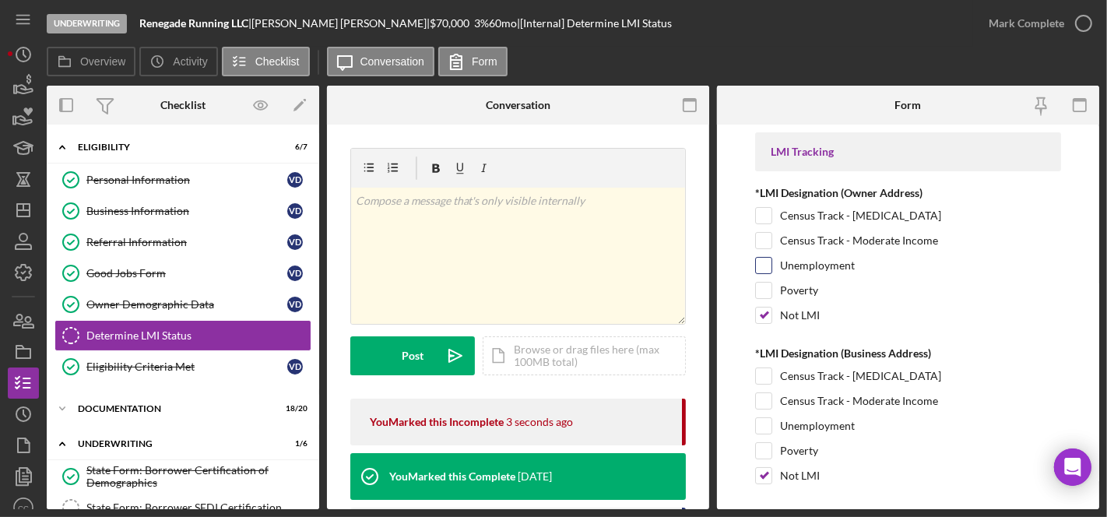
click at [767, 268] on input "Unemployment" at bounding box center [764, 266] width 16 height 16
click at [764, 263] on input "Unemployment" at bounding box center [764, 266] width 16 height 16
checkbox input "false"
click at [762, 419] on input "Unemployment" at bounding box center [764, 426] width 16 height 16
checkbox input "true"
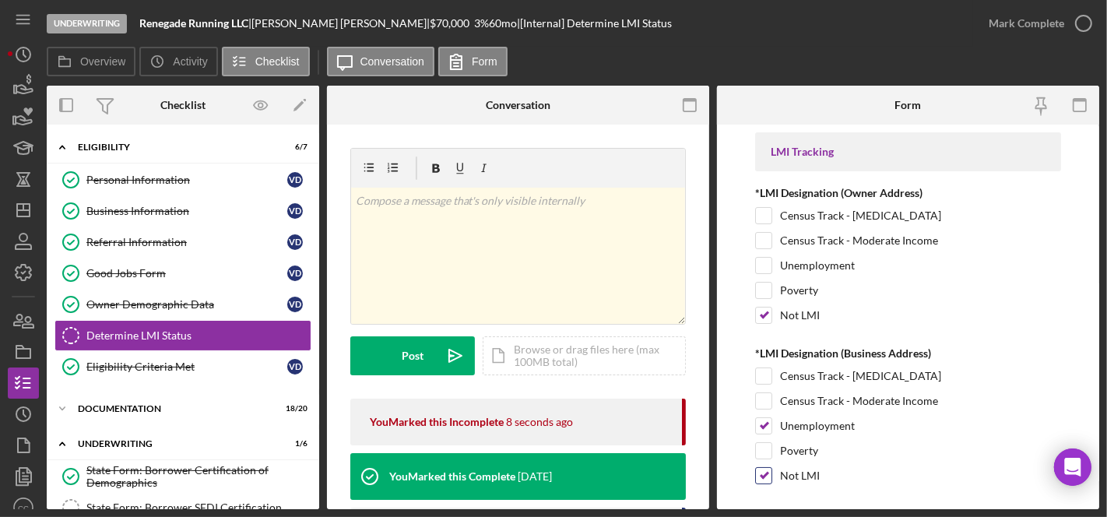
click at [767, 475] on input "Not LMI" at bounding box center [764, 476] width 16 height 16
checkbox input "false"
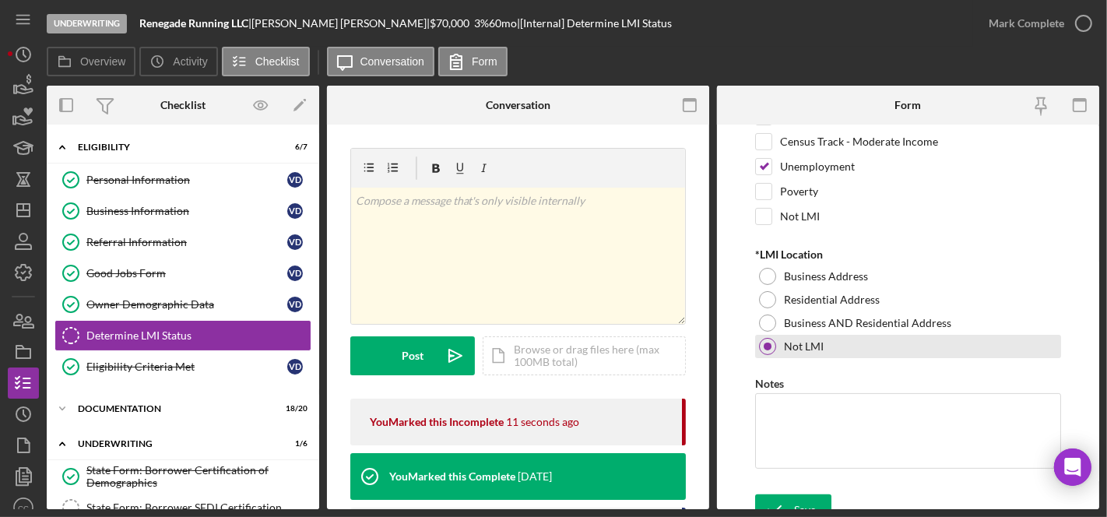
scroll to position [271, 0]
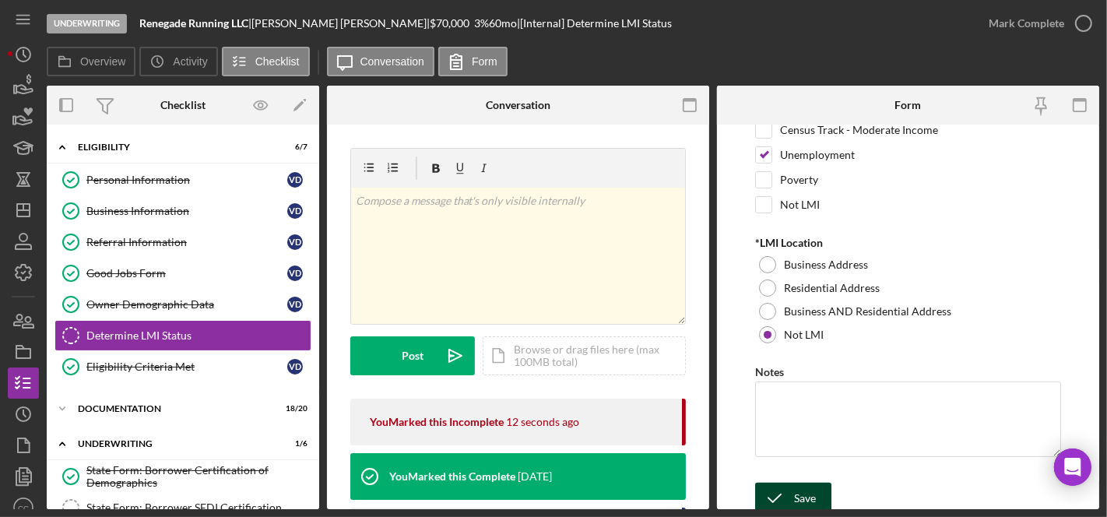
click at [802, 484] on div "Save" at bounding box center [805, 497] width 22 height 31
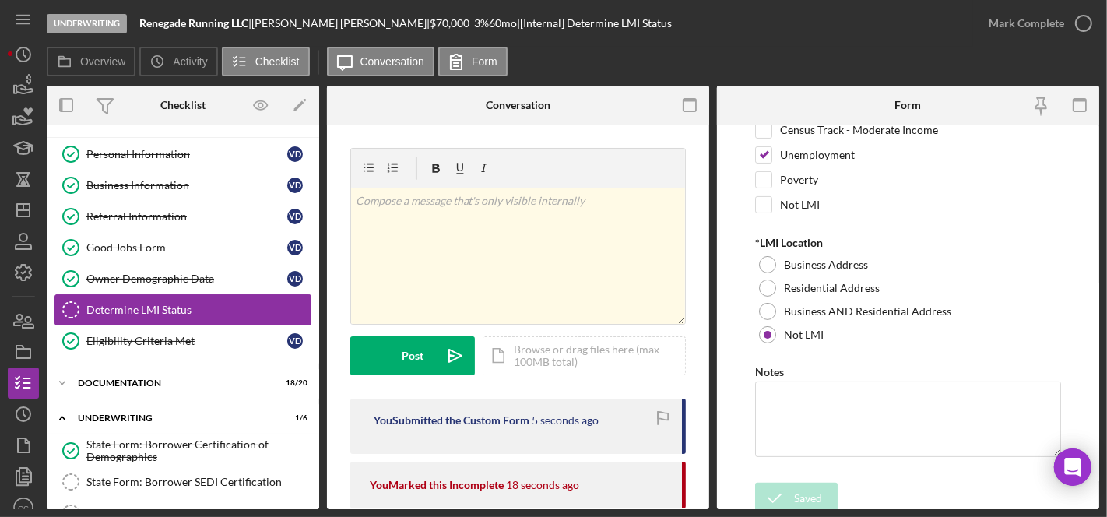
scroll to position [9, 0]
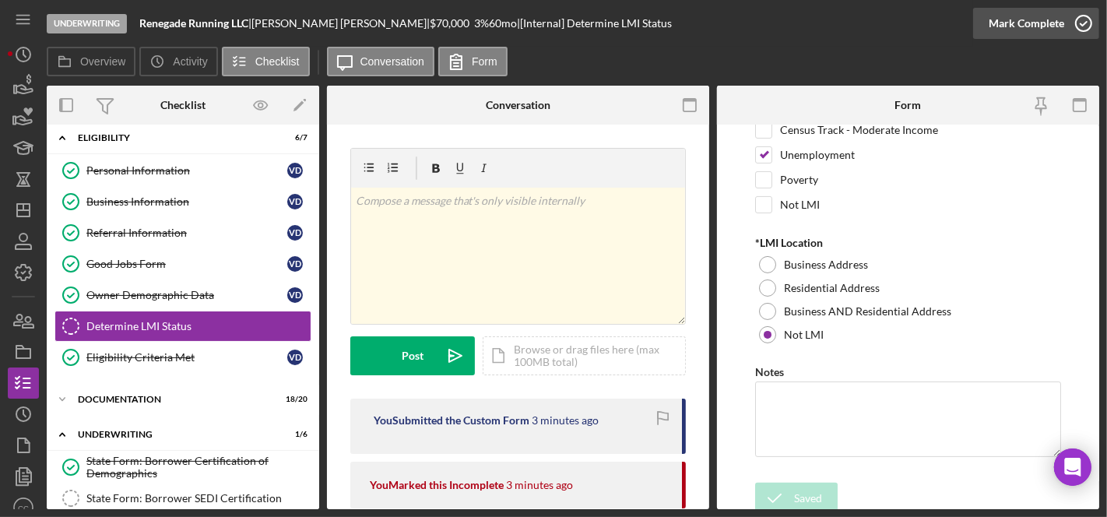
click at [1068, 16] on icon "button" at bounding box center [1083, 23] width 39 height 39
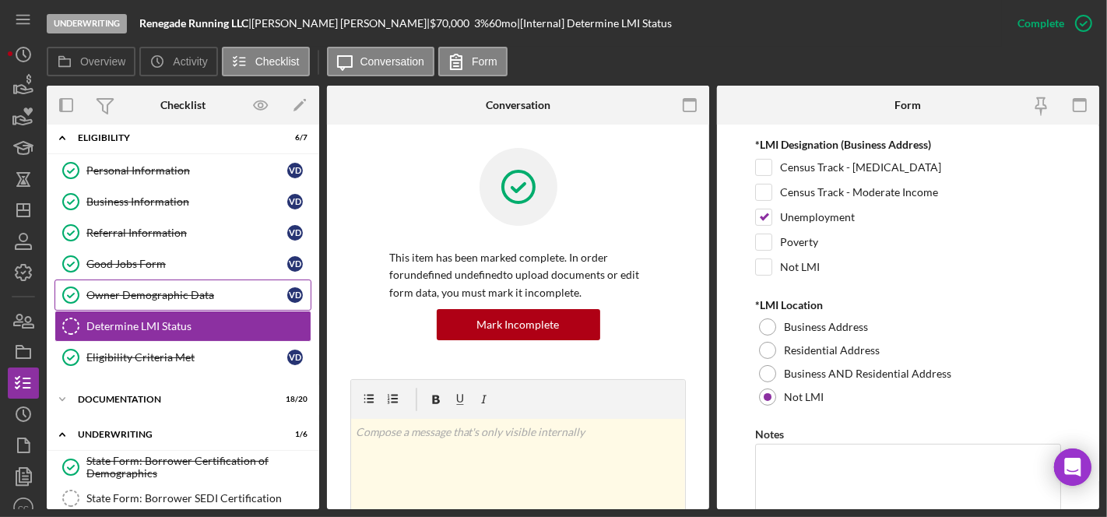
scroll to position [333, 0]
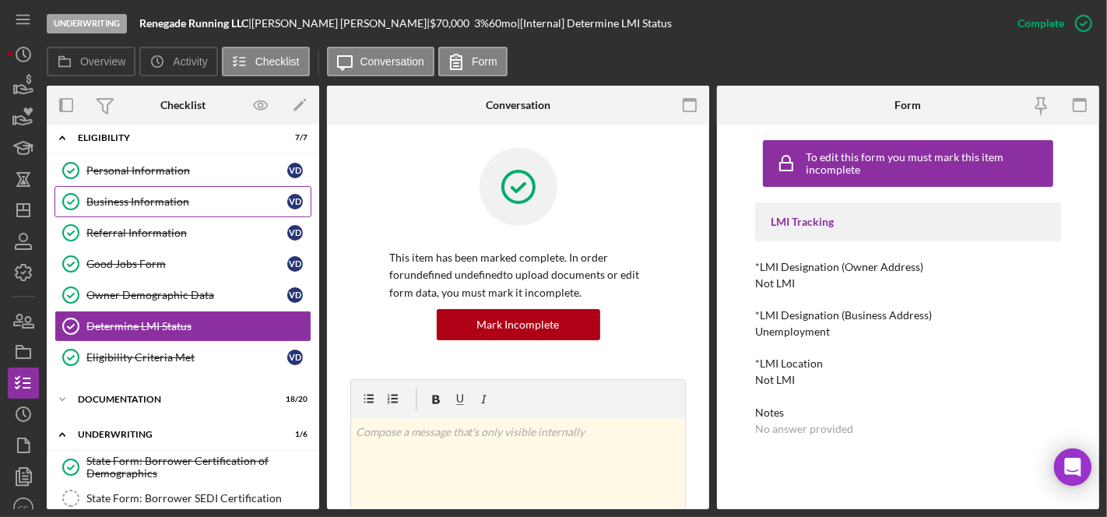
click at [165, 203] on div "Business Information" at bounding box center [186, 201] width 201 height 12
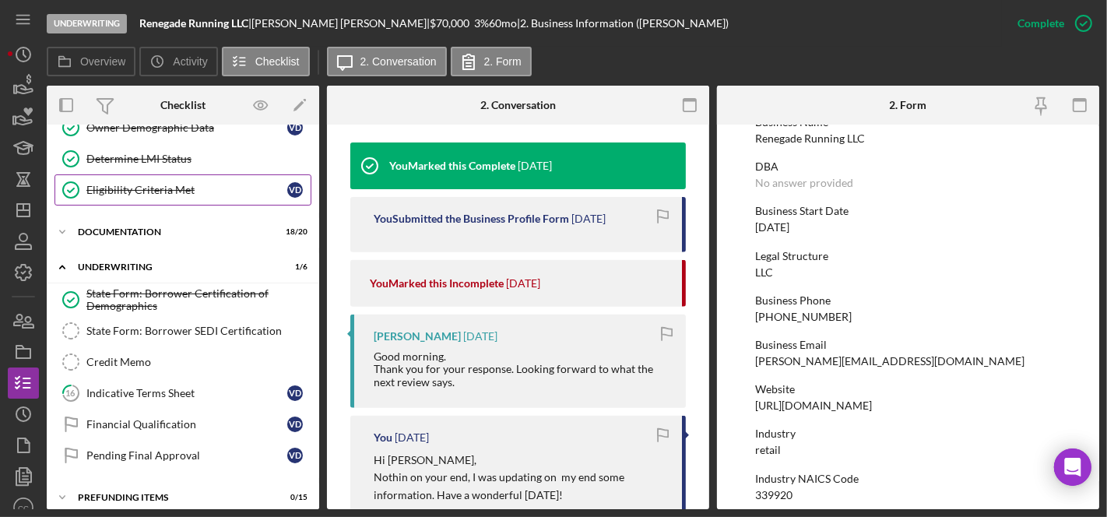
scroll to position [182, 0]
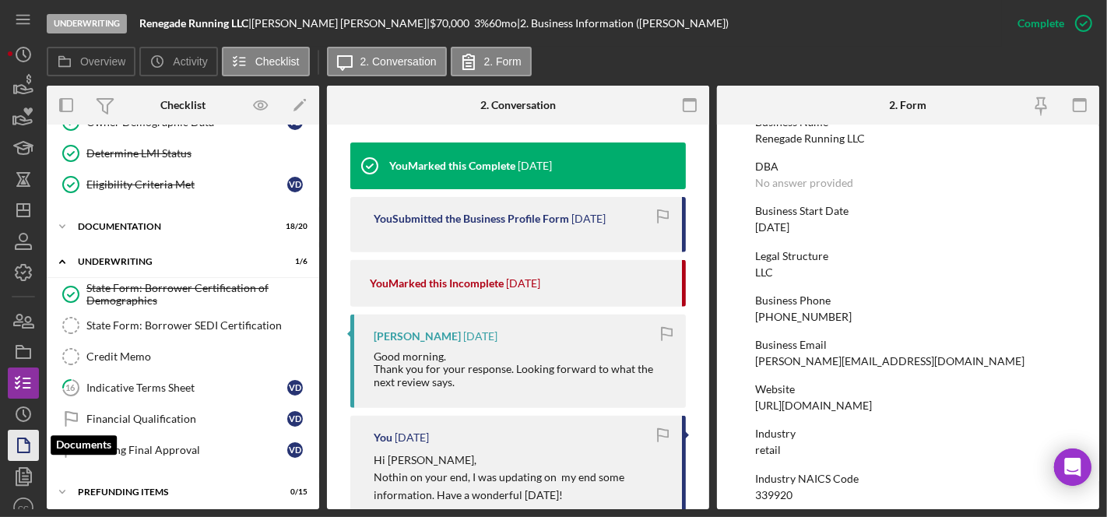
click at [19, 444] on icon "button" at bounding box center [23, 445] width 39 height 39
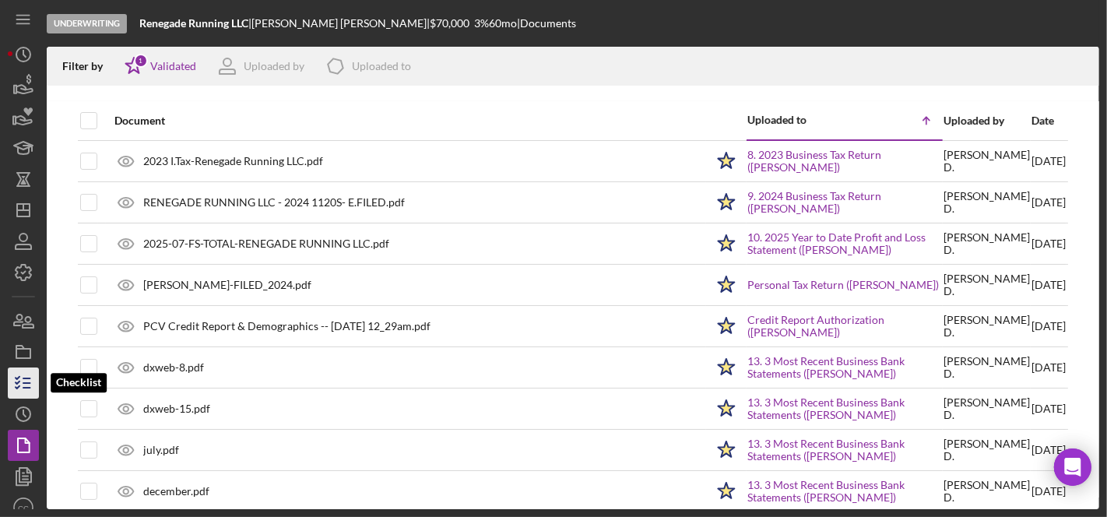
click at [30, 372] on icon "button" at bounding box center [23, 382] width 39 height 39
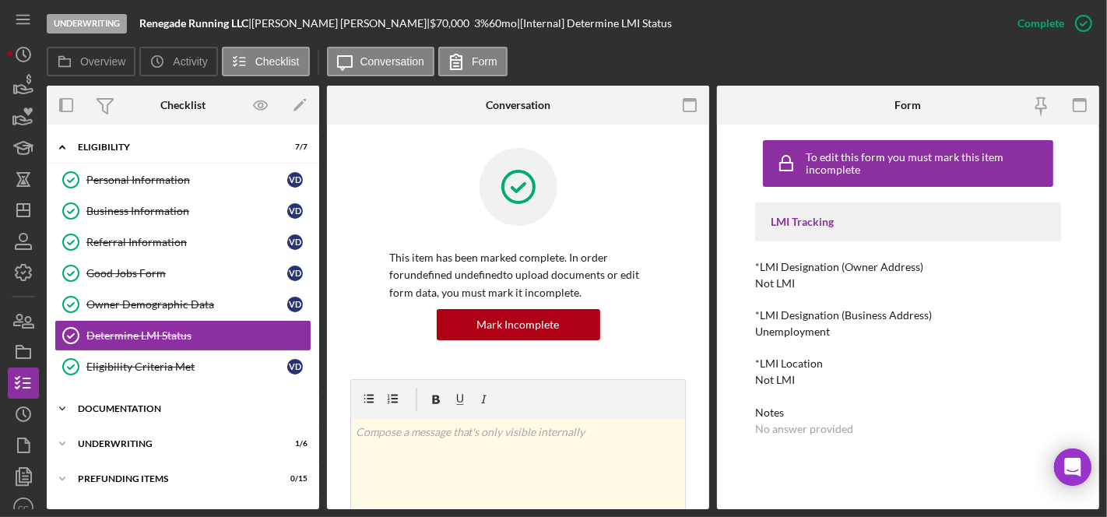
click at [135, 404] on div "Documentation" at bounding box center [189, 408] width 222 height 9
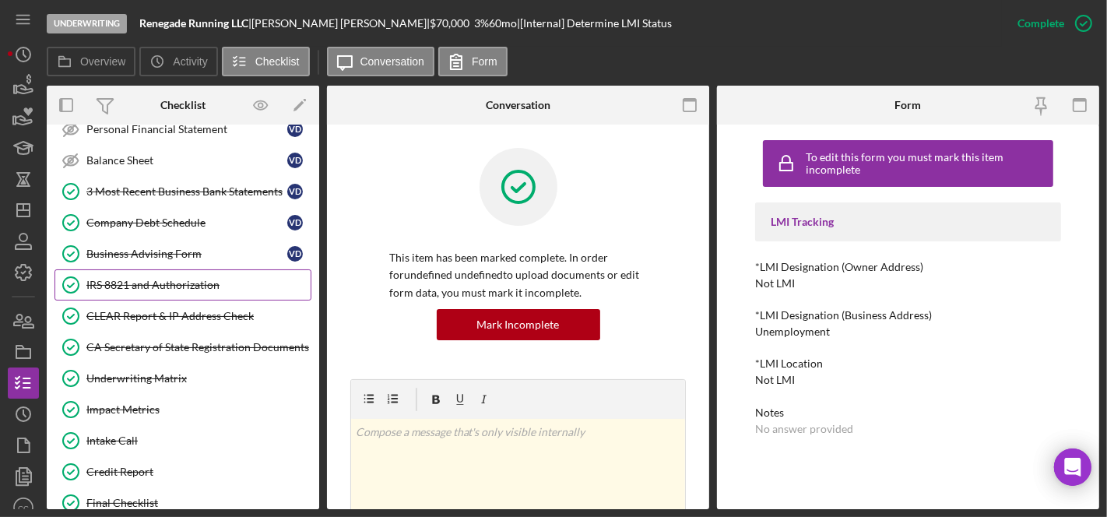
scroll to position [612, 0]
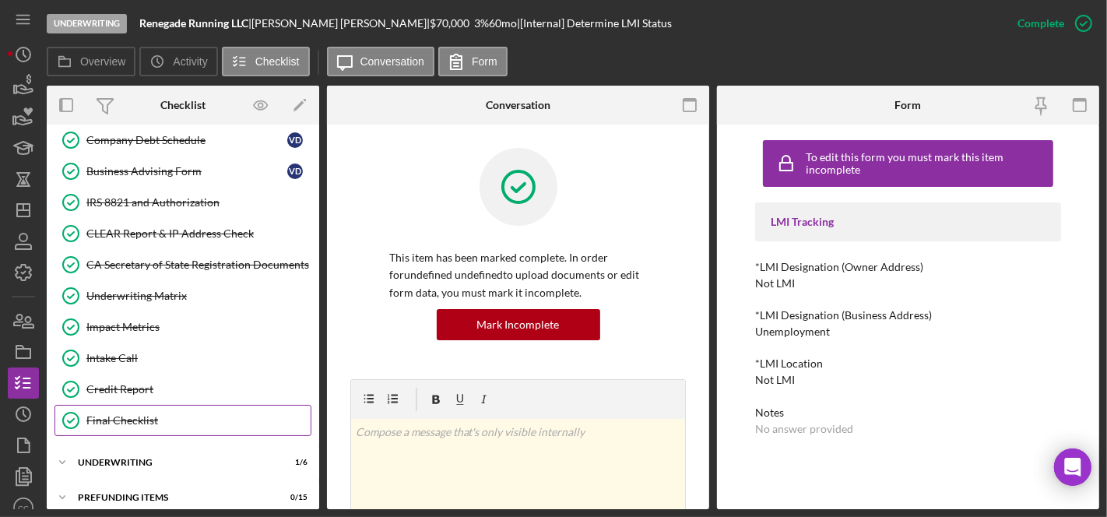
click at [139, 414] on div "Final Checklist" at bounding box center [198, 420] width 224 height 12
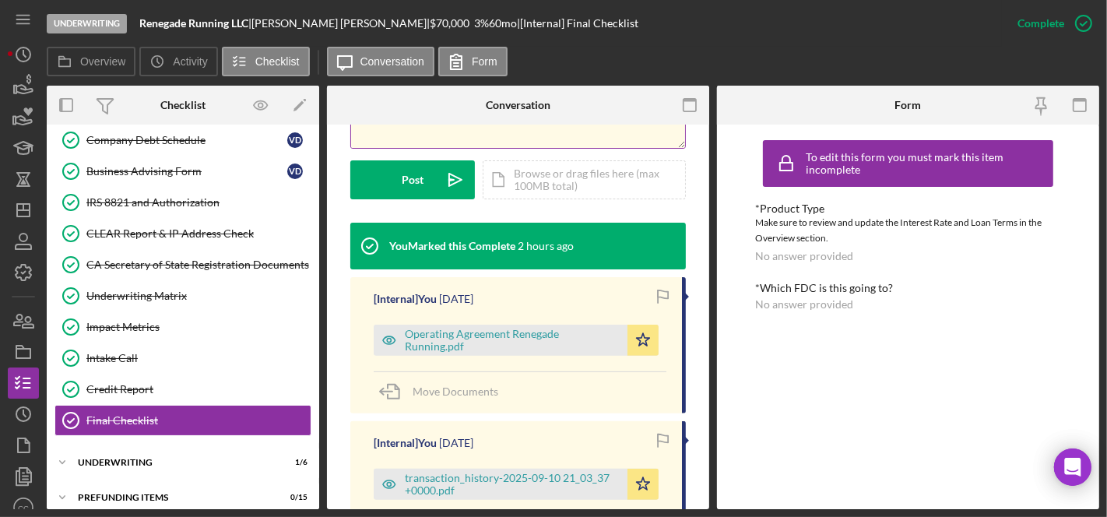
scroll to position [432, 0]
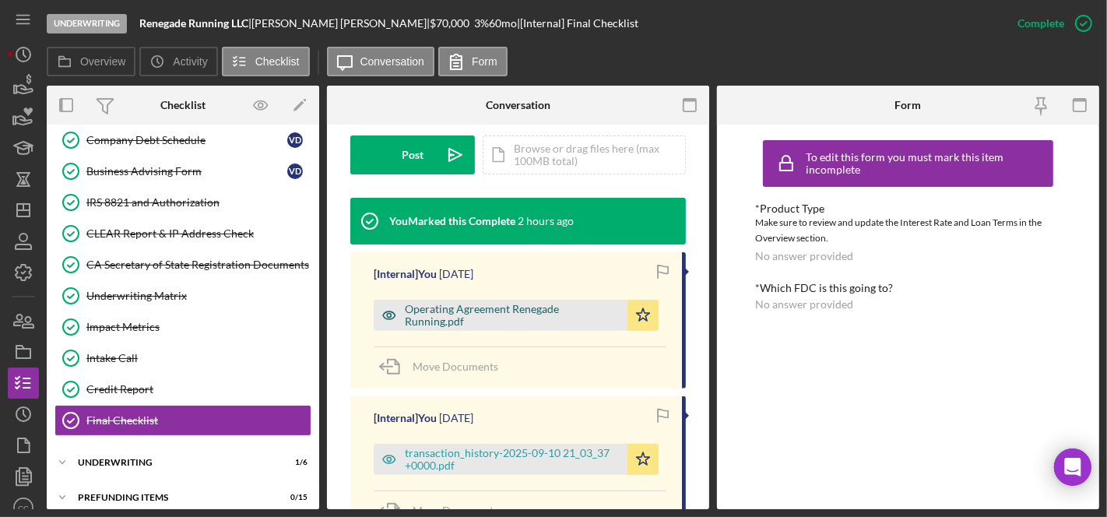
click at [486, 308] on div "Operating Agreement Renegade Running.pdf" at bounding box center [512, 315] width 215 height 25
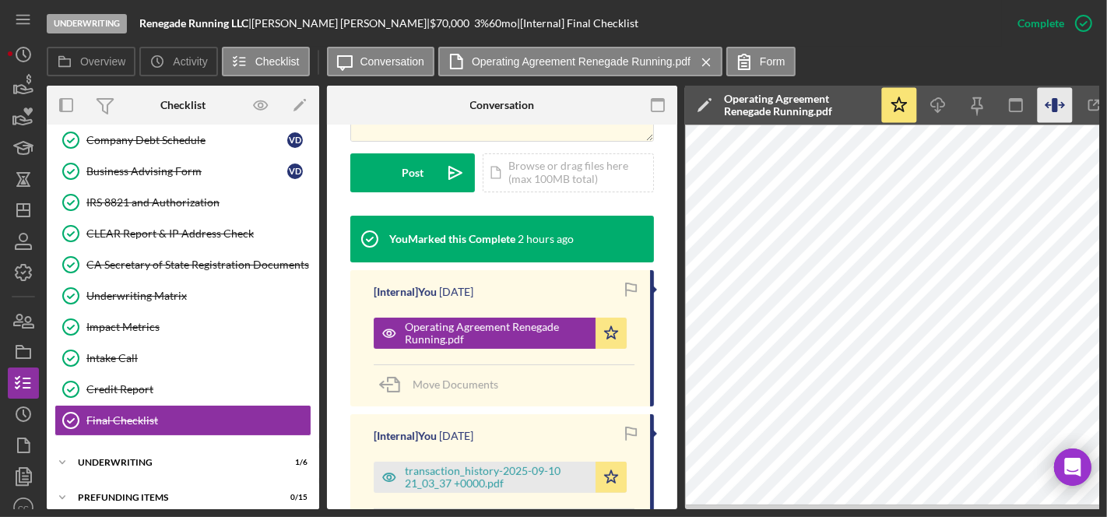
click at [1060, 103] on icon "button" at bounding box center [1054, 105] width 35 height 35
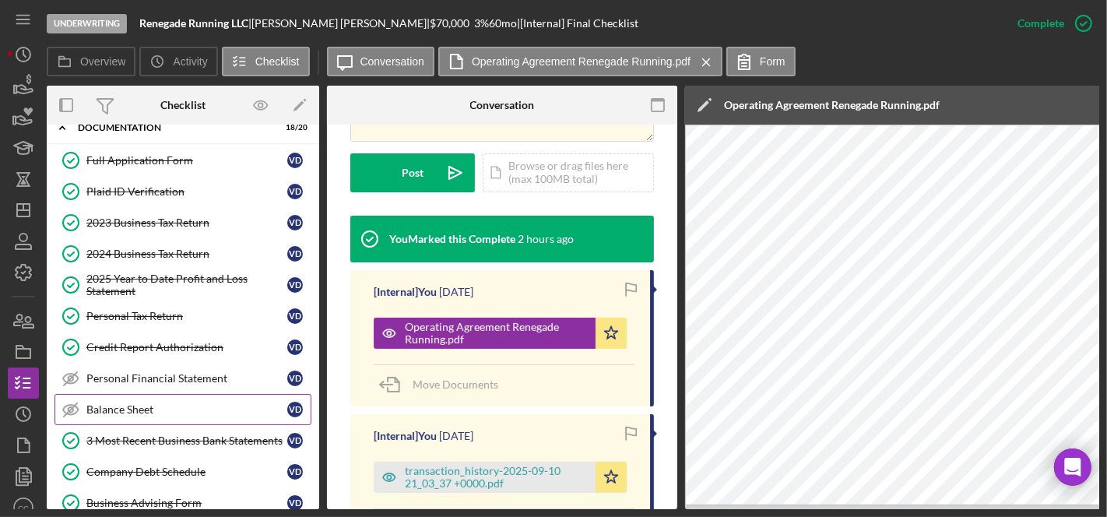
scroll to position [0, 0]
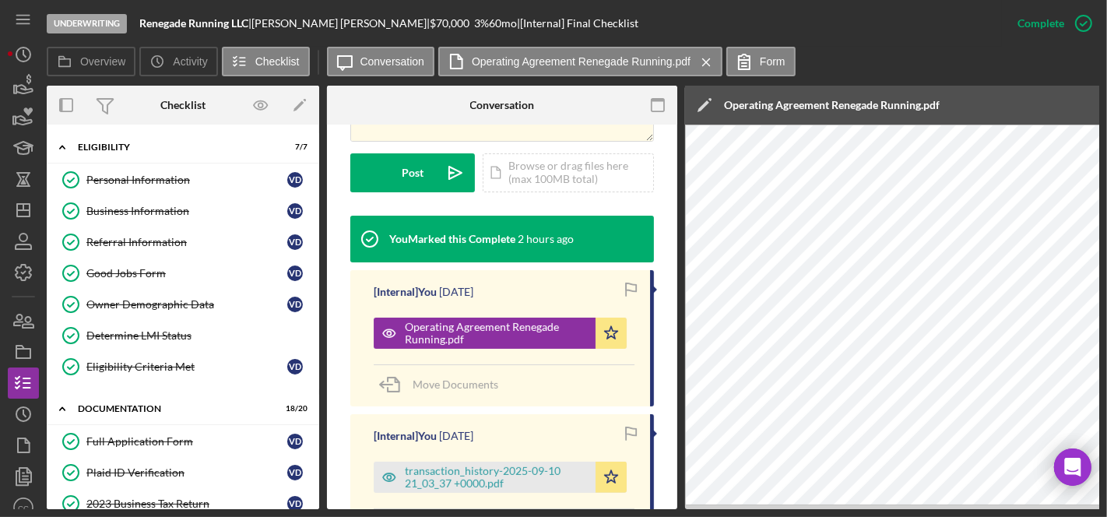
drag, startPoint x: 132, startPoint y: 211, endPoint x: 327, endPoint y: 221, distance: 195.6
click at [132, 211] on div "Business Information" at bounding box center [186, 211] width 201 height 12
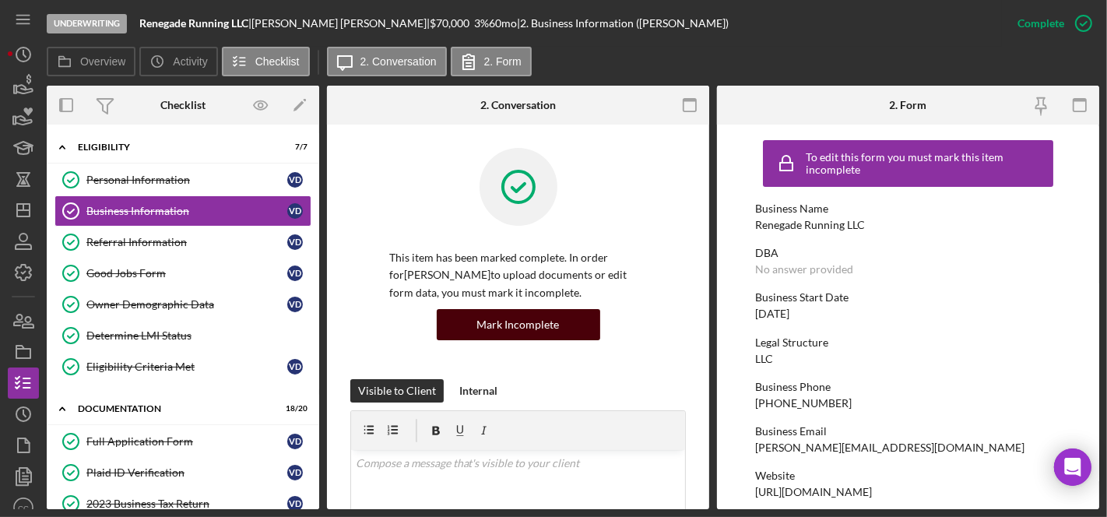
click at [542, 321] on div "Mark Incomplete" at bounding box center [518, 324] width 82 height 31
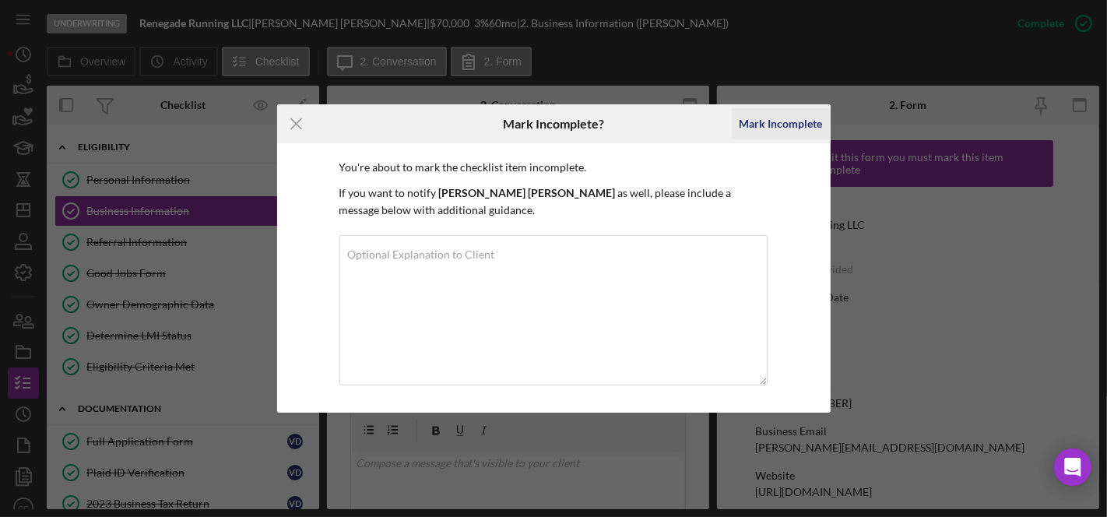
click at [803, 118] on div "Mark Incomplete" at bounding box center [780, 123] width 83 height 31
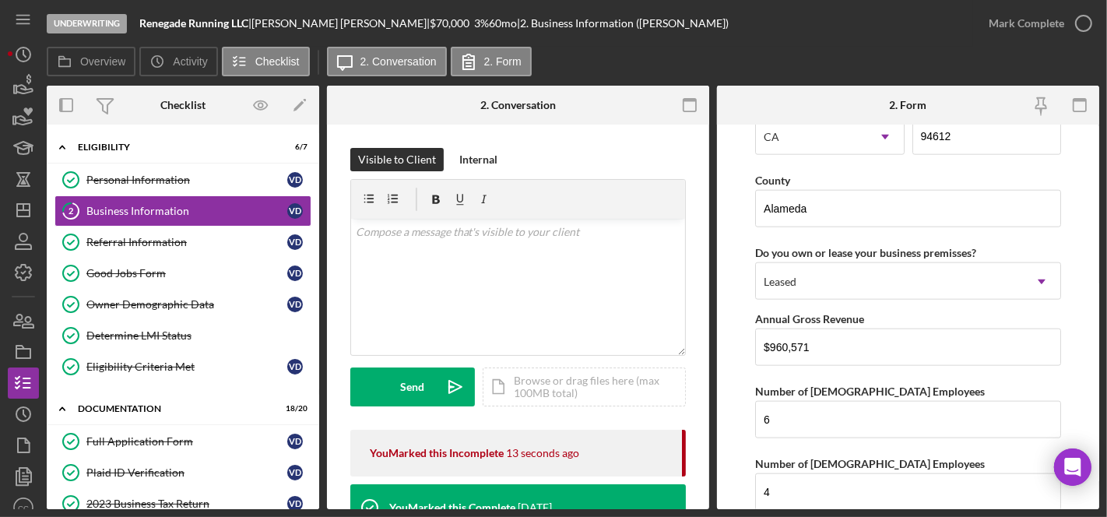
scroll to position [1741, 0]
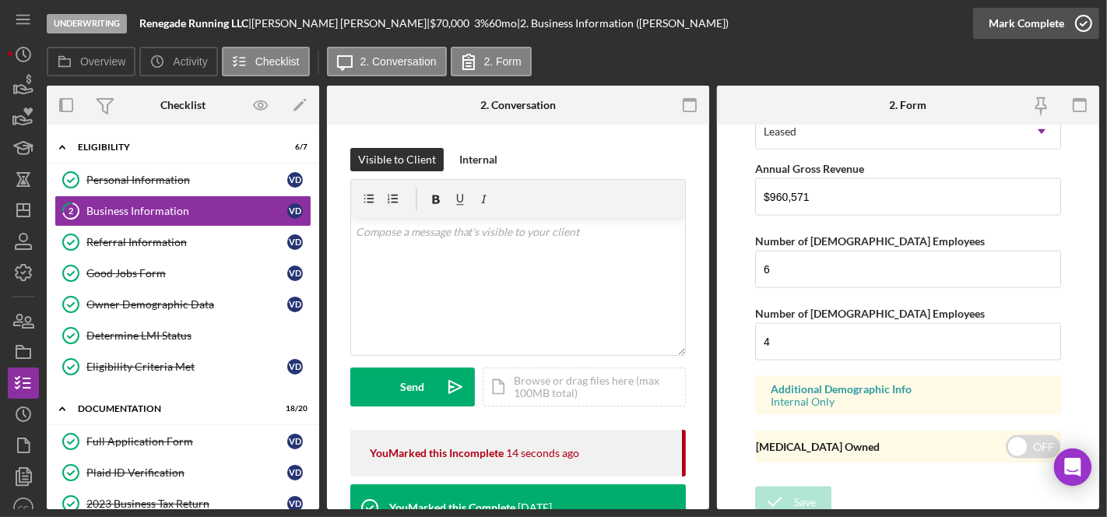
click at [1074, 19] on icon "button" at bounding box center [1083, 23] width 39 height 39
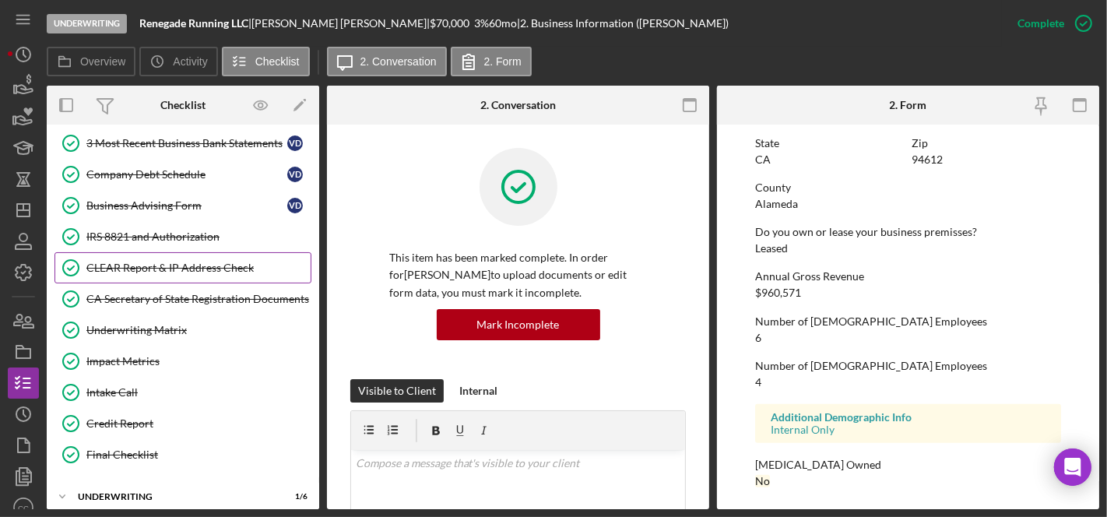
scroll to position [605, 0]
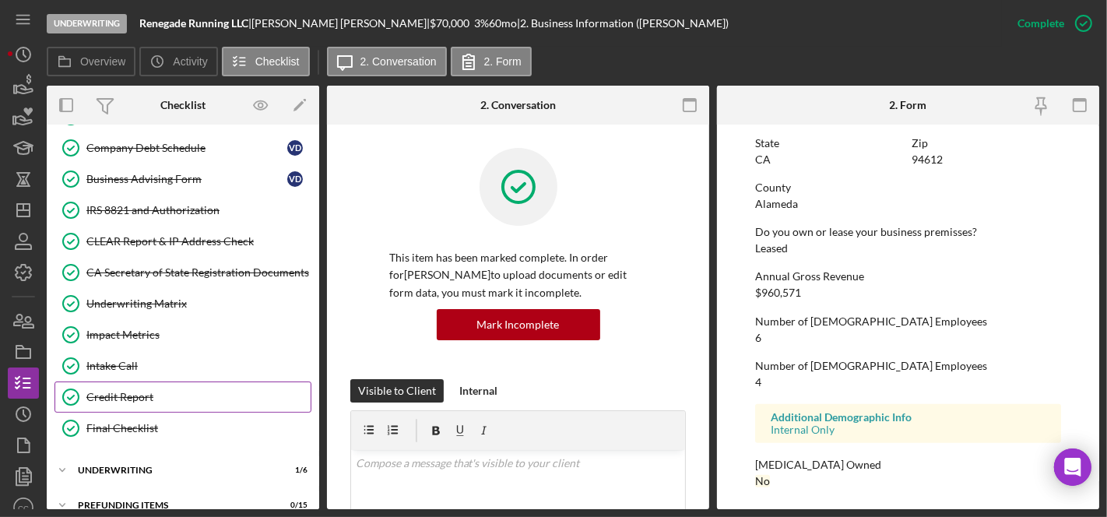
click at [159, 391] on div "Credit Report" at bounding box center [198, 397] width 224 height 12
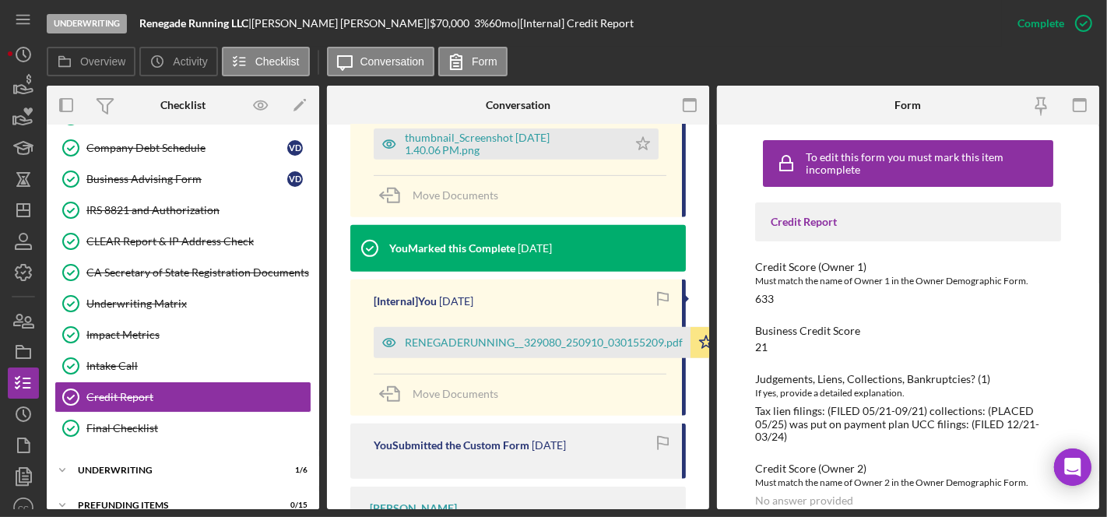
scroll to position [511, 0]
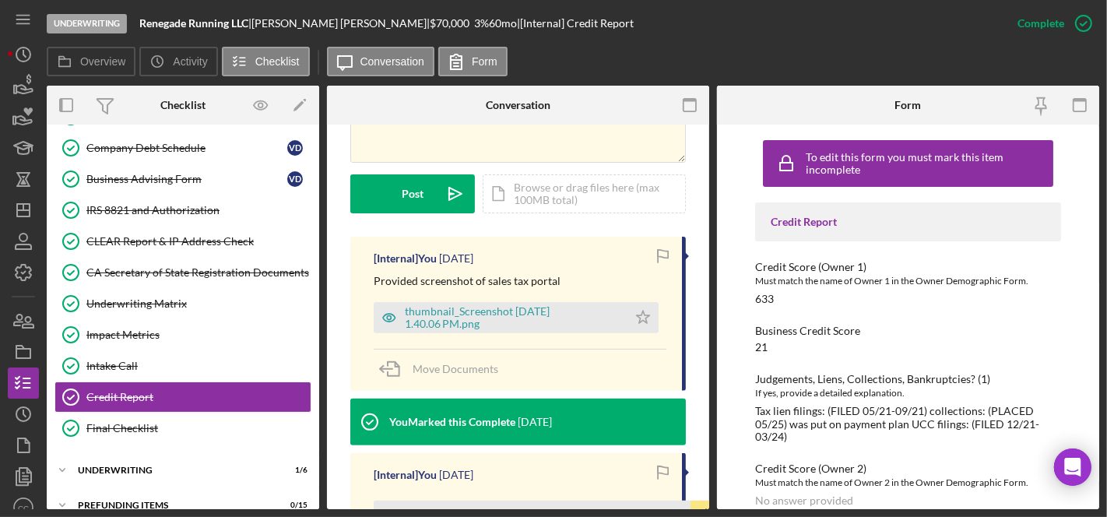
click at [551, 433] on div "You Marked this Complete 5 days ago" at bounding box center [451, 421] width 202 height 47
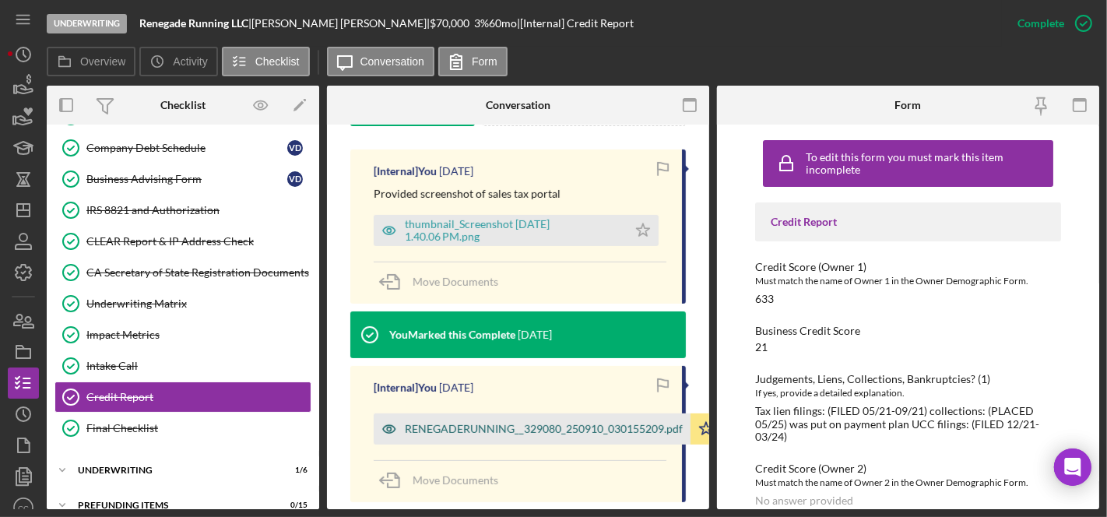
click at [549, 428] on div "RENEGADERUNNING__329080_250910_030155209.pdf" at bounding box center [544, 429] width 278 height 12
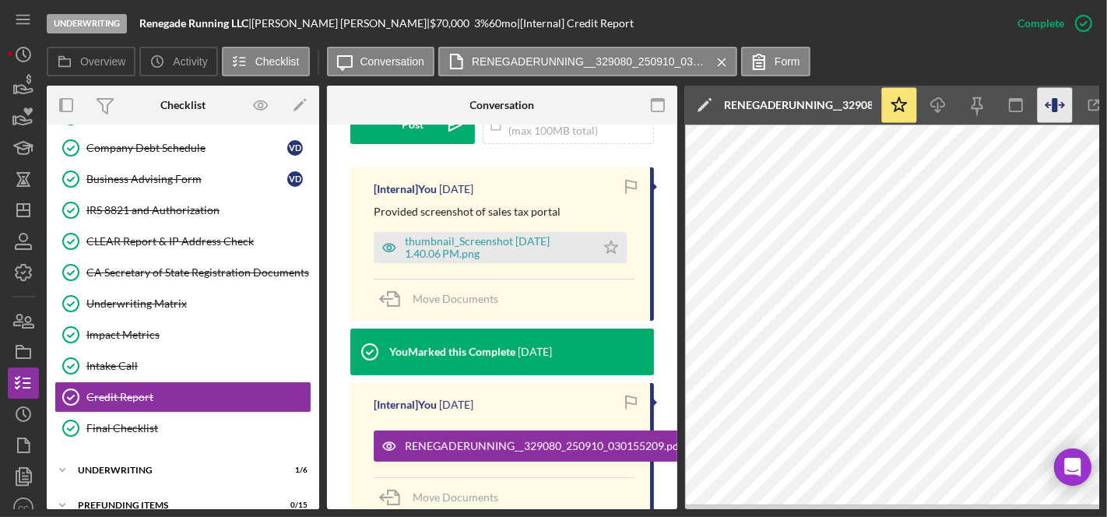
click at [1056, 110] on icon "button" at bounding box center [1053, 105] width 5 height 14
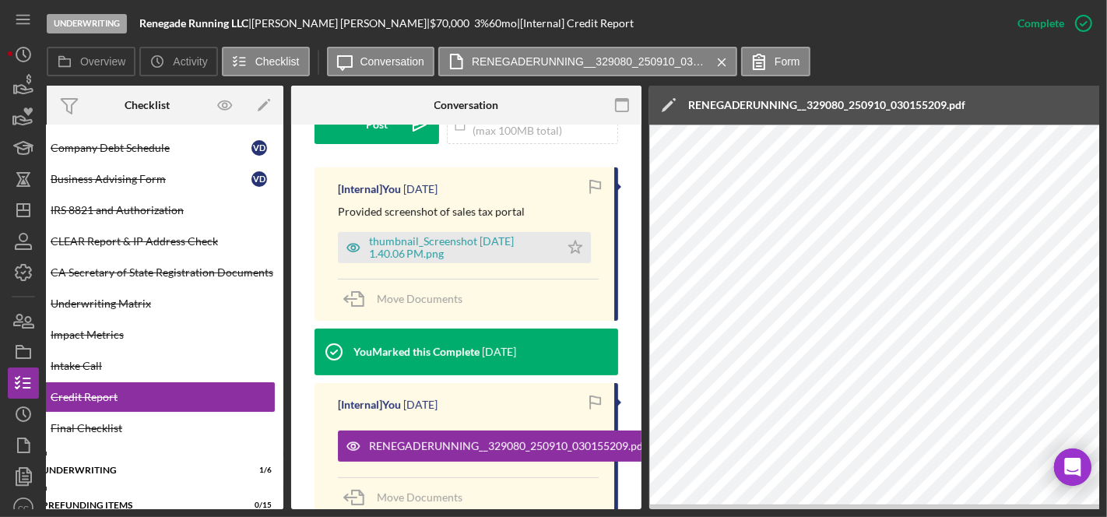
scroll to position [0, 0]
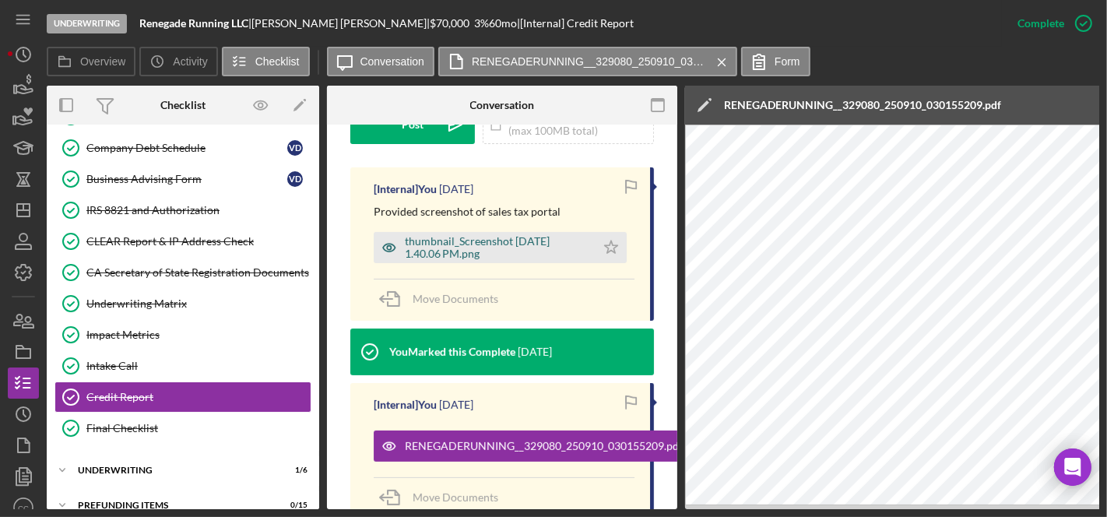
click at [429, 235] on div "thumbnail_Screenshot 2025-09-11 at 1.40.06 PM.png" at bounding box center [496, 247] width 183 height 25
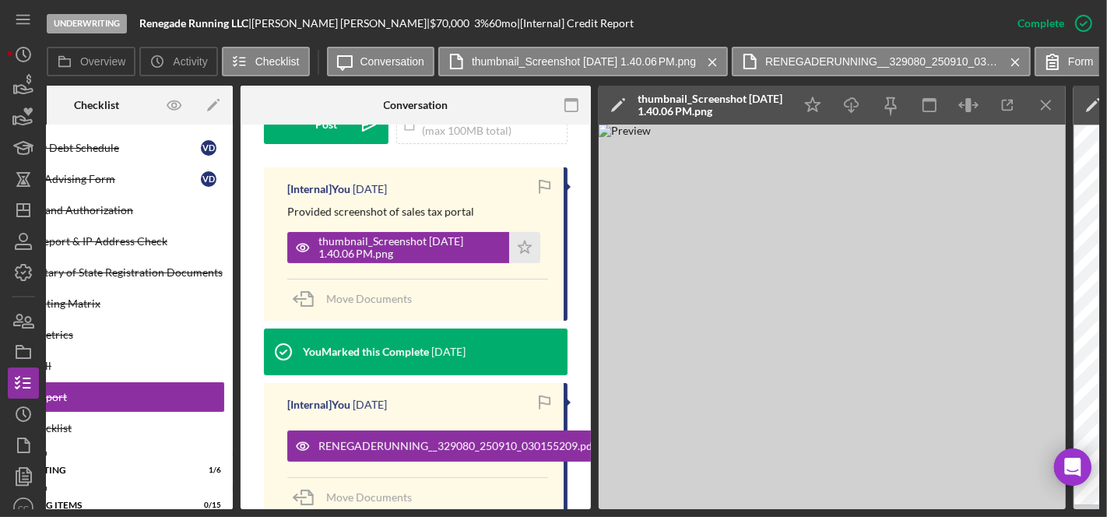
scroll to position [0, 173]
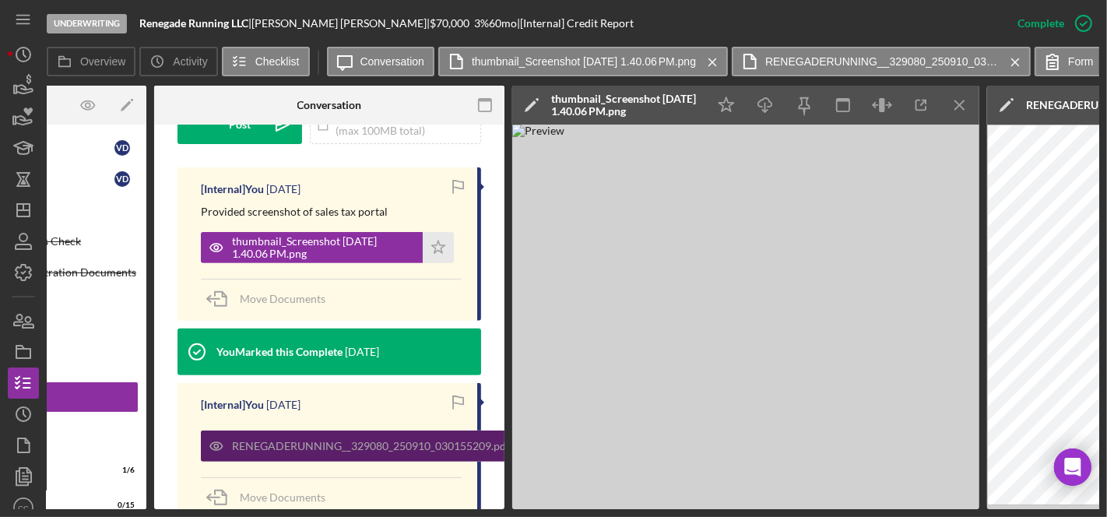
click at [375, 435] on div "RENEGADERUNNING__329080_250910_030155209.pdf" at bounding box center [359, 445] width 317 height 31
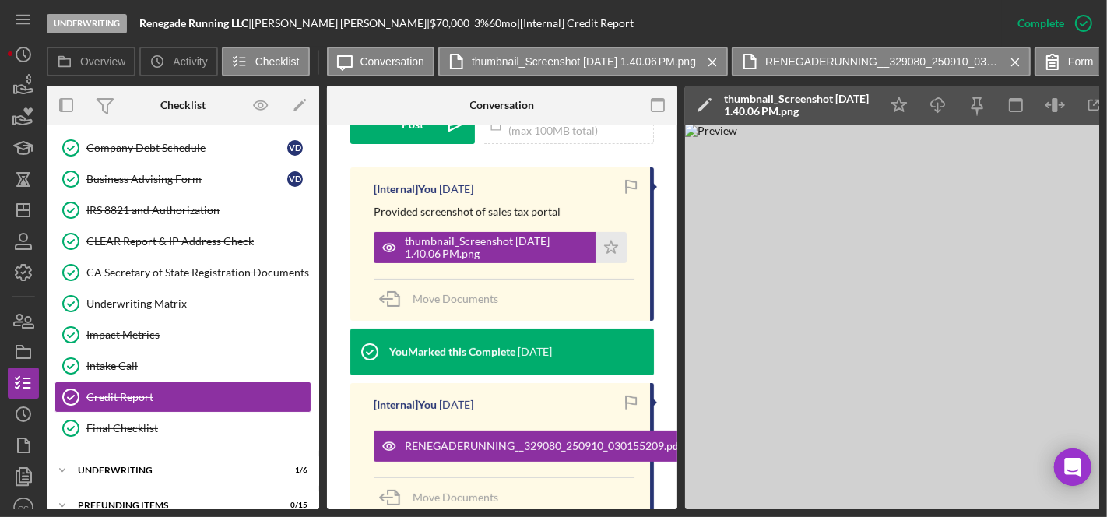
scroll to position [0, 518]
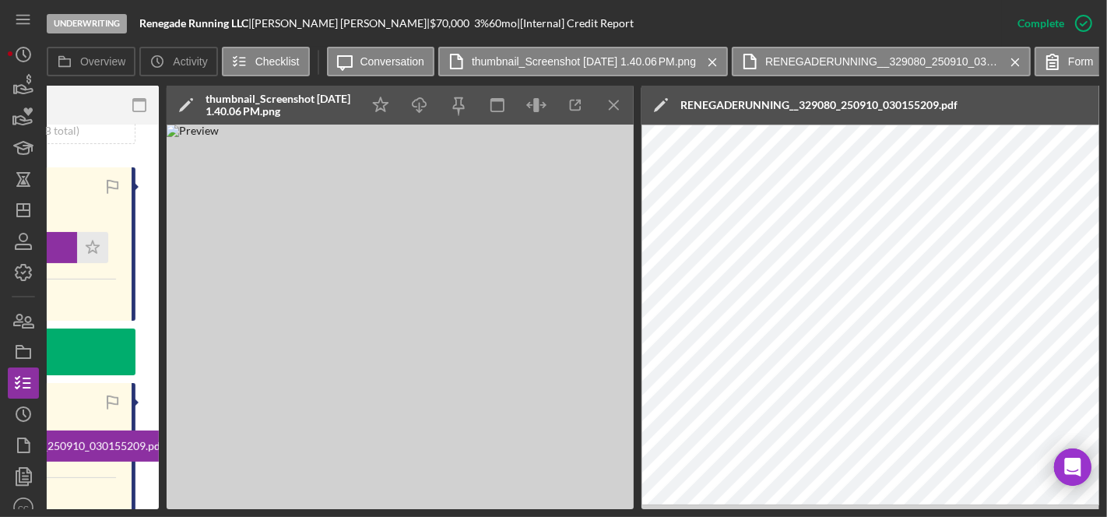
click at [482, 310] on img at bounding box center [400, 317] width 467 height 384
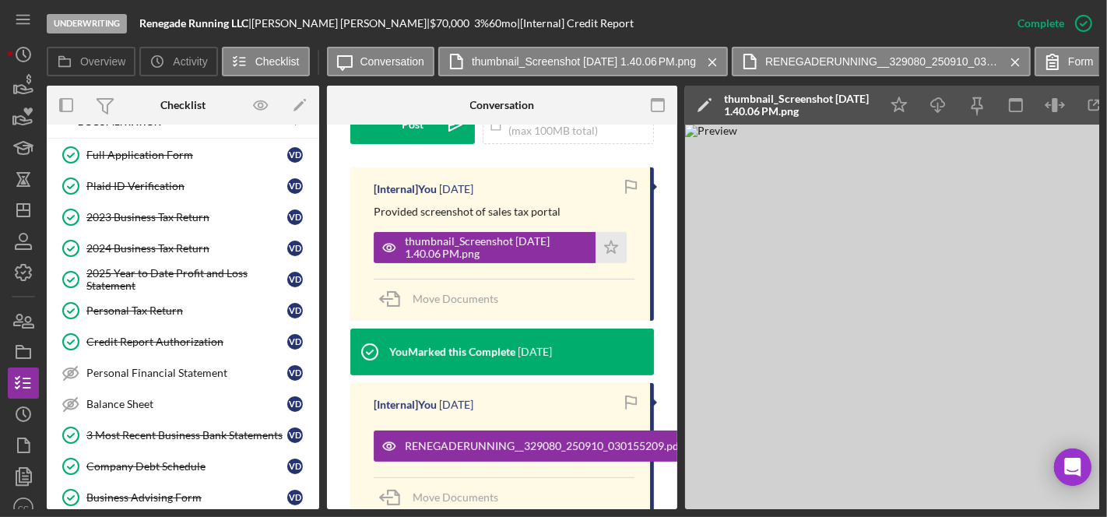
scroll to position [0, 0]
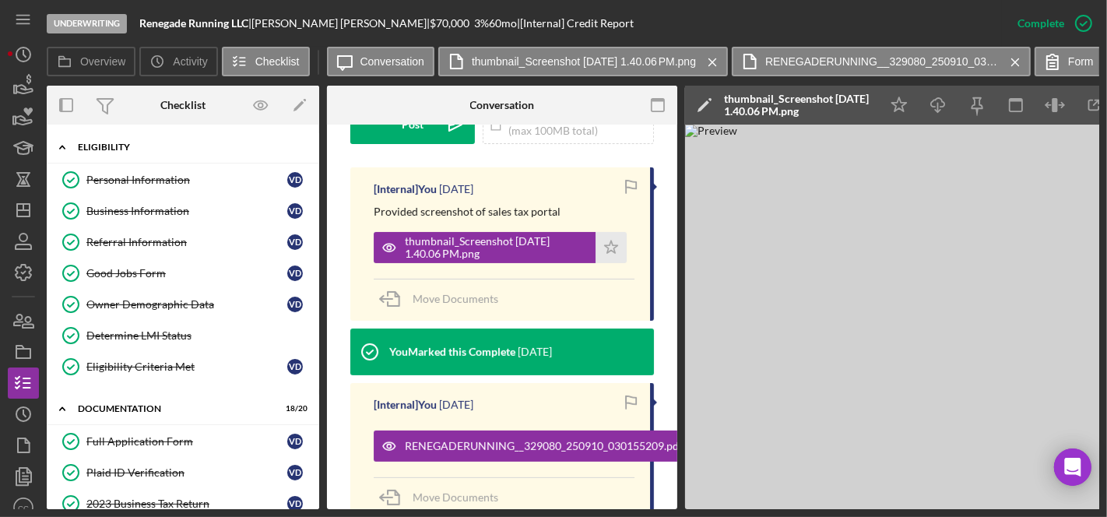
click at [98, 142] on div "Eligibility" at bounding box center [189, 146] width 222 height 9
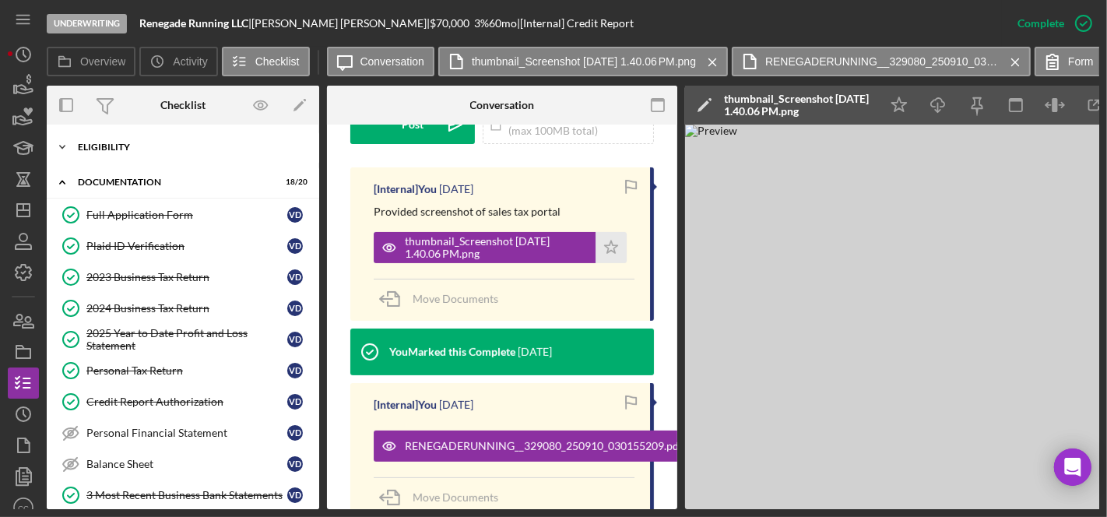
click at [98, 142] on div "Eligibility" at bounding box center [189, 146] width 222 height 9
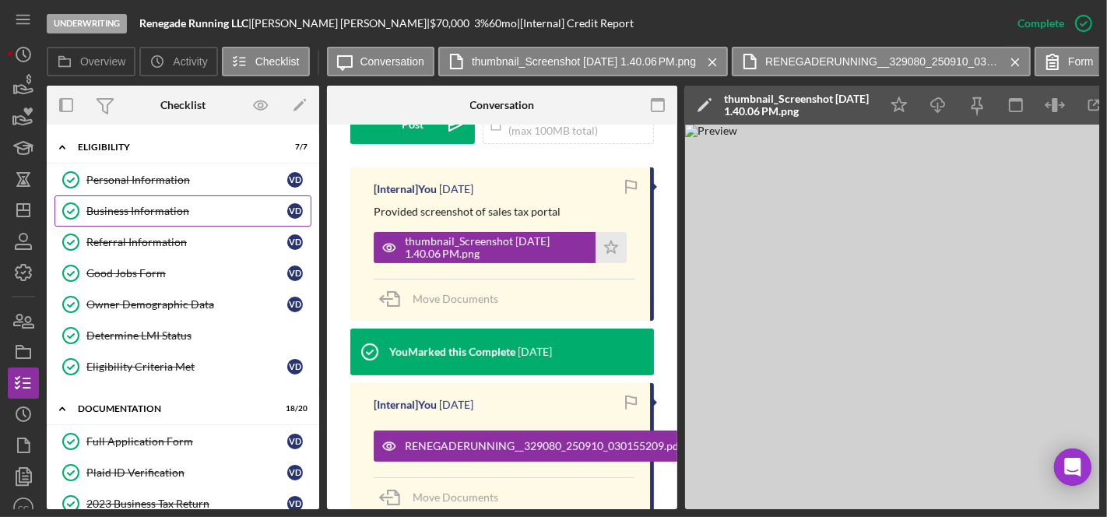
click at [124, 212] on div "Business Information" at bounding box center [186, 211] width 201 height 12
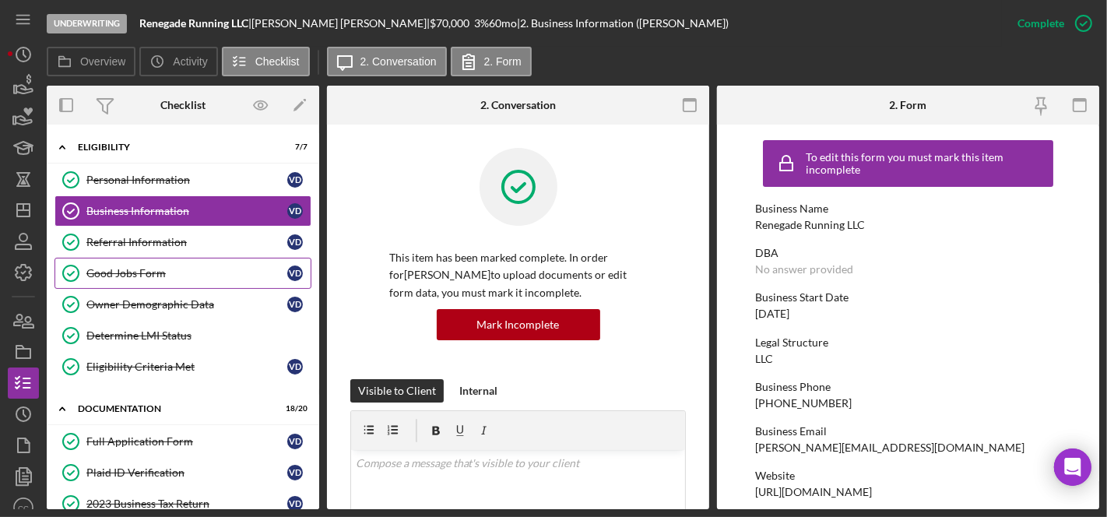
click at [146, 276] on div "Good Jobs Form" at bounding box center [186, 273] width 201 height 12
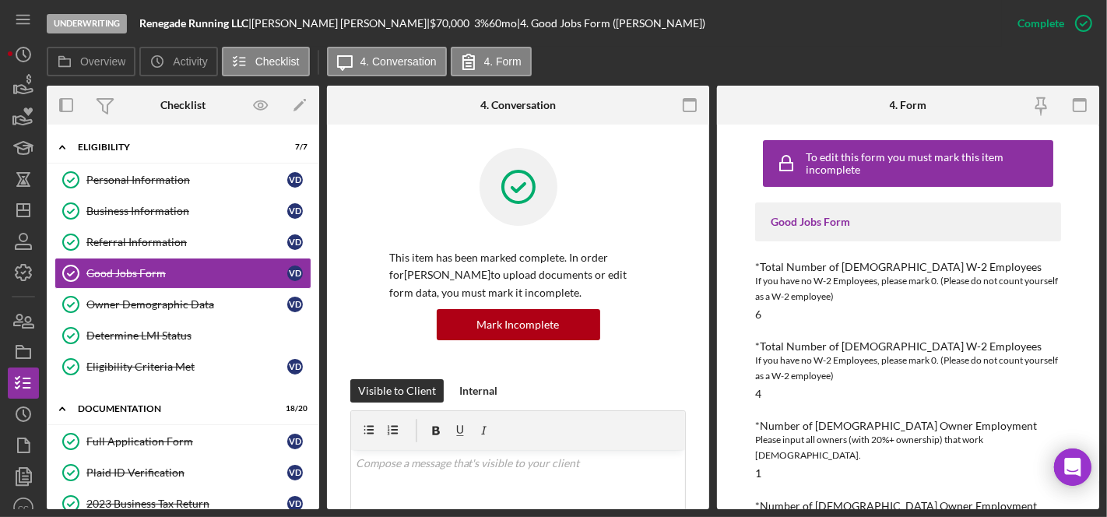
drag, startPoint x: 788, startPoint y: 305, endPoint x: 865, endPoint y: 307, distance: 77.1
click at [865, 307] on div "*Total Number of Full-Time W-2 Employees If you have no W-2 Employees, please m…" at bounding box center [908, 291] width 306 height 60
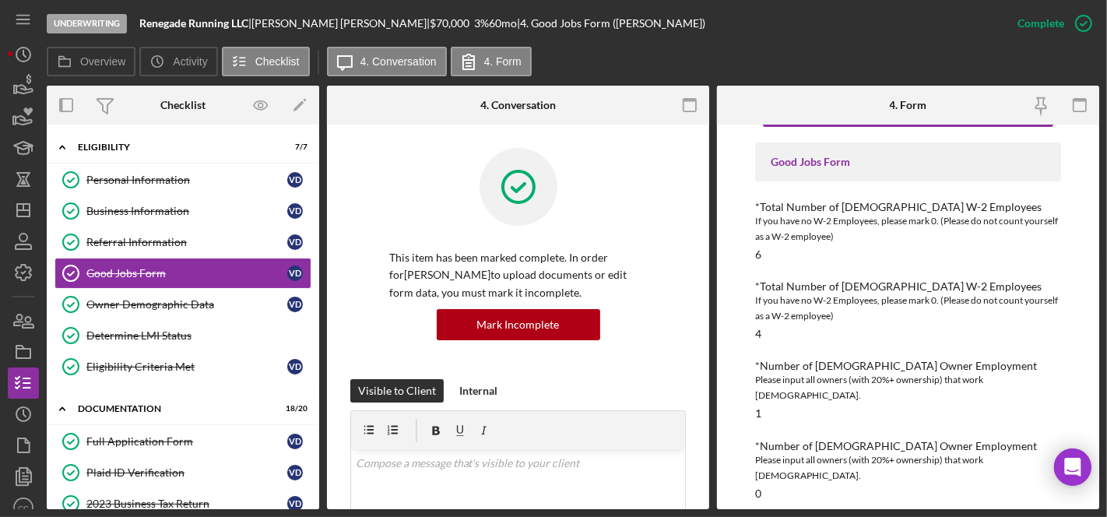
scroll to position [86, 0]
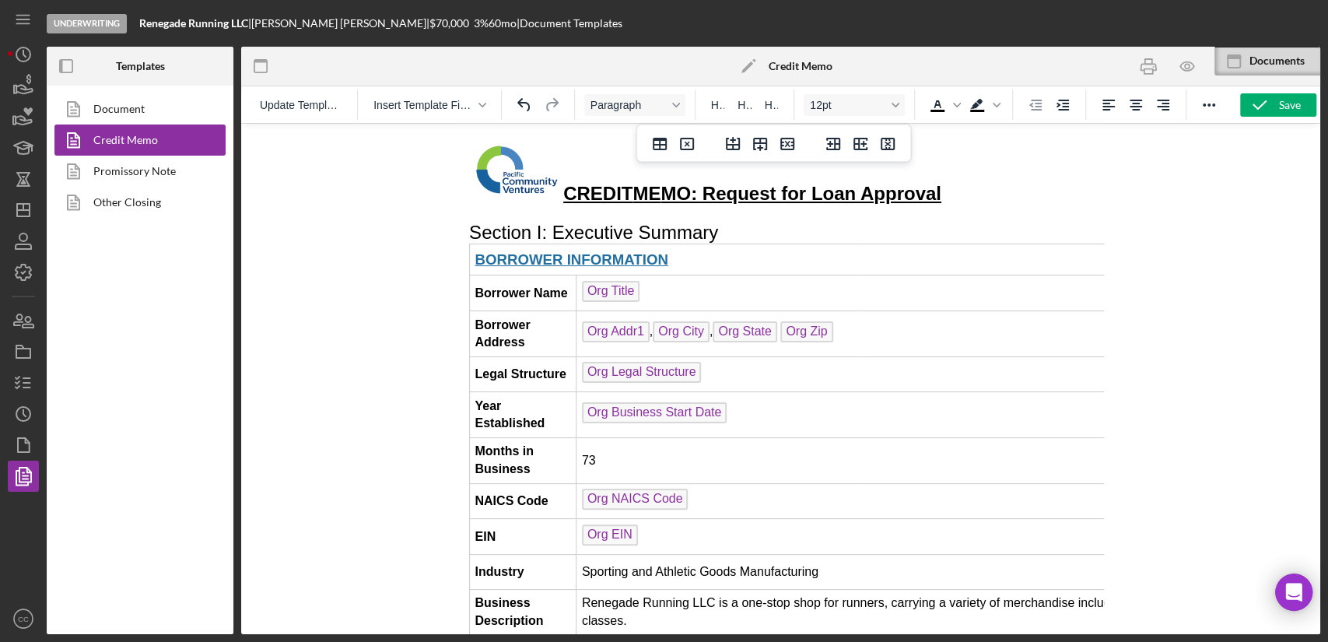
scroll to position [2599, 0]
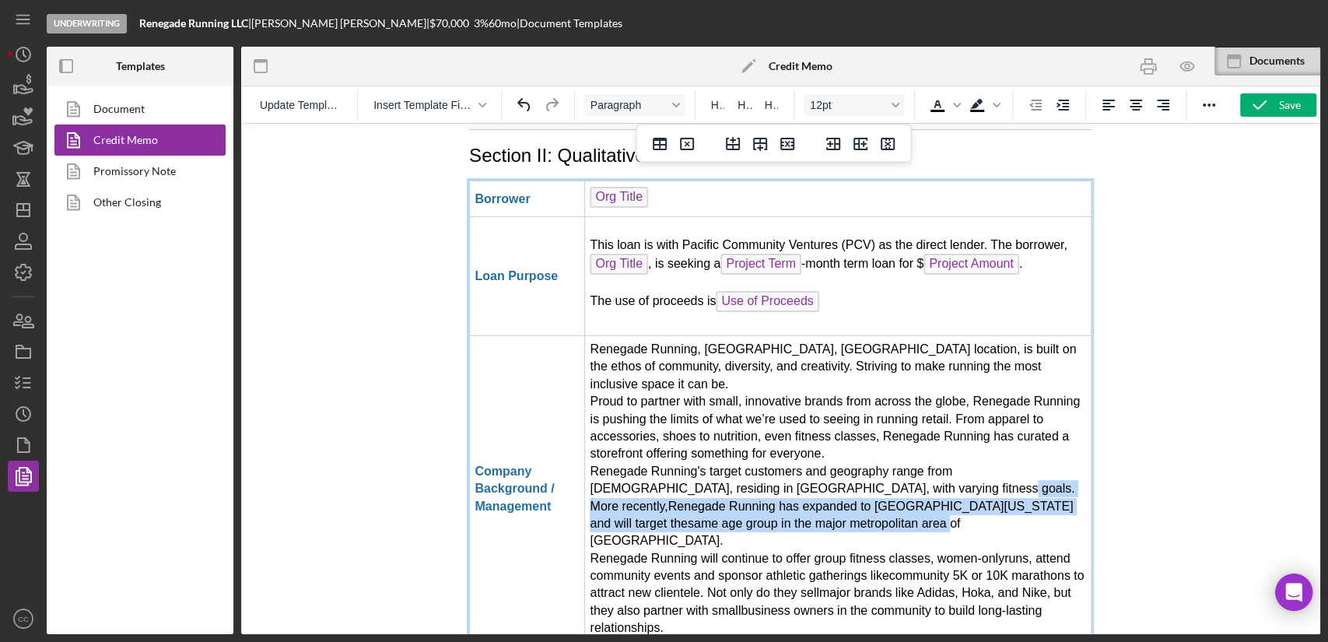
drag, startPoint x: 836, startPoint y: 380, endPoint x: 863, endPoint y: 349, distance: 40.8
click at [863, 349] on td "Renegade Running, [GEOGRAPHIC_DATA], [GEOGRAPHIC_DATA] location, is built on th…" at bounding box center [838, 488] width 507 height 307
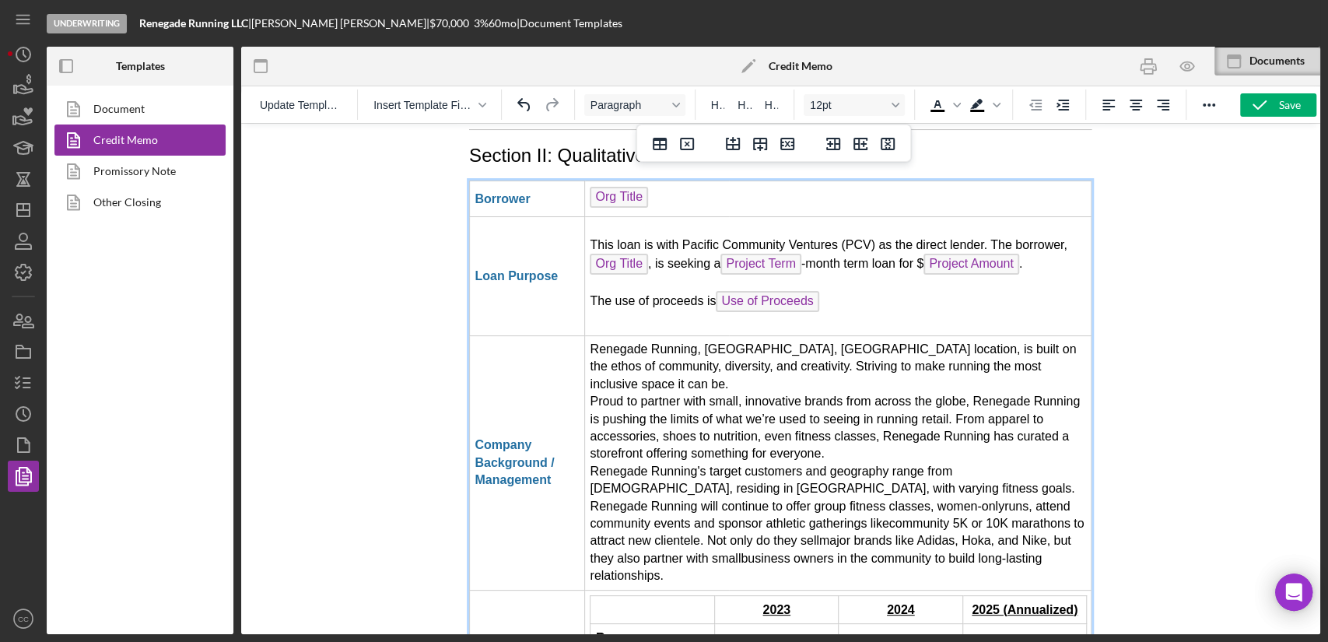
click at [1002, 365] on td "Renegade Running, [GEOGRAPHIC_DATA], [GEOGRAPHIC_DATA] location, is built on th…" at bounding box center [838, 462] width 507 height 254
click at [681, 436] on td "Renegade Running, [GEOGRAPHIC_DATA], [GEOGRAPHIC_DATA] location, is built on th…" at bounding box center [838, 462] width 507 height 254
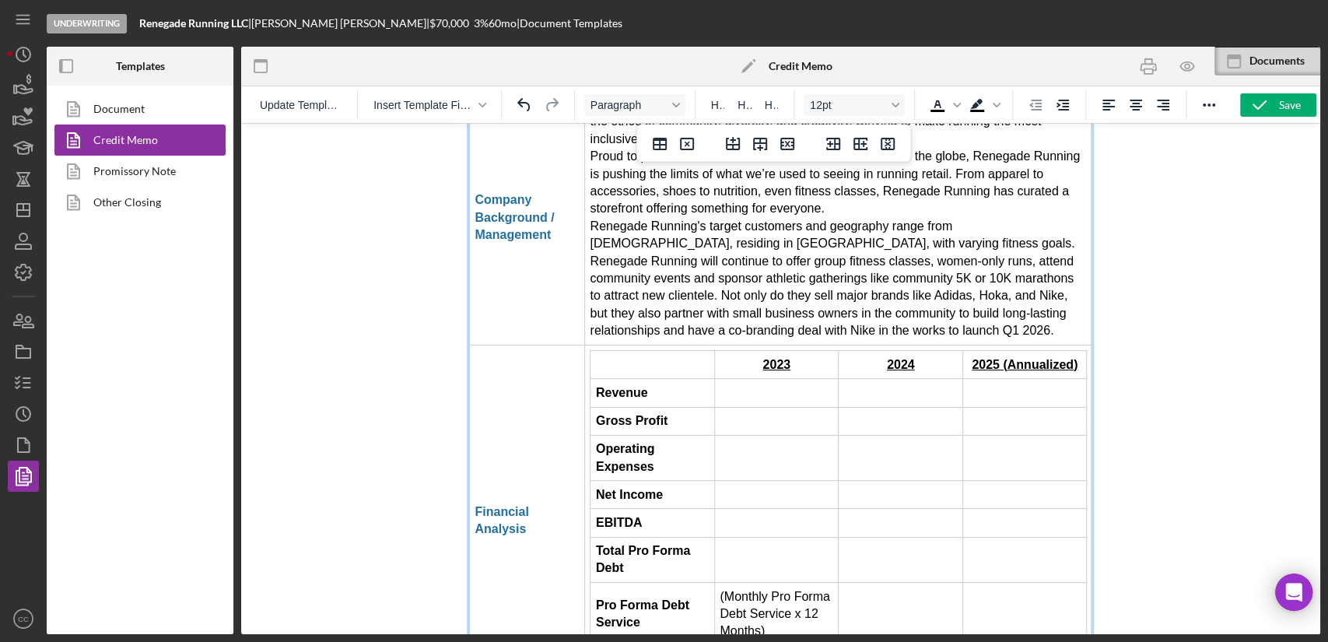
scroll to position [2858, 0]
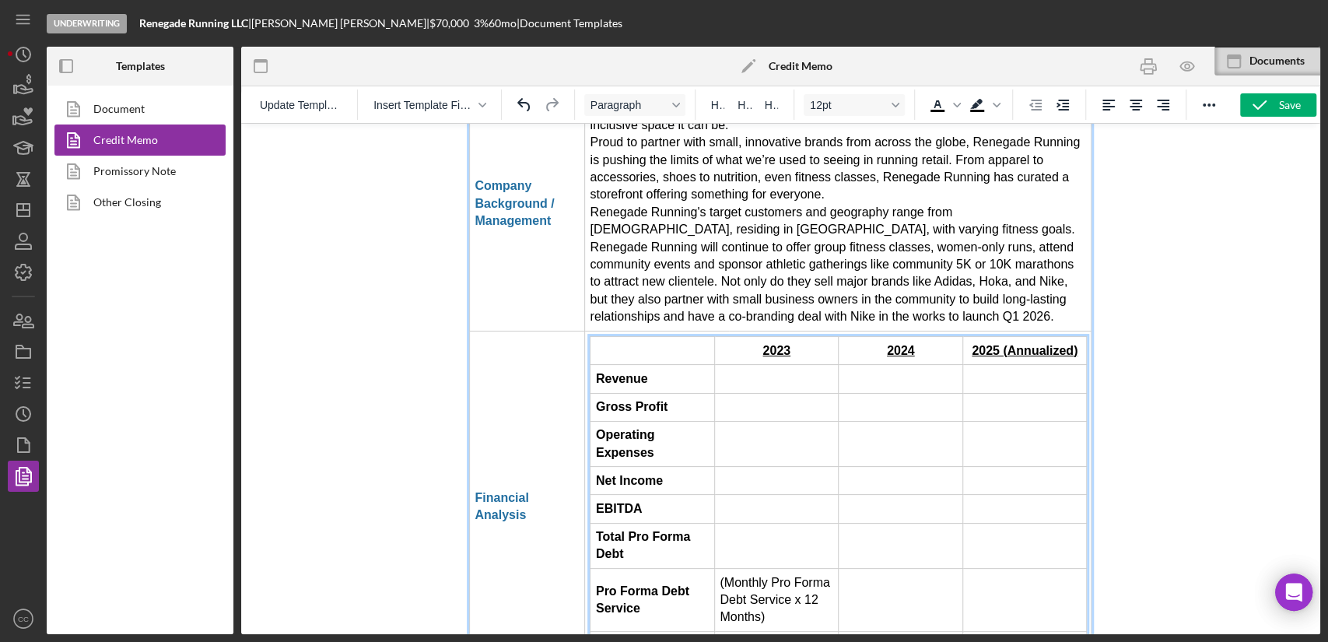
click at [624, 337] on td "Rich Text Area. Press ALT-0 for help." at bounding box center [653, 351] width 125 height 28
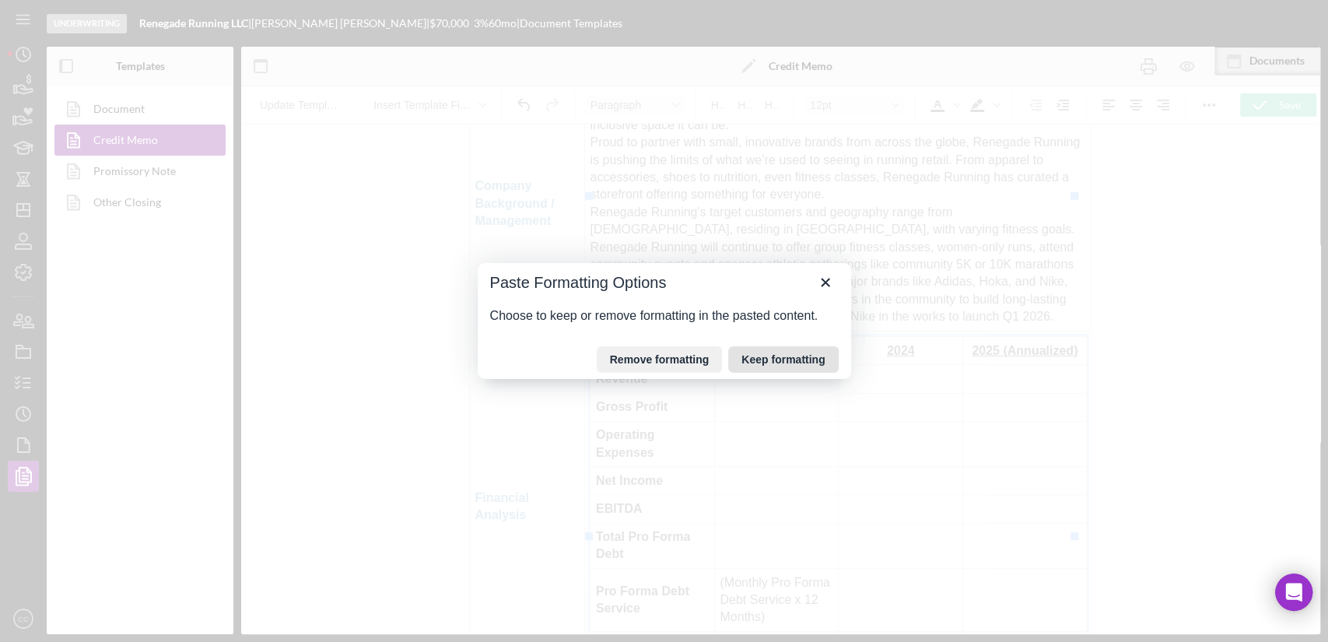
drag, startPoint x: 748, startPoint y: 361, endPoint x: 384, endPoint y: 314, distance: 367.2
click at [748, 361] on button "Keep formatting" at bounding box center [783, 359] width 110 height 26
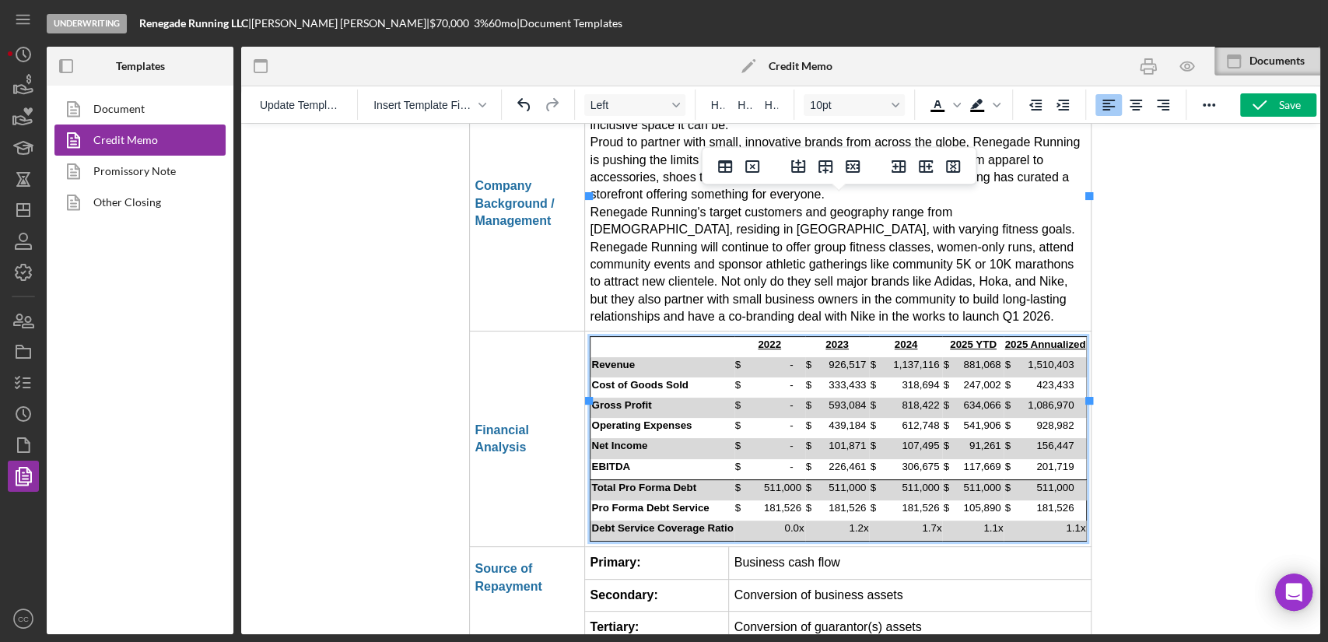
scroll to position [2945, 0]
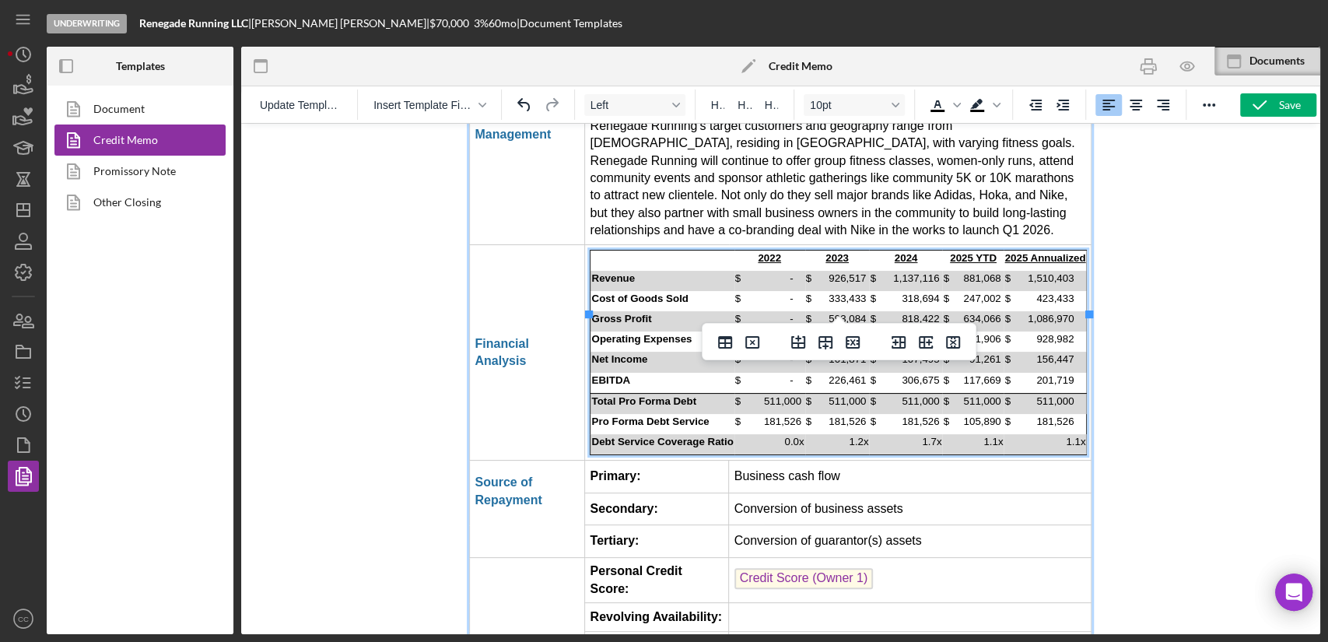
click at [960, 603] on td "Rich Text Area. Press ALT-0 for help." at bounding box center [910, 617] width 363 height 28
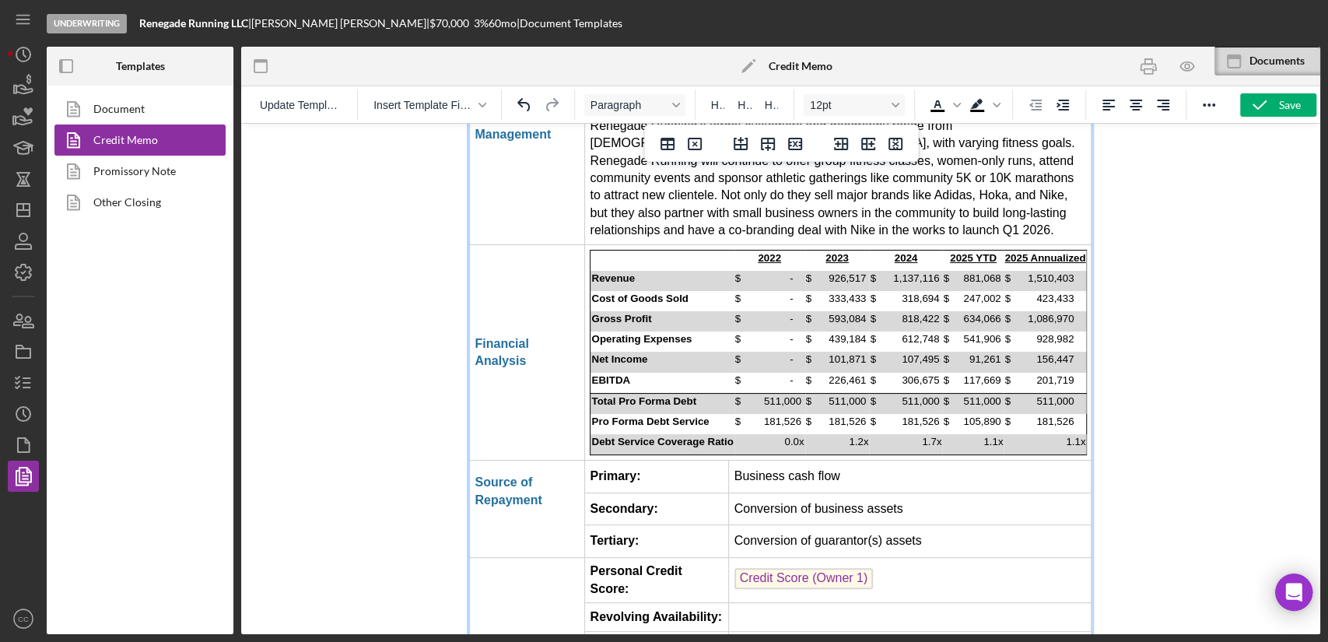
drag, startPoint x: 963, startPoint y: 541, endPoint x: 738, endPoint y: 525, distance: 226.2
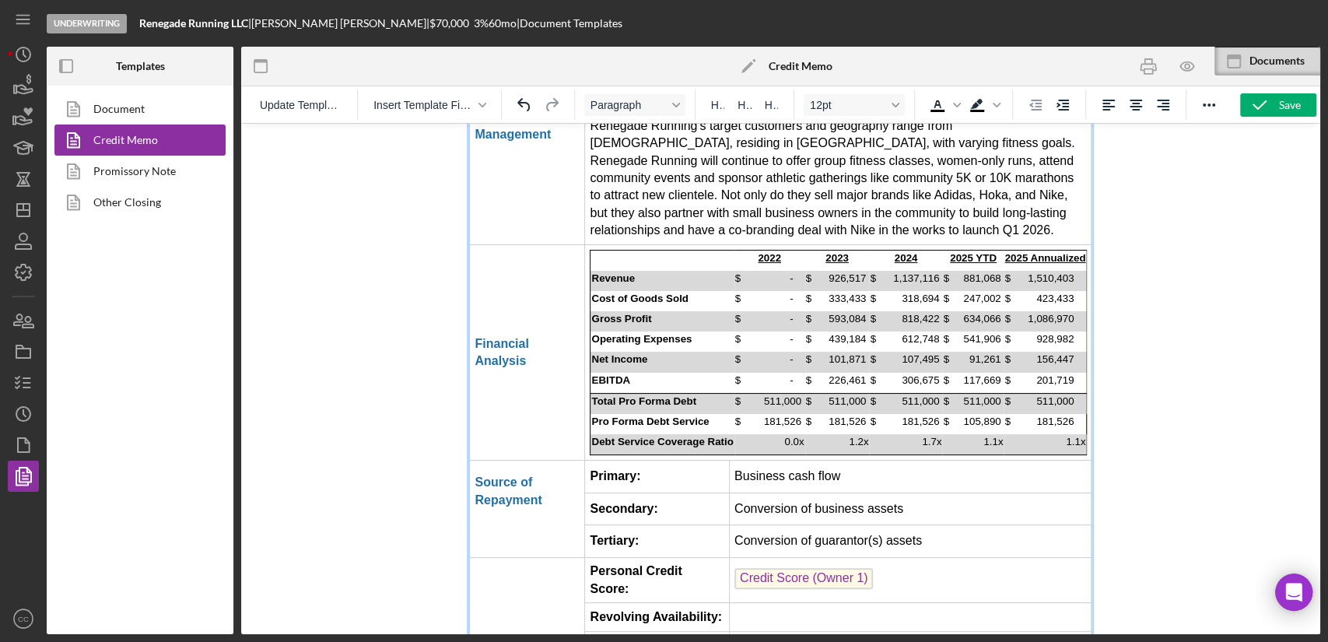
click at [790, 603] on td "Rich Text Area. Press ALT-0 for help." at bounding box center [910, 617] width 362 height 28
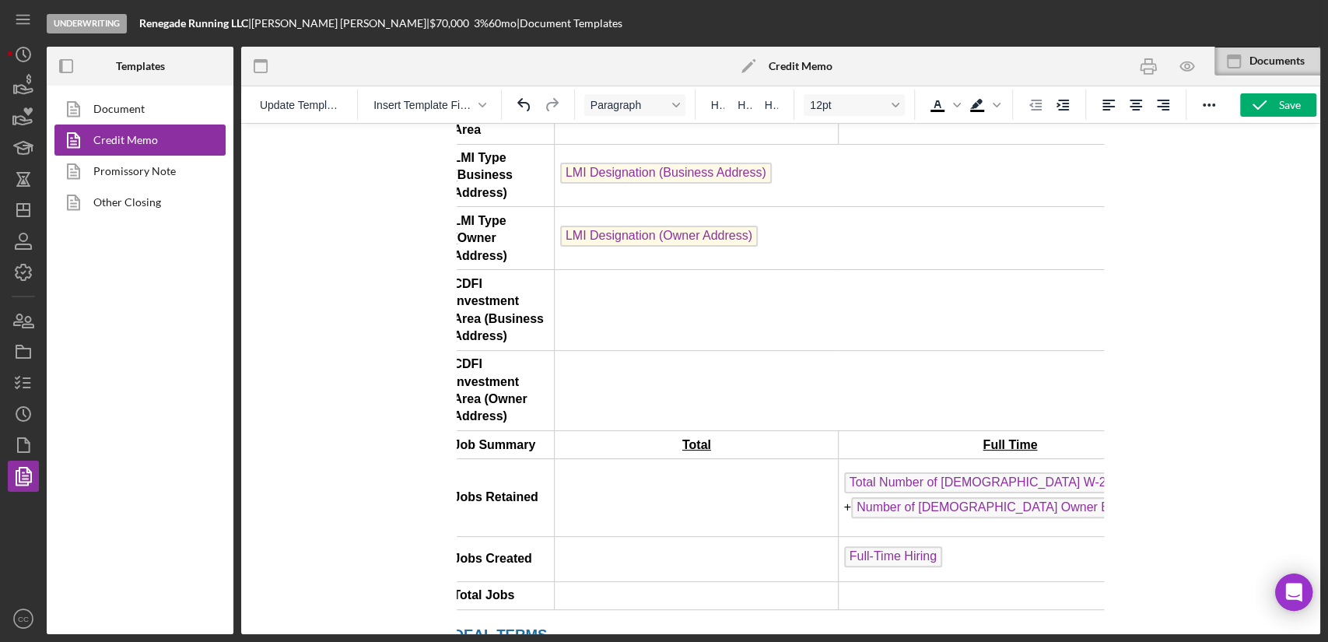
scroll to position [1129, 0]
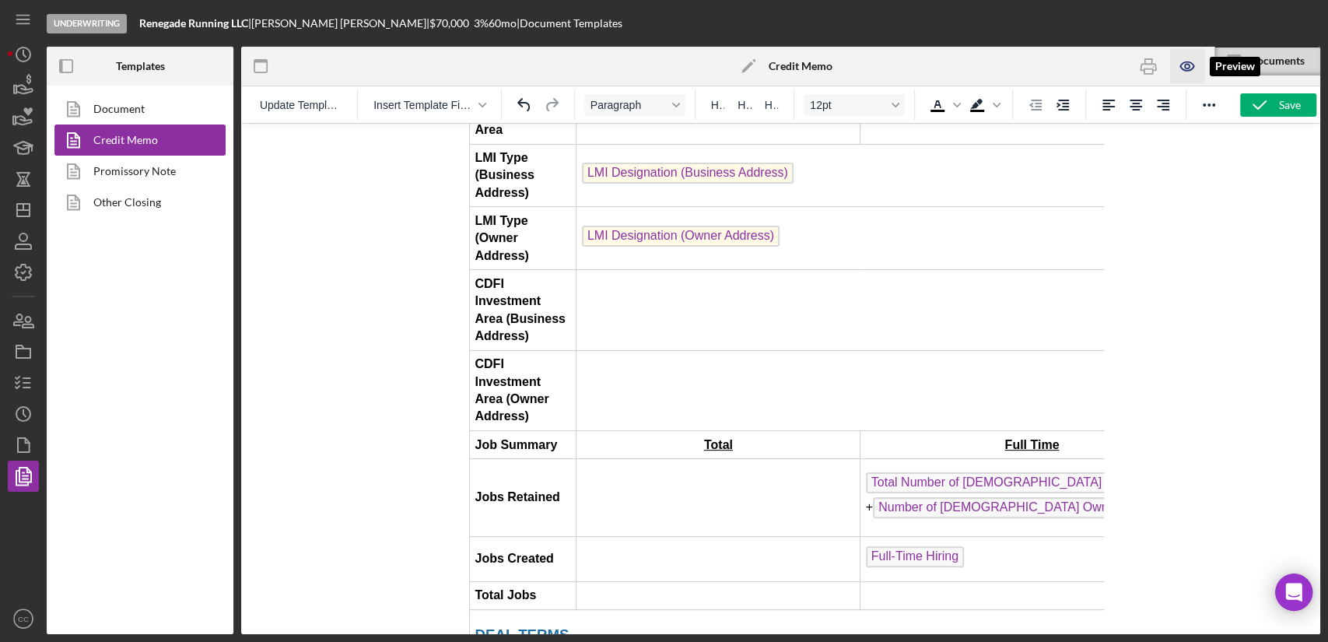
click at [1177, 70] on icon "button" at bounding box center [1187, 66] width 35 height 35
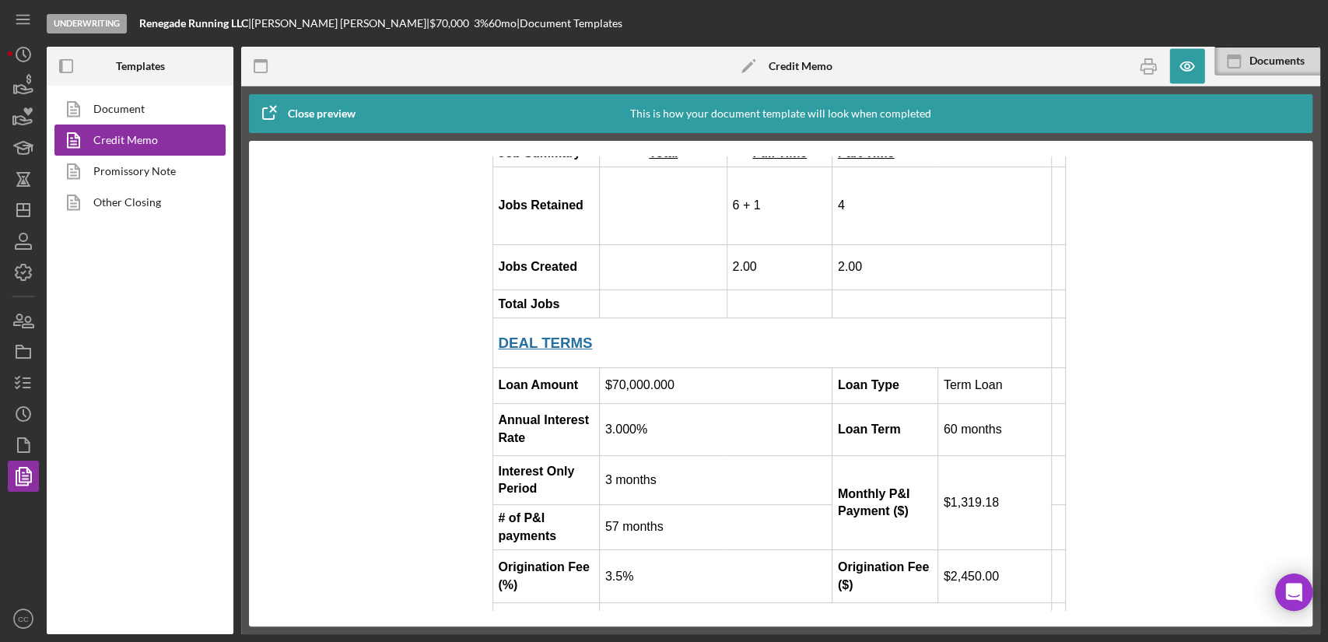
scroll to position [1297, 0]
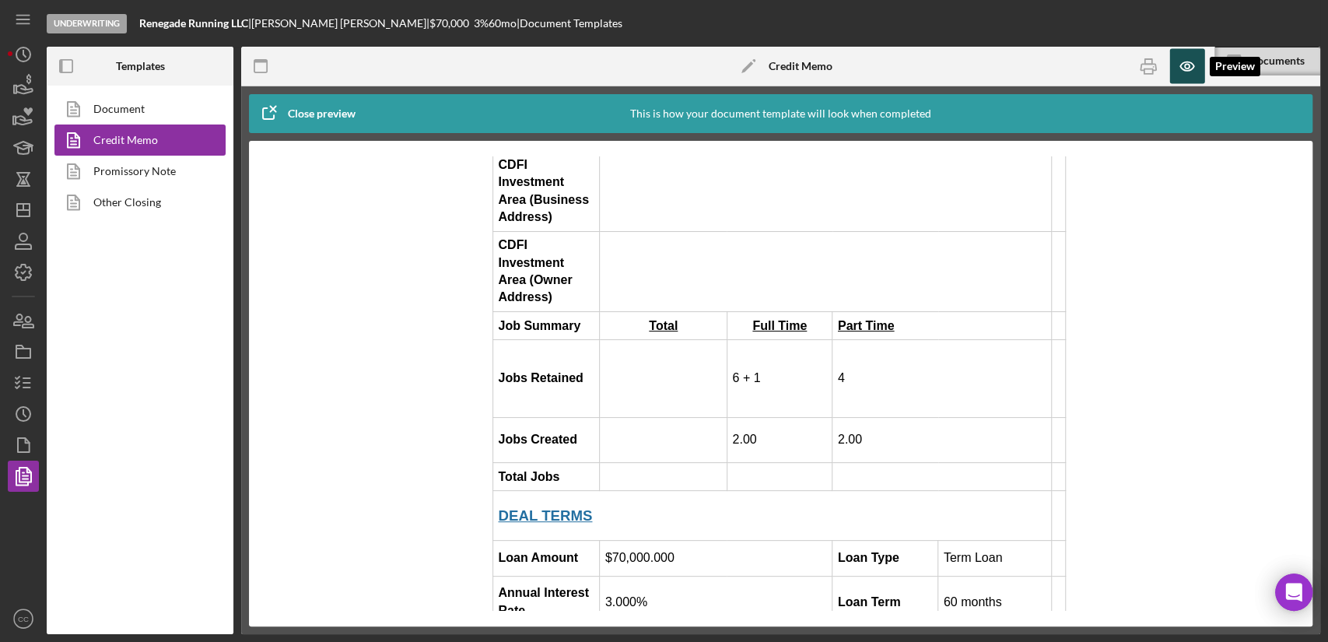
click at [1175, 73] on icon "button" at bounding box center [1187, 66] width 35 height 35
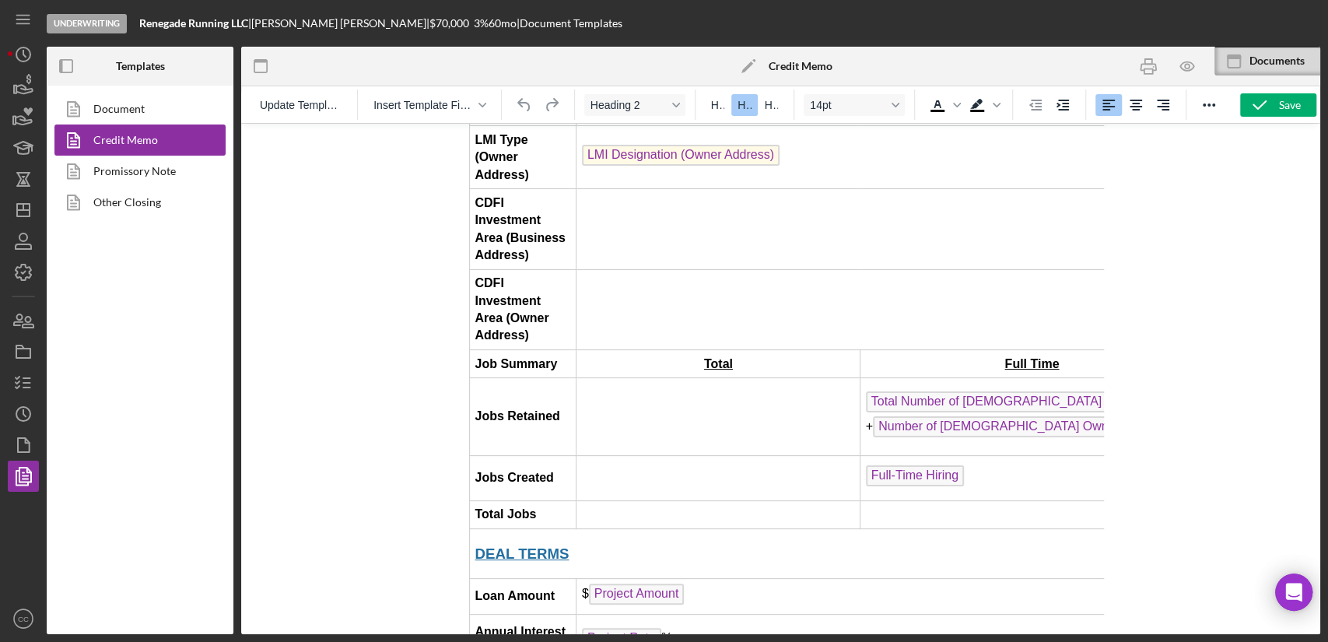
scroll to position [1210, 173]
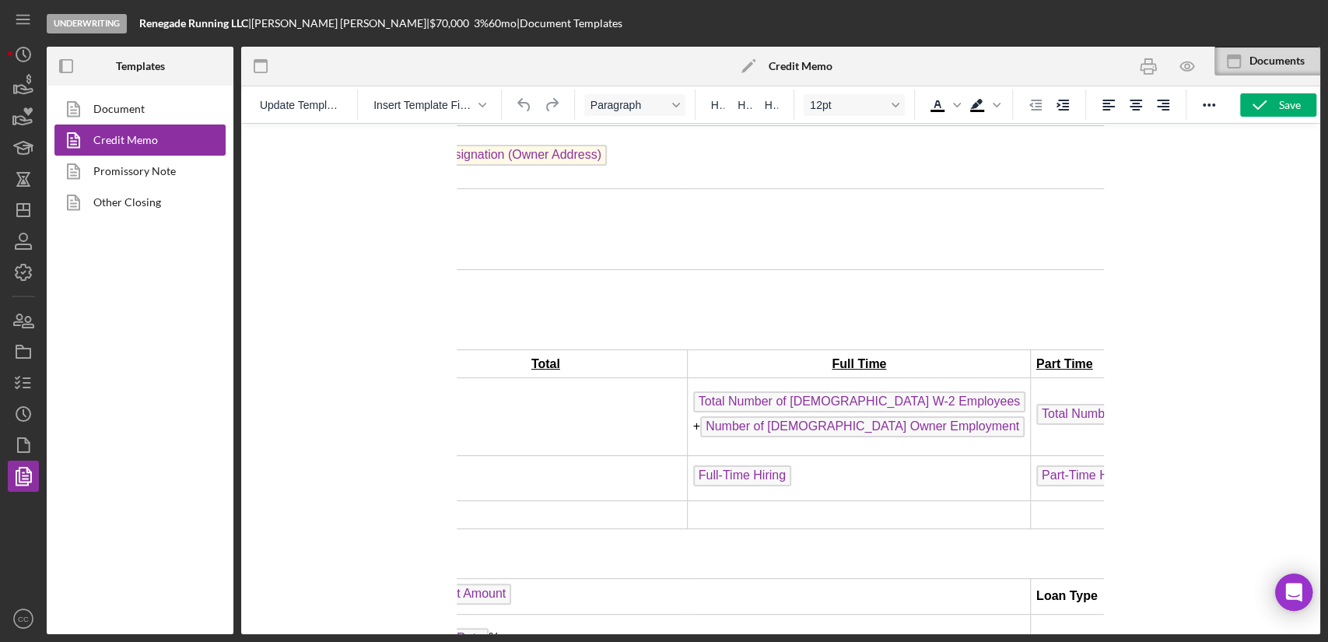
click at [837, 455] on td "Full-Time Hiring" at bounding box center [859, 477] width 343 height 45
click at [936, 378] on td "Total Number of [DEMOGRAPHIC_DATA] W-2 Employees + Number of [DEMOGRAPHIC_DATA]…" at bounding box center [859, 416] width 343 height 77
click at [1071, 455] on td "Part-Time Hiring" at bounding box center [1202, 477] width 343 height 45
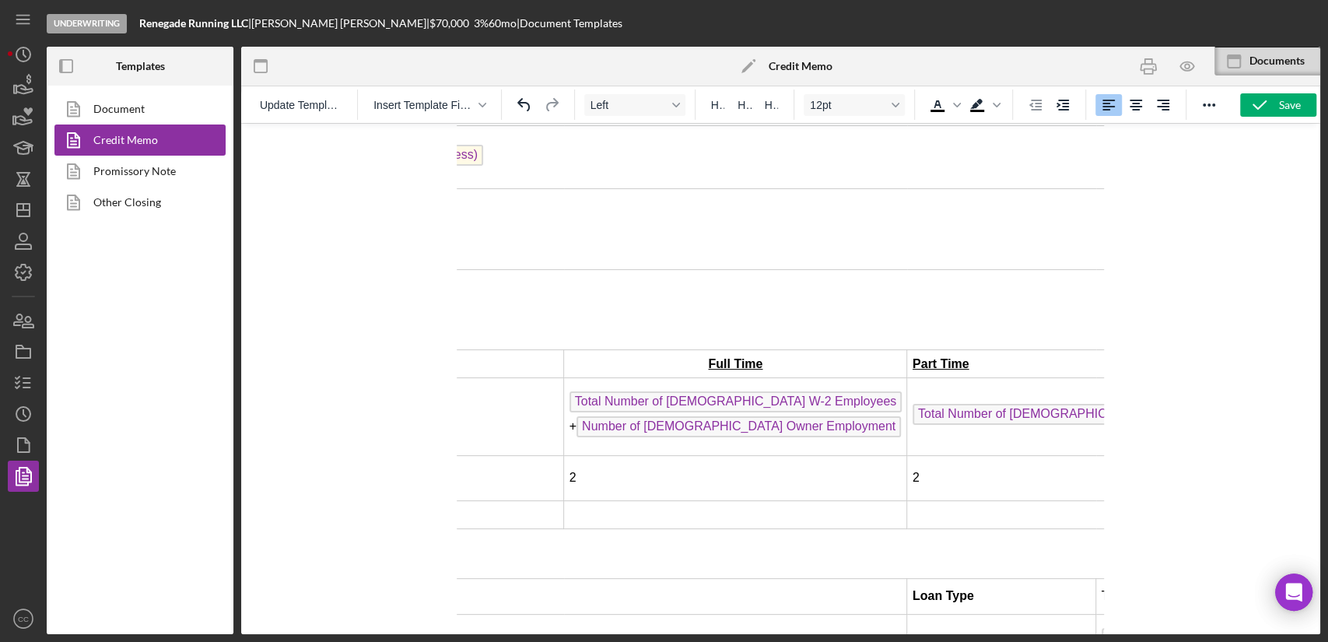
scroll to position [1210, 297]
click at [809, 378] on td "Total Number of [DEMOGRAPHIC_DATA] W-2 Employees + Number of [DEMOGRAPHIC_DATA]…" at bounding box center [734, 416] width 343 height 77
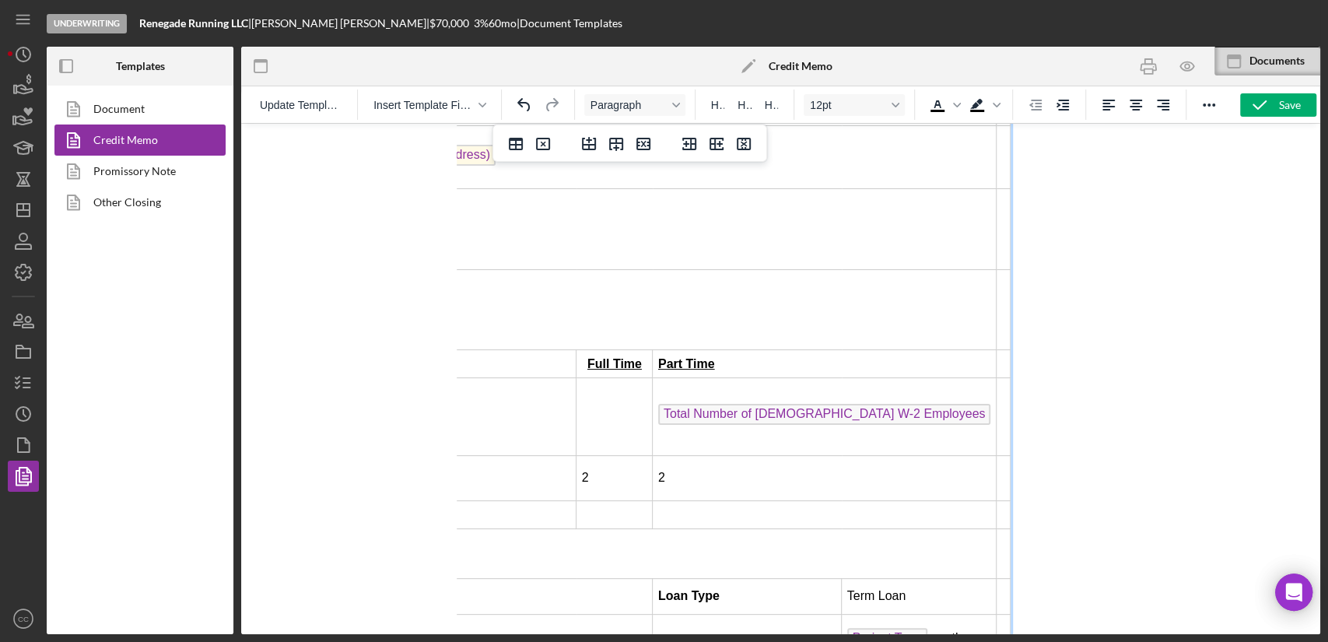
scroll to position [1210, 119]
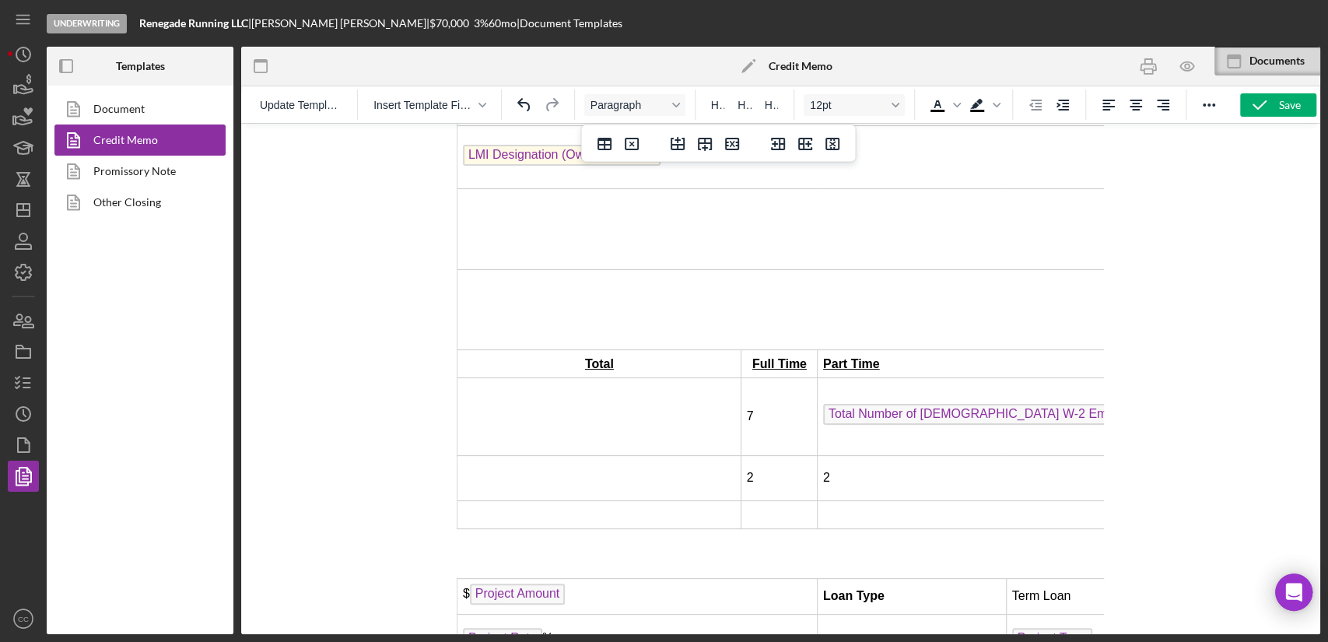
click at [775, 501] on td "Rich Text Area. Press ALT-0 for help." at bounding box center [780, 515] width 76 height 28
click at [868, 501] on td "Rich Text Area. Press ALT-0 for help." at bounding box center [989, 515] width 343 height 28
click at [1068, 378] on td "Total Number of [DEMOGRAPHIC_DATA] W-2 Employees ﻿" at bounding box center [989, 416] width 343 height 77
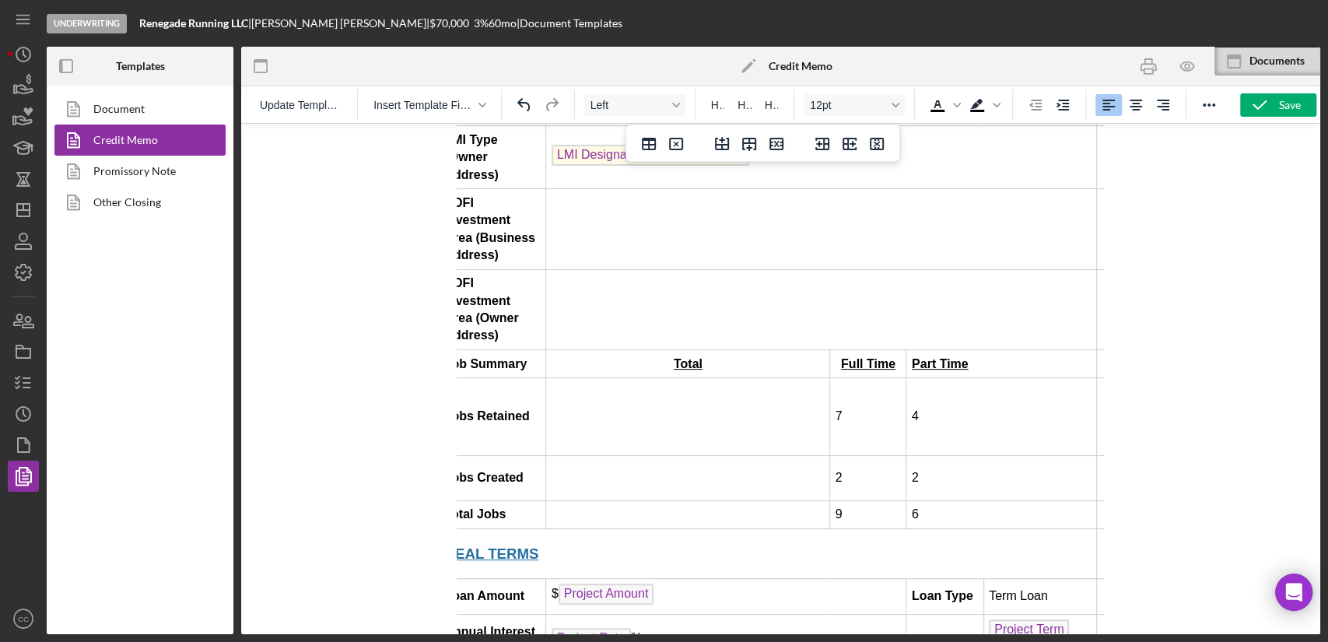
scroll to position [1210, 0]
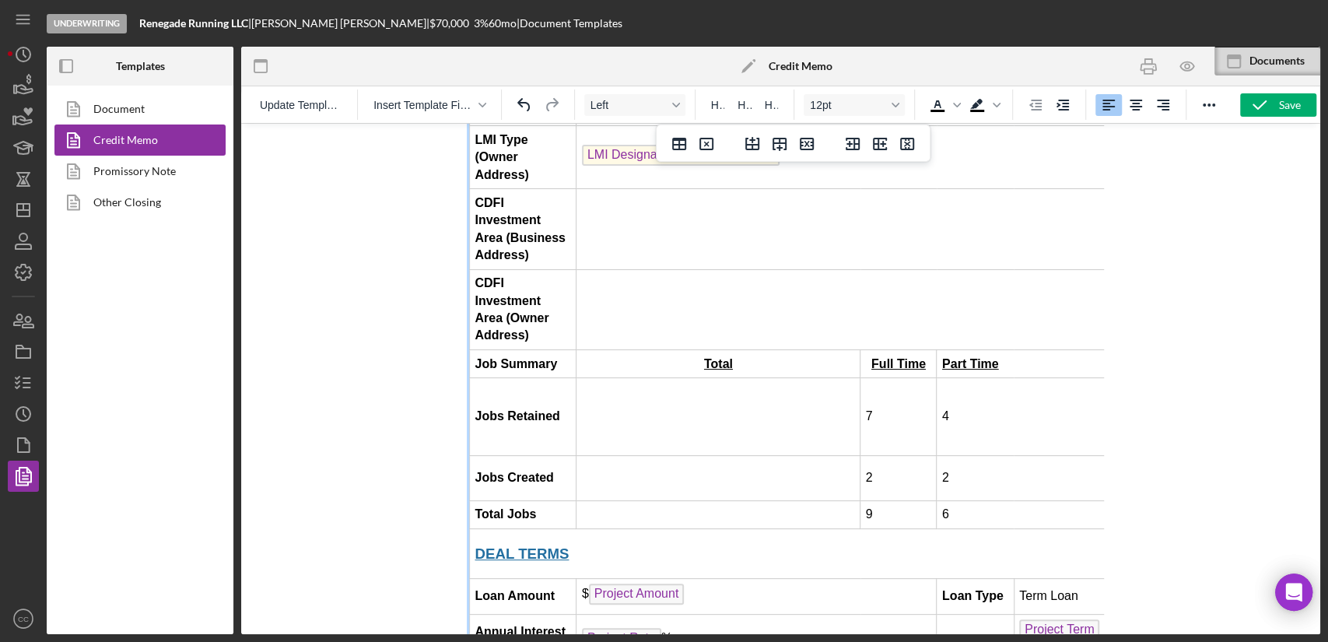
click at [693, 378] on td "Rich Text Area. Press ALT-0 for help." at bounding box center [719, 416] width 284 height 77
click at [672, 455] on td "Rich Text Area. Press ALT-0 for help." at bounding box center [719, 477] width 284 height 45
click at [665, 501] on td "Rich Text Area. Press ALT-0 for help." at bounding box center [719, 515] width 284 height 28
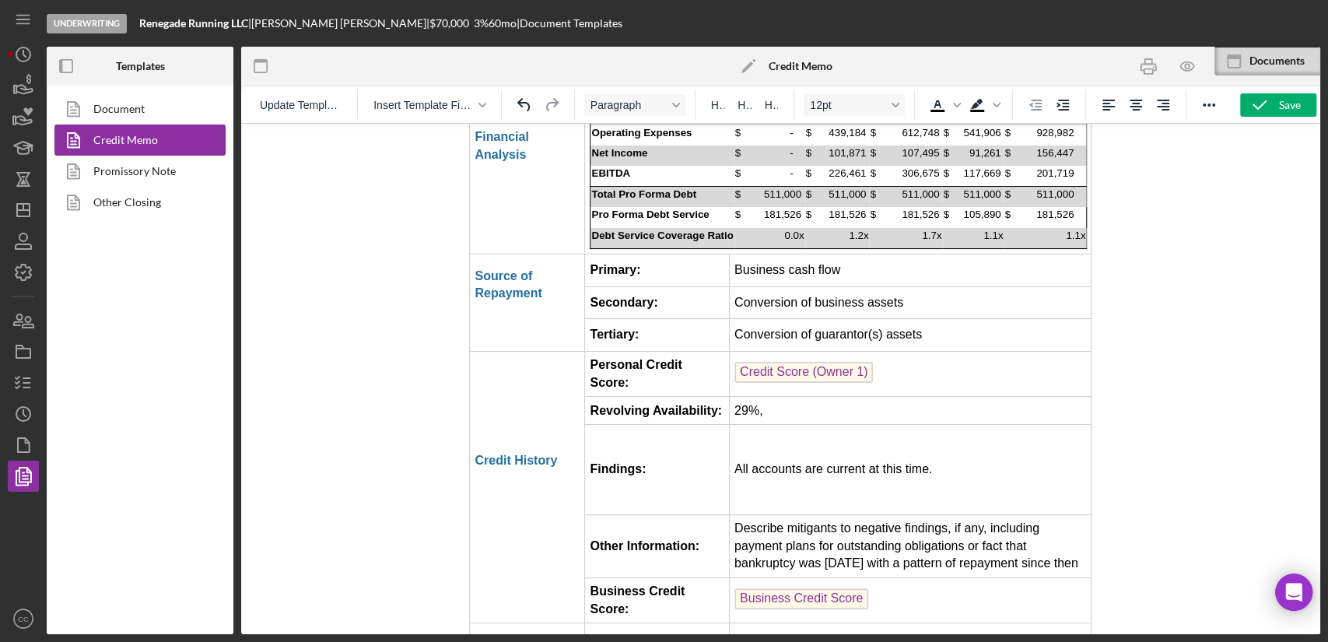
scroll to position [3199, 0]
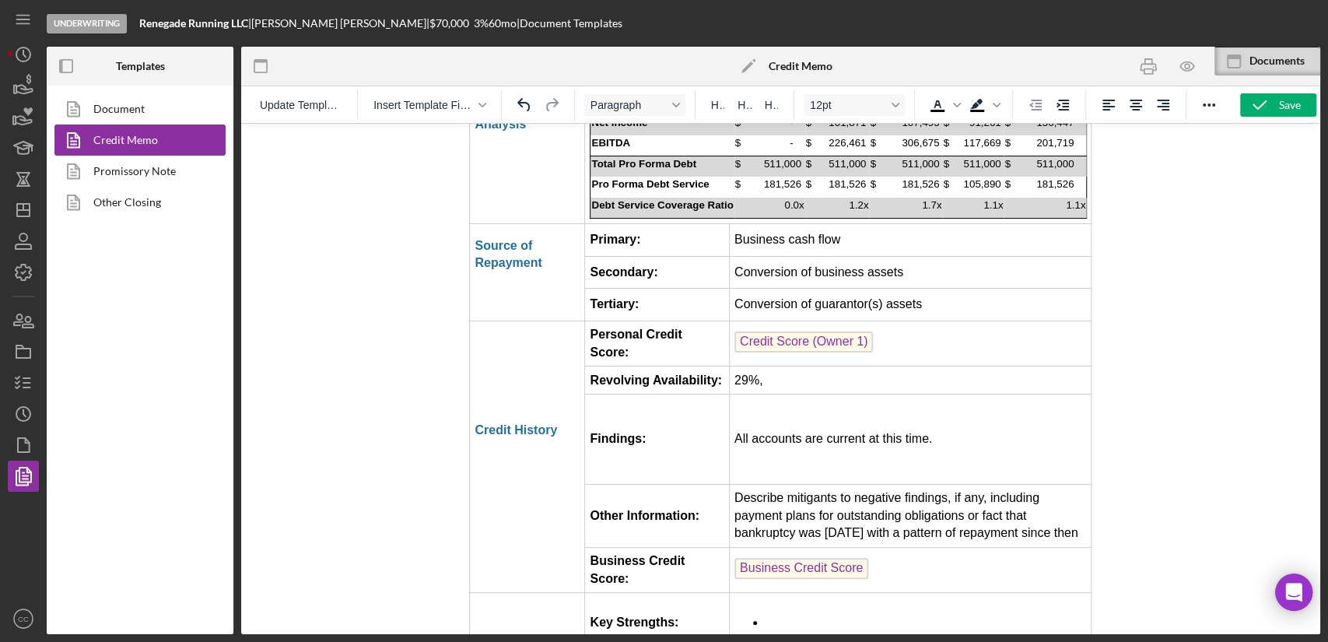
click at [975, 395] on td "All accounts are current at this time." at bounding box center [910, 439] width 362 height 89
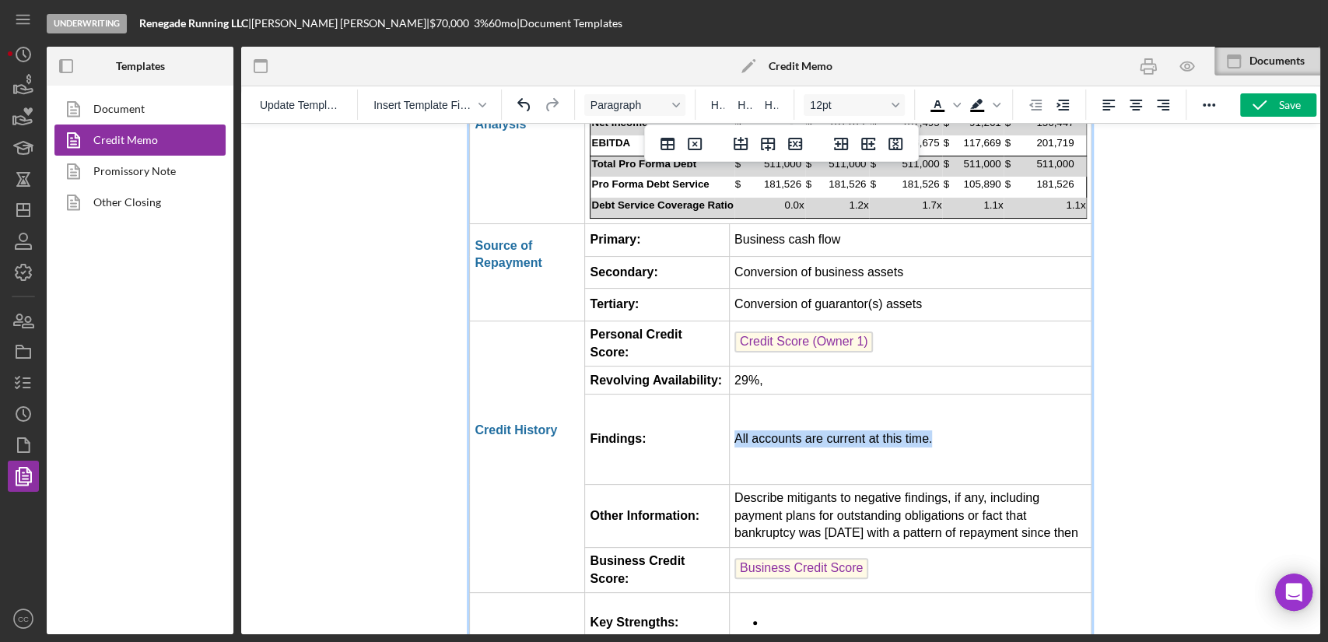
drag, startPoint x: 960, startPoint y: 297, endPoint x: 737, endPoint y: 304, distance: 223.4
click at [737, 430] on p "All accounts are current at this time." at bounding box center [910, 438] width 351 height 17
click at [840, 422] on p "One account was past due in February but has been put on a payment plan and is …" at bounding box center [910, 439] width 351 height 35
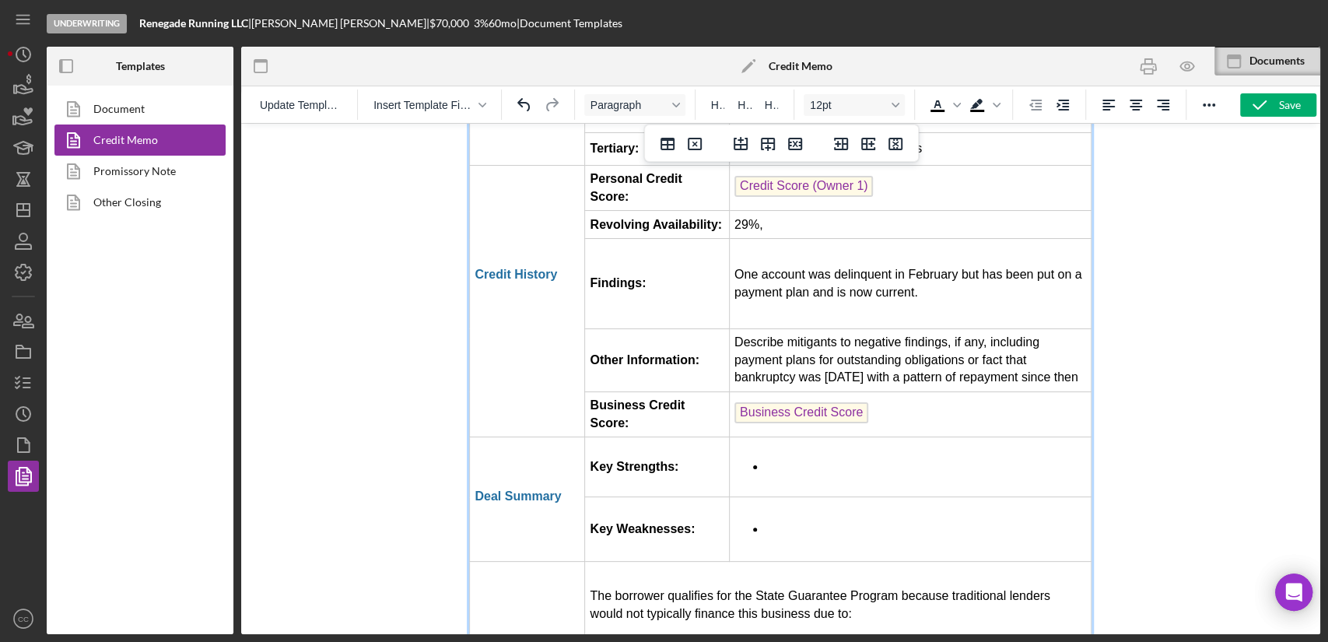
scroll to position [3372, 0]
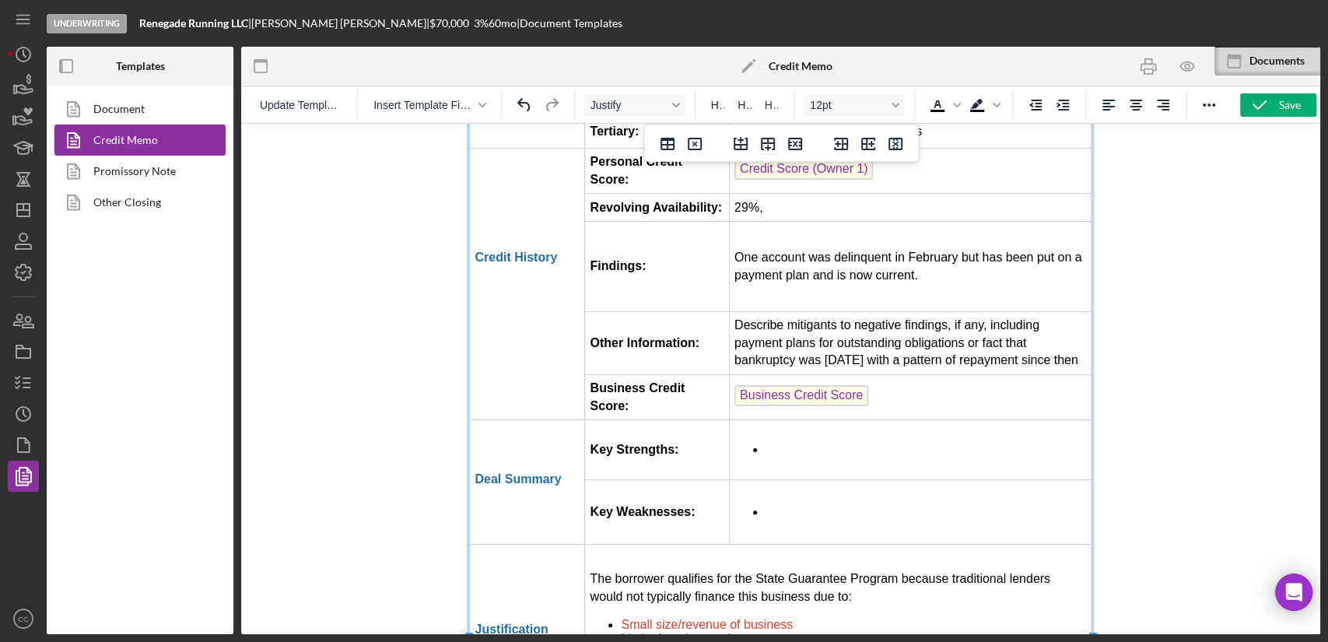
drag, startPoint x: 783, startPoint y: 550, endPoint x: 619, endPoint y: 556, distance: 164.3
click at [619, 618] on ul "Small size/revenue of business Limited track record Weak debt service coverage …" at bounding box center [838, 653] width 496 height 70
click at [943, 99] on icon "Text color Black" at bounding box center [937, 105] width 19 height 19
drag, startPoint x: 951, startPoint y: 529, endPoint x: 616, endPoint y: 516, distance: 334.9
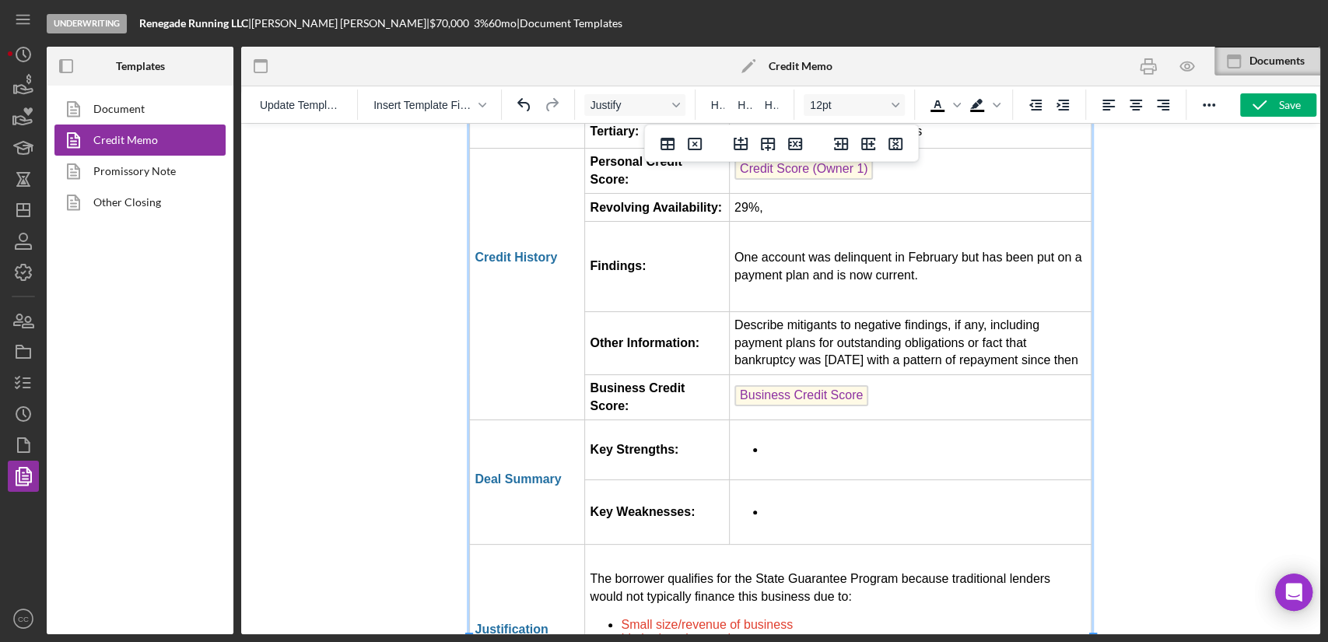
click at [616, 618] on ul "Small size/revenue of business Limited track record Weak debt service coverage …" at bounding box center [838, 653] width 496 height 70
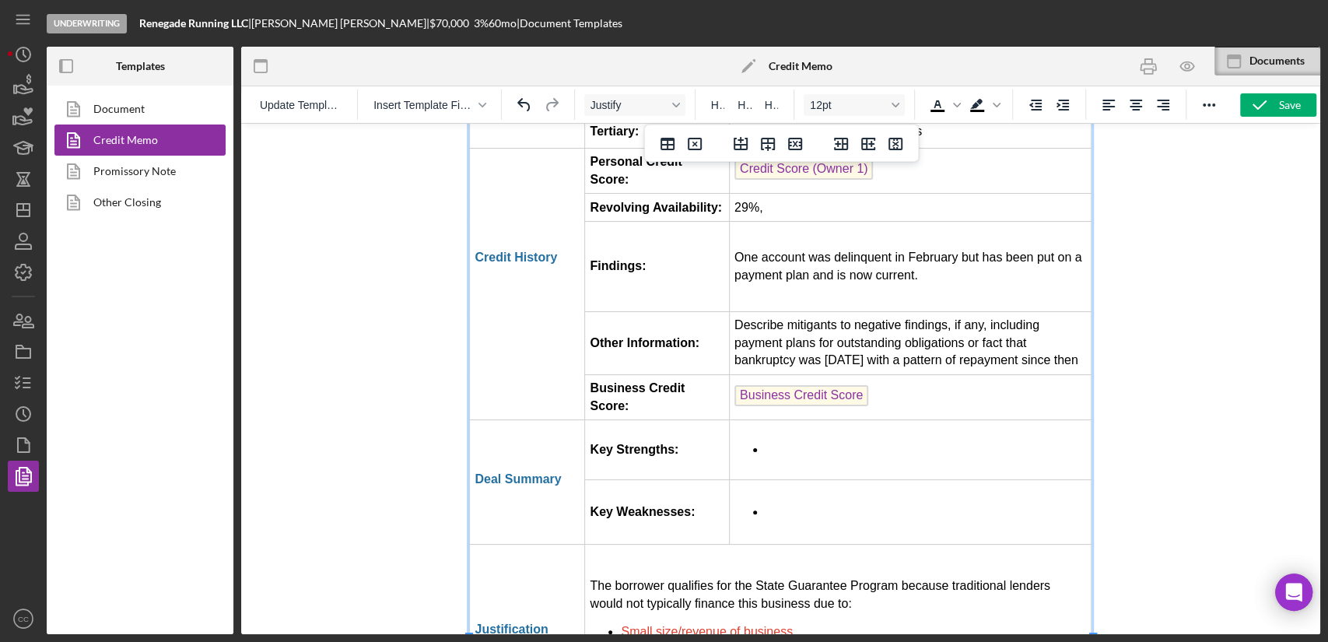
drag, startPoint x: 738, startPoint y: 508, endPoint x: 623, endPoint y: 510, distance: 115.2
click at [623, 639] on li "Limited track record" at bounding box center [853, 646] width 465 height 14
click at [745, 639] on li "Limited track record" at bounding box center [853, 646] width 465 height 14
drag, startPoint x: 735, startPoint y: 506, endPoint x: 619, endPoint y: 509, distance: 116.0
click at [619, 625] on ul "Small size/revenue of business Limited track record Guarantor's low credit score" at bounding box center [838, 653] width 496 height 56
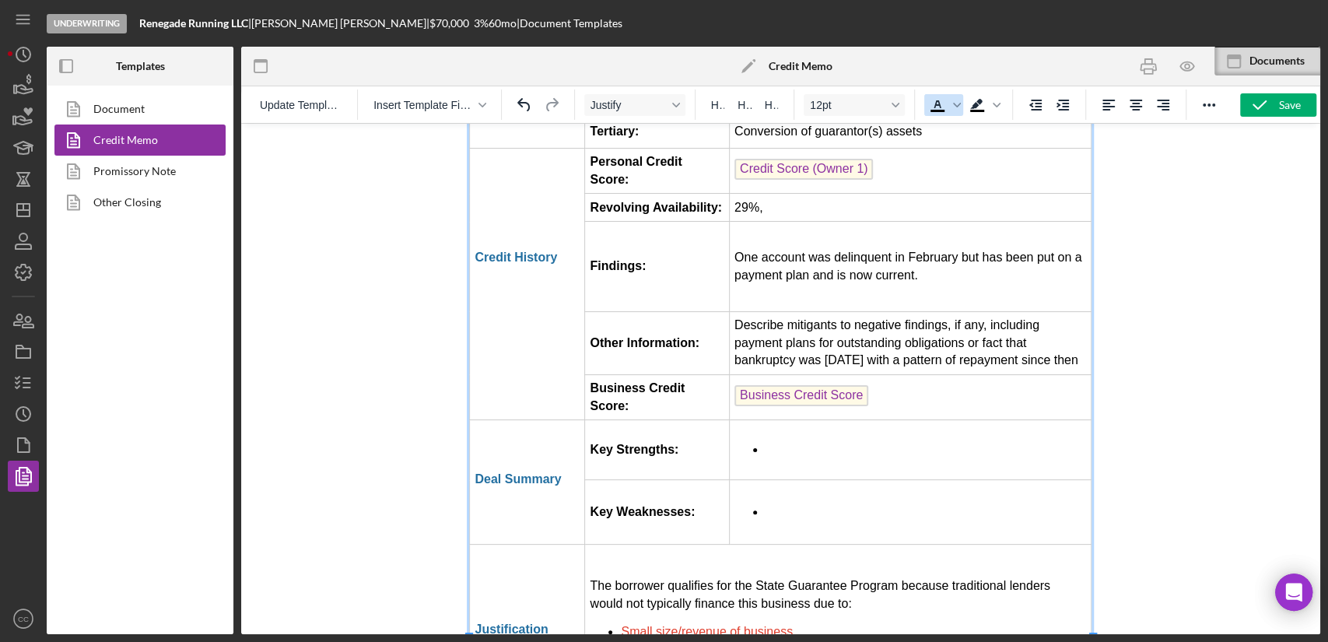
drag, startPoint x: 937, startPoint y: 105, endPoint x: 388, endPoint y: 166, distance: 552.0
click at [937, 105] on icon "Text color Black" at bounding box center [937, 105] width 19 height 19
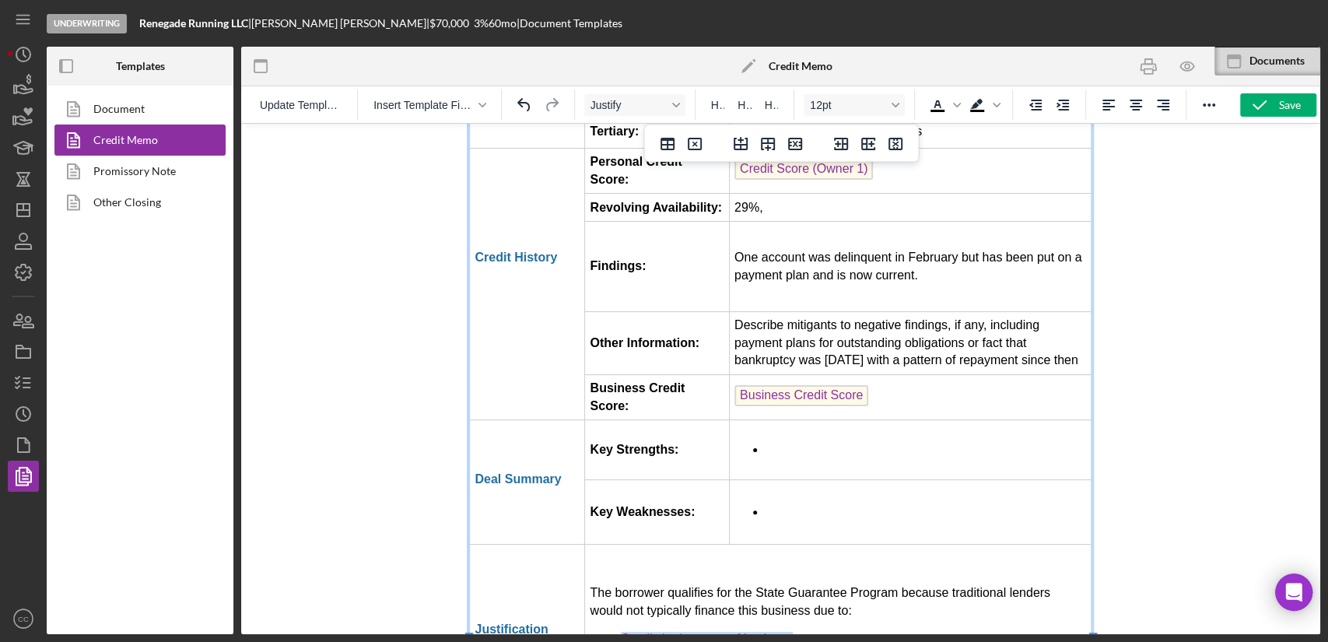
drag, startPoint x: 808, startPoint y: 499, endPoint x: 616, endPoint y: 496, distance: 192.2
click at [616, 632] on ul "Small size/revenue of business Limited track record Guarantor's low credit score" at bounding box center [838, 653] width 496 height 42
